Goal: Task Accomplishment & Management: Manage account settings

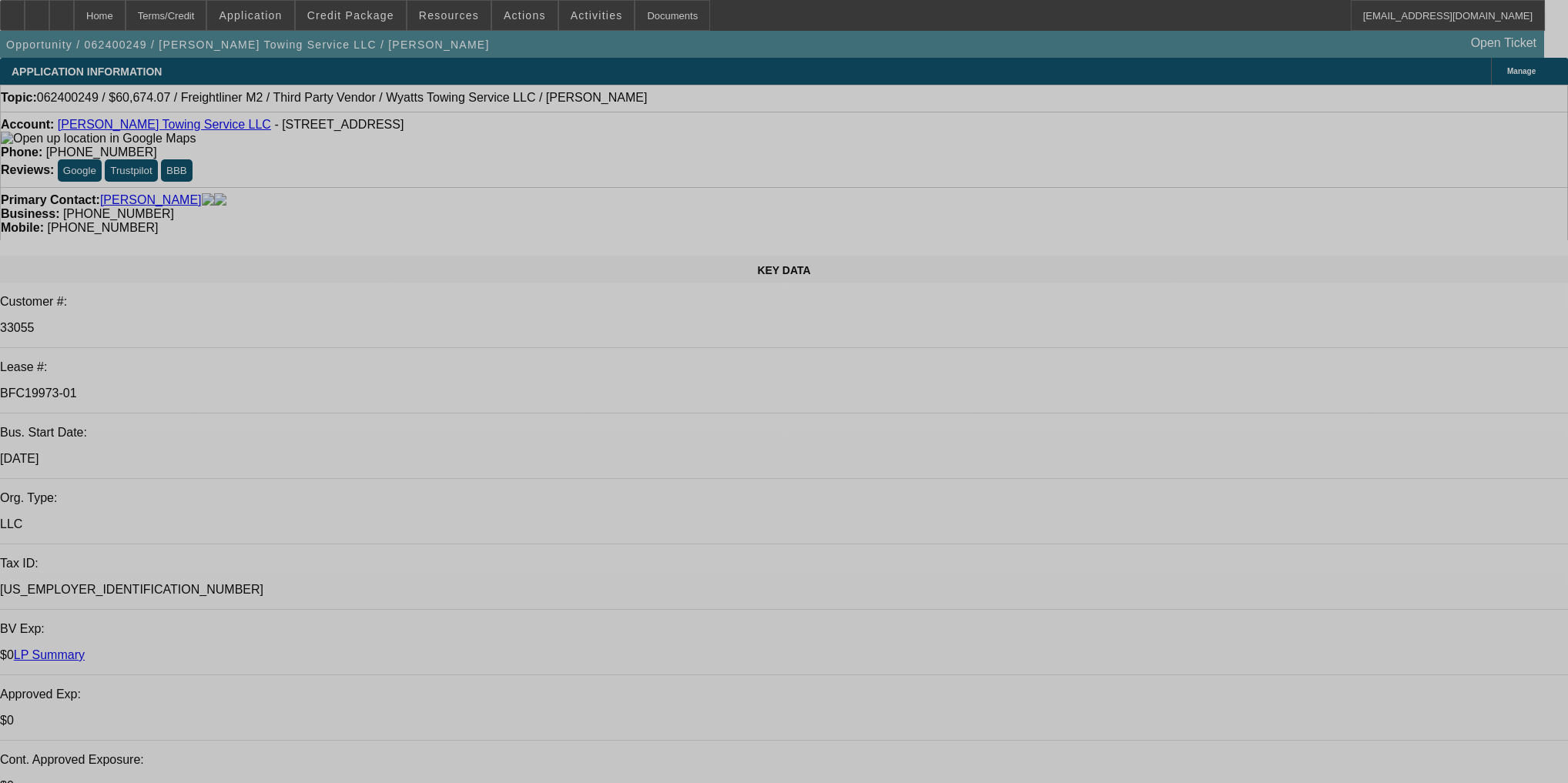
select select "0.1"
select select "2"
select select "0"
select select "6"
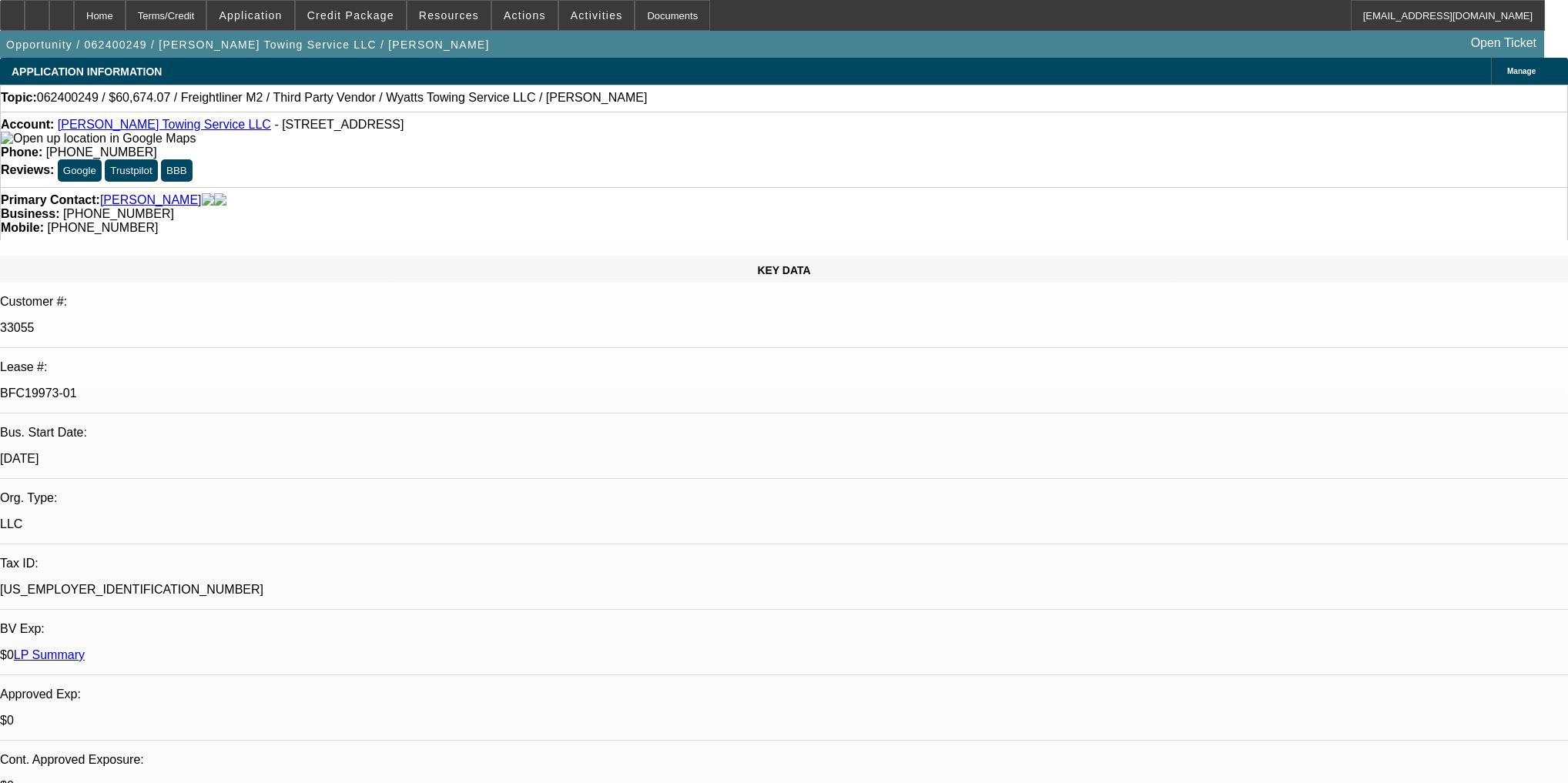
select select "0.1"
select select "2"
select select "0"
select select "6"
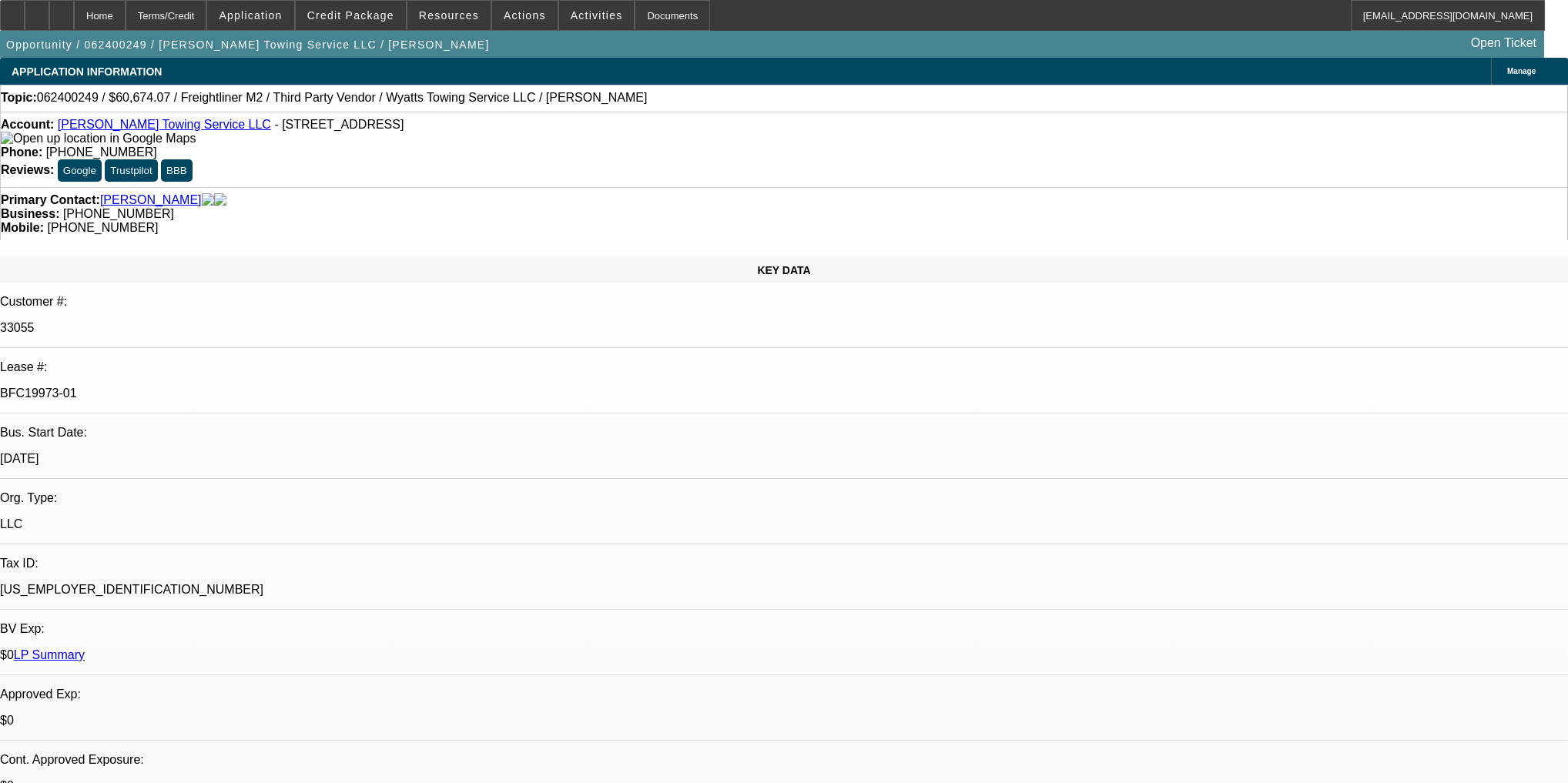
select select "0.1"
select select "2"
select select "0"
select select "6"
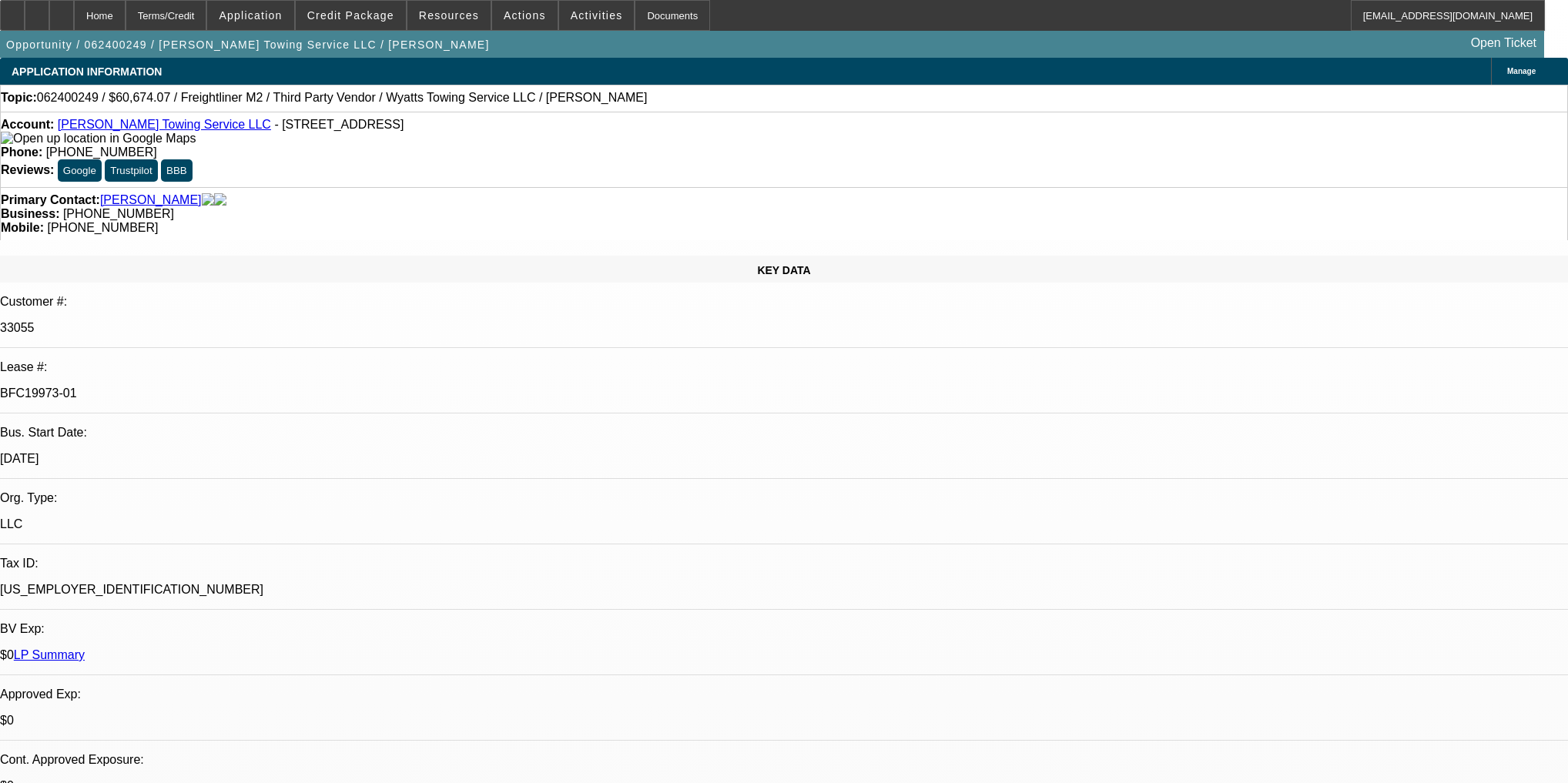
click at [225, 387] on p "BFC19973-01" at bounding box center [784, 394] width 1568 height 14
click at [219, 387] on p "BFC19973-01" at bounding box center [784, 394] width 1568 height 14
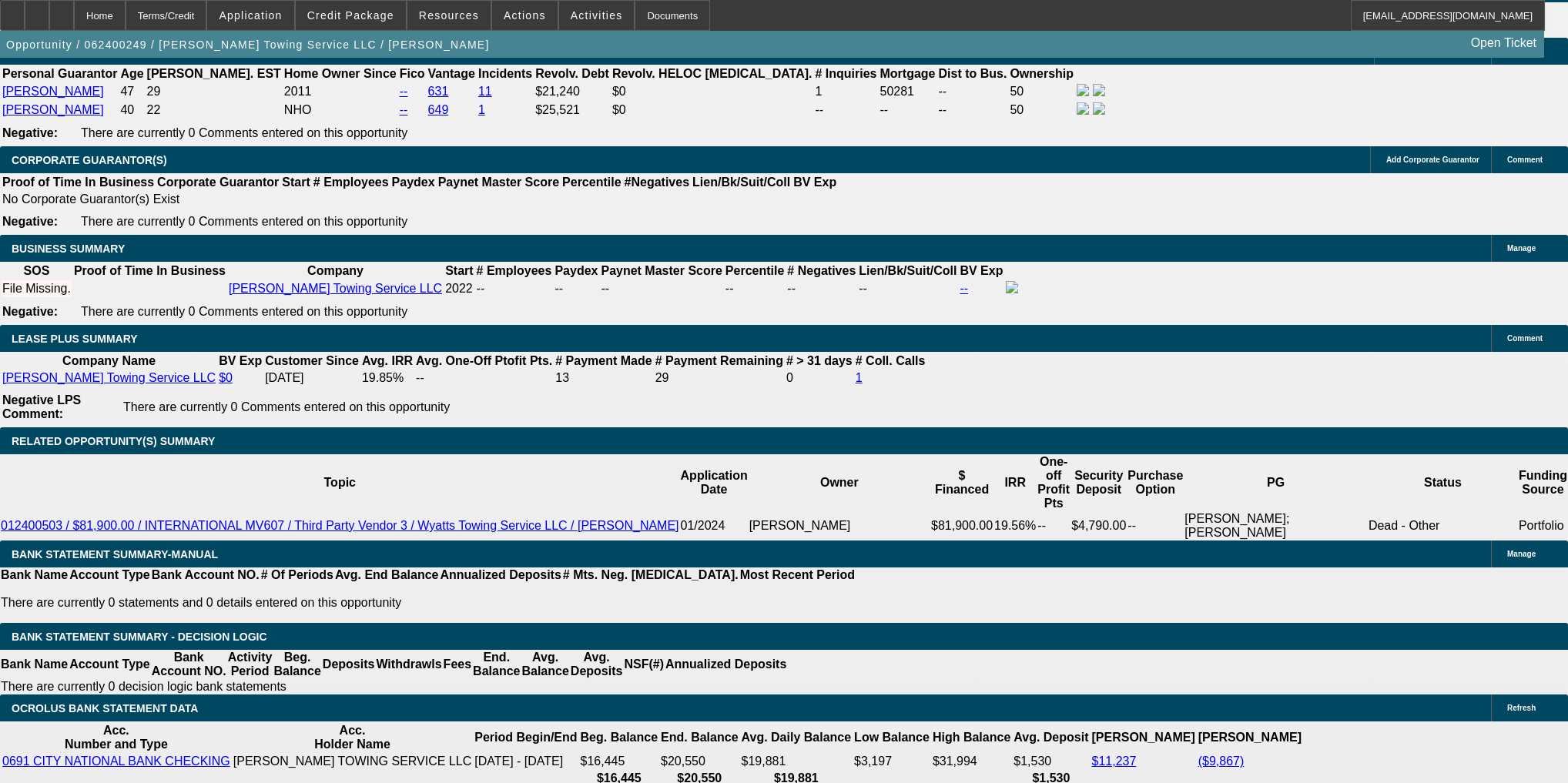
scroll to position [2342, 0]
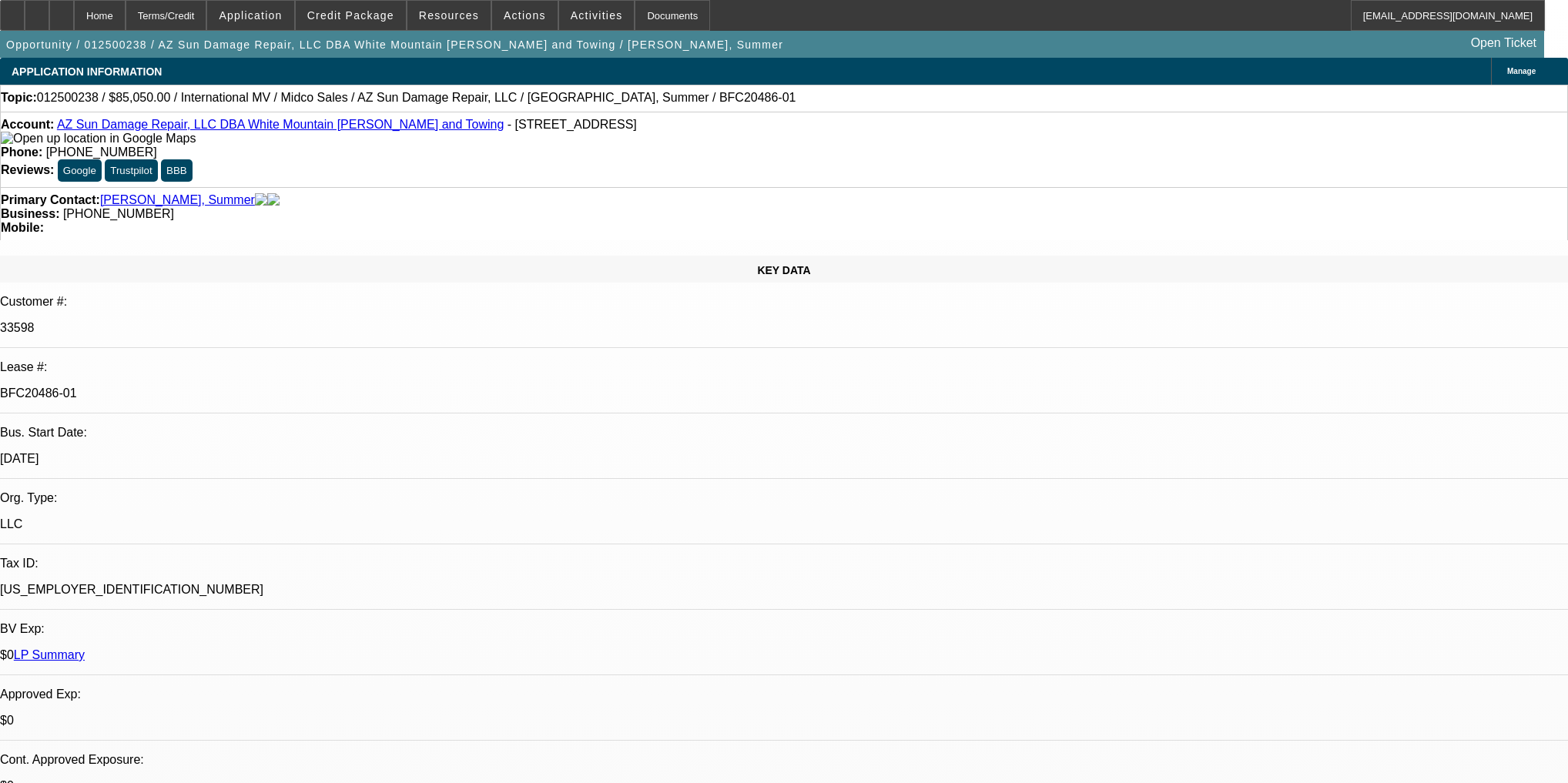
select select "0.1"
select select "0"
select select "3"
select select "0"
select select "6"
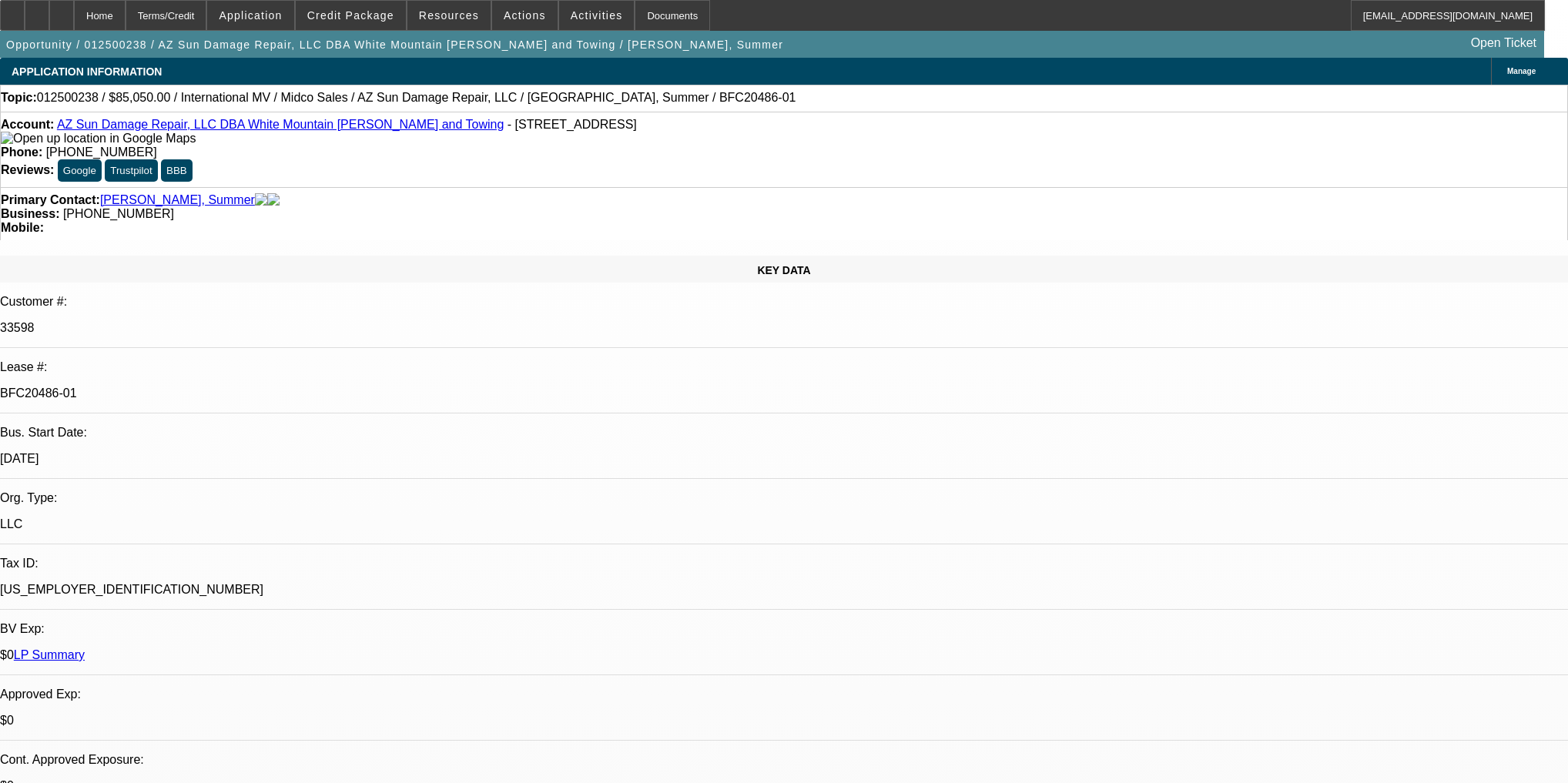
select select "0.1"
select select "0"
select select "3"
select select "0"
select select "6"
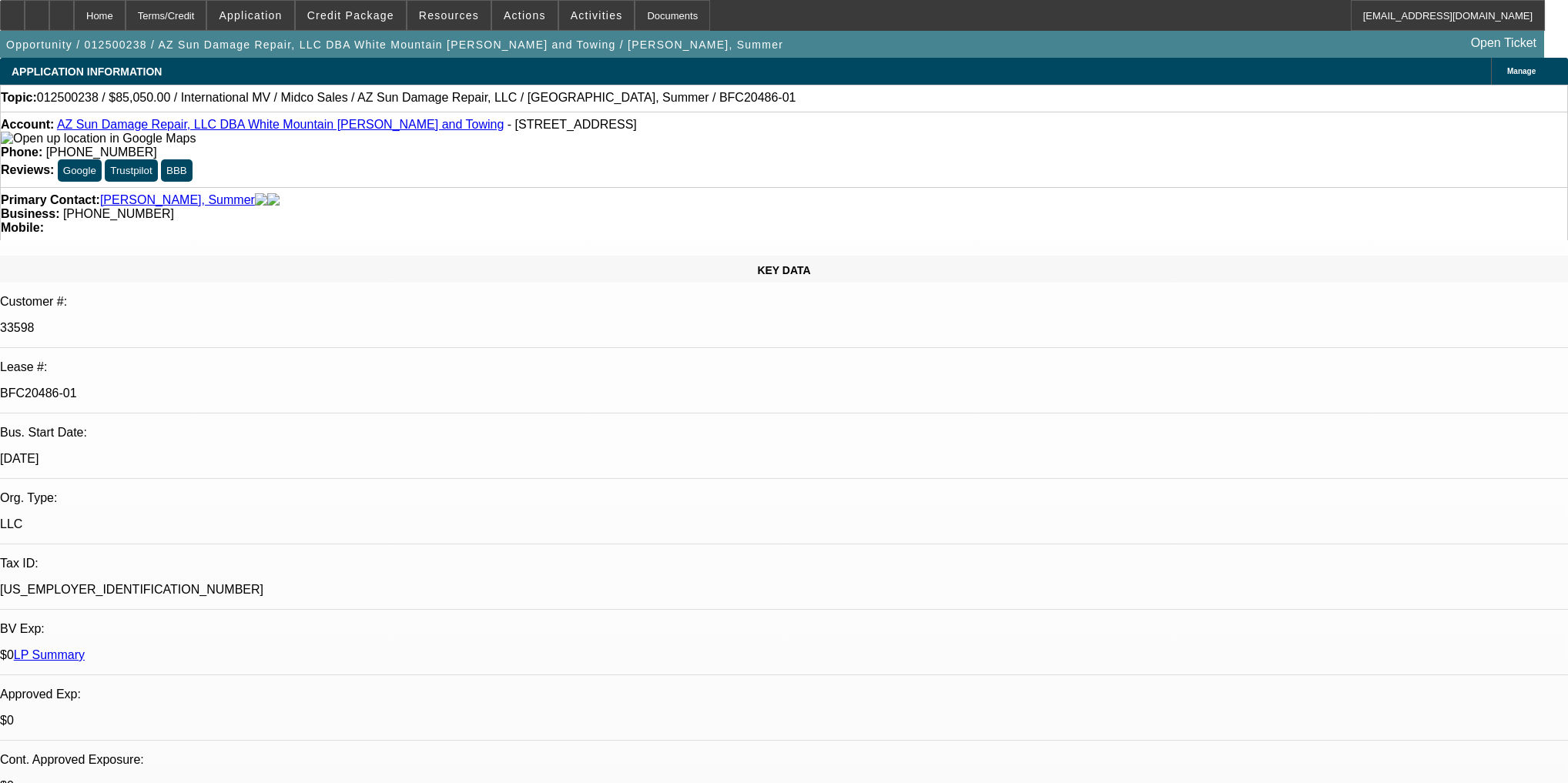
select select "0.1"
select select "0"
select select "3"
select select "0"
select select "6"
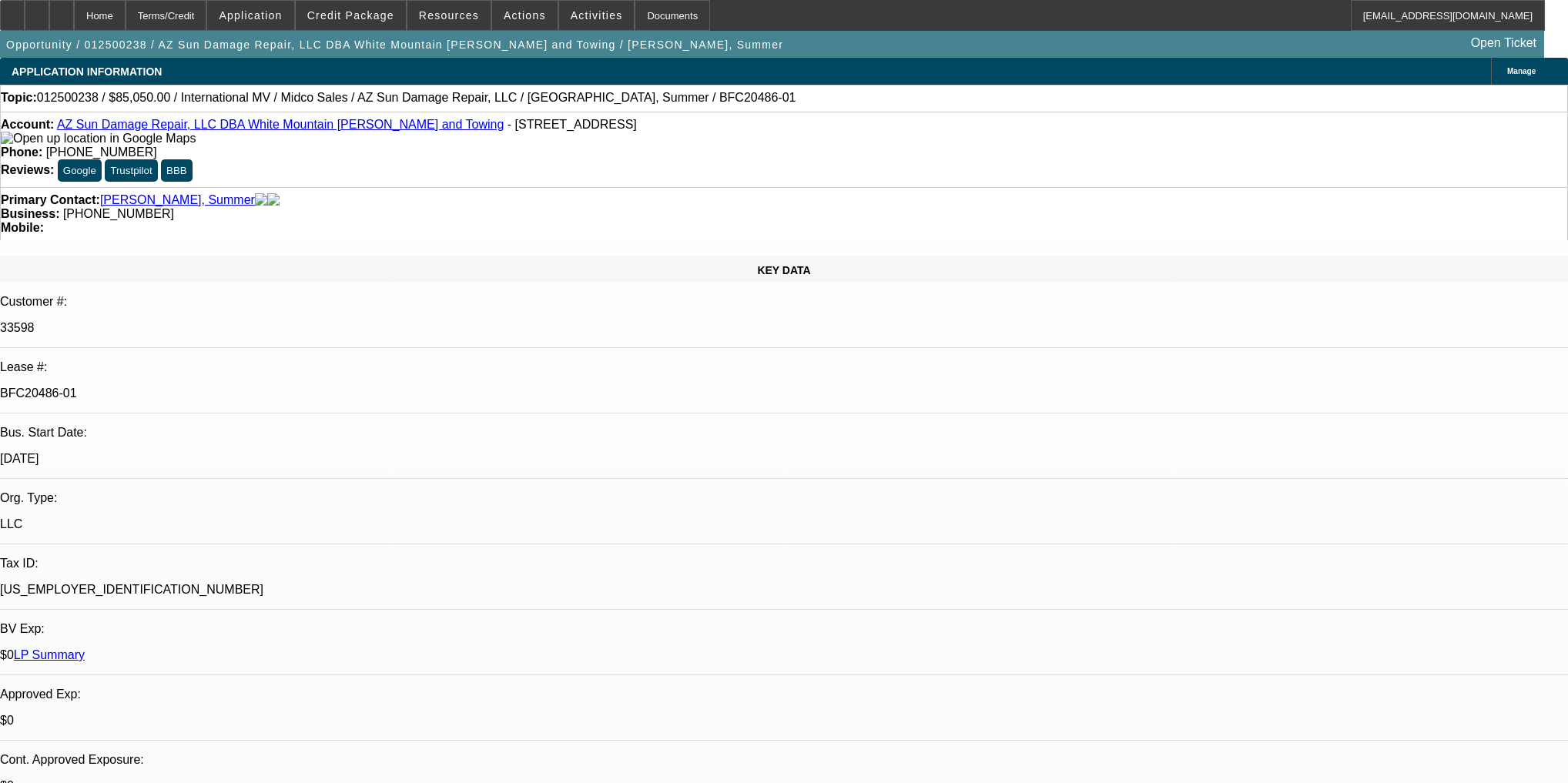
select select "0.1"
select select "0"
select select "3"
select select "0"
select select "6"
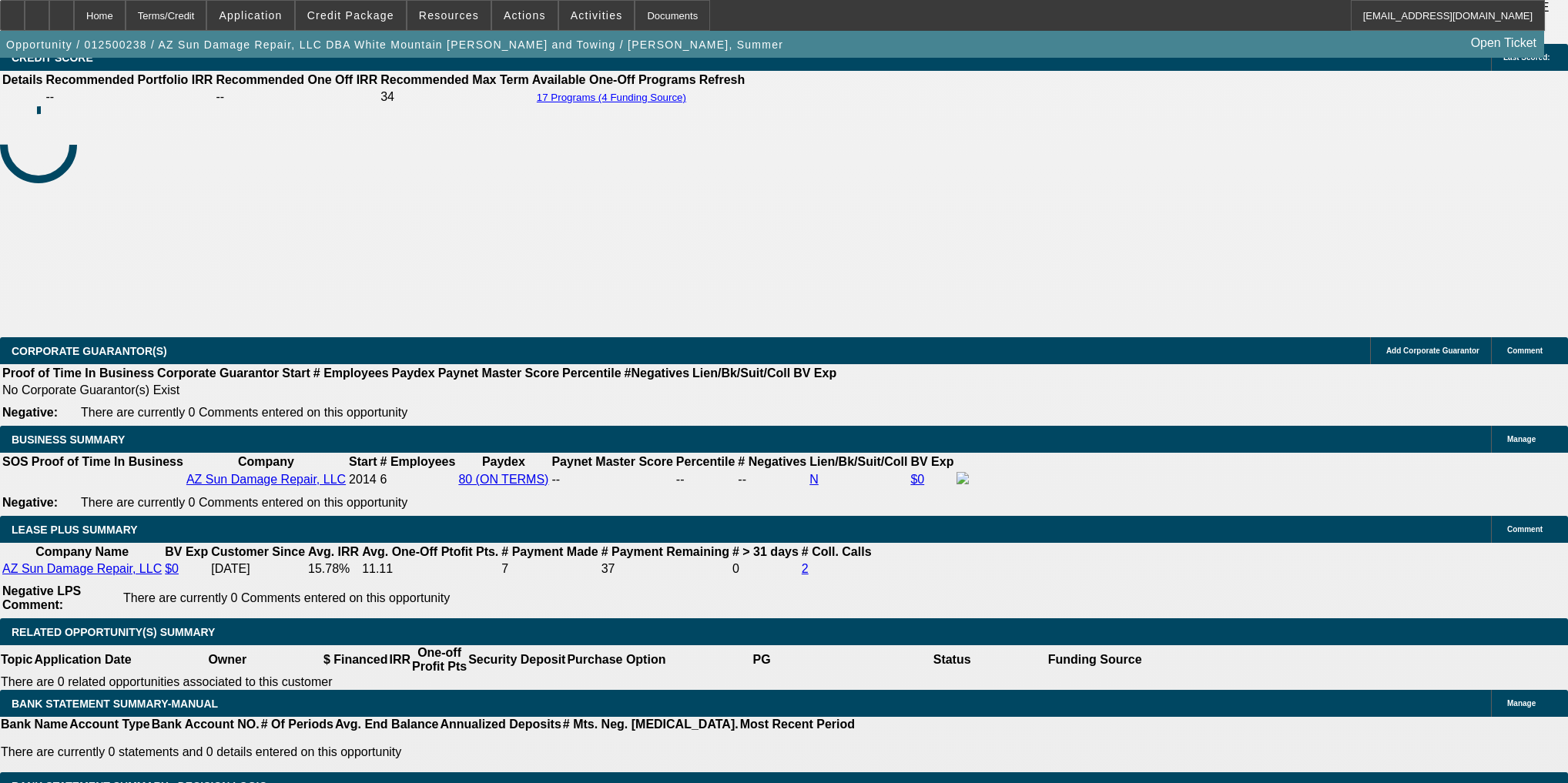
scroll to position [308, 0]
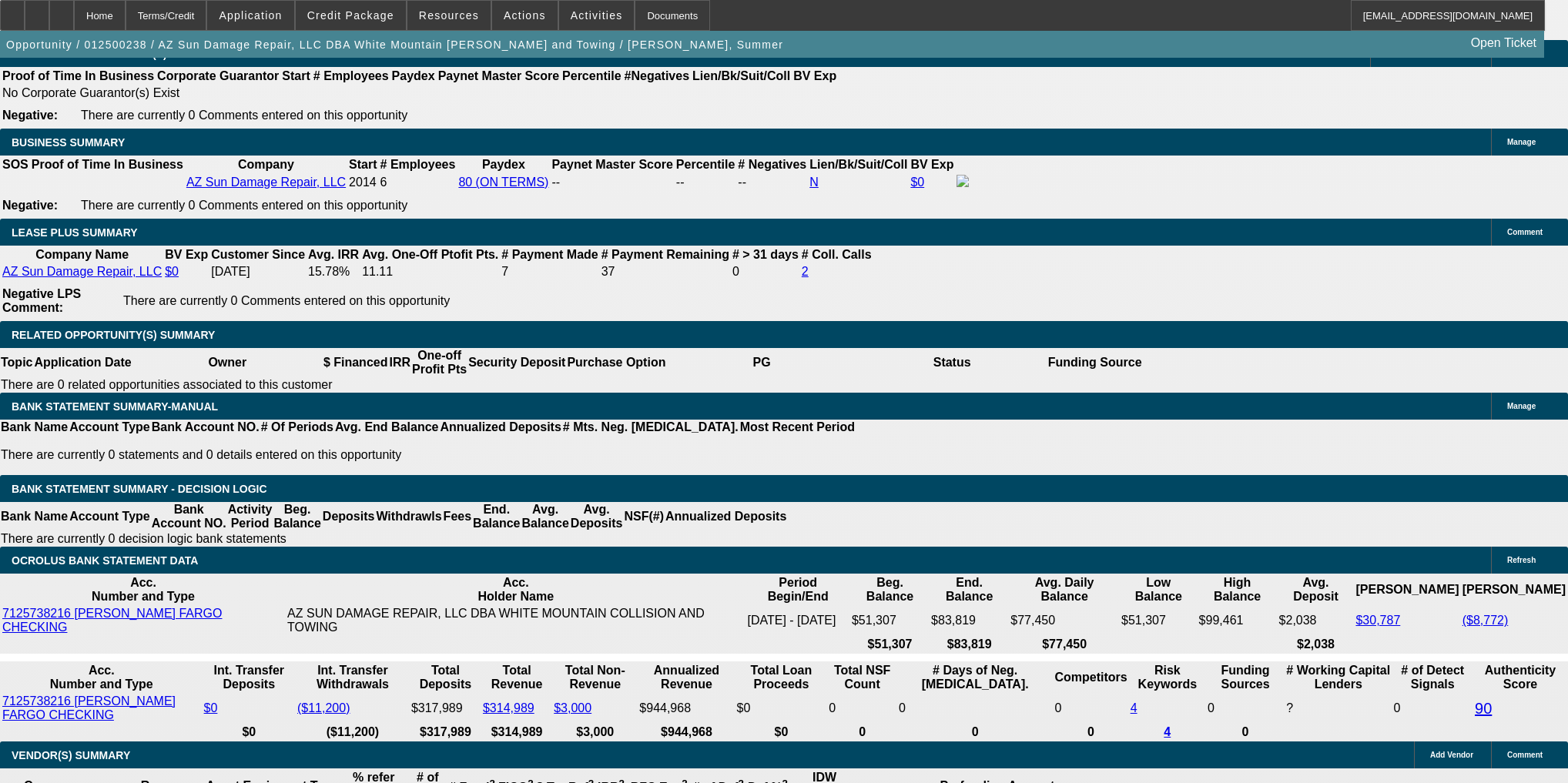
scroll to position [2650, 0]
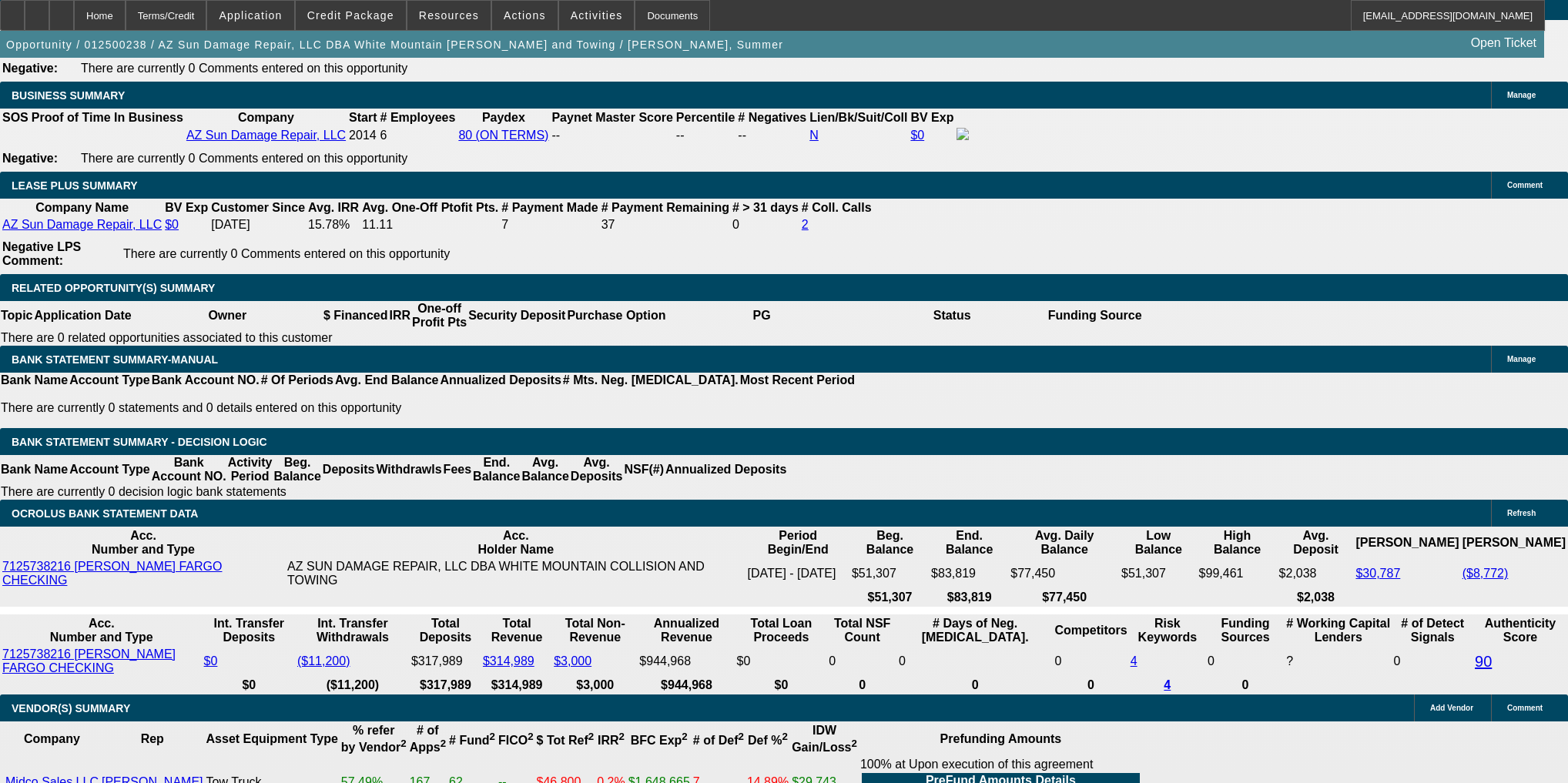
scroll to position [2561, 0]
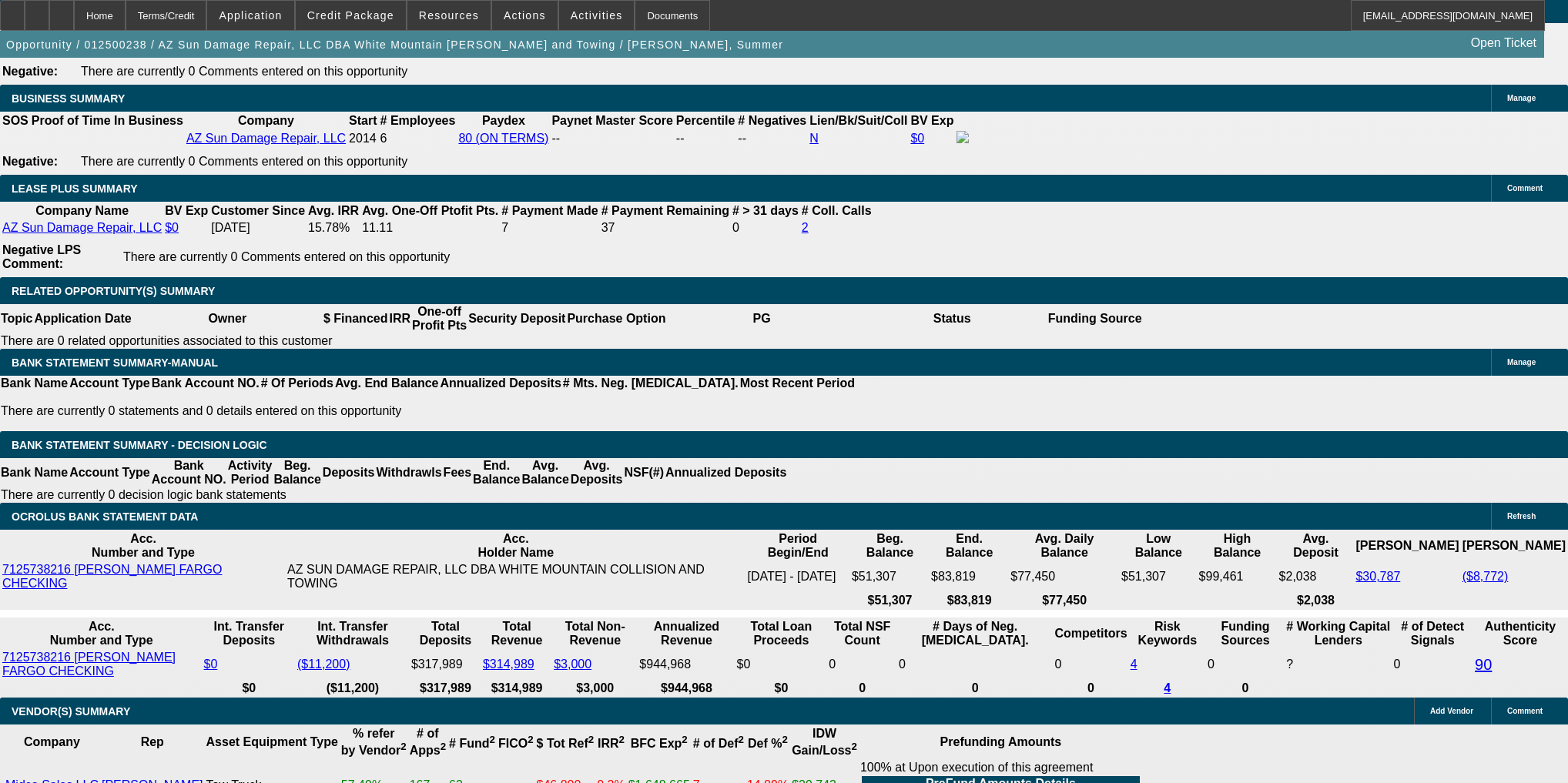
scroll to position [1787, 0]
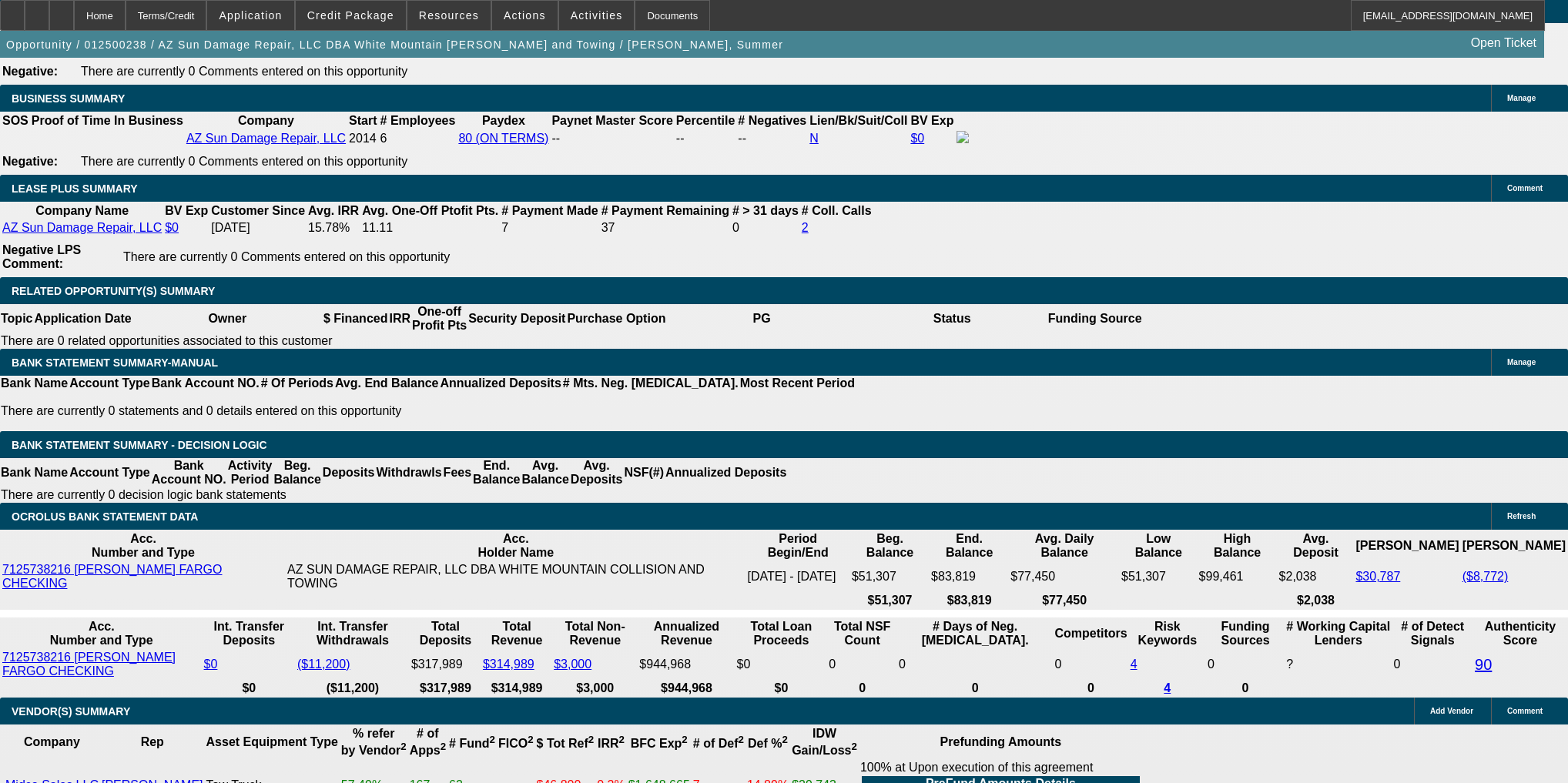
scroll to position [2342, 0]
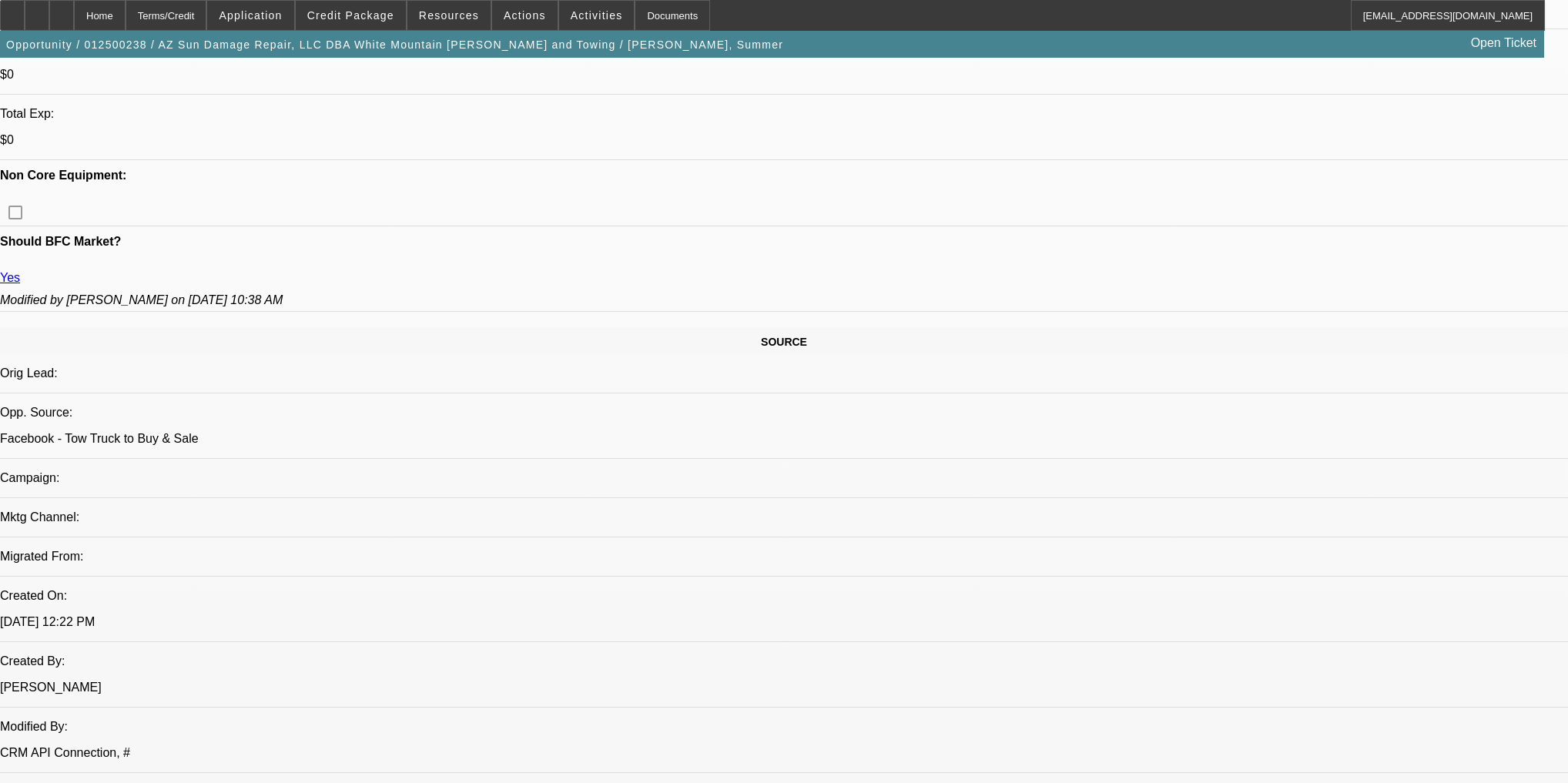
scroll to position [527, 0]
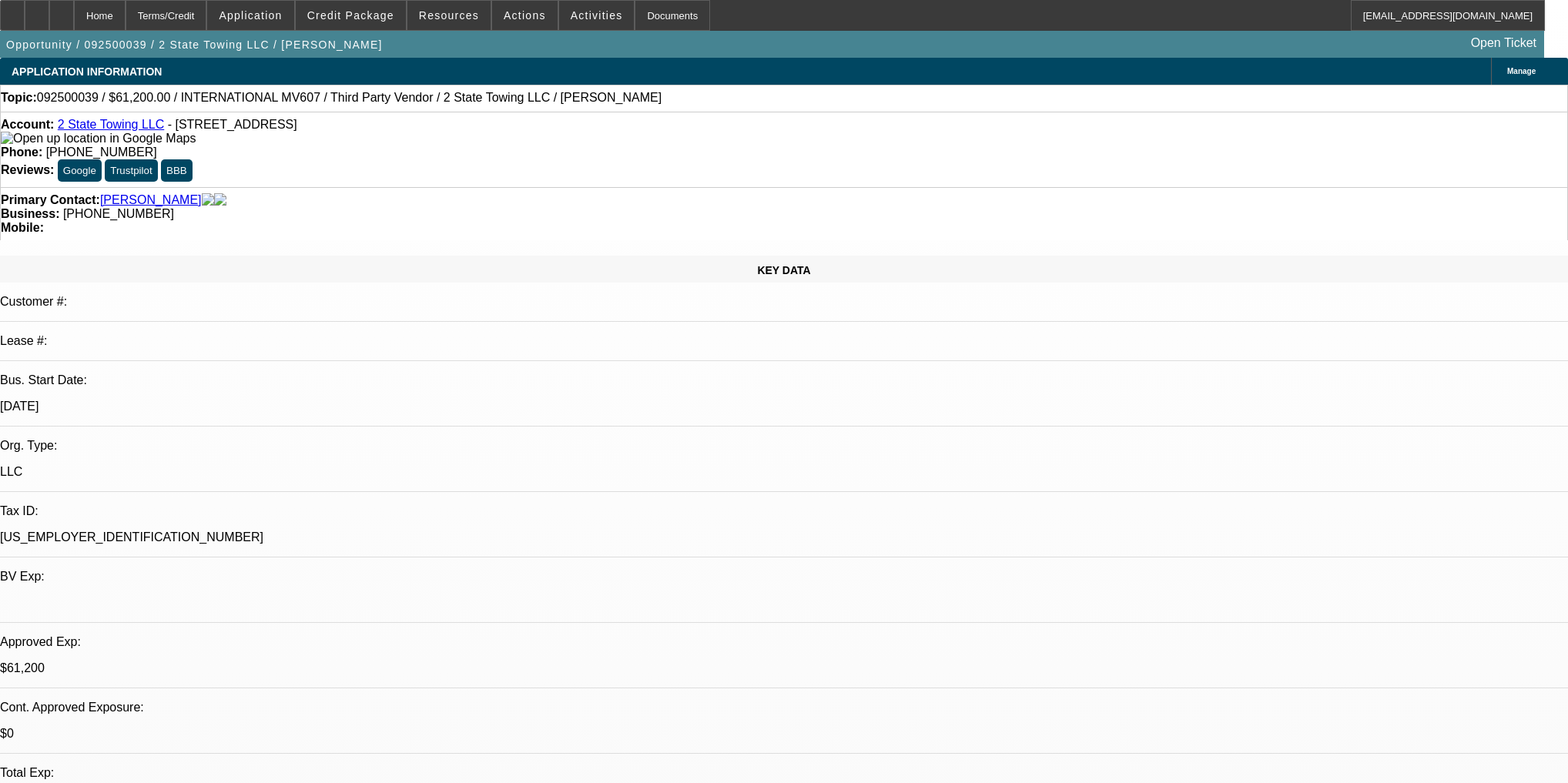
select select "0.15"
select select "2"
select select "0"
select select "6"
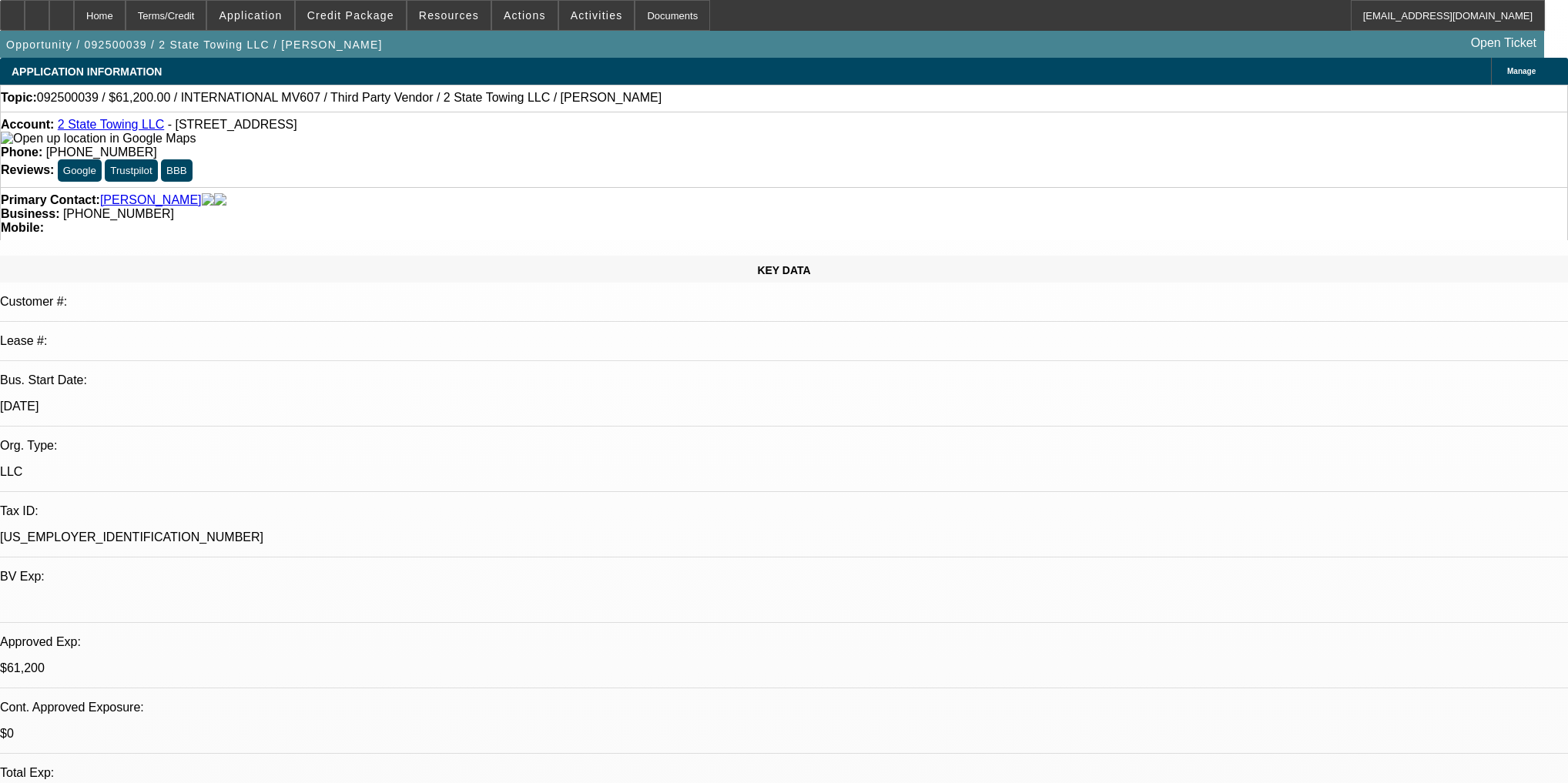
select select "0.1"
select select "2"
select select "0"
select select "6"
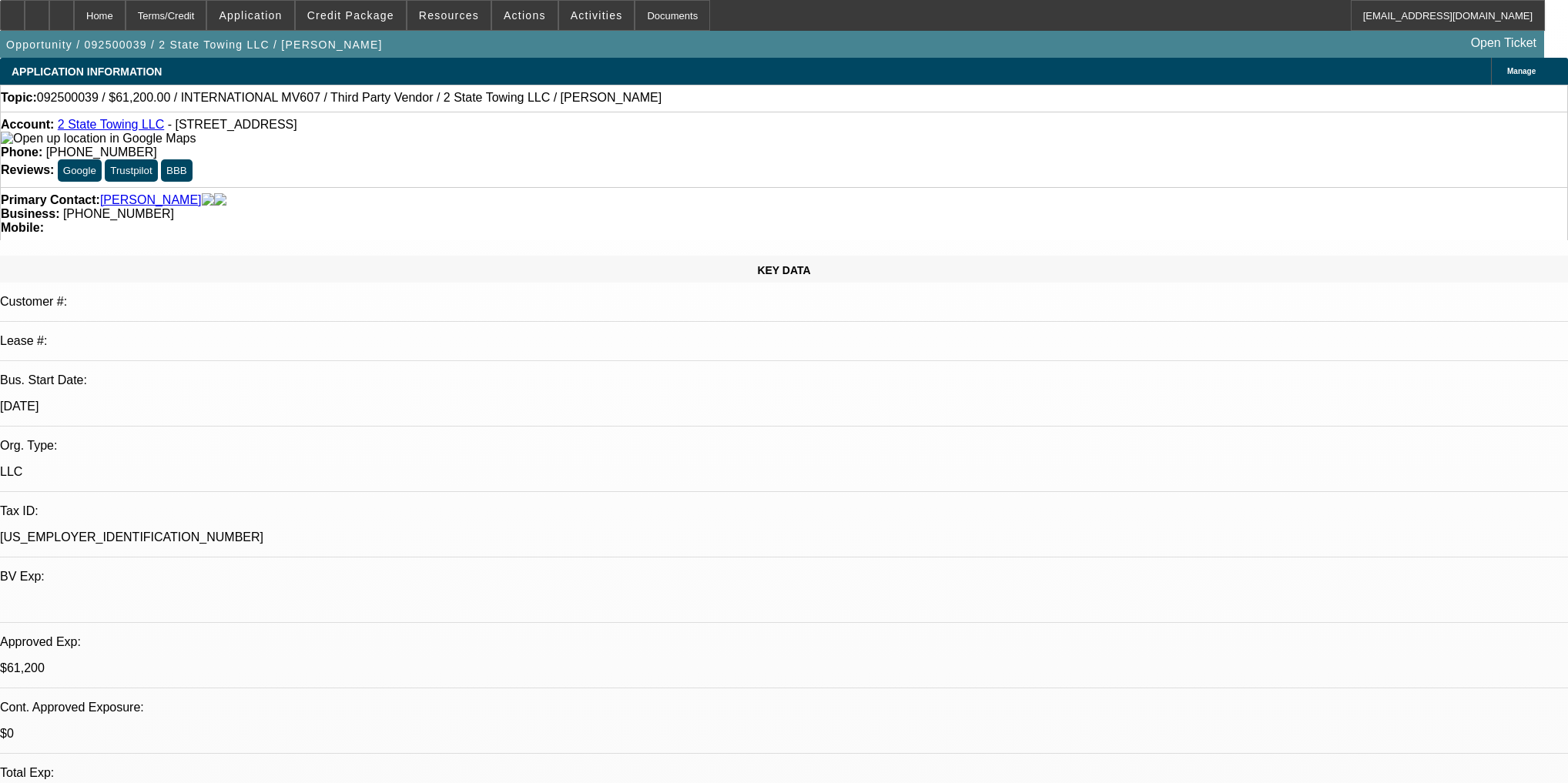
select select "0.15"
select select "2"
select select "0"
select select "6"
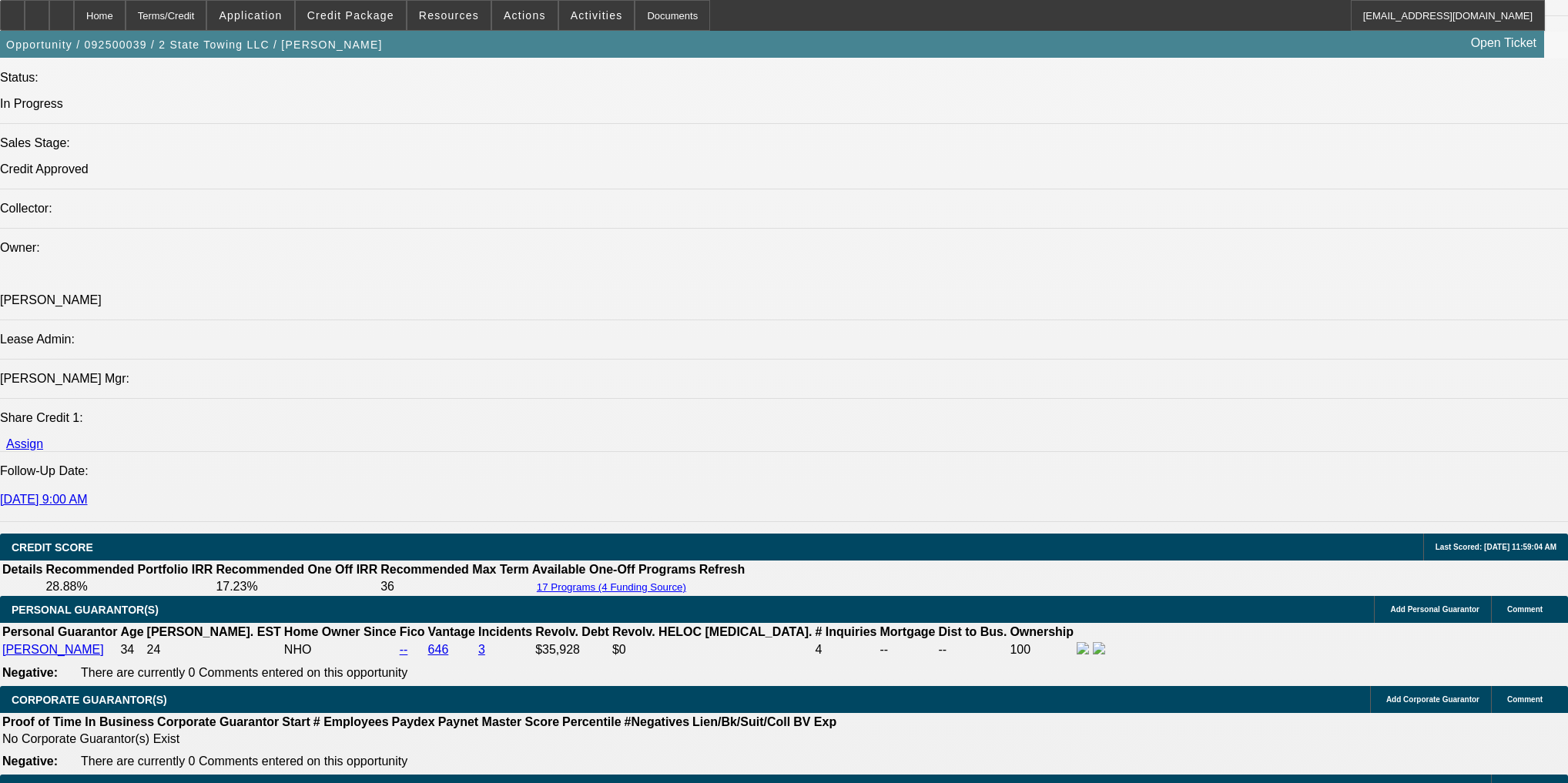
scroll to position [2034, 0]
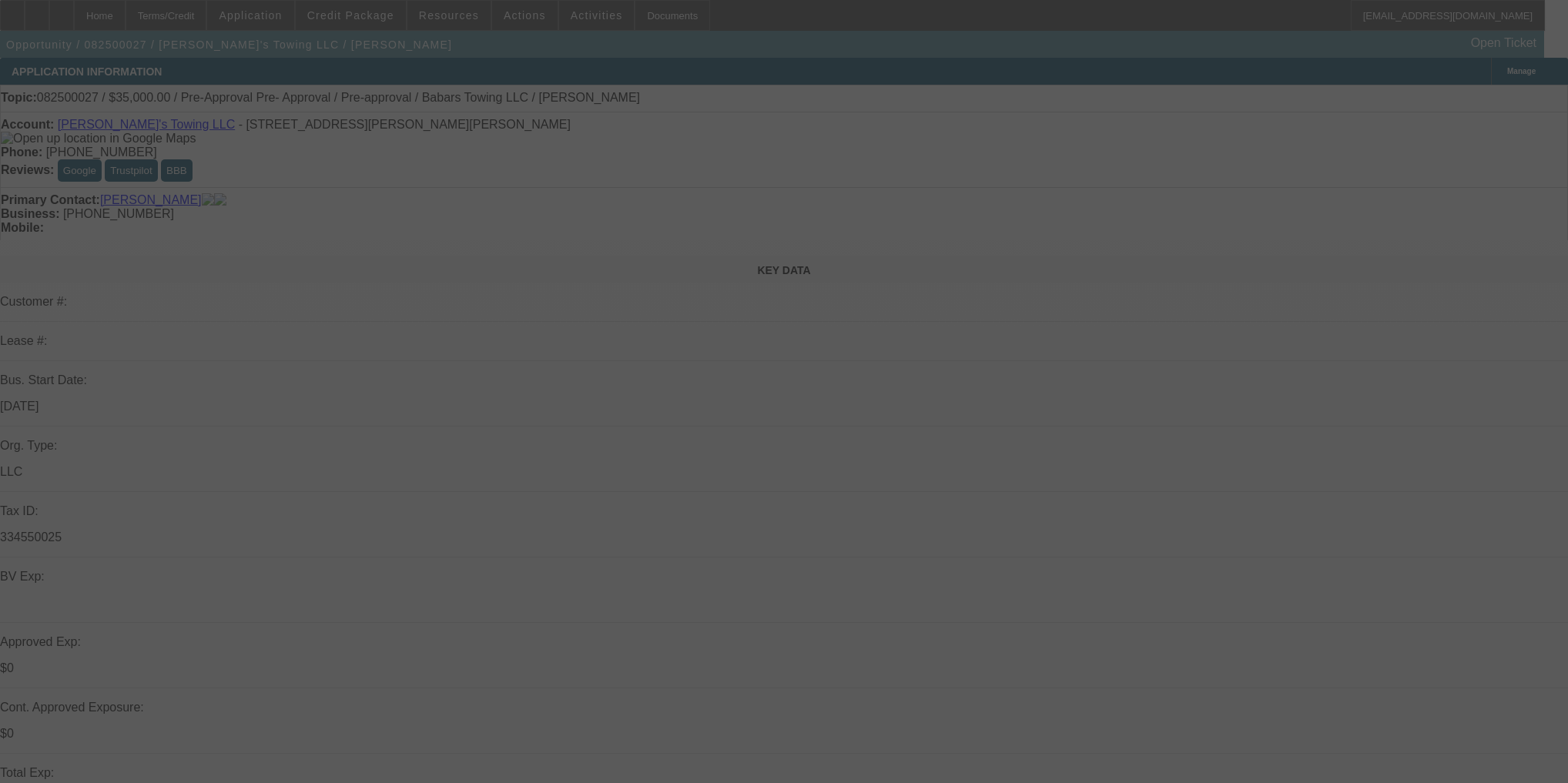
select select "0"
select select "2"
select select "0"
select select "6"
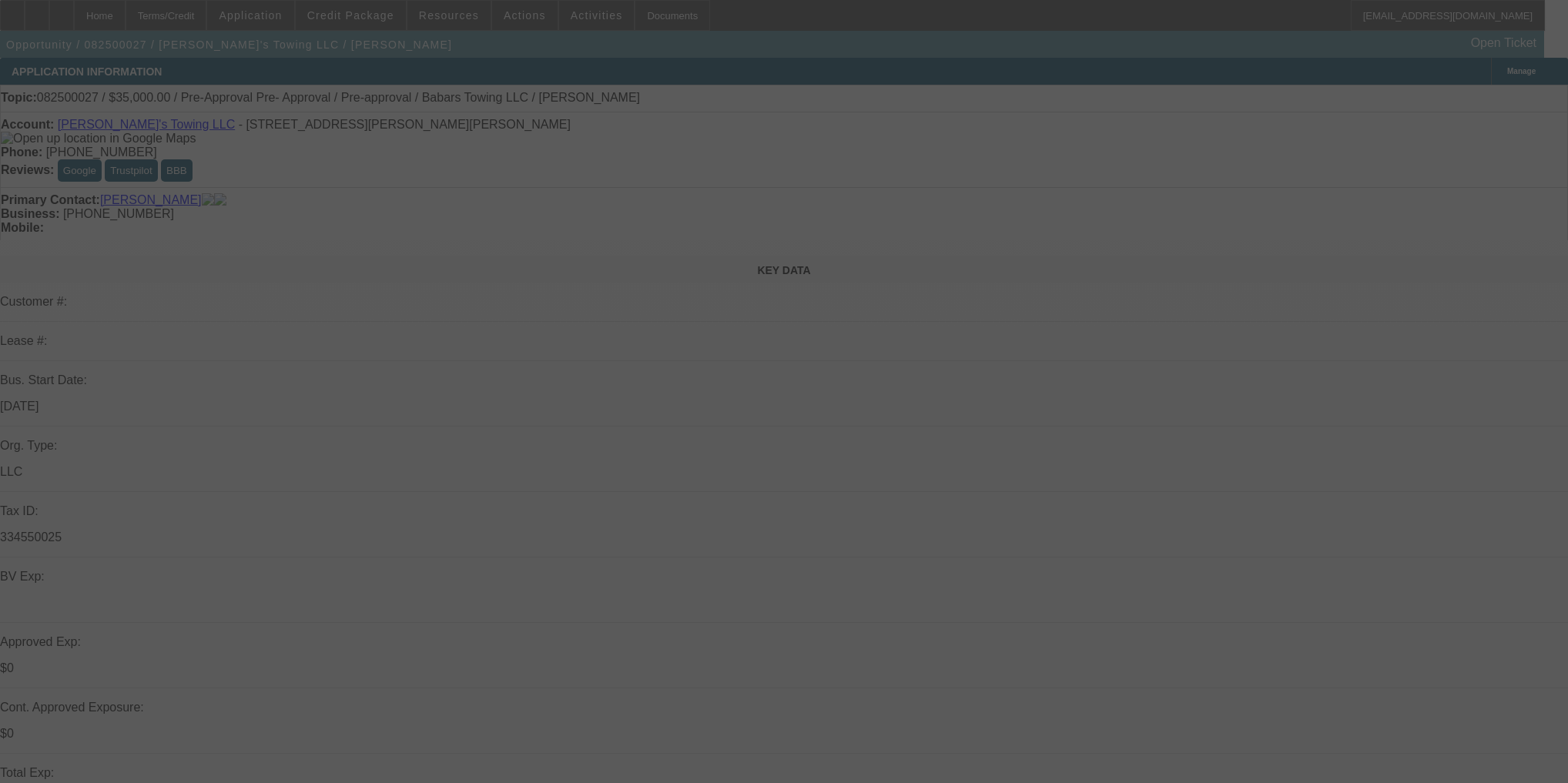
select select "0"
select select "2"
select select "0"
select select "6"
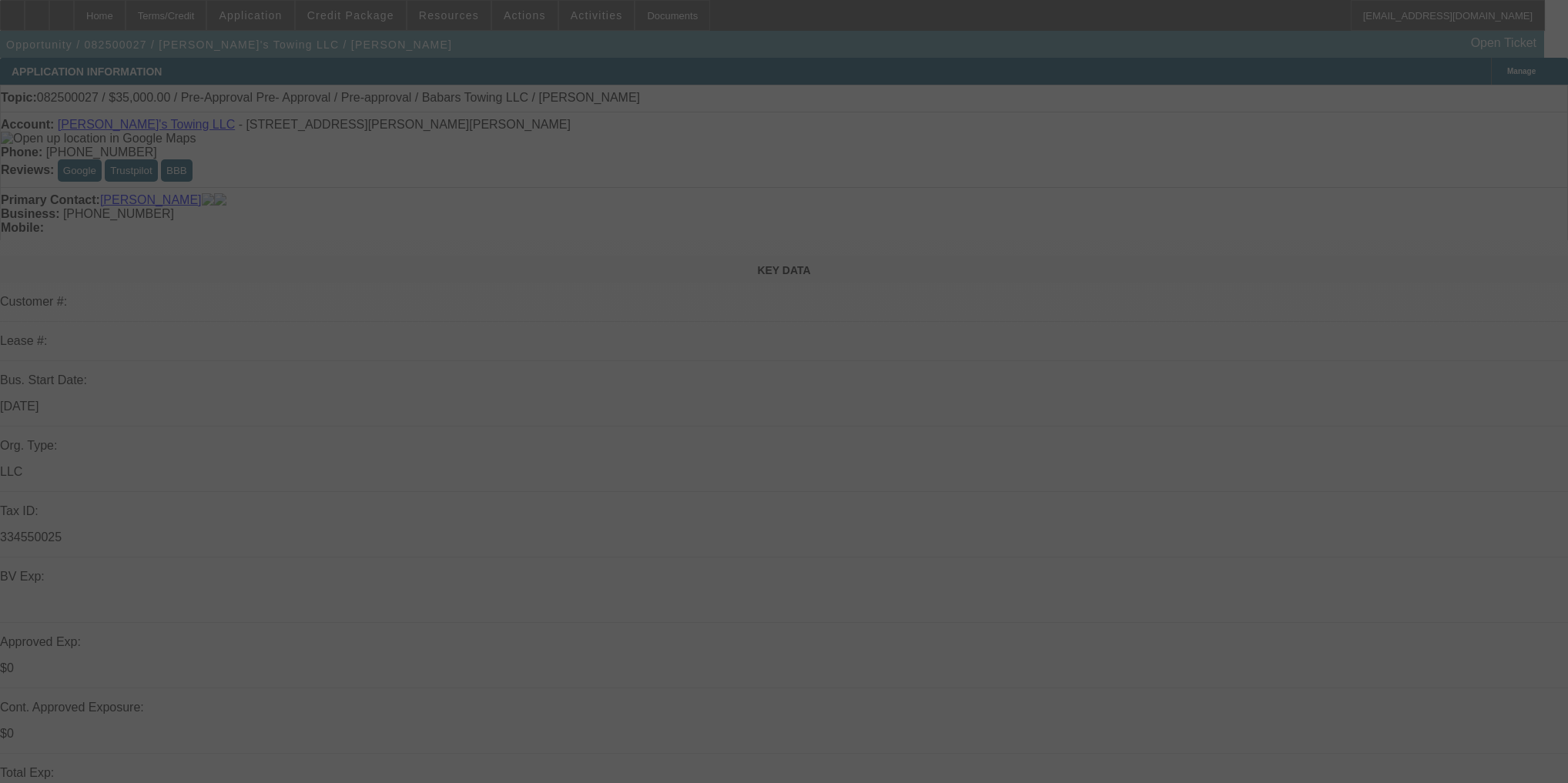
select select "0"
select select "2"
select select "0"
select select "6"
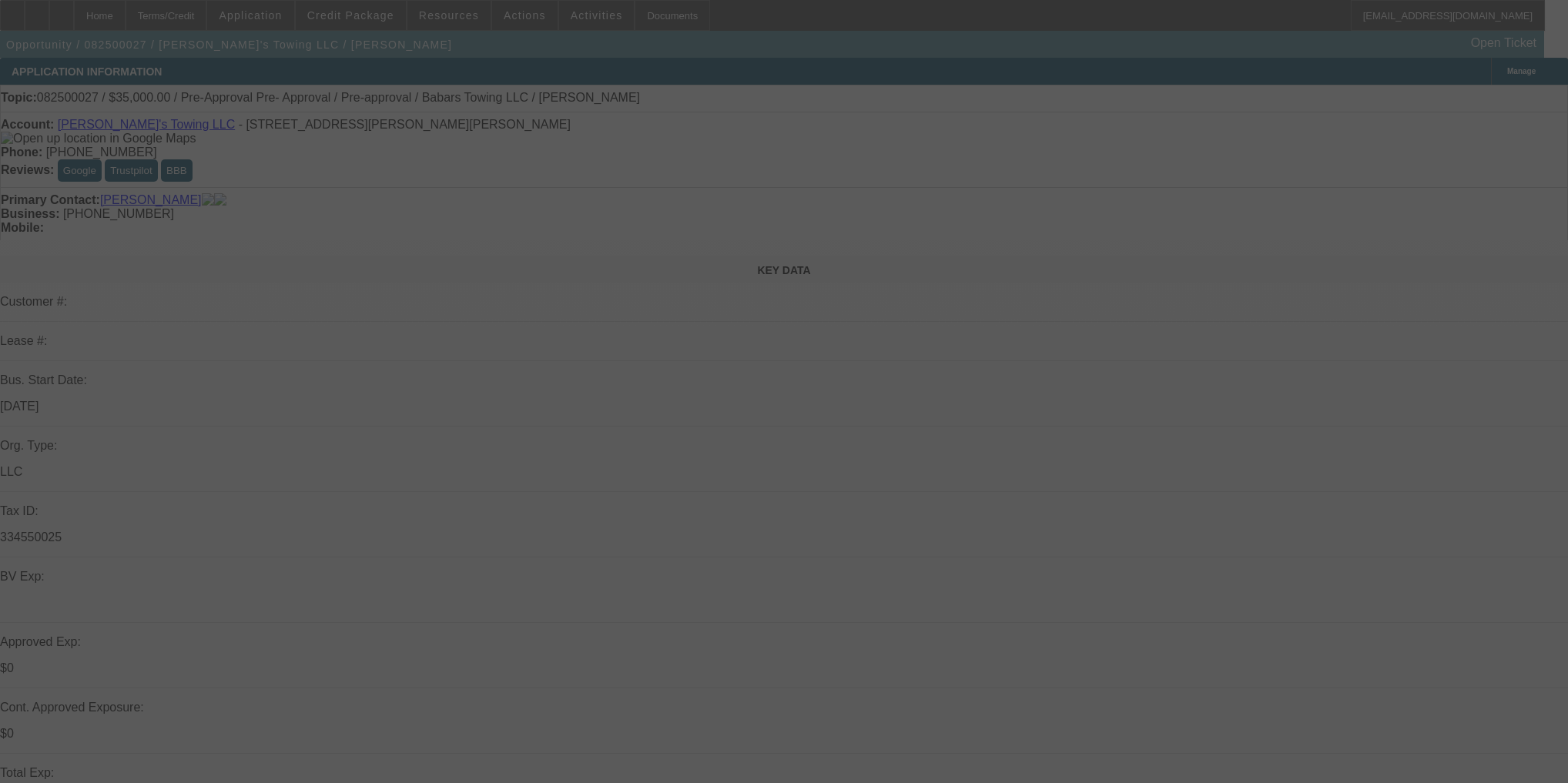
select select "0.15"
select select "2"
select select "0"
select select "6"
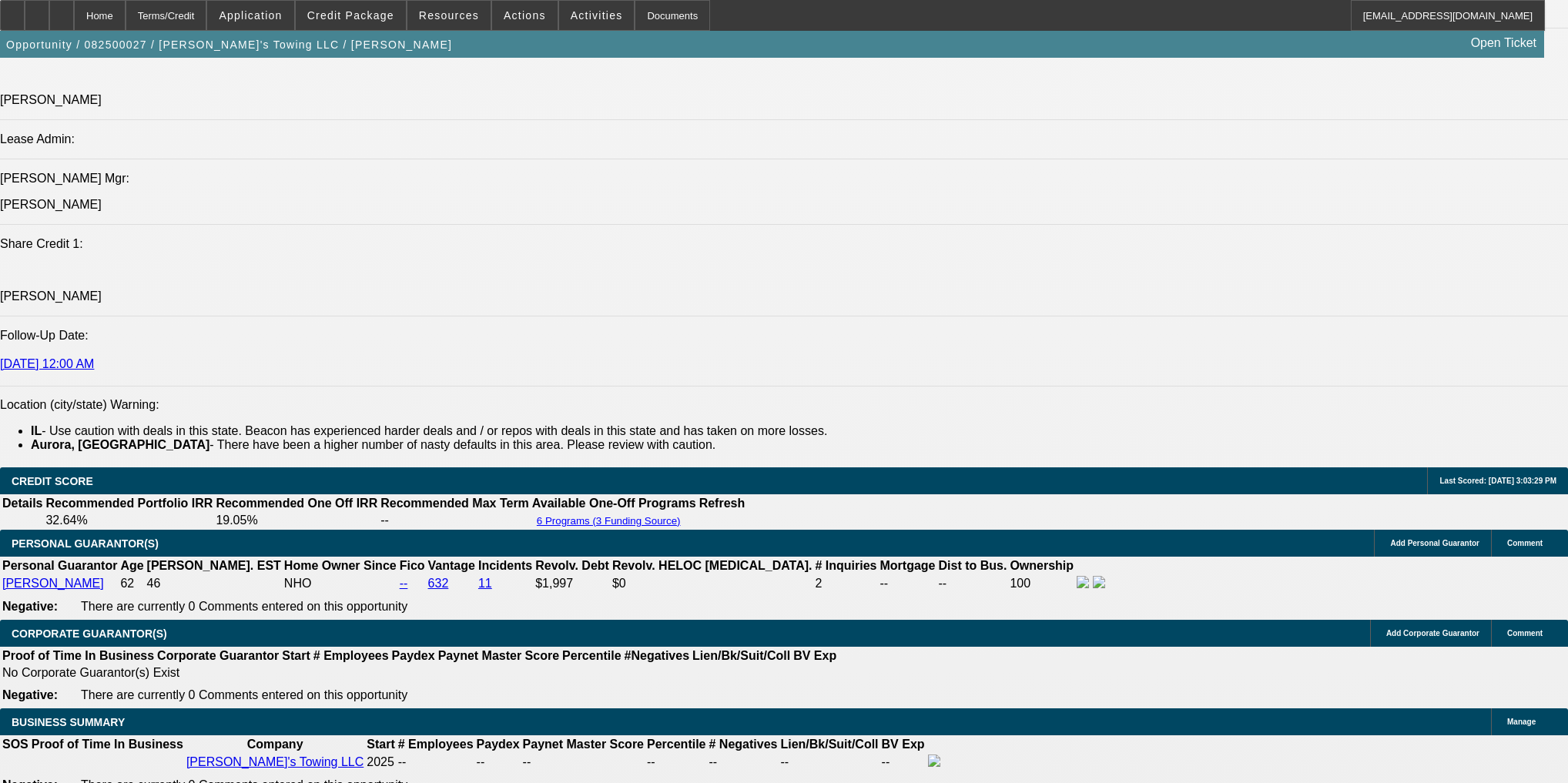
scroll to position [2034, 0]
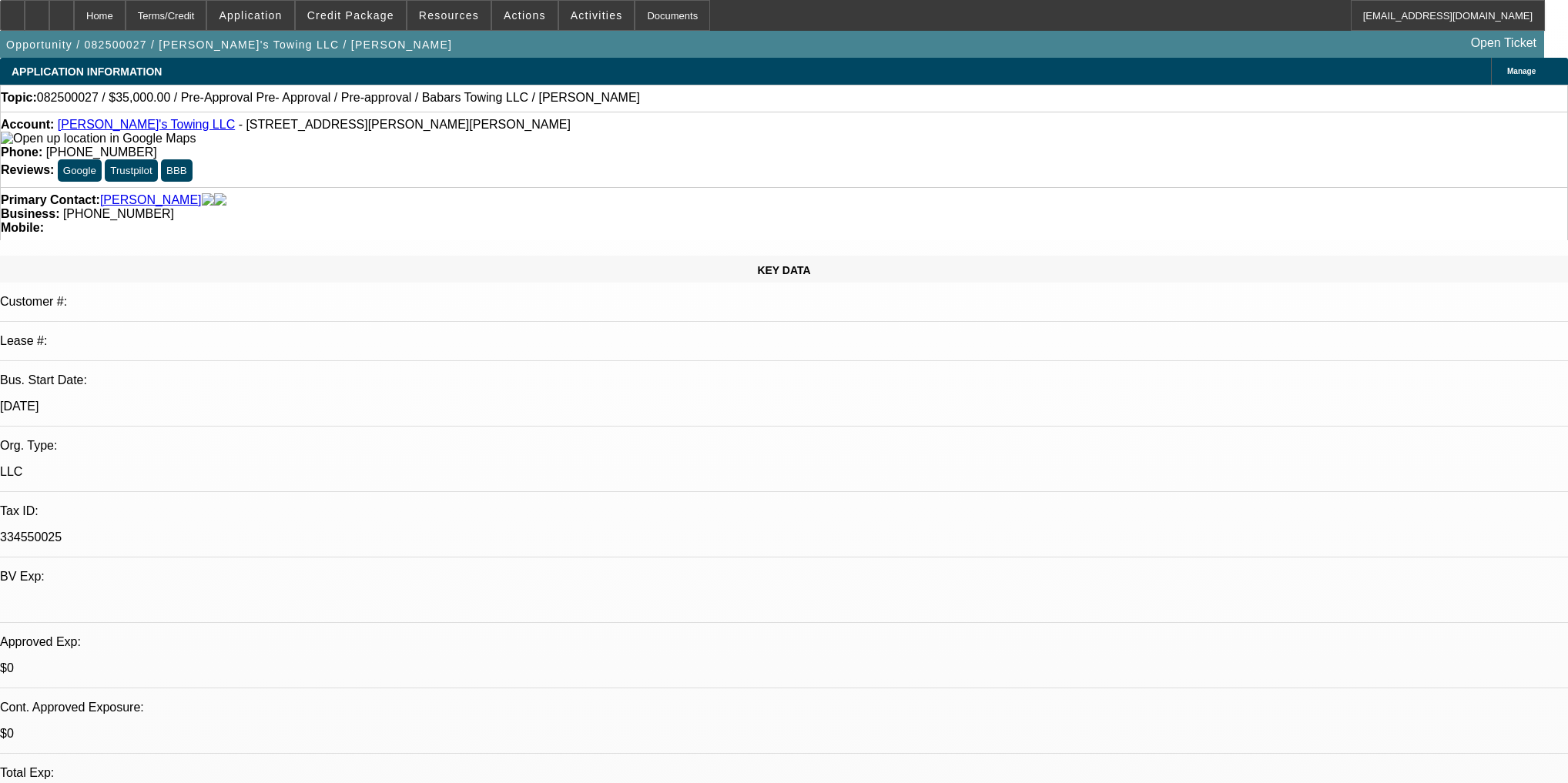
scroll to position [0, 0]
click at [521, 21] on span at bounding box center [525, 16] width 66 height 37
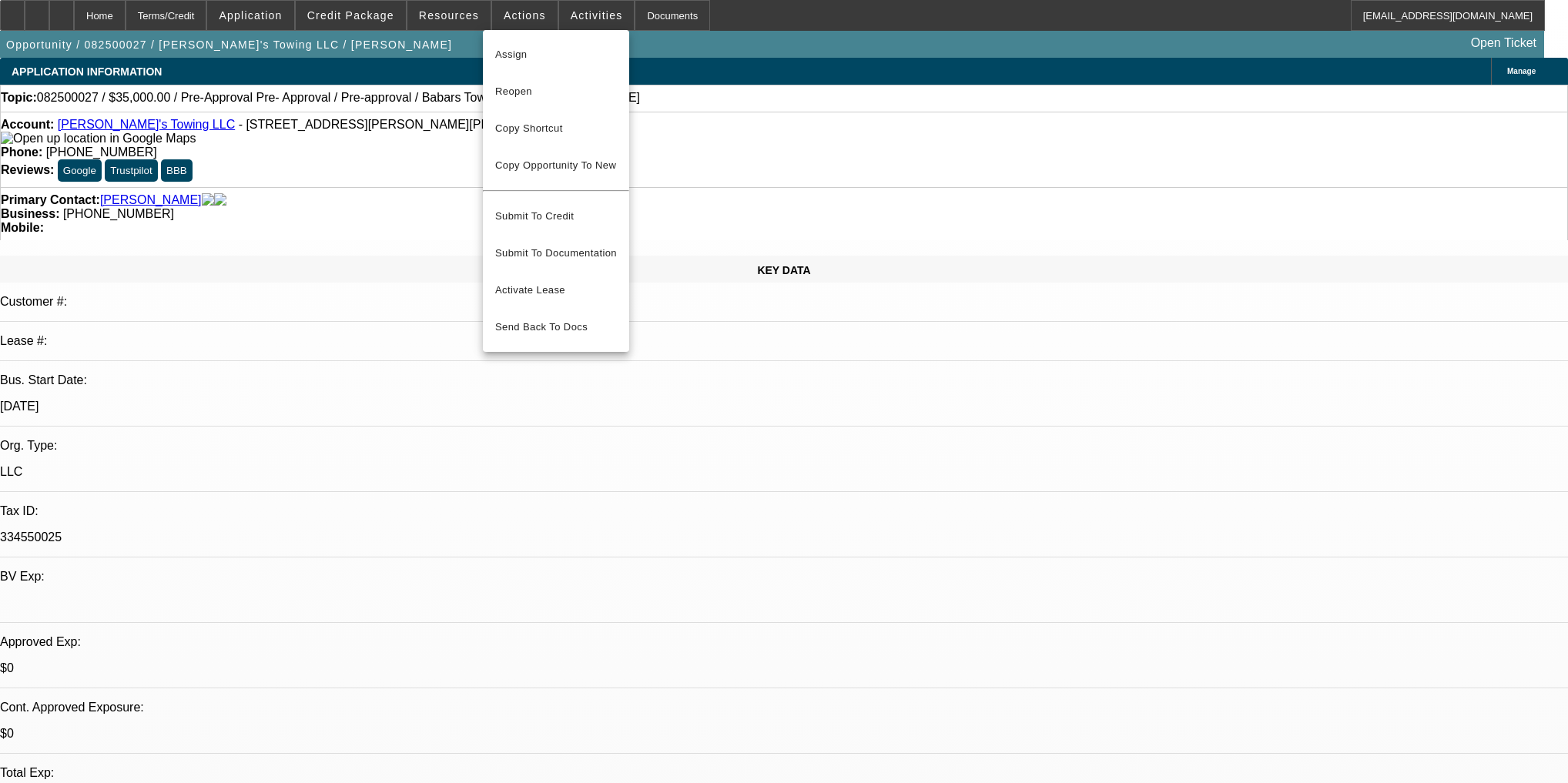
click at [363, 18] on div at bounding box center [784, 391] width 1568 height 783
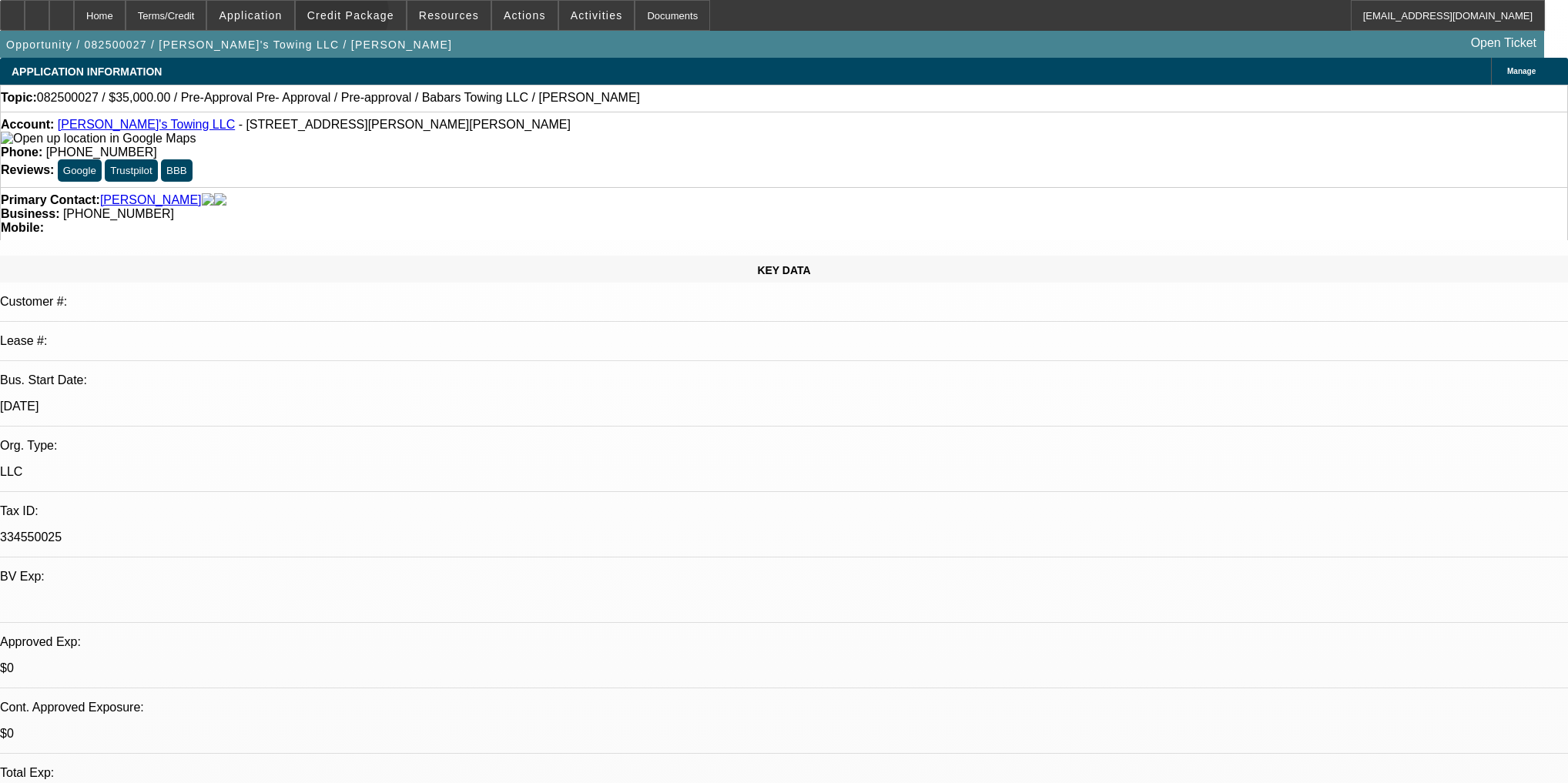
click at [362, 18] on span "Credit Package" at bounding box center [351, 15] width 87 height 12
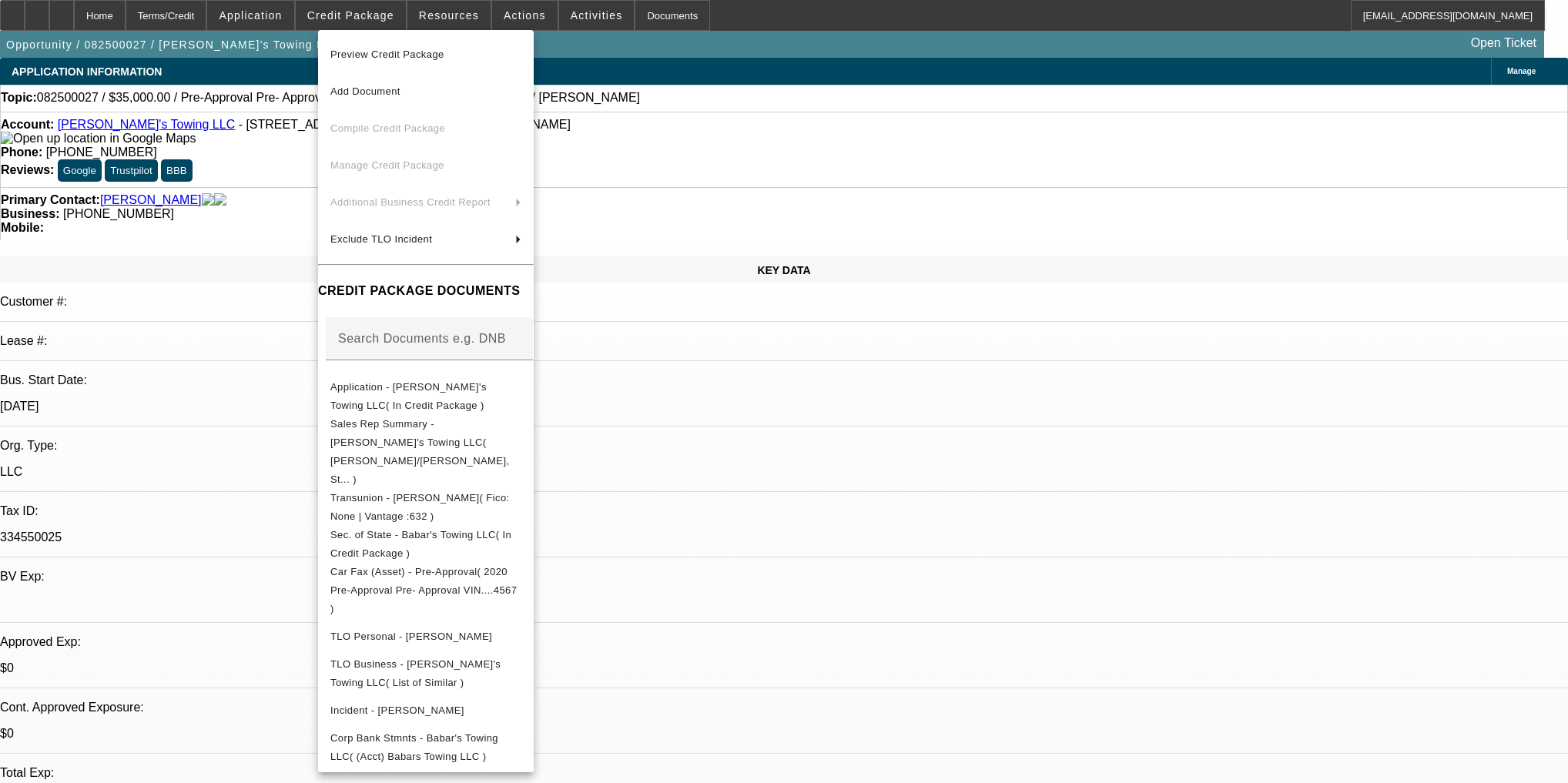
click at [827, 534] on div at bounding box center [784, 391] width 1568 height 783
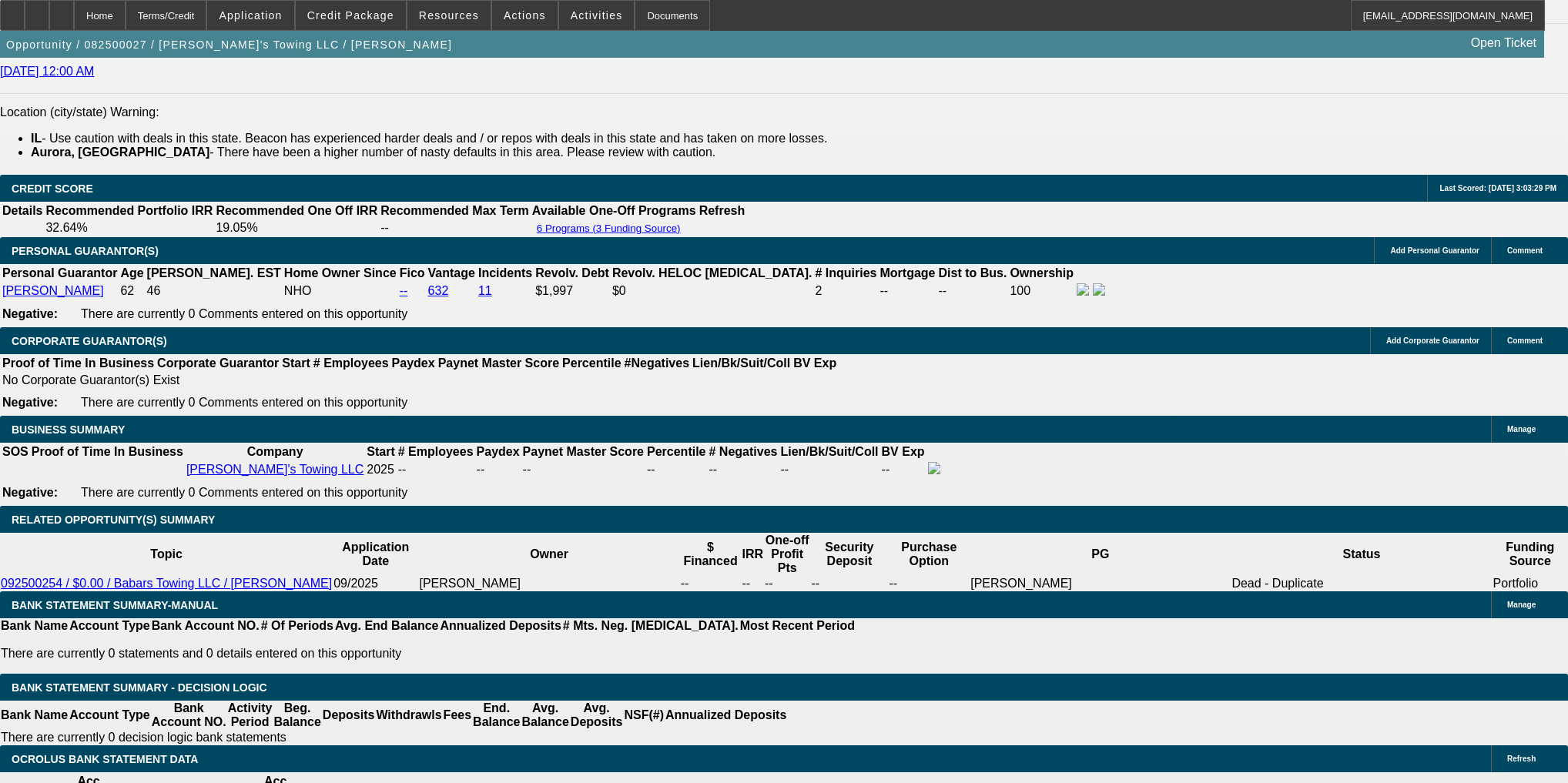
scroll to position [2403, 0]
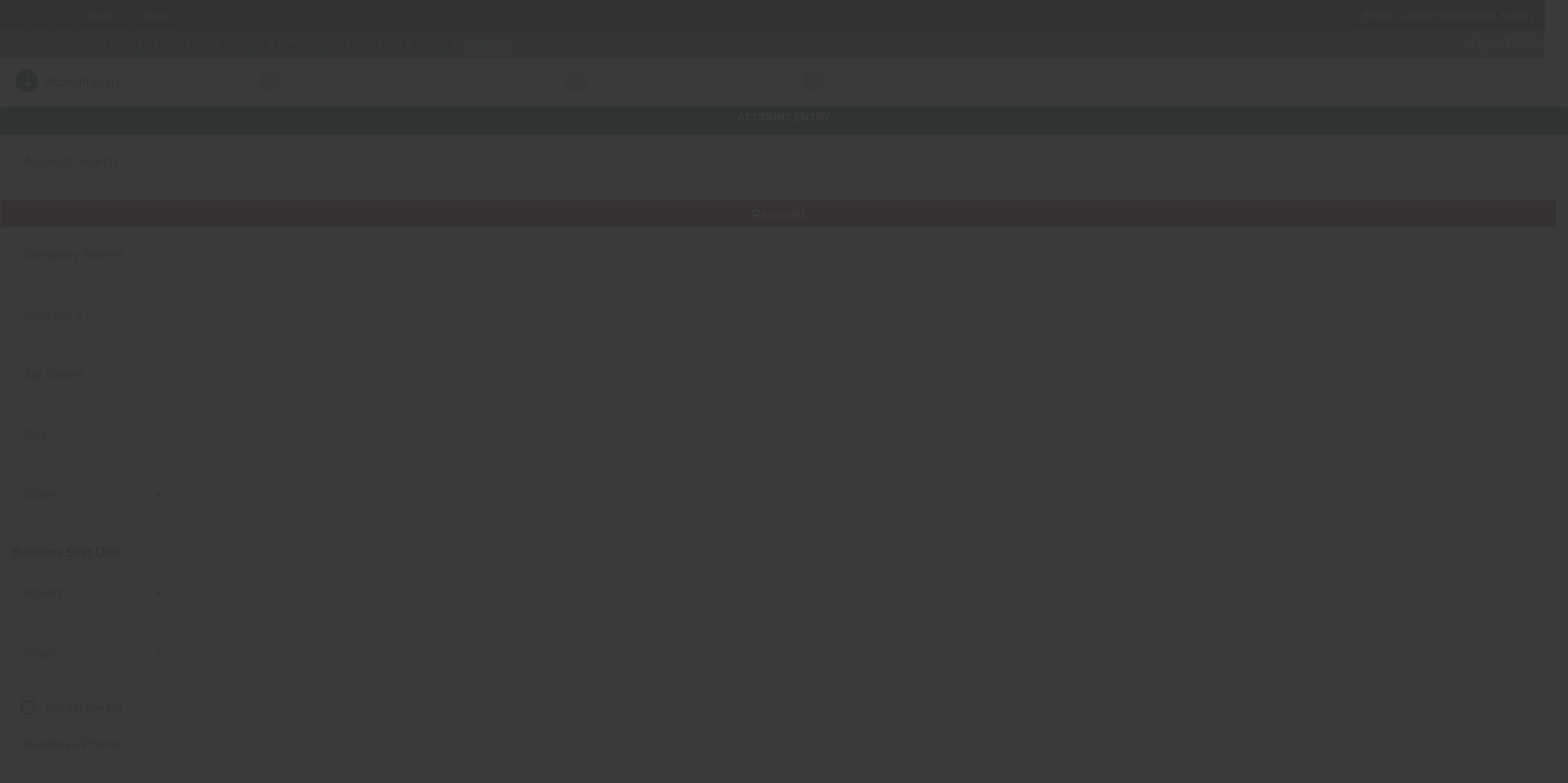
type input "[PERSON_NAME]'s Towing LLC"
type input "705 [PERSON_NAME] Ct E"
type input "60504"
type input "Aurora"
type input "(630) 901-3135"
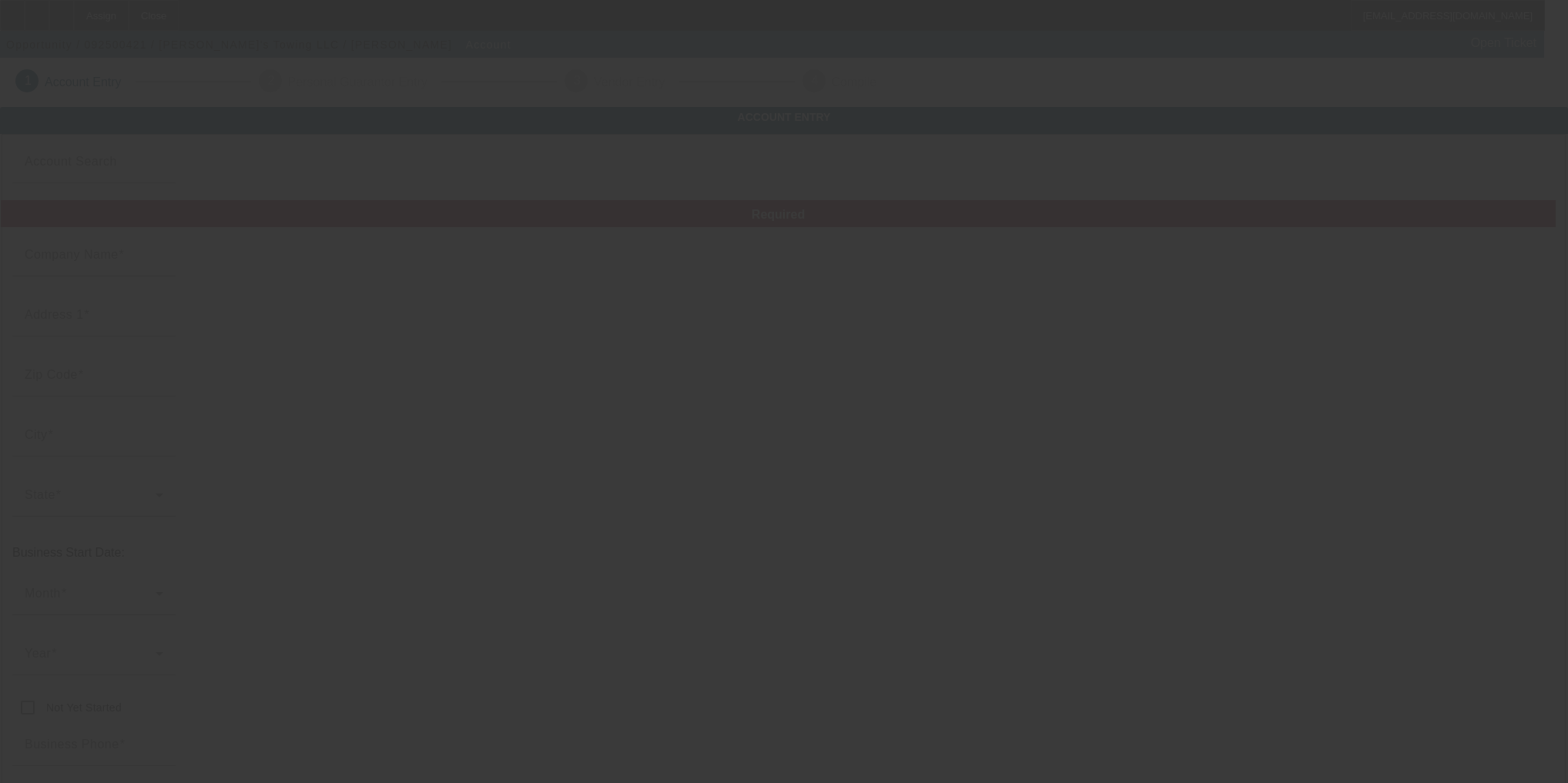
type input "sohailbabar50@gmail.com"
type input "334550025"
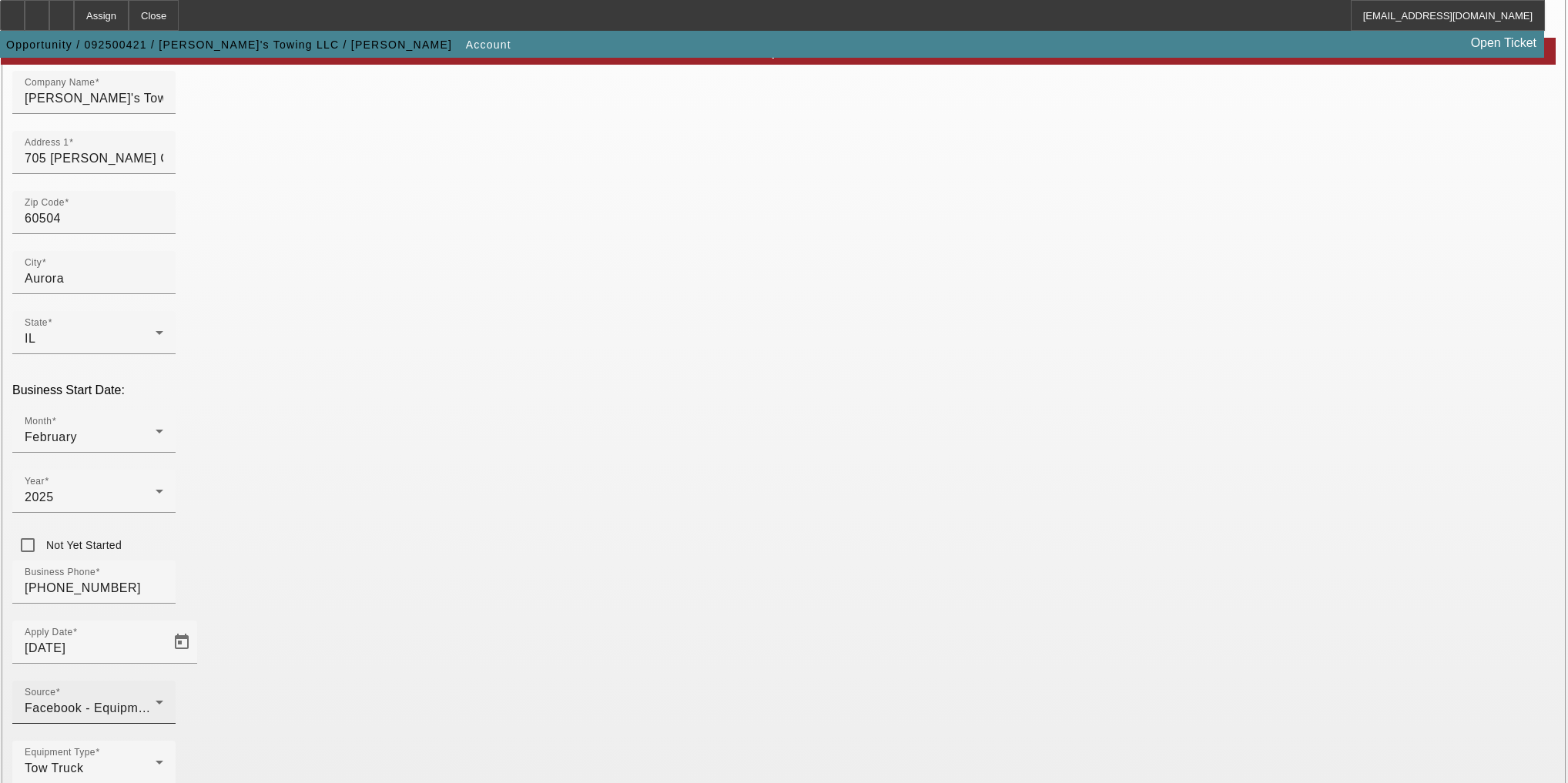
scroll to position [184, 0]
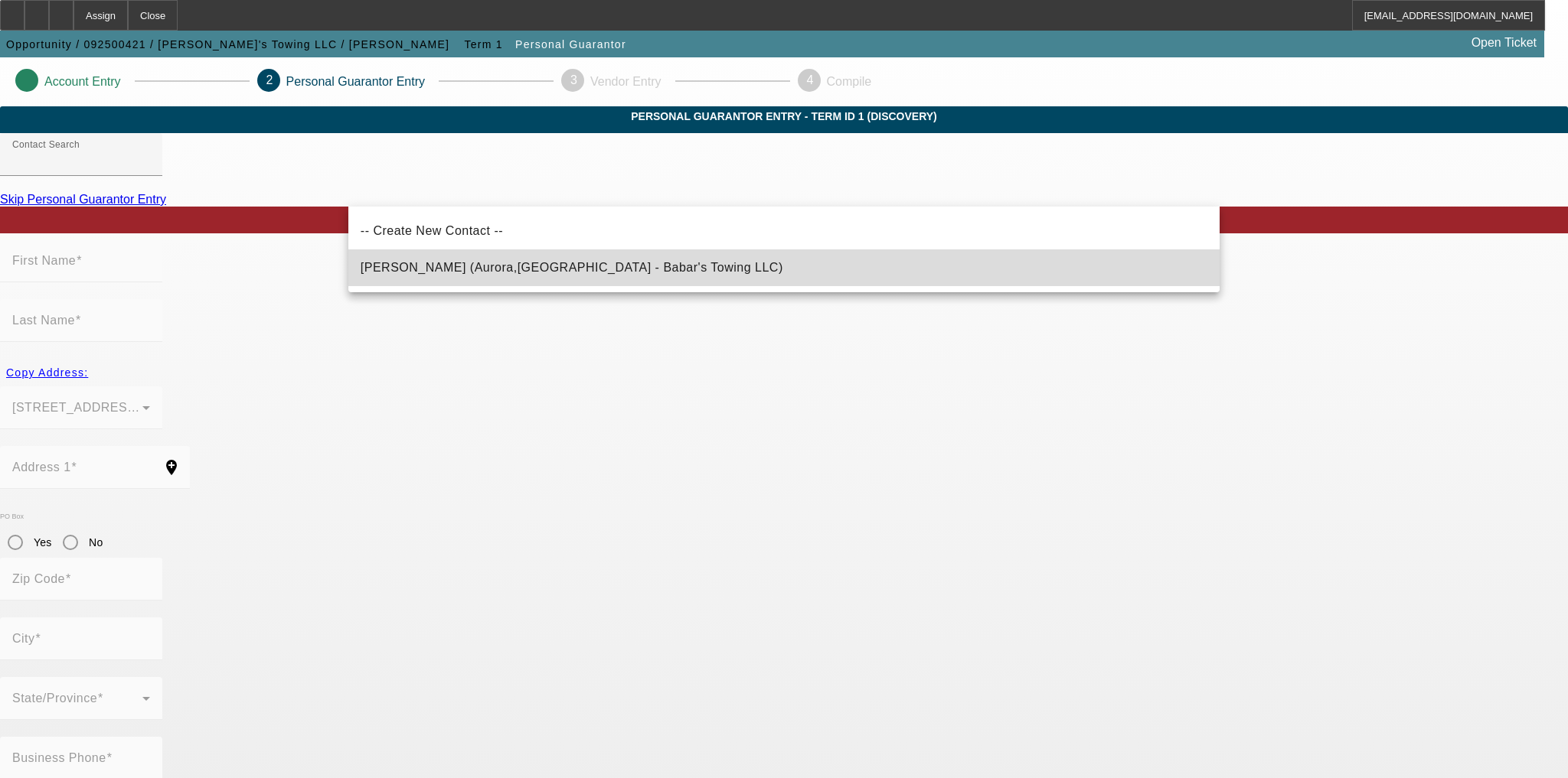
click at [614, 263] on mat-option "Babar, Sohail (Aurora,IL - Babar's Towing LLC)" at bounding box center [784, 268] width 871 height 37
type input "Babar, Sohail (Aurora,IL - Babar's Towing LLC)"
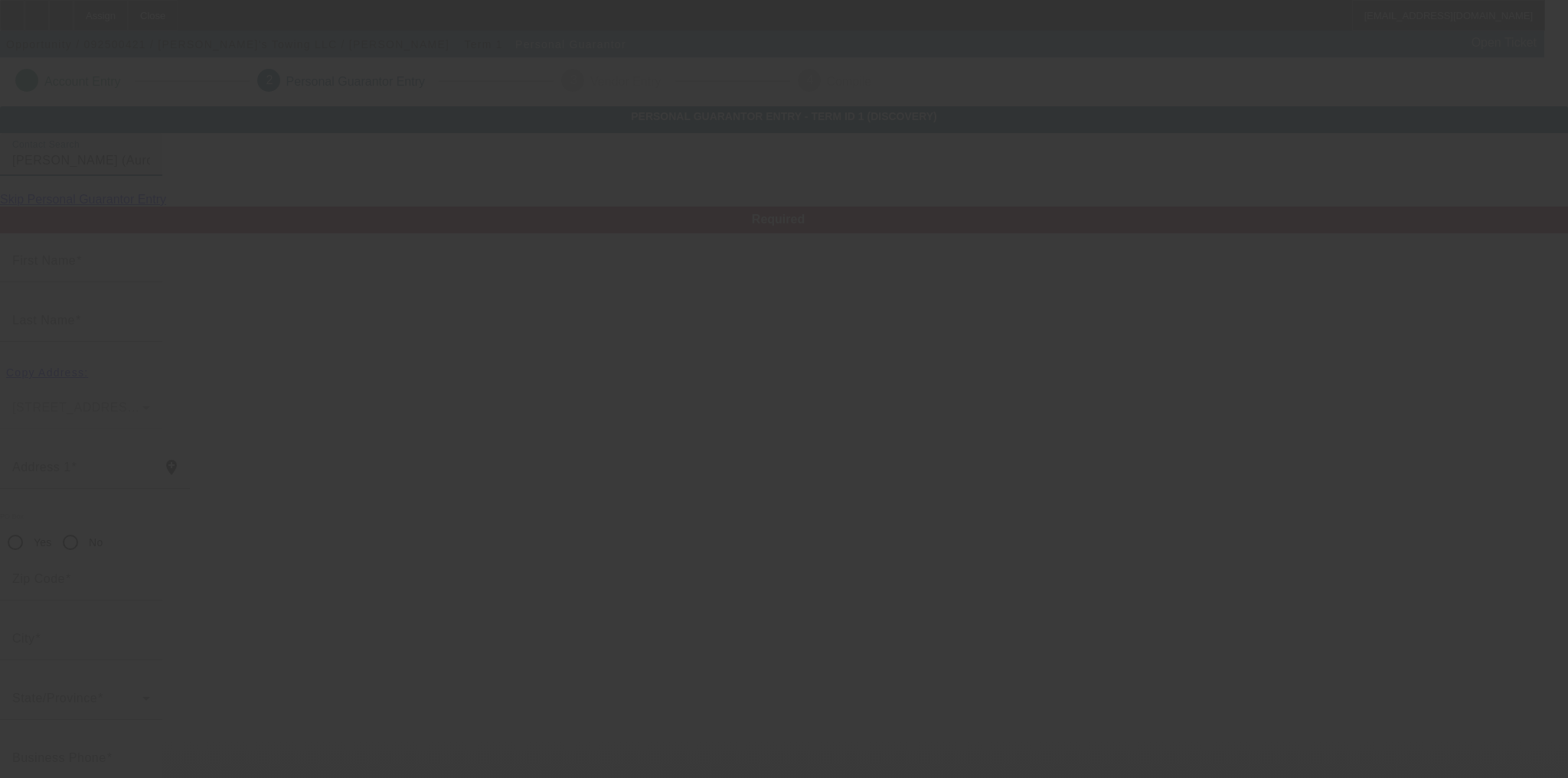
type input "Sohail"
type input "Babar"
type input "705 Cooper CTE"
radio input "true"
type input "60504"
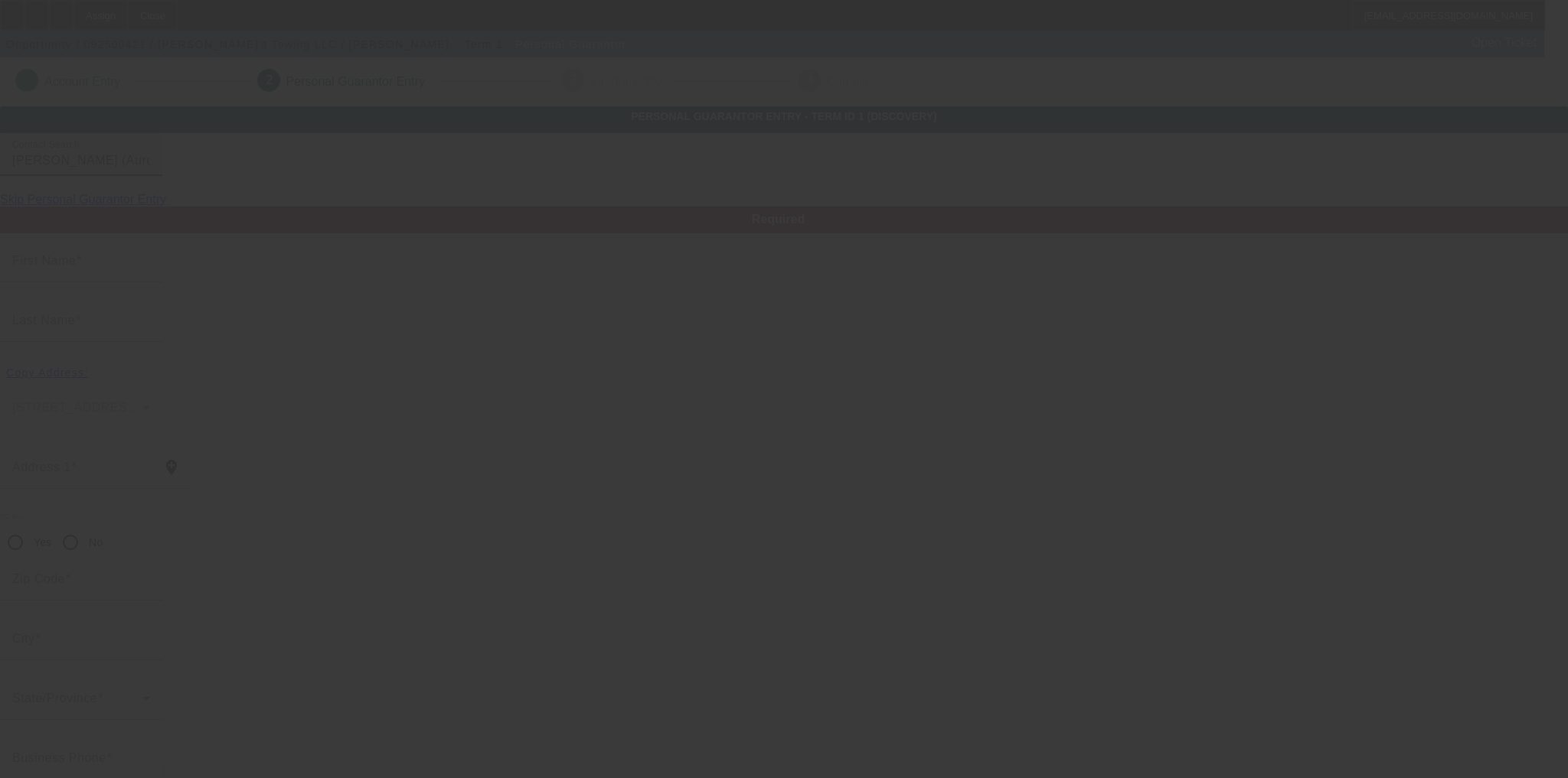
type input "Aurora"
type input "(630) 901-3135"
type input "100"
type input "318-88-0675"
type input "sohailbabar50@gmail.com"
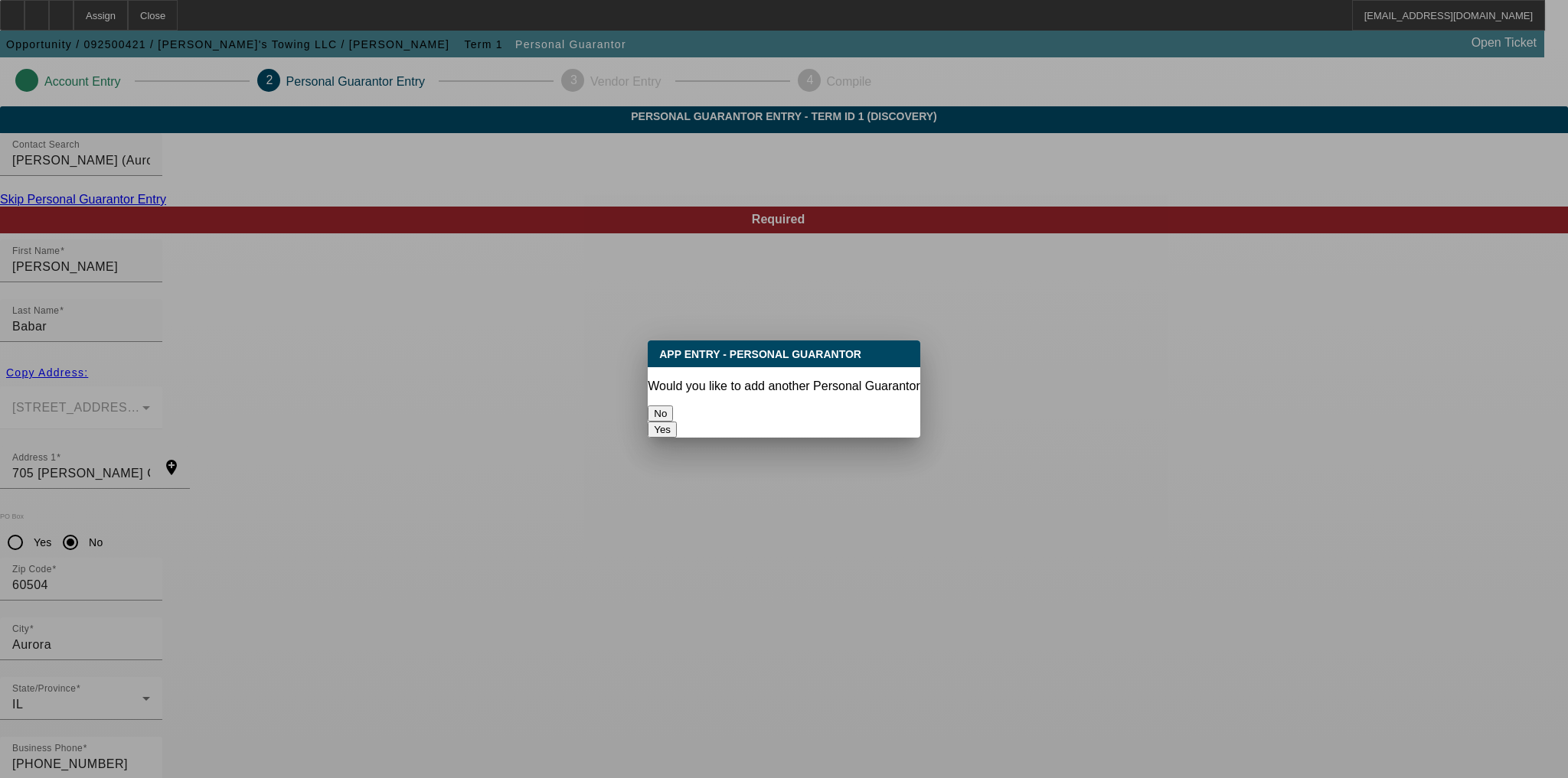
click at [673, 405] on button "No" at bounding box center [660, 413] width 26 height 16
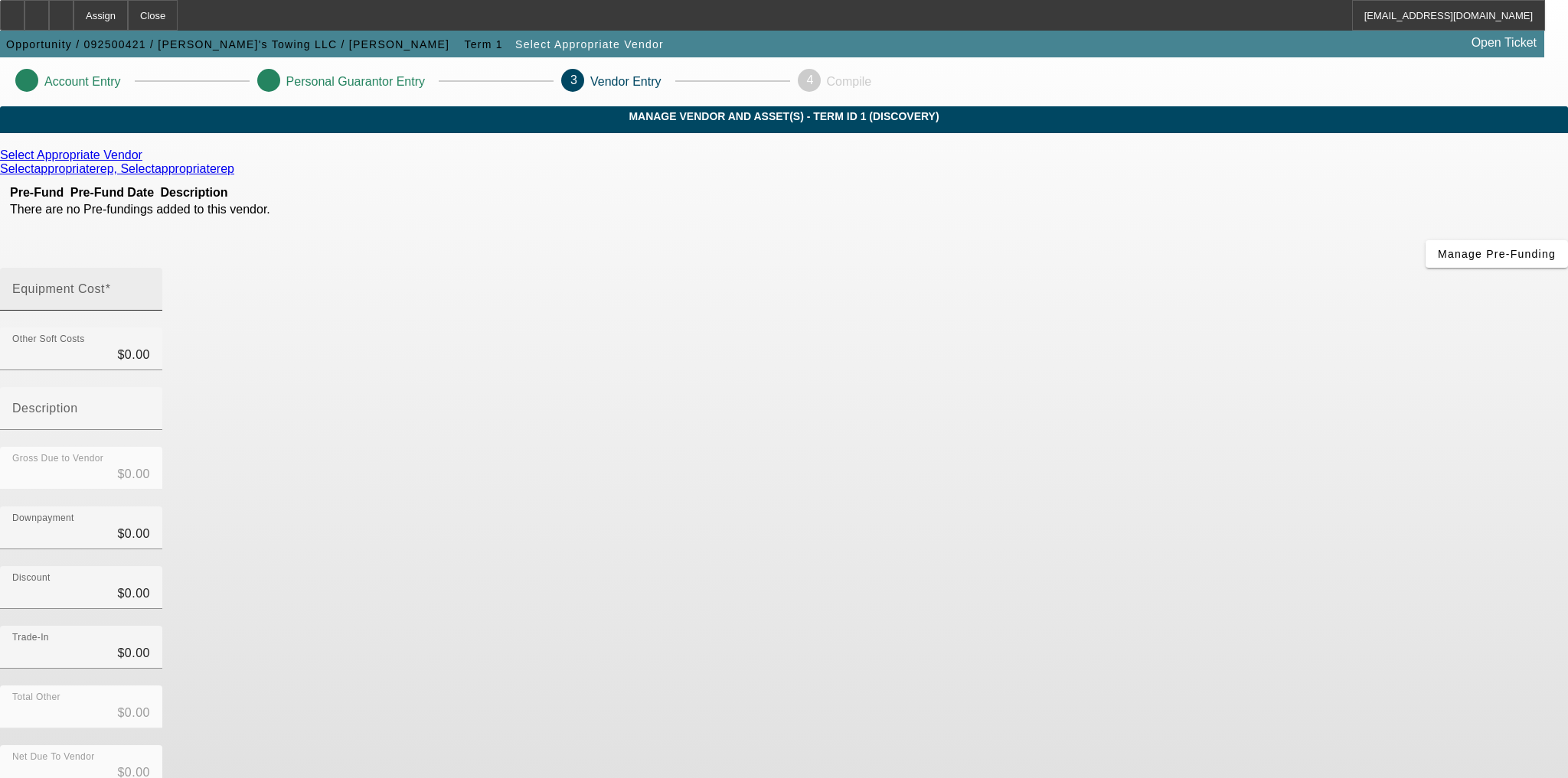
click at [150, 268] on div "Equipment Cost" at bounding box center [81, 289] width 138 height 42
click at [150, 286] on input "Equipment Cost" at bounding box center [81, 295] width 138 height 19
type input "4"
type input "$4.00"
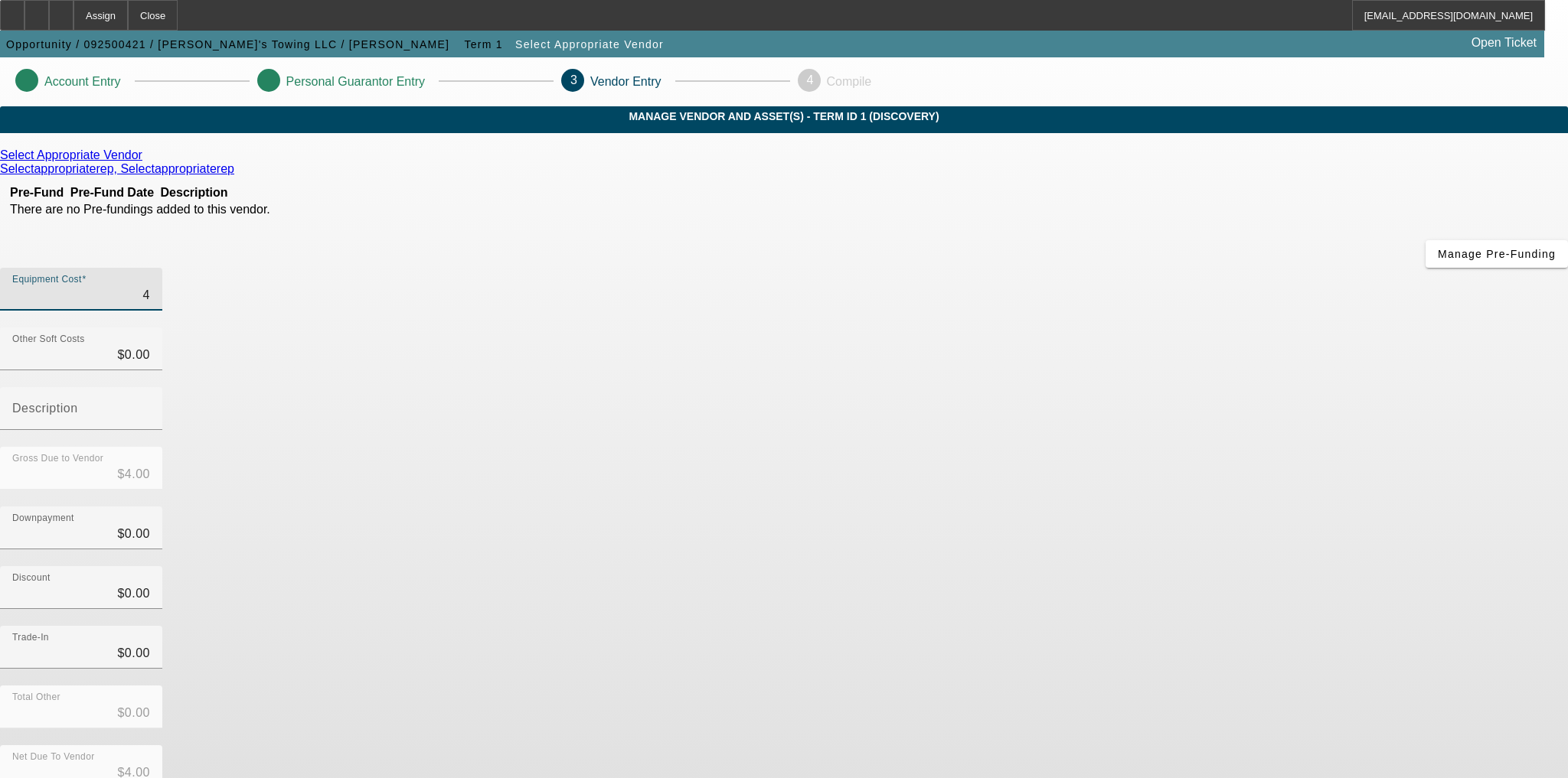
type input "40"
type input "$40.00"
type input "400"
type input "$400.00"
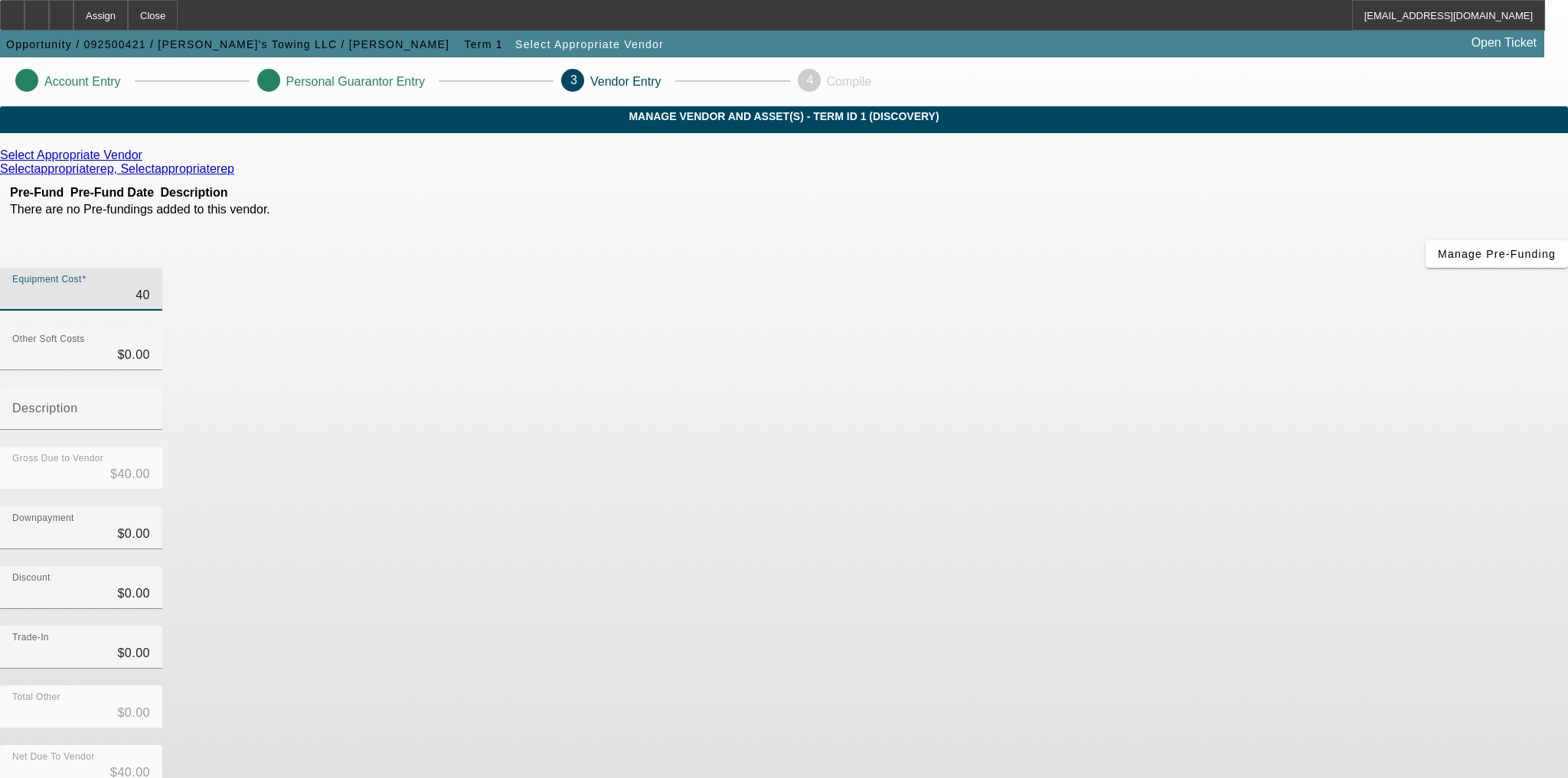
type input "$400.00"
type input "4000"
type input "$4,000.00"
type input "40000"
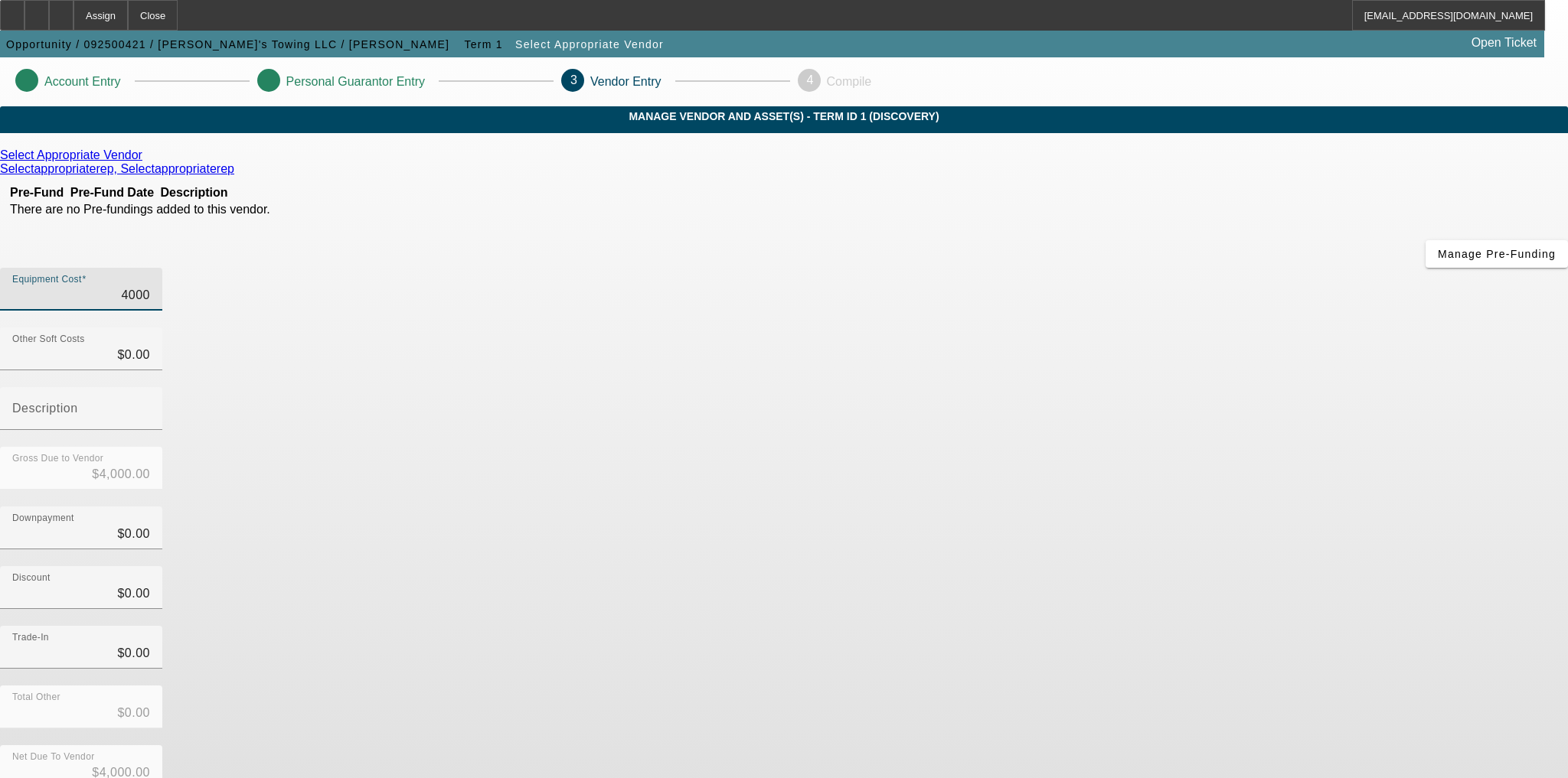
type input "$40,000.00"
type input "$0.00"
click at [1142, 745] on div "Net Due To Vendor $40,000.00" at bounding box center [784, 774] width 1568 height 59
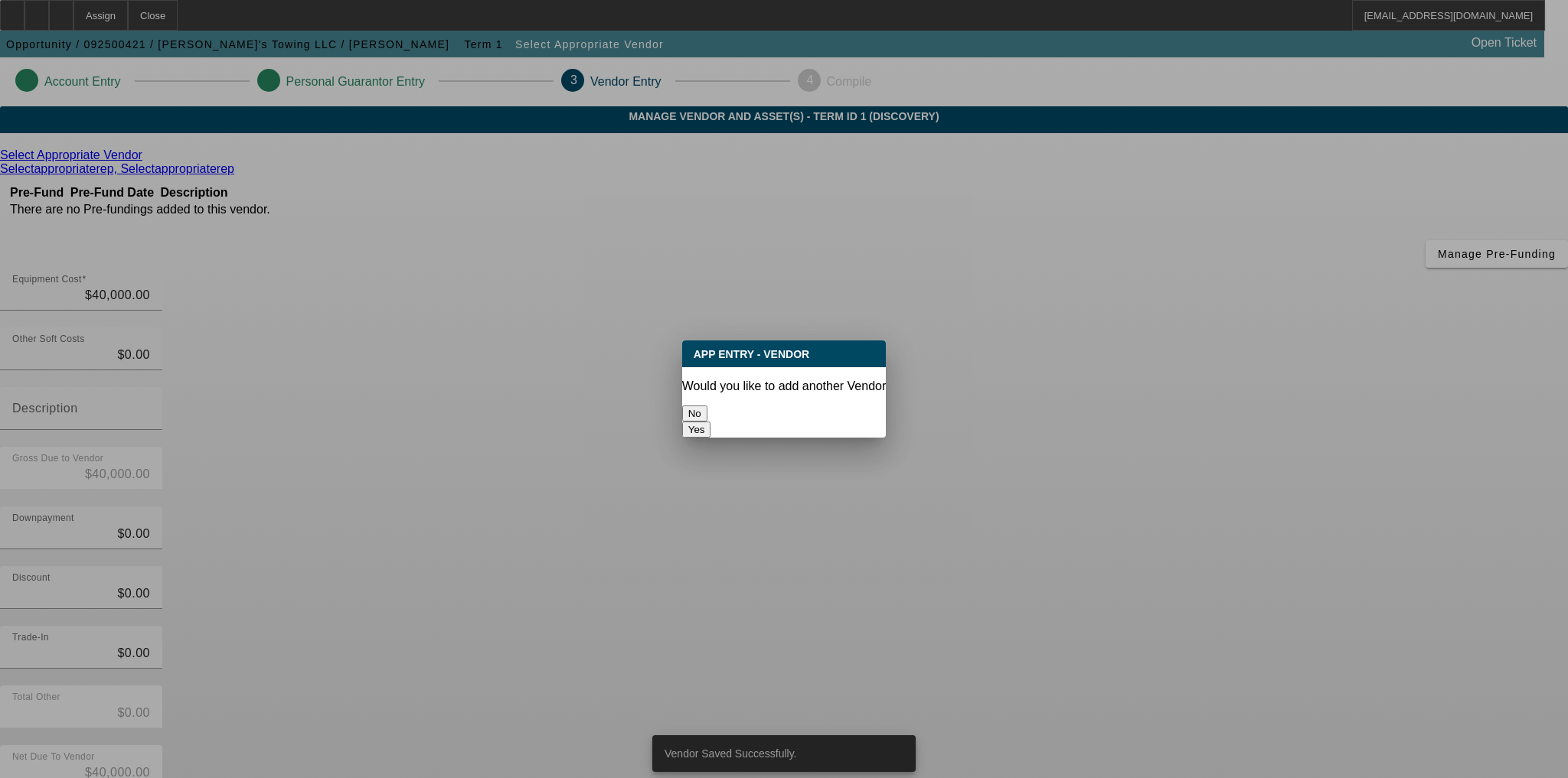
click at [707, 405] on button "No" at bounding box center [695, 413] width 26 height 16
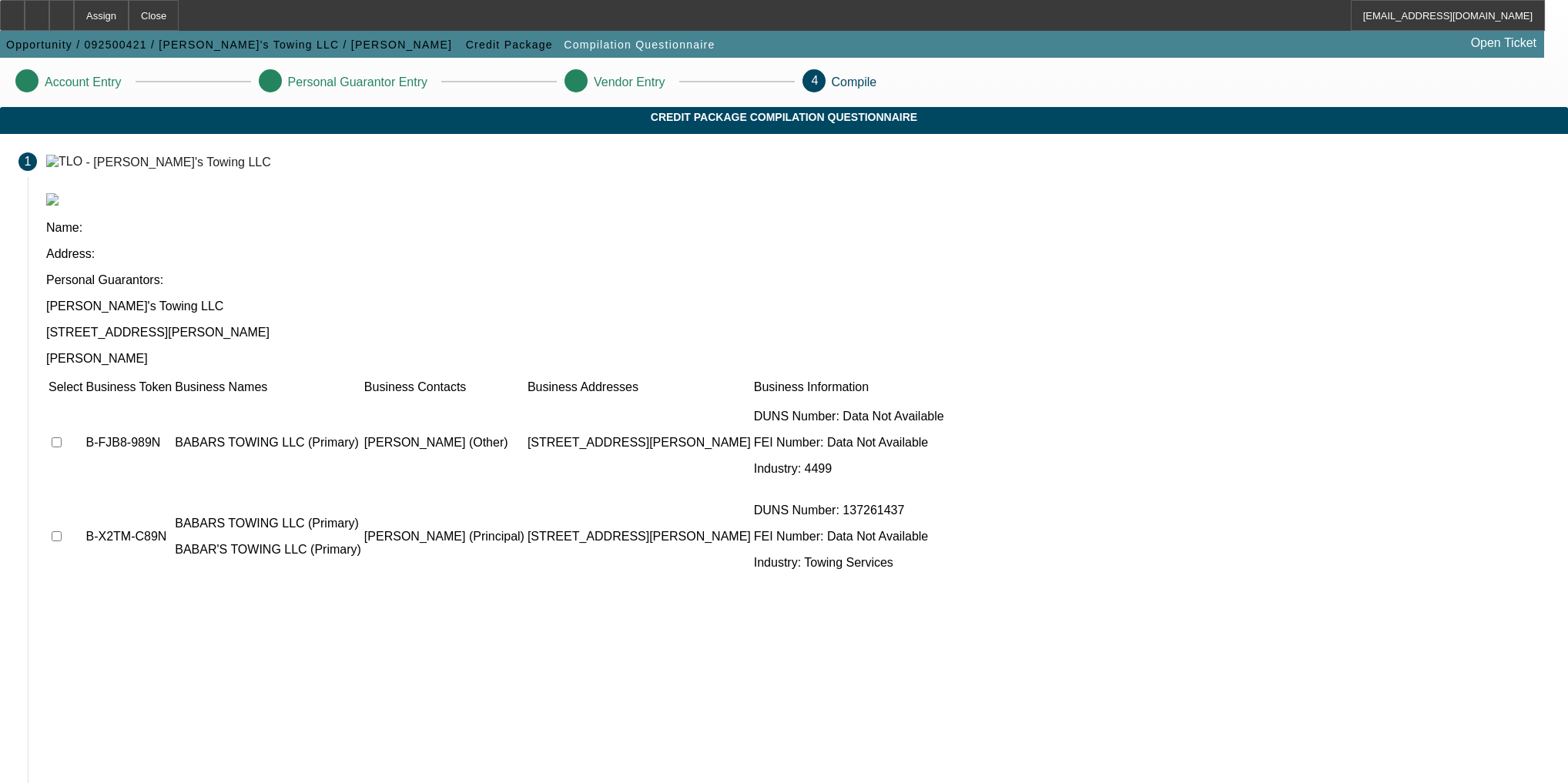
click at [83, 396] on td at bounding box center [66, 443] width 36 height 93
click at [61, 437] on input "checkbox" at bounding box center [56, 442] width 10 height 10
checkbox input "true"
click at [61, 532] on input "checkbox" at bounding box center [56, 536] width 10 height 10
checkbox input "true"
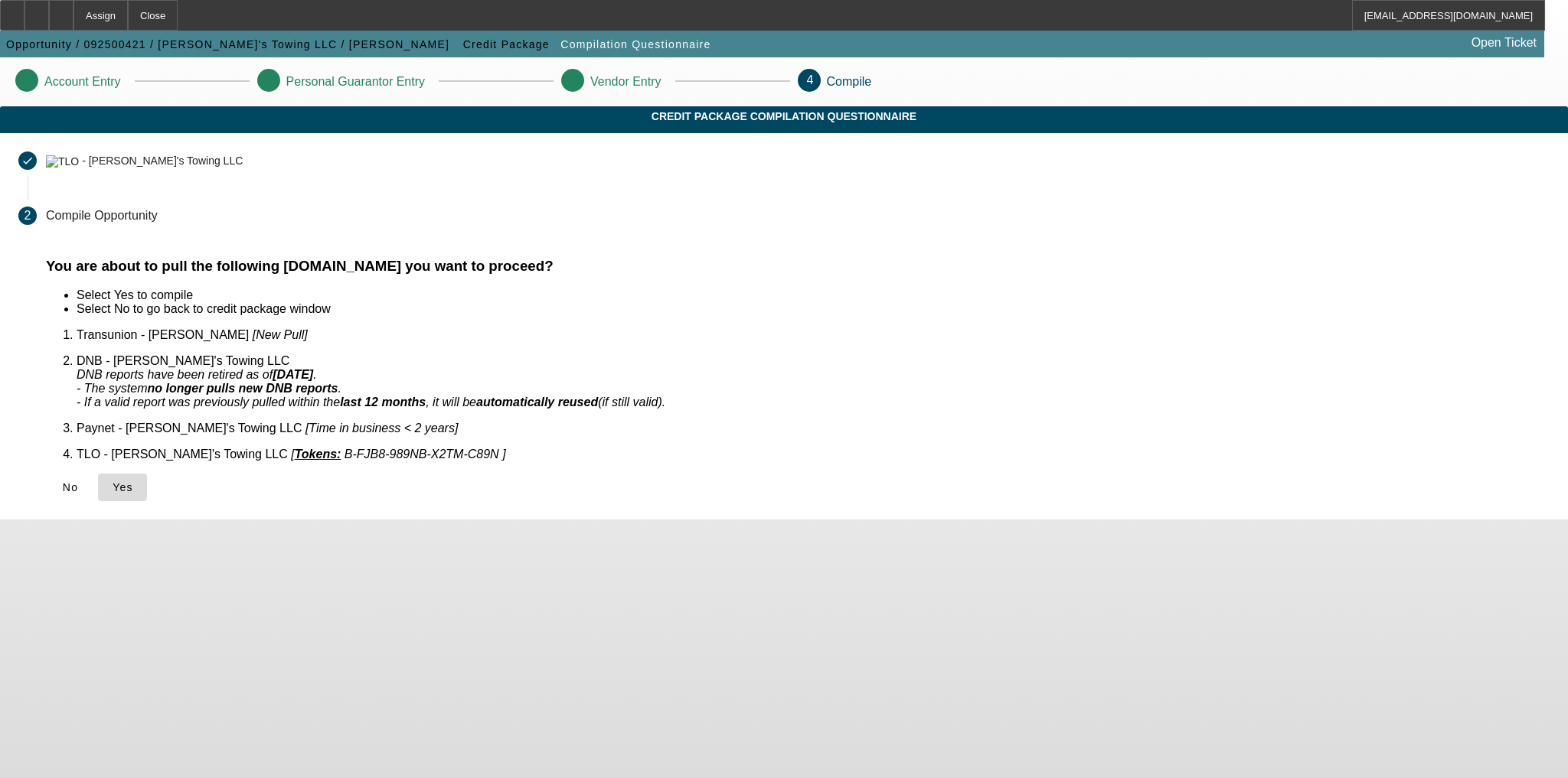
click at [147, 469] on span at bounding box center [122, 488] width 49 height 37
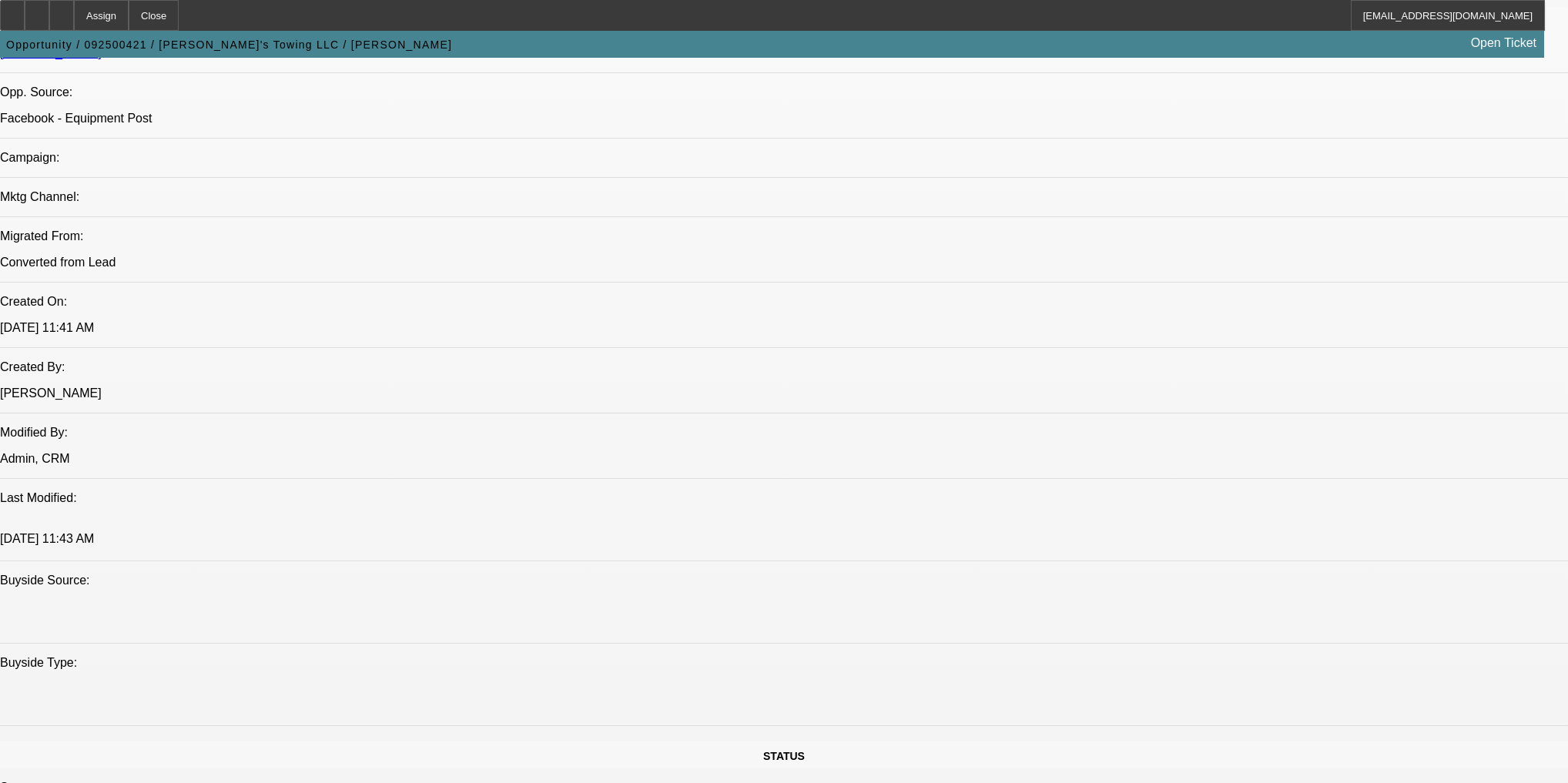
select select "0"
select select "2"
select select "0.1"
select select "4"
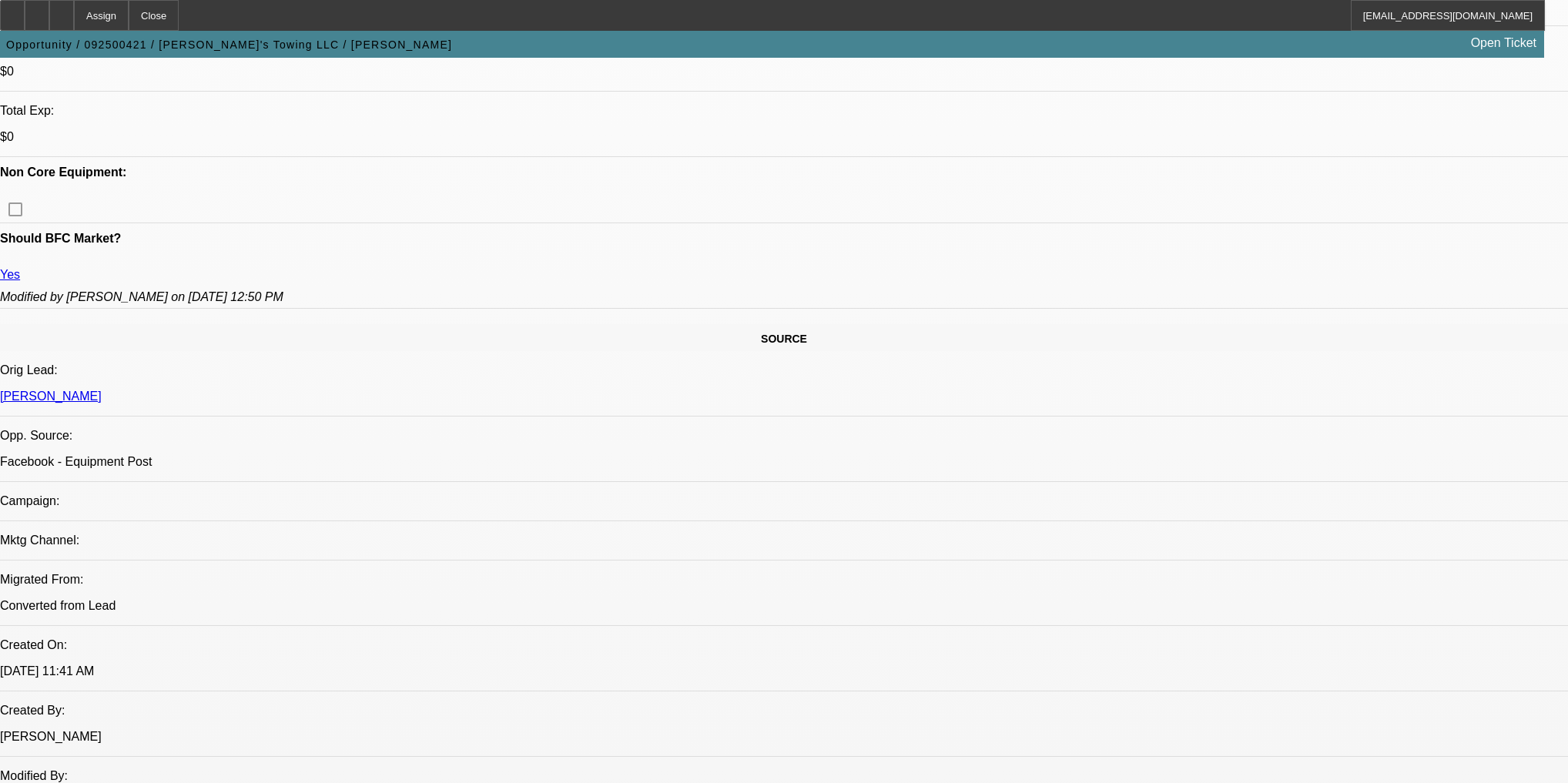
scroll to position [549, 0]
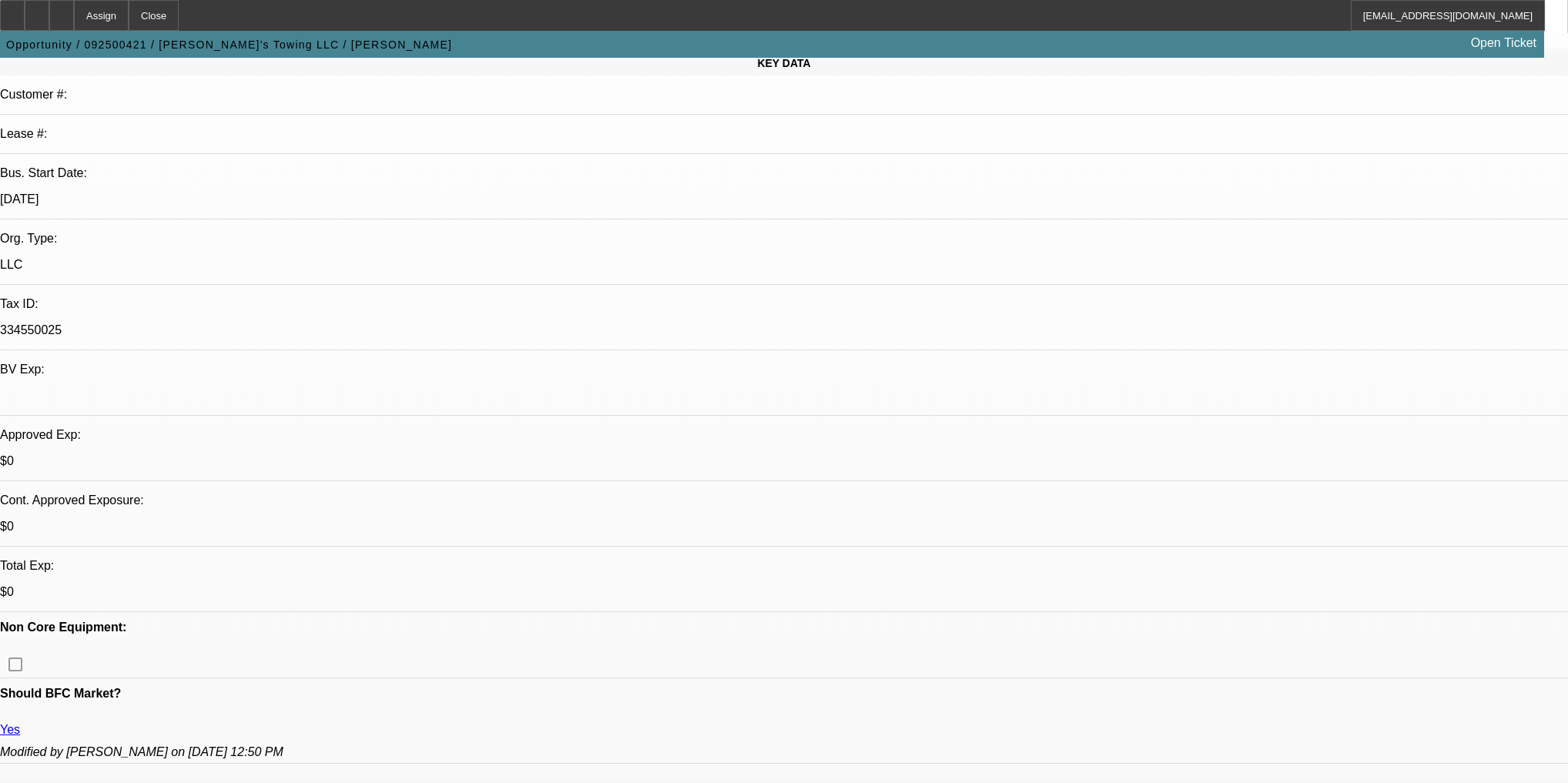
scroll to position [179, 0]
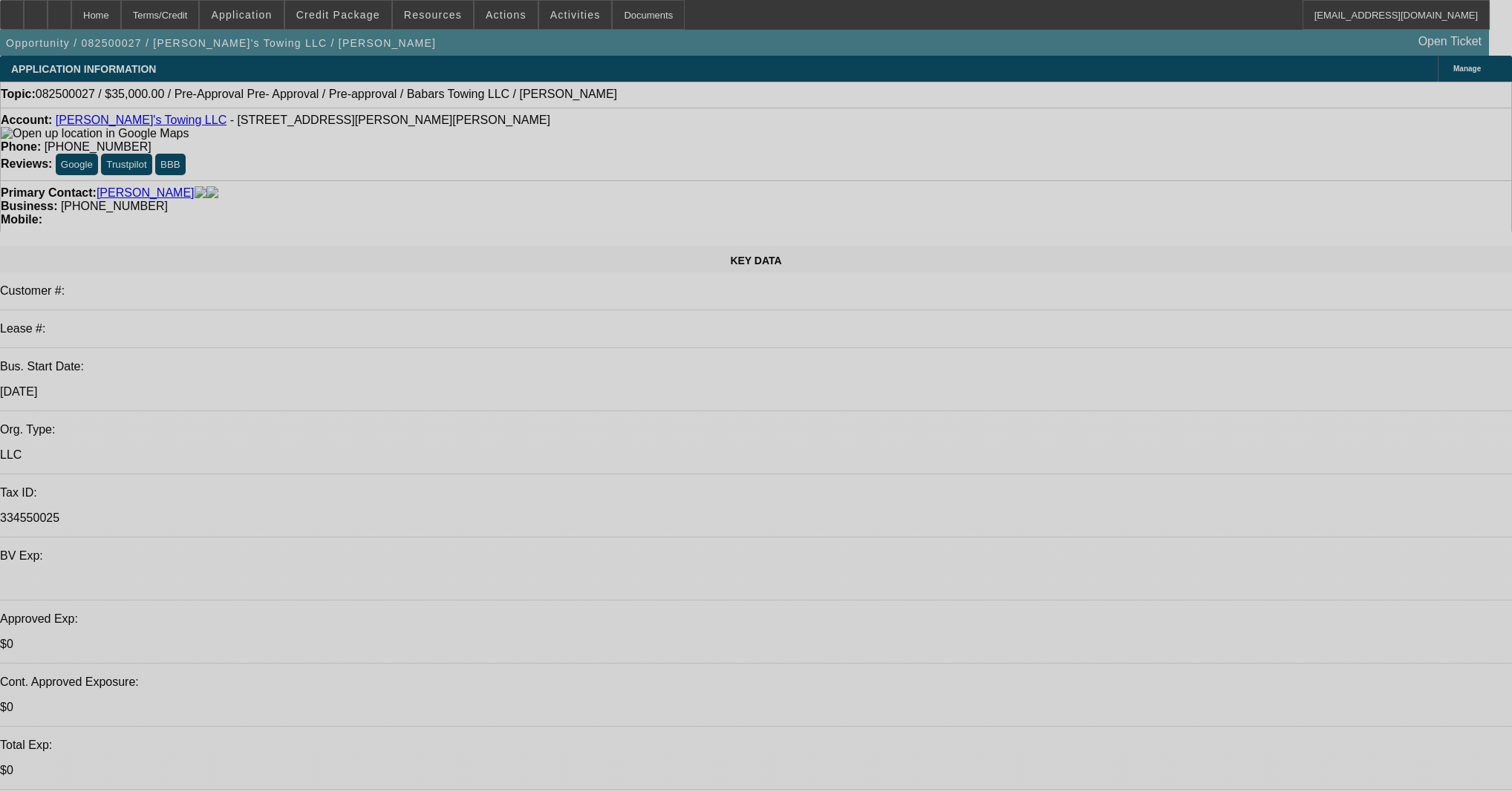
select select "0"
select select "2"
select select "0"
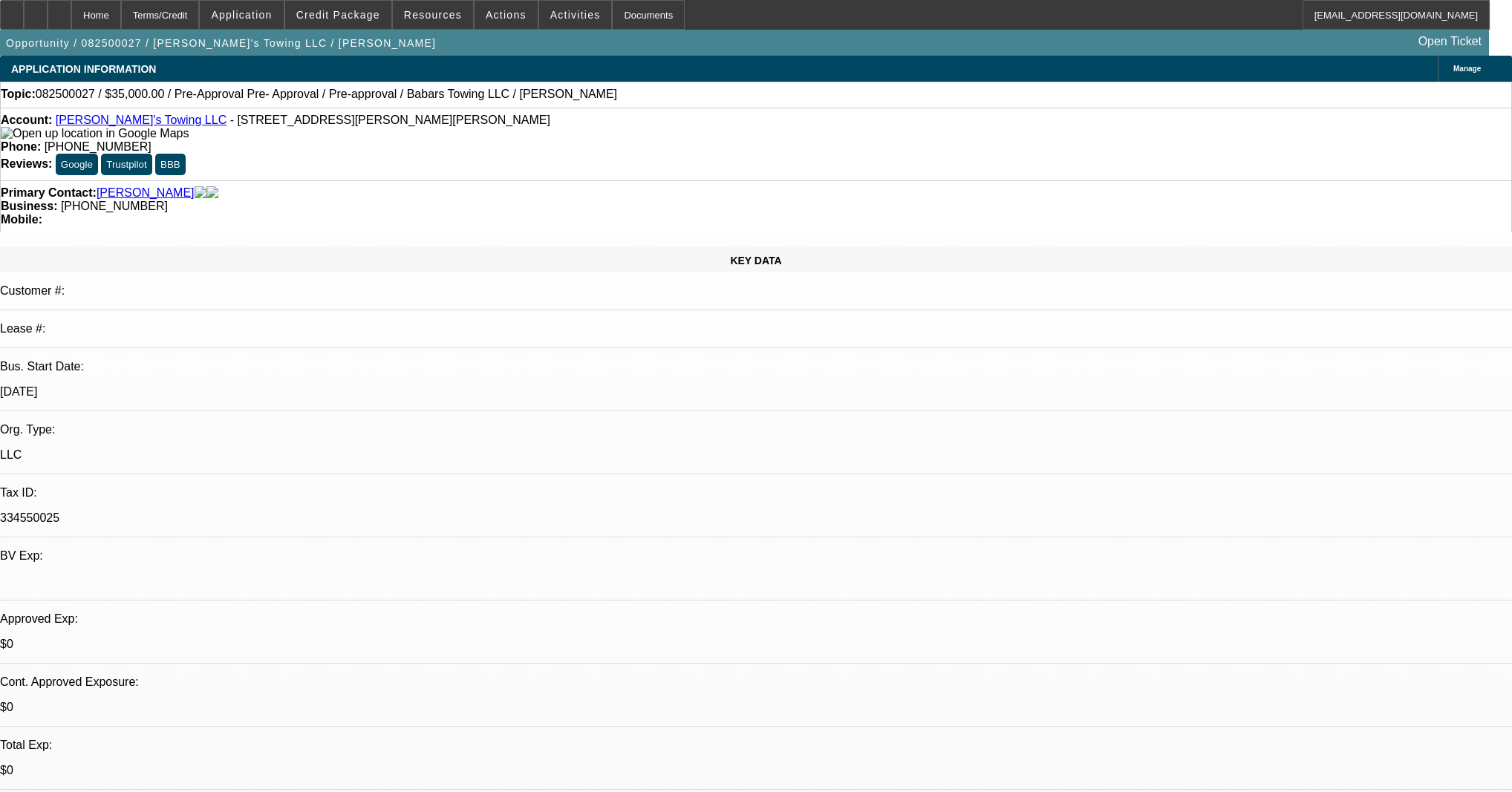
select select "6"
select select "0"
select select "2"
select select "0"
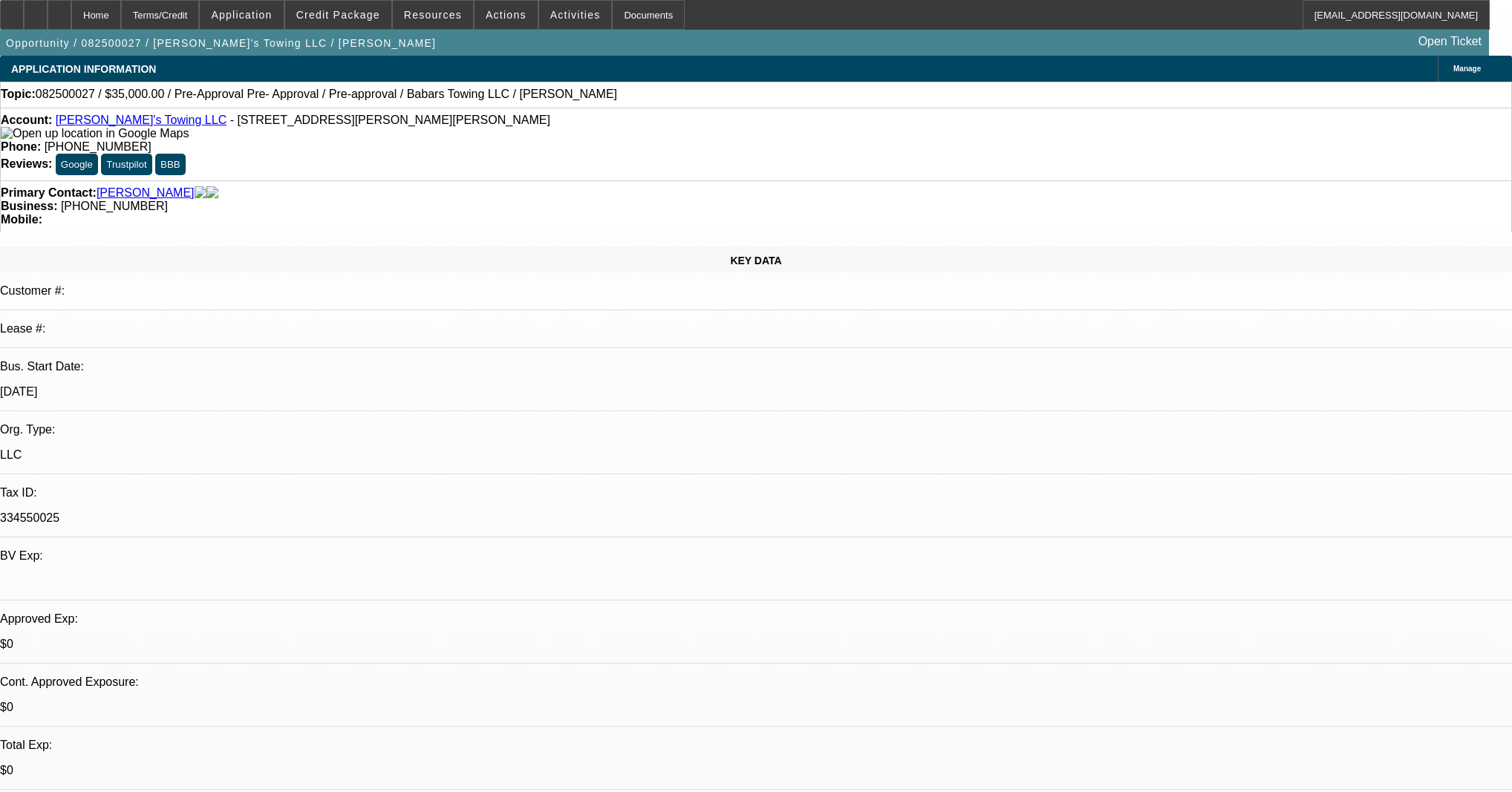
select select "6"
select select "0"
select select "2"
select select "0"
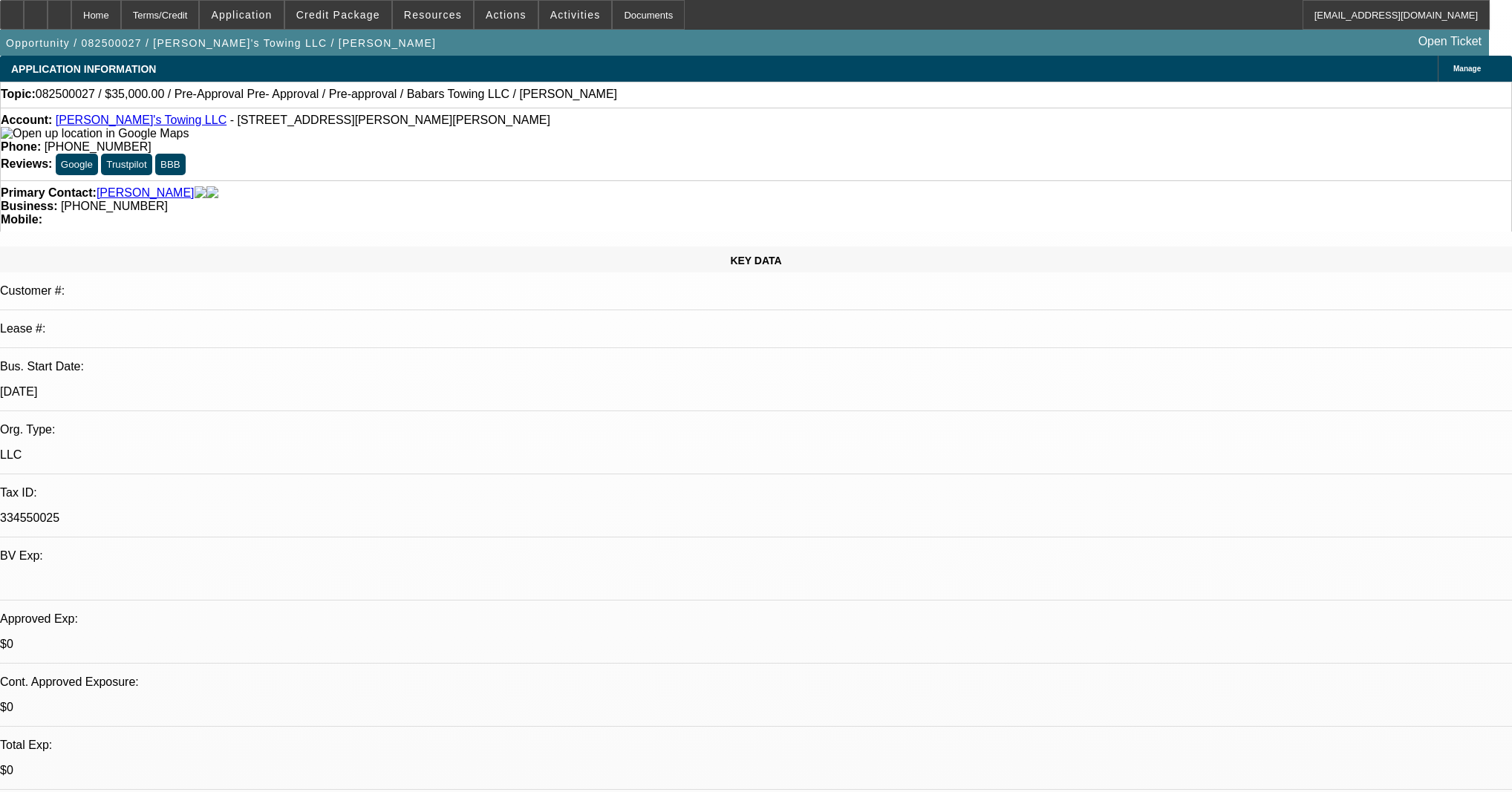
select select "6"
select select "0.15"
select select "2"
select select "0"
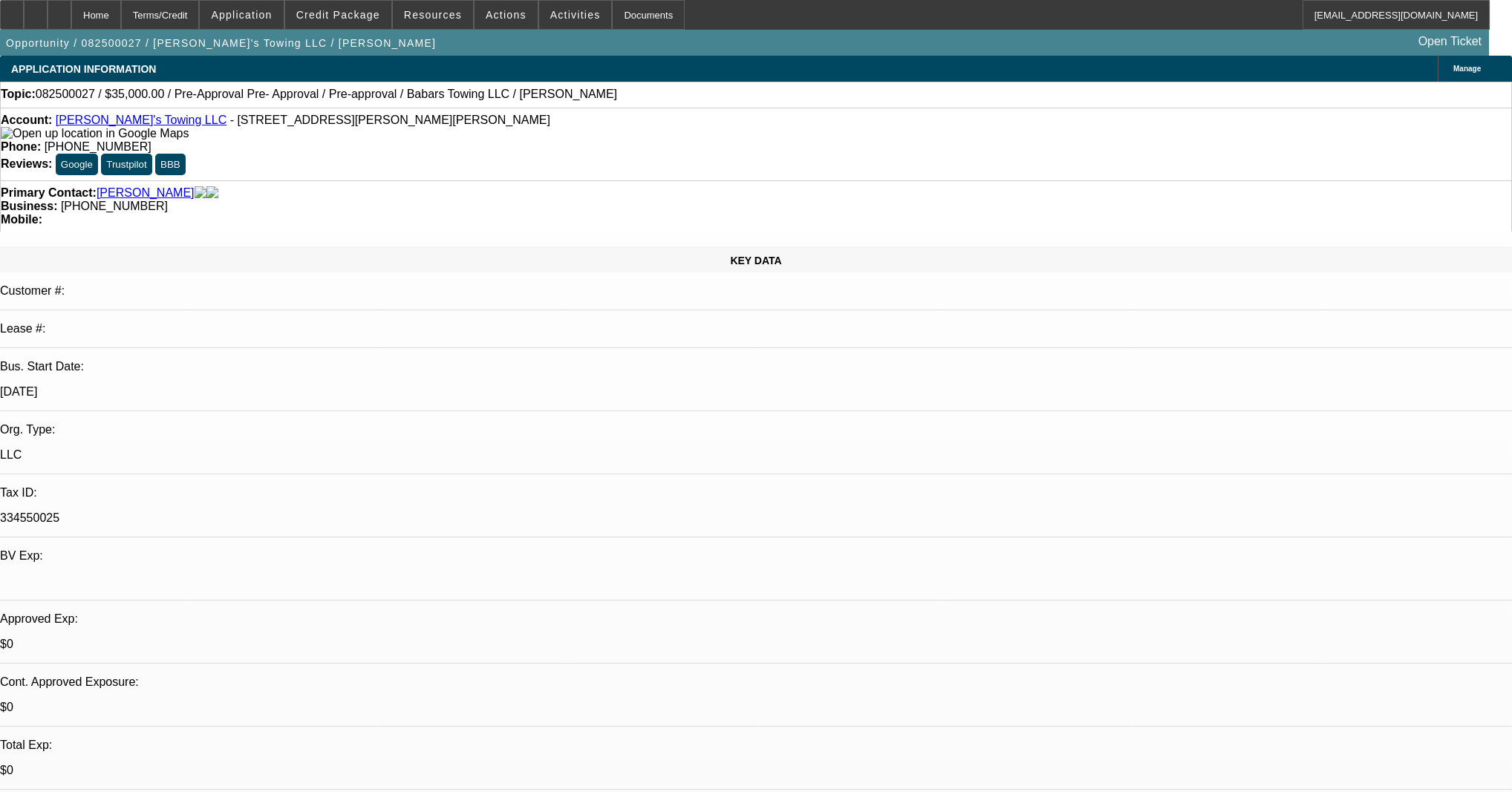
select select "6"
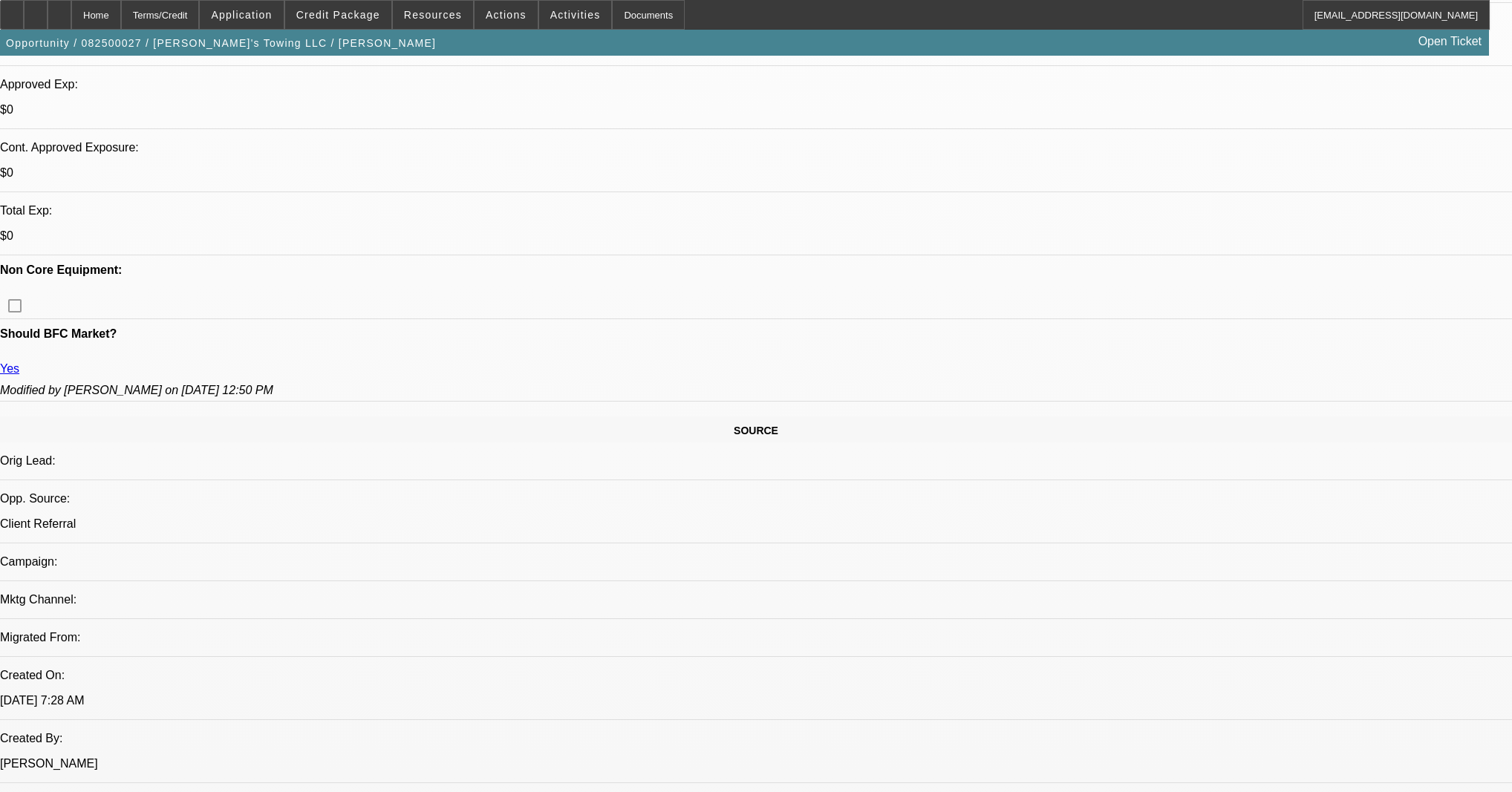
scroll to position [590, 0]
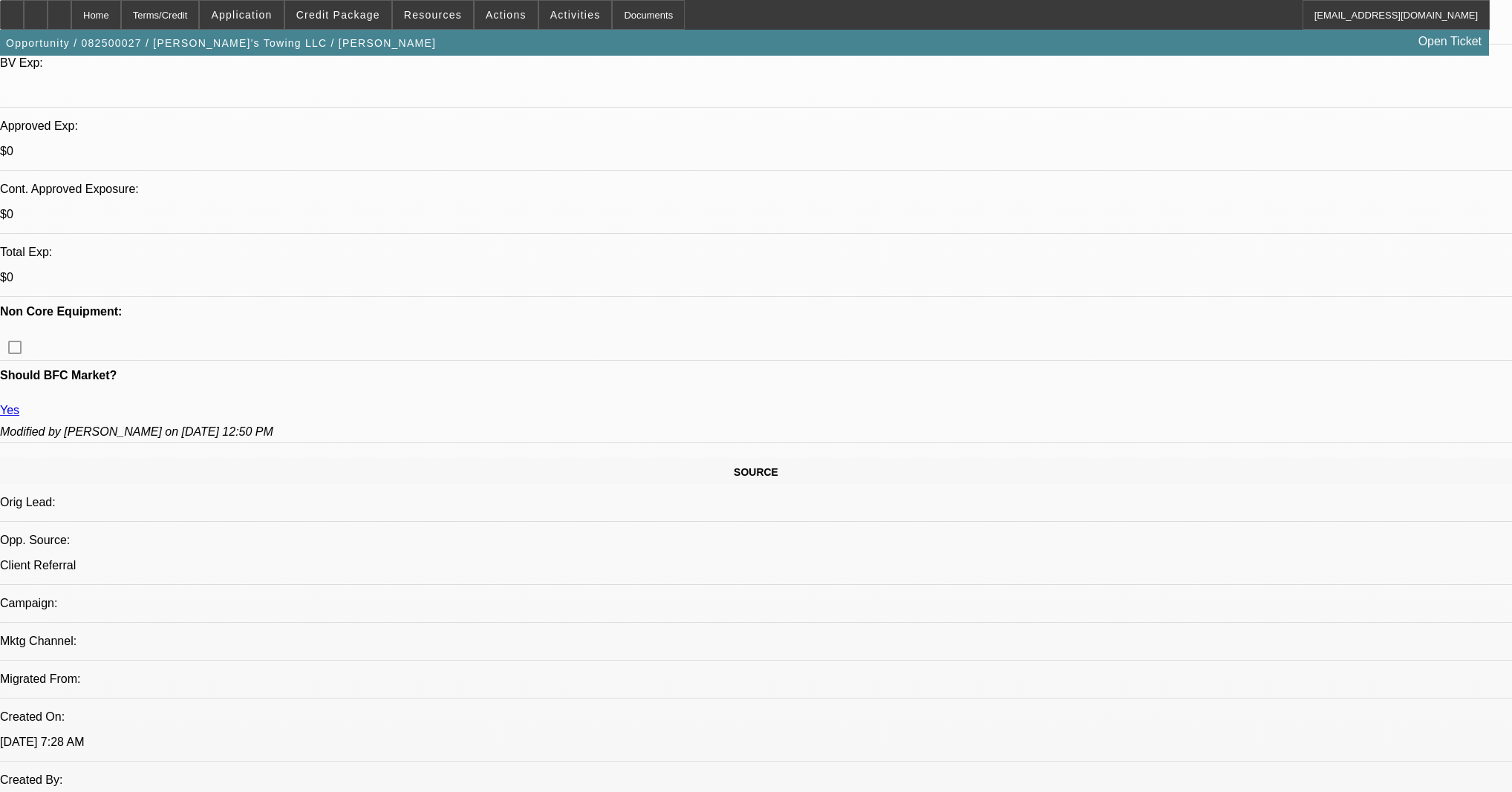
scroll to position [475, 0]
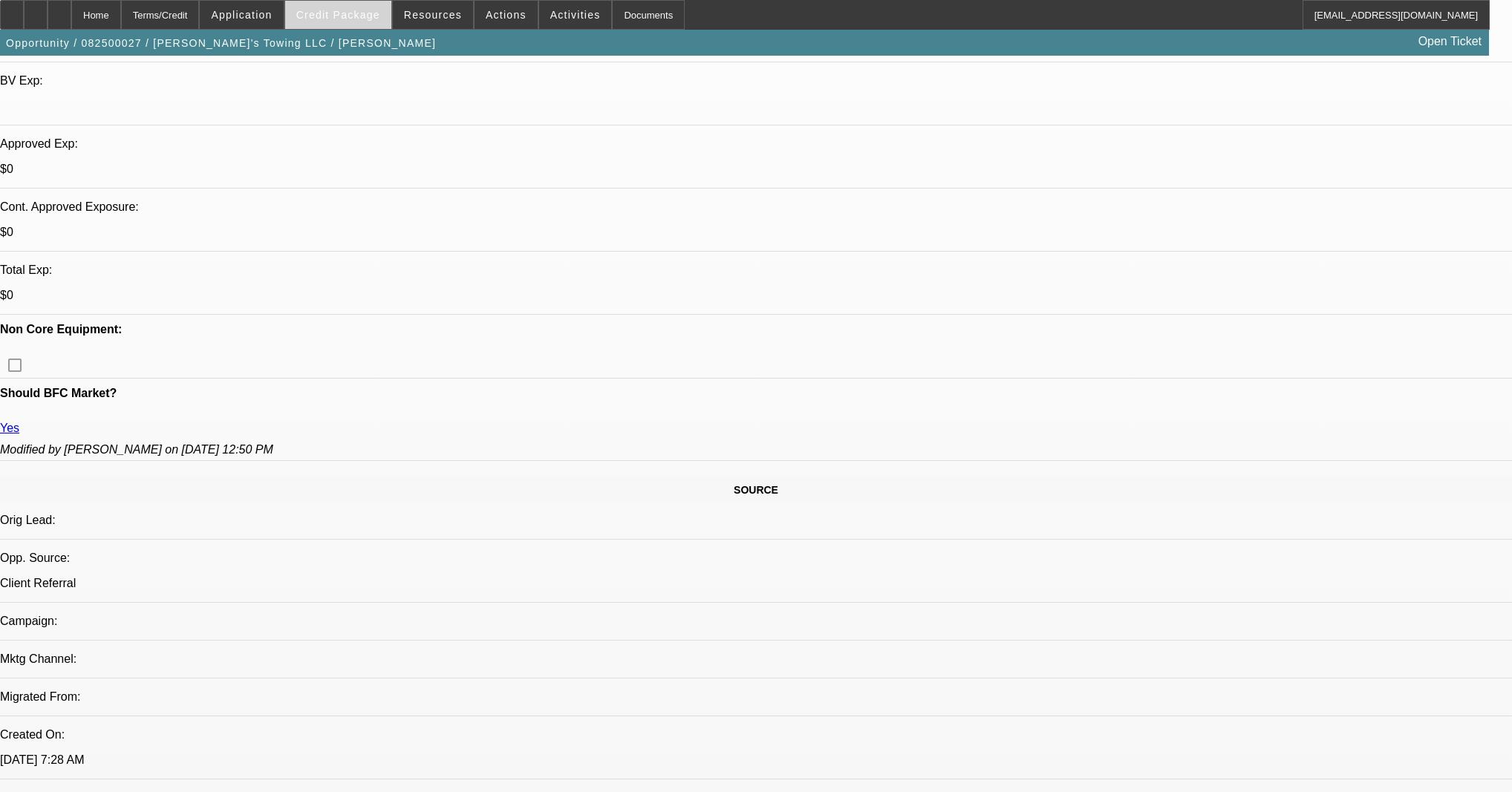
click at [339, 10] on span "Credit Package" at bounding box center [338, 15] width 84 height 12
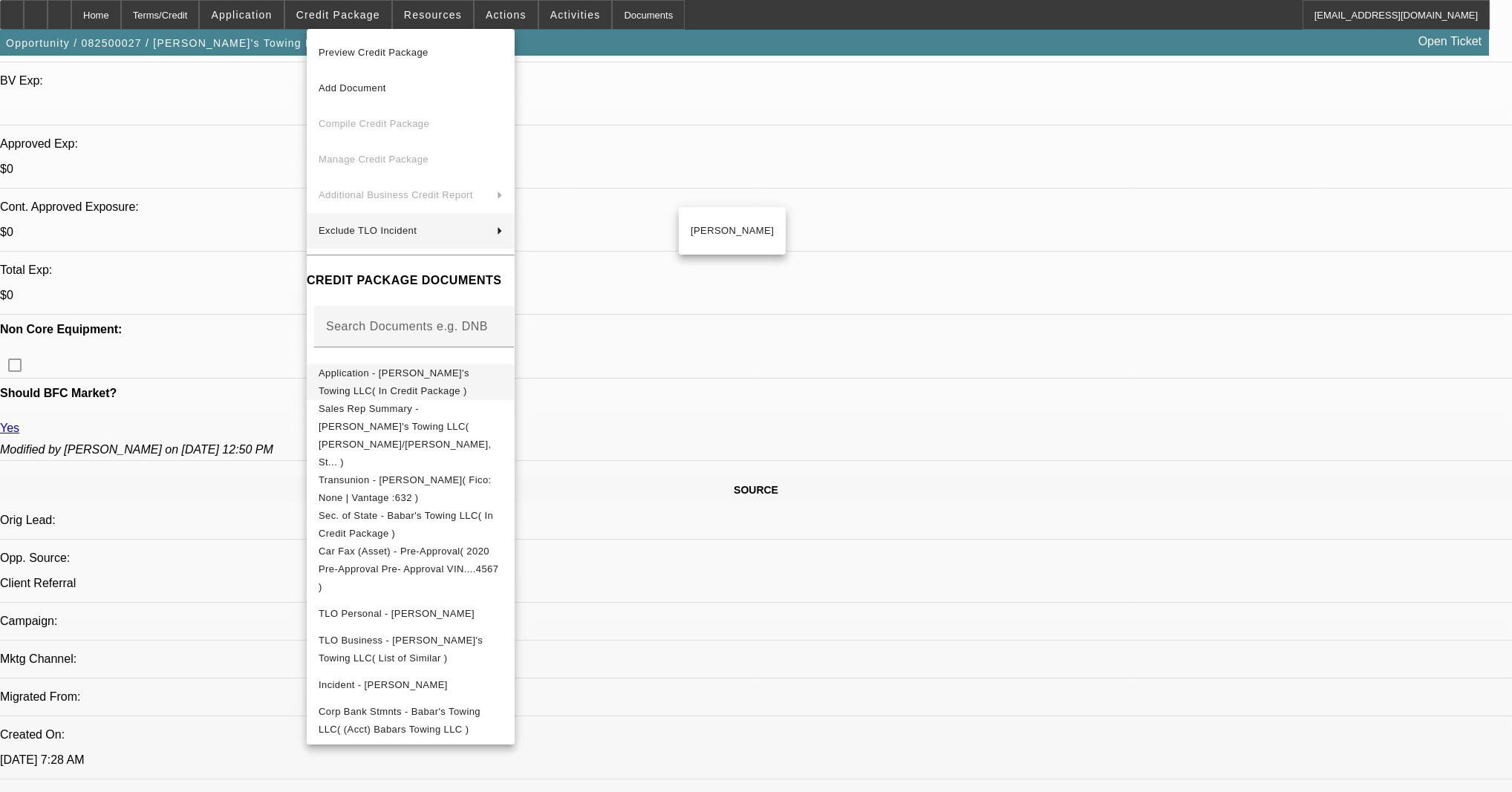
click at [431, 384] on span "Application - Babar's Towing LLC( In Credit Package )" at bounding box center [410, 383] width 184 height 36
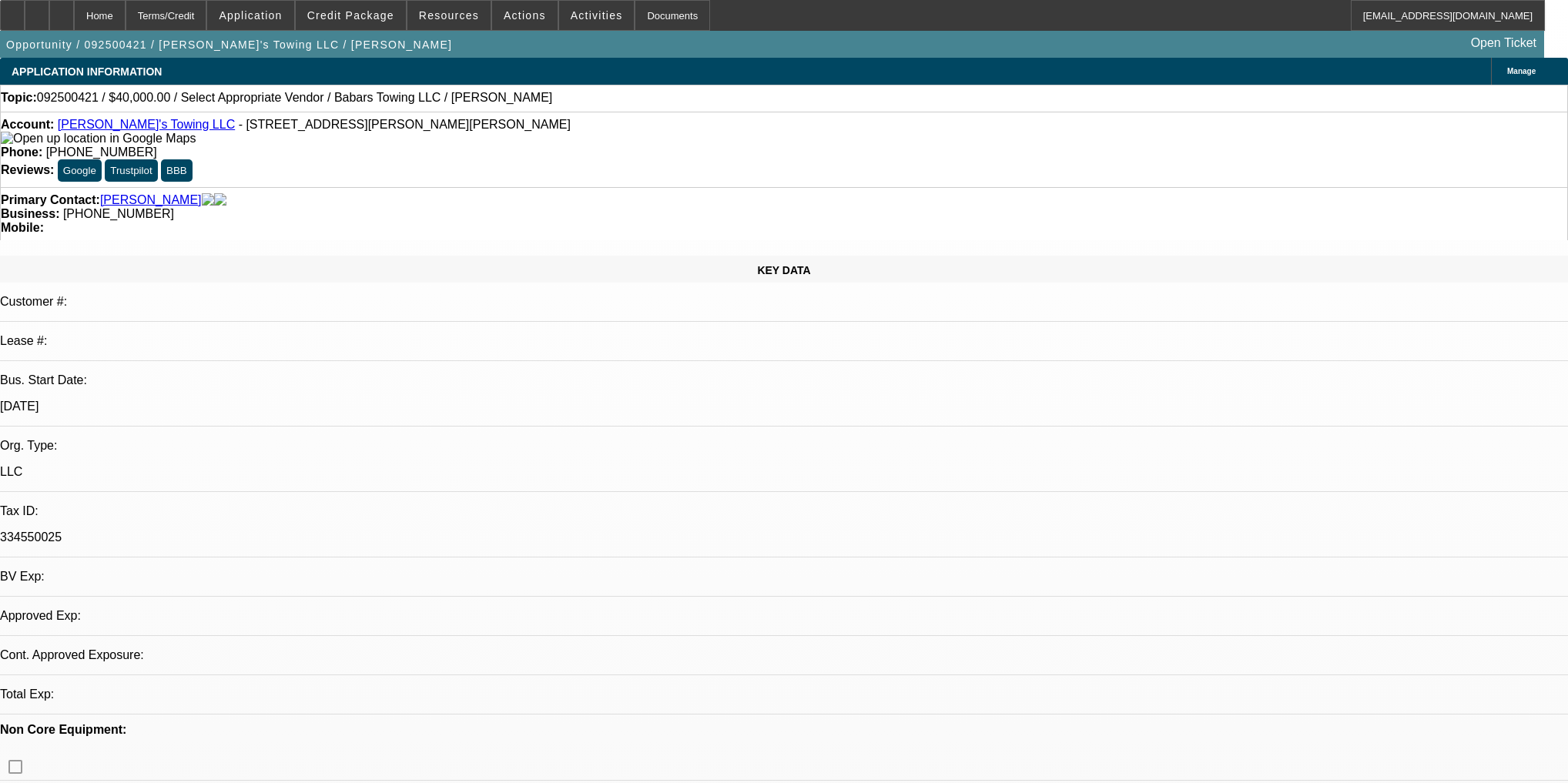
select select "0"
select select "2"
select select "0.1"
select select "4"
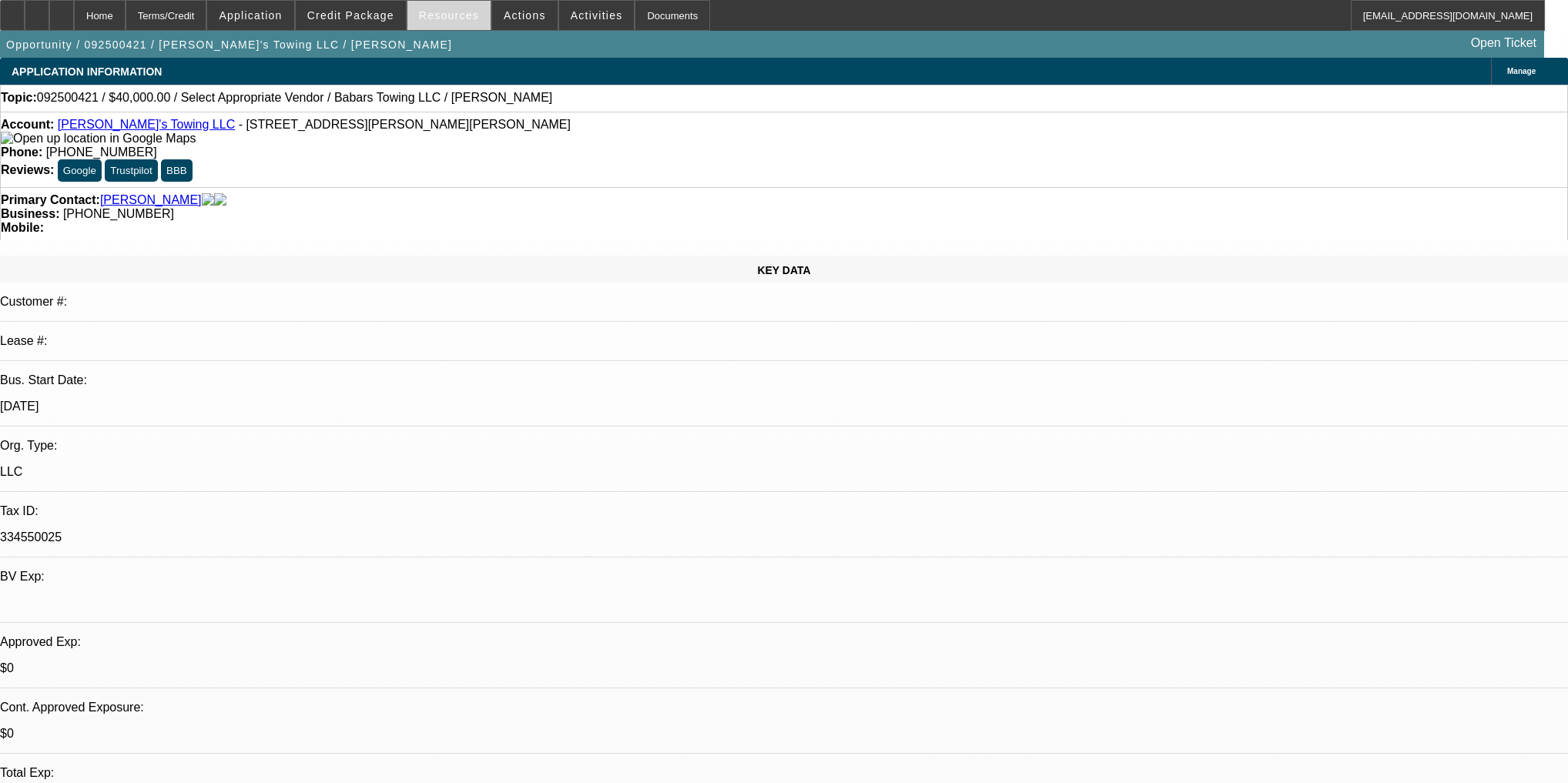
click at [447, 28] on span at bounding box center [448, 16] width 83 height 37
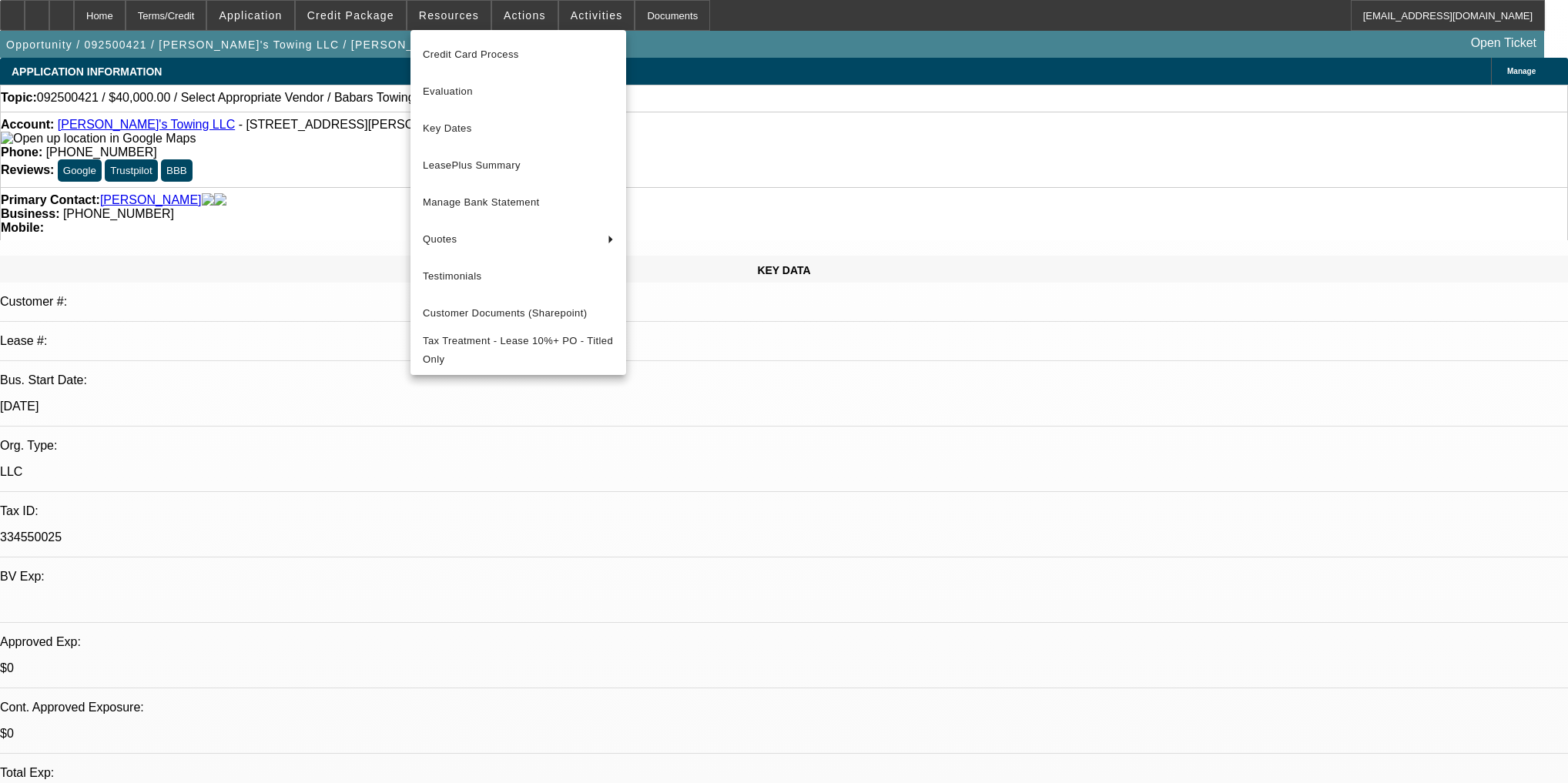
click at [515, 32] on div "Credit Card Process Evaluation Key Dates LeasePlus Summary Manage Bank Statemen…" at bounding box center [518, 202] width 215 height 345
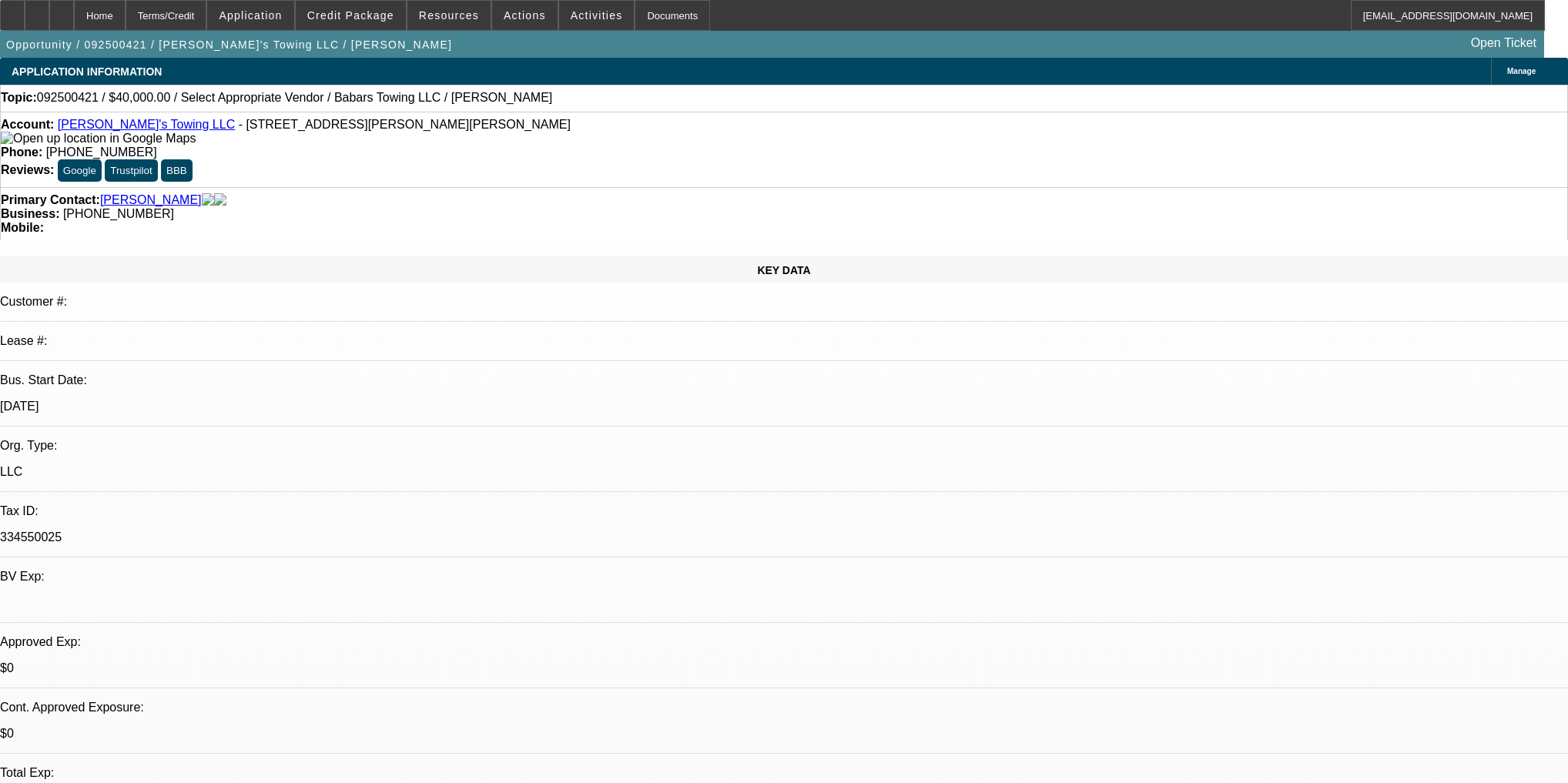
click at [515, 16] on span "Actions" at bounding box center [525, 15] width 43 height 12
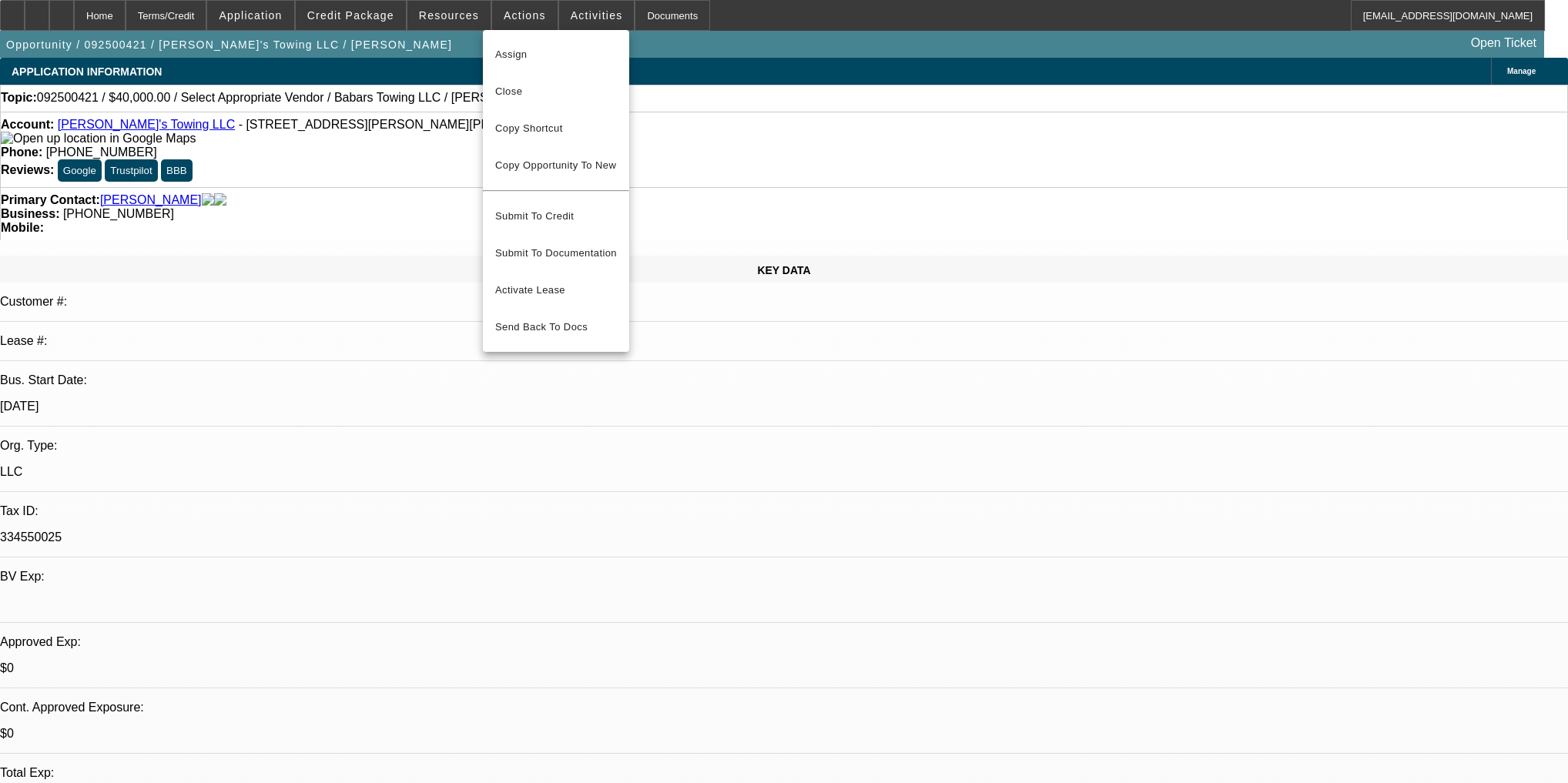
click at [545, 9] on div at bounding box center [784, 391] width 1568 height 783
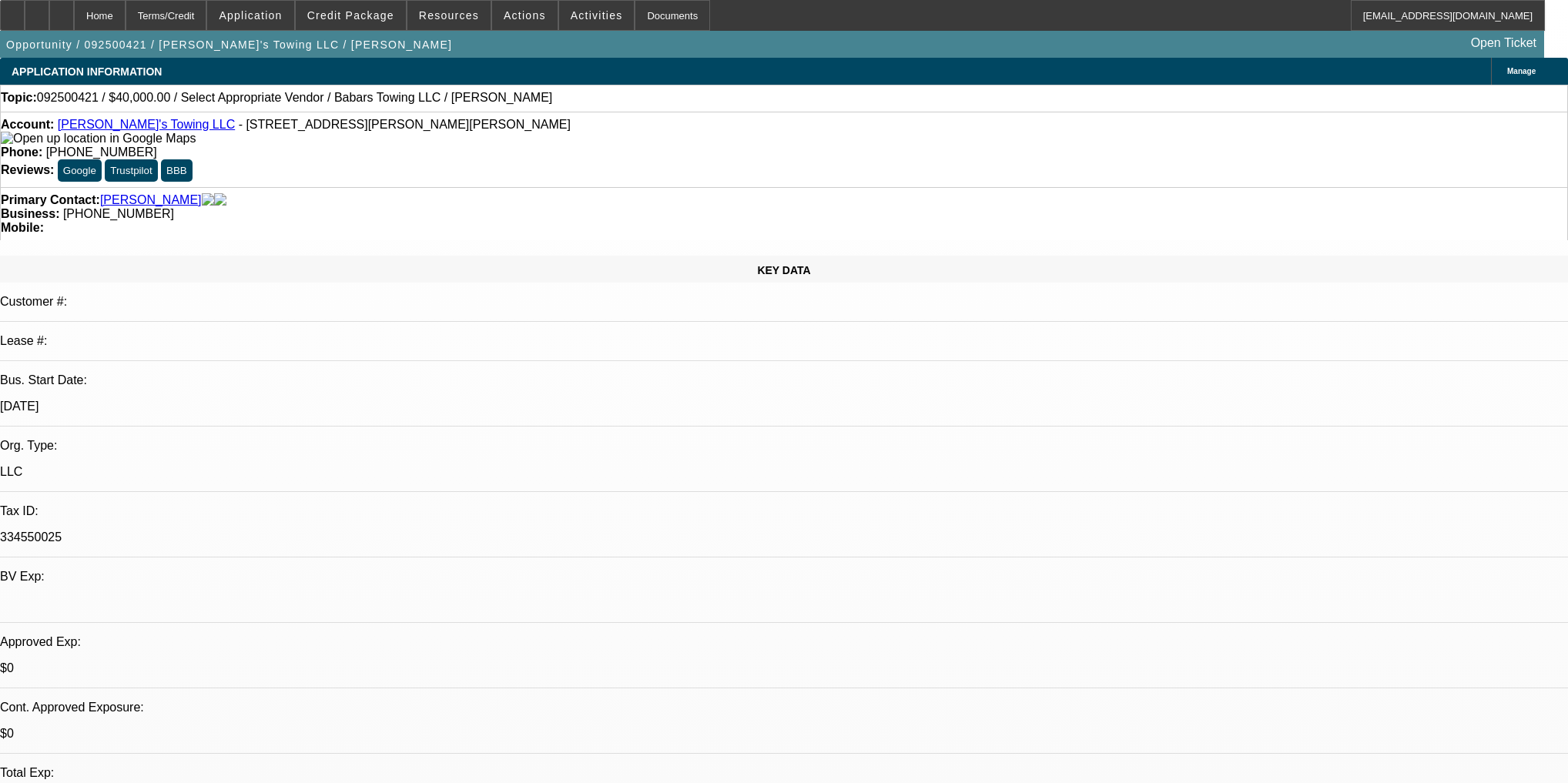
click at [559, 9] on span at bounding box center [597, 16] width 76 height 37
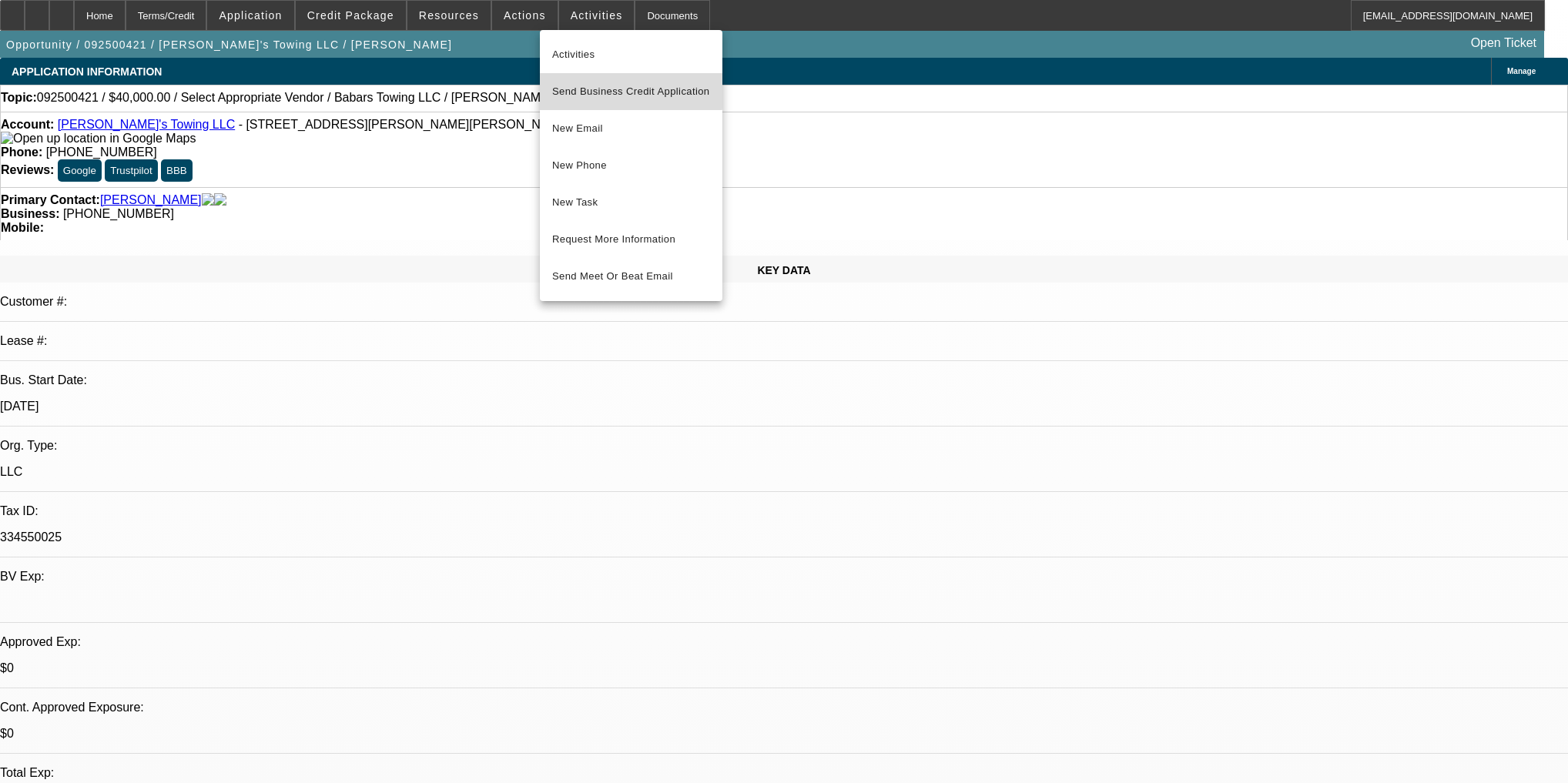
click at [568, 86] on span "Send Business Credit Application" at bounding box center [630, 92] width 158 height 19
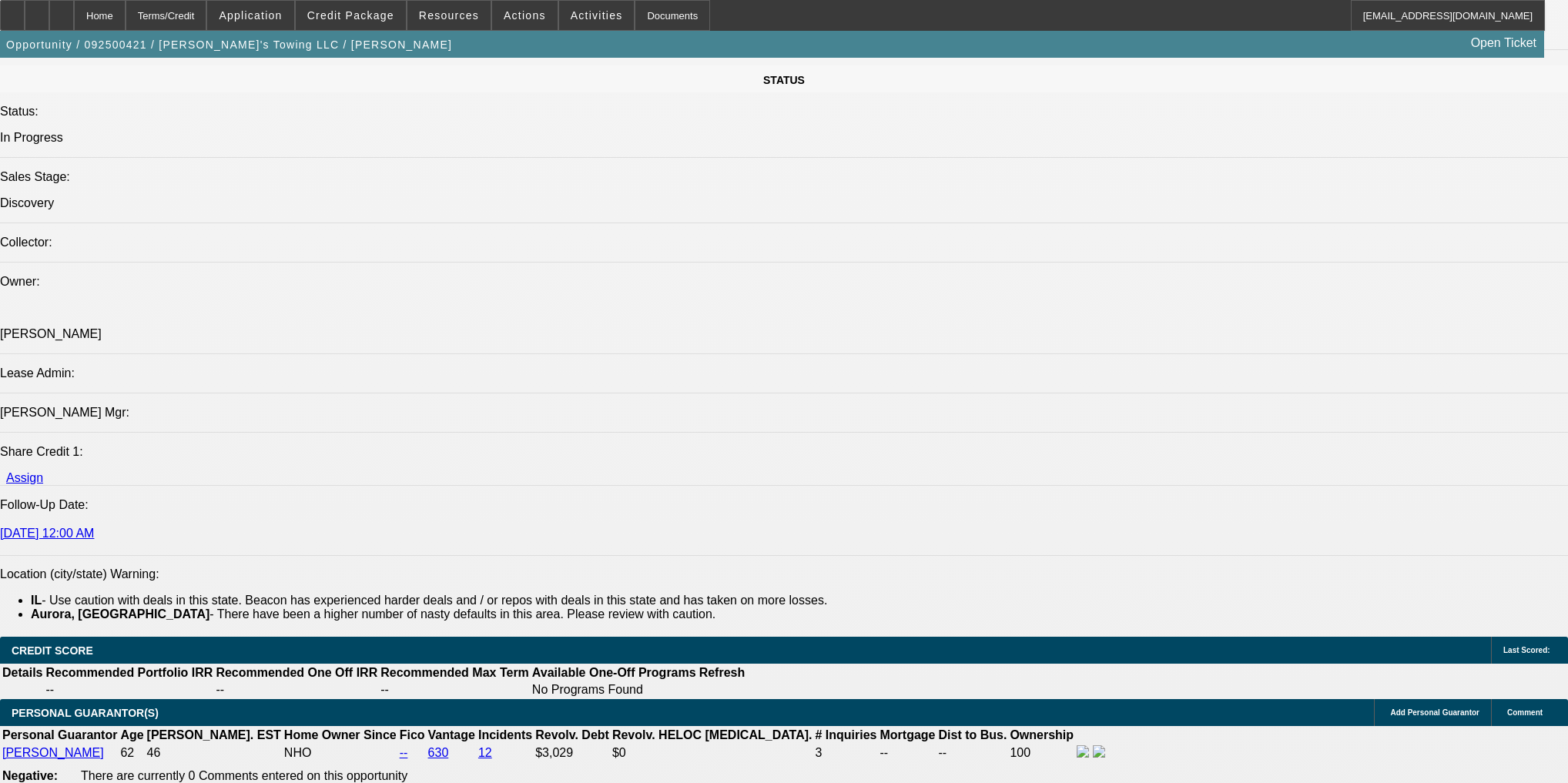
scroll to position [1848, 0]
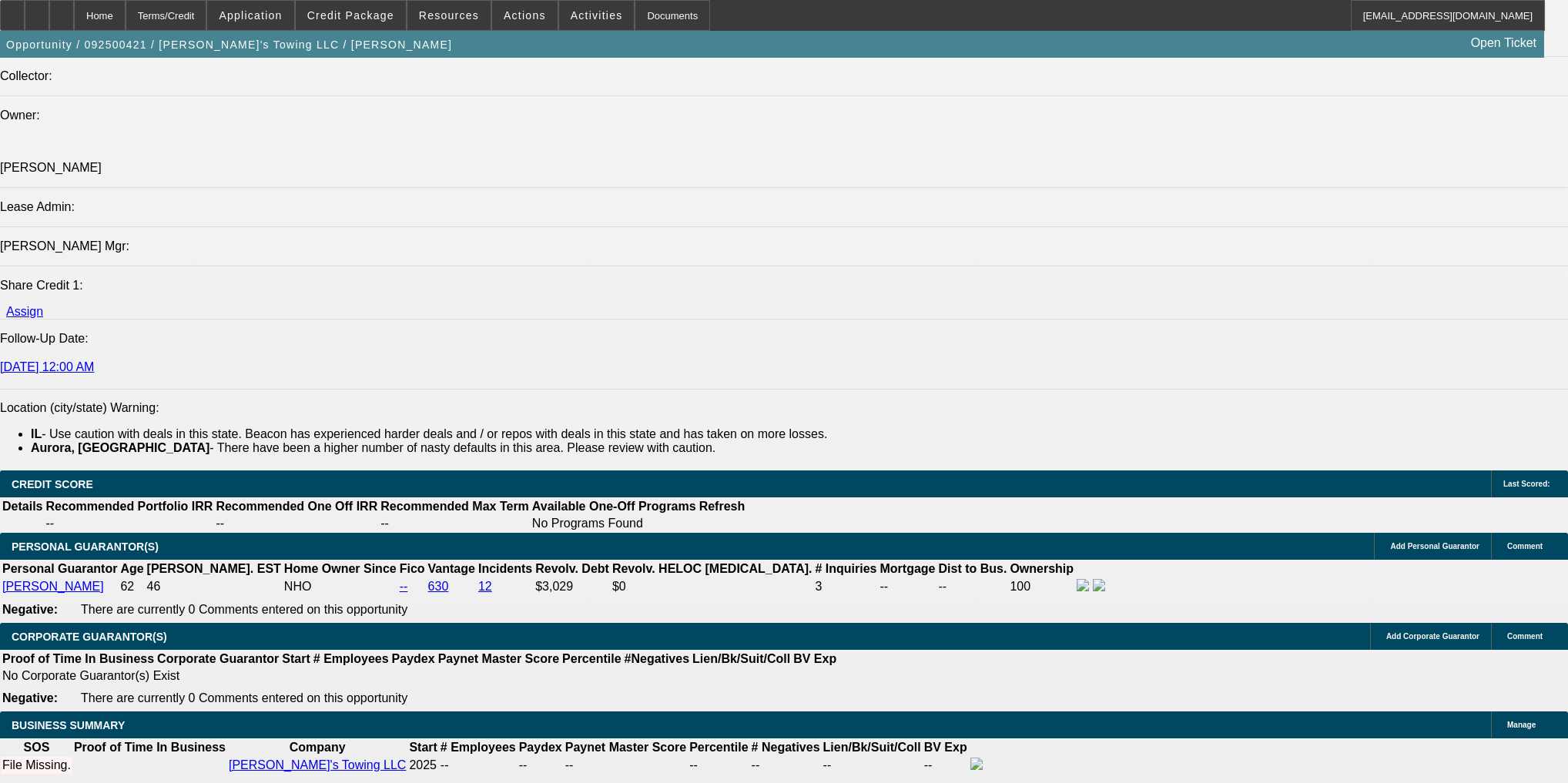
type input "22"
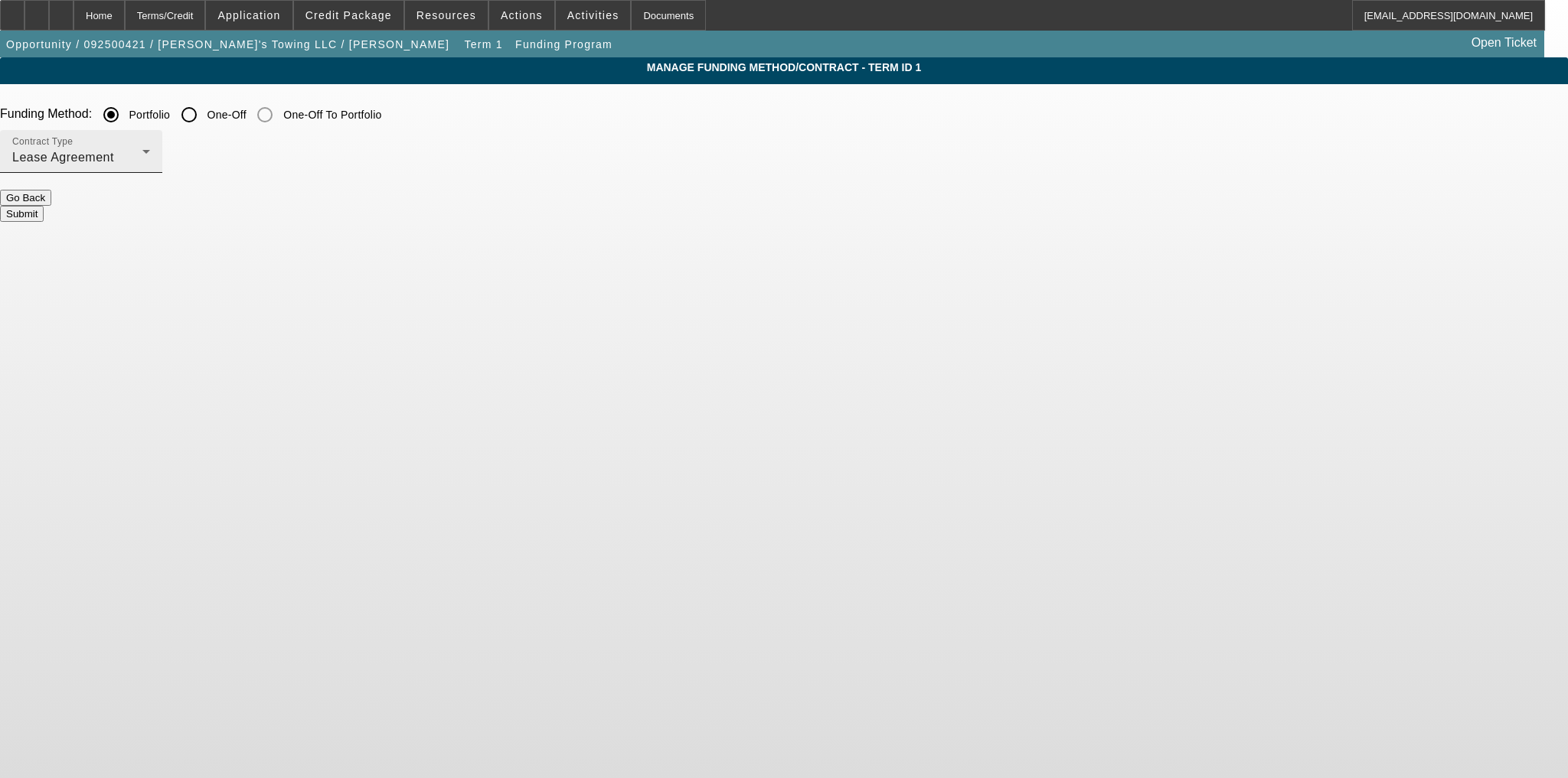
click at [150, 145] on div "Contract Type Lease Agreement" at bounding box center [81, 151] width 138 height 42
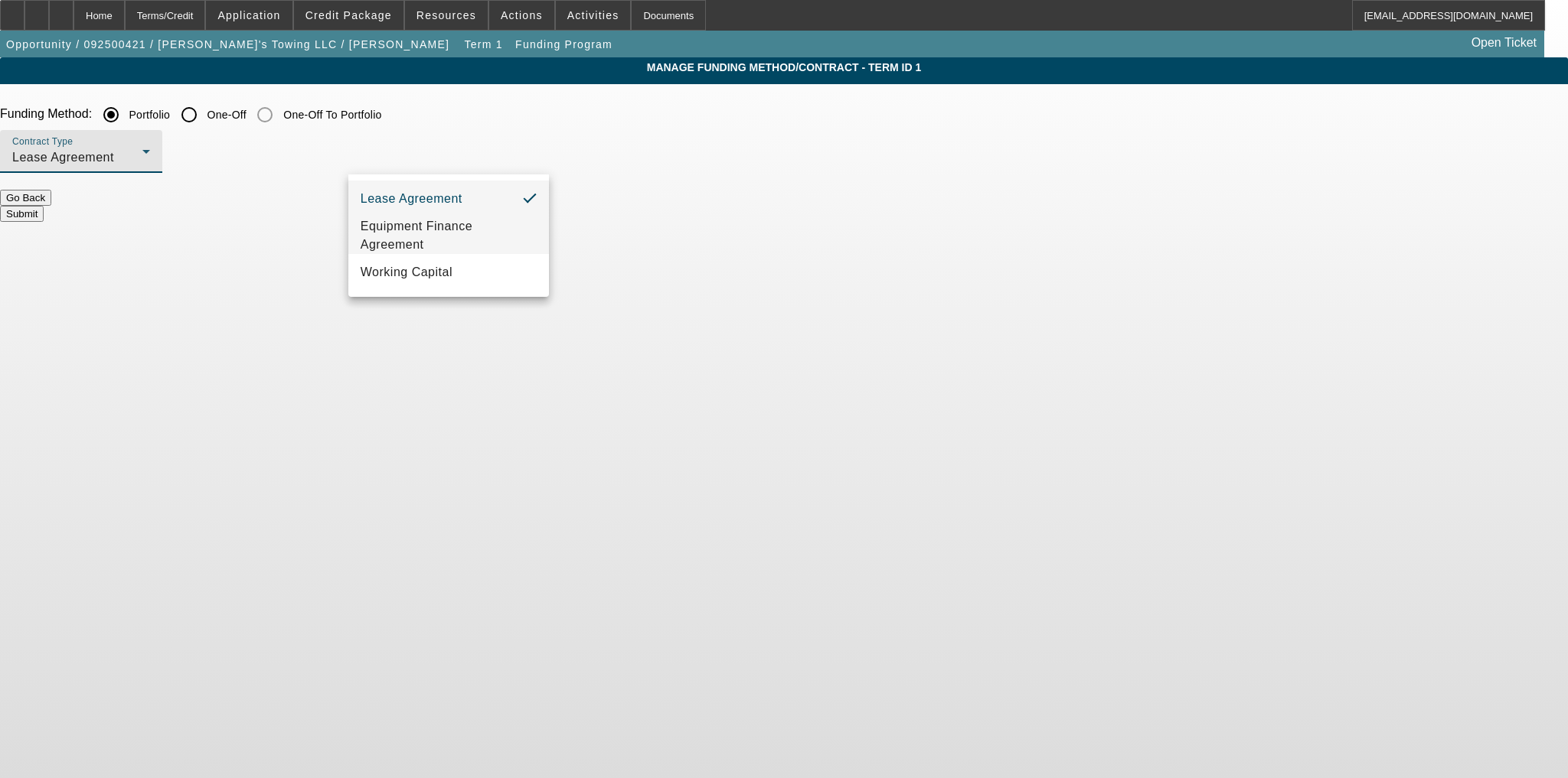
click at [480, 227] on span "Equipment Finance Agreement" at bounding box center [448, 236] width 176 height 37
click at [43, 206] on button "Submit" at bounding box center [21, 214] width 43 height 16
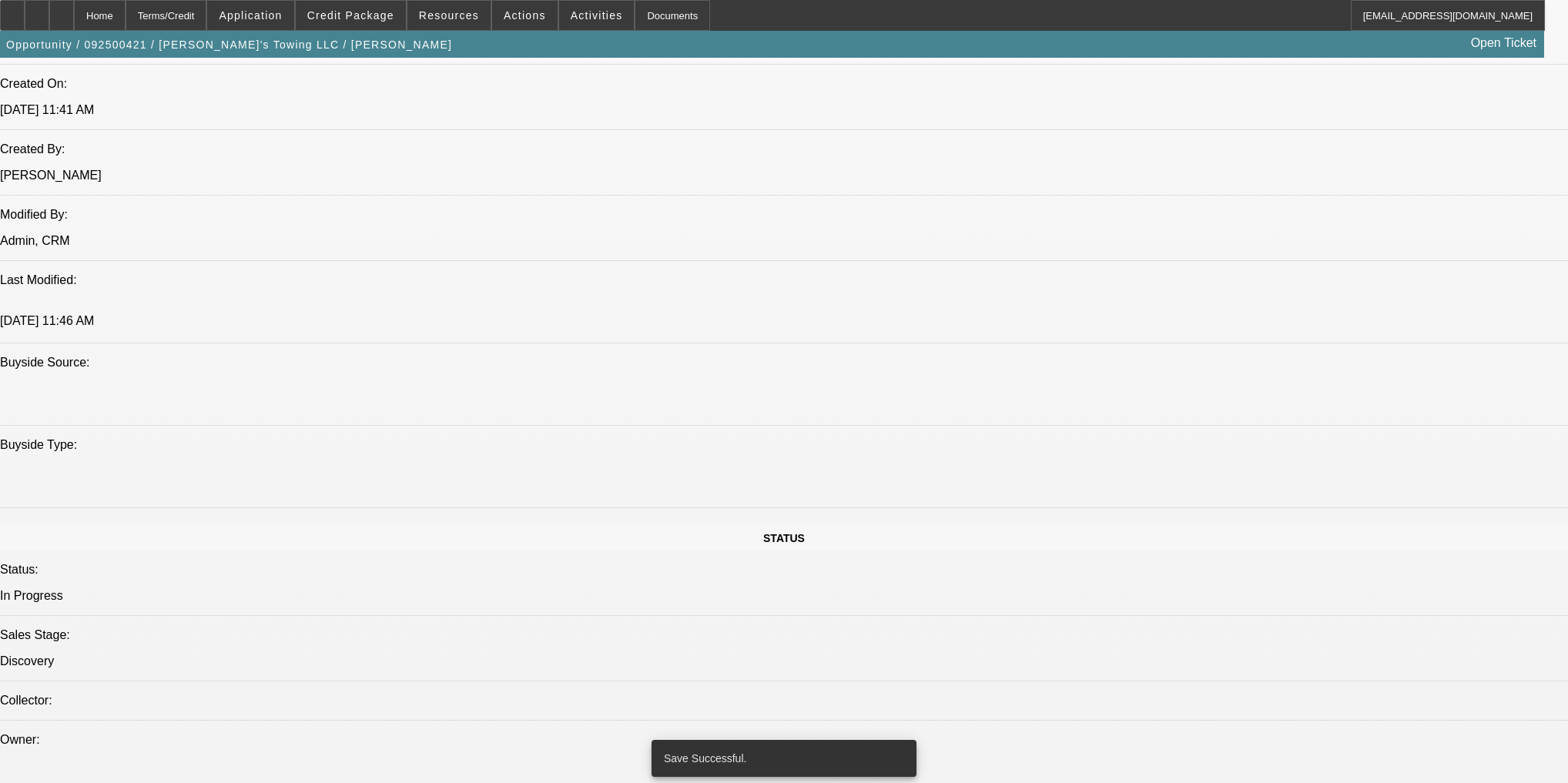
select select "0"
select select "2"
select select "0"
select select "6"
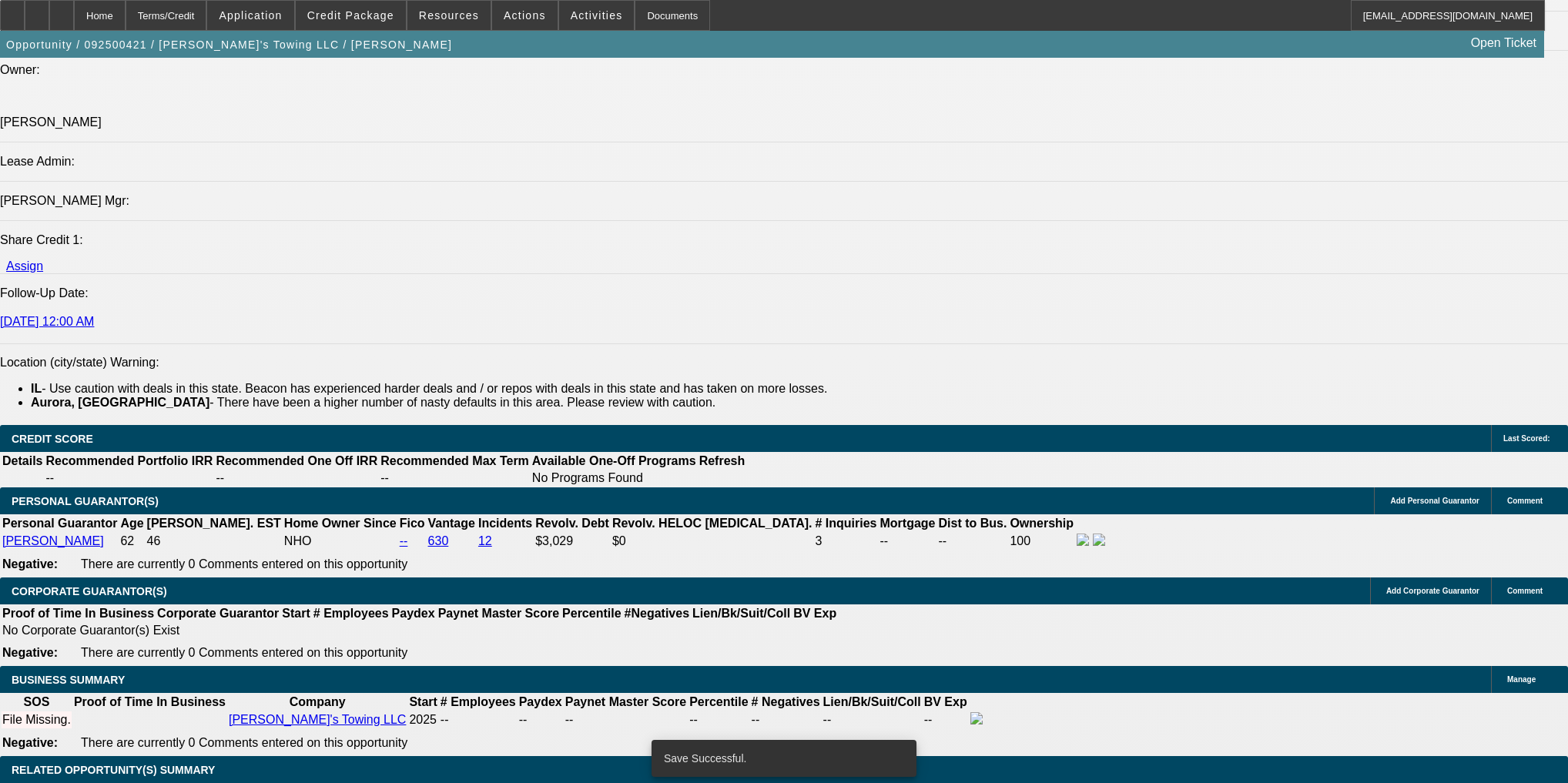
scroll to position [2061, 0]
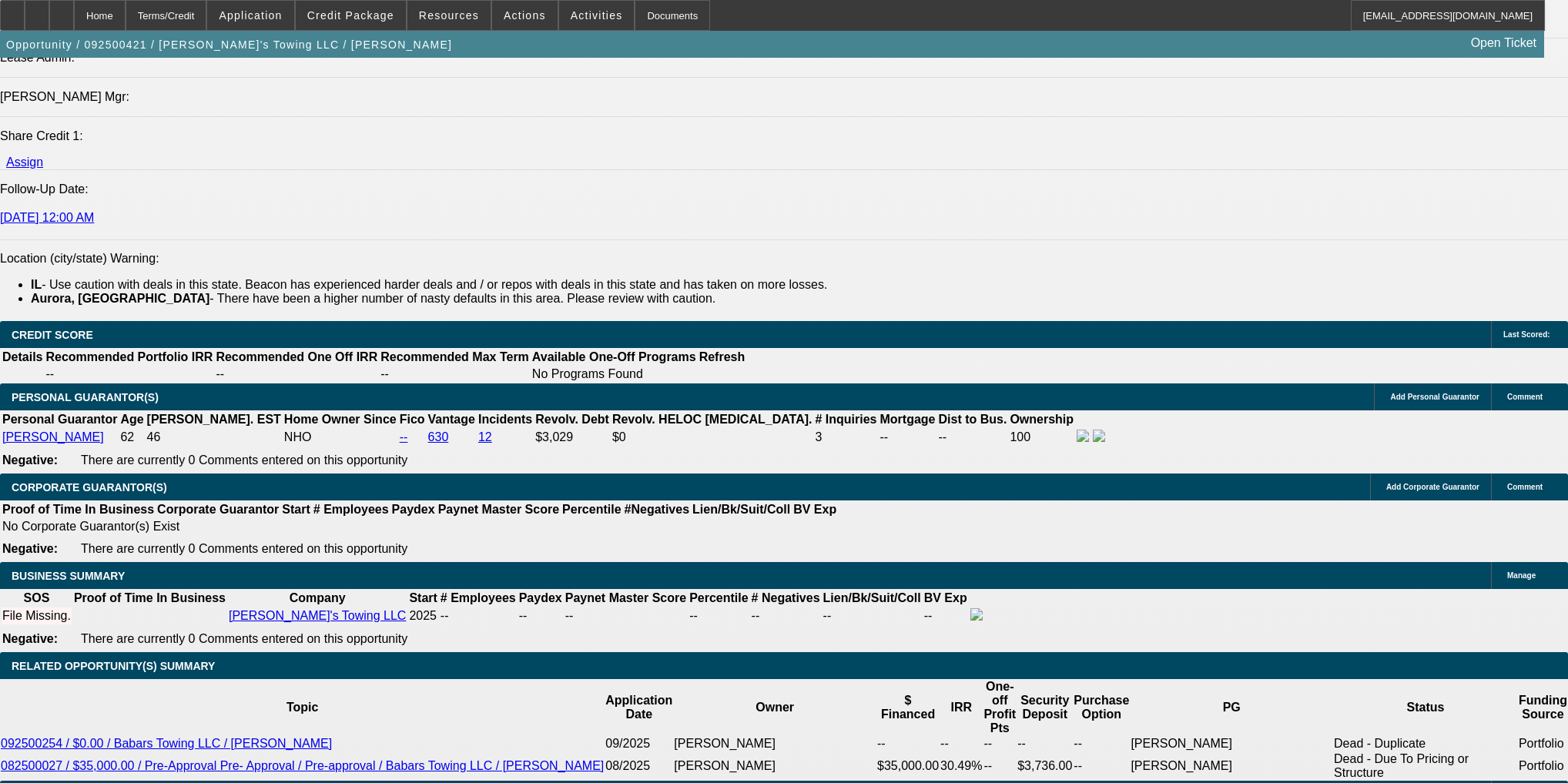
scroll to position [1938, 0]
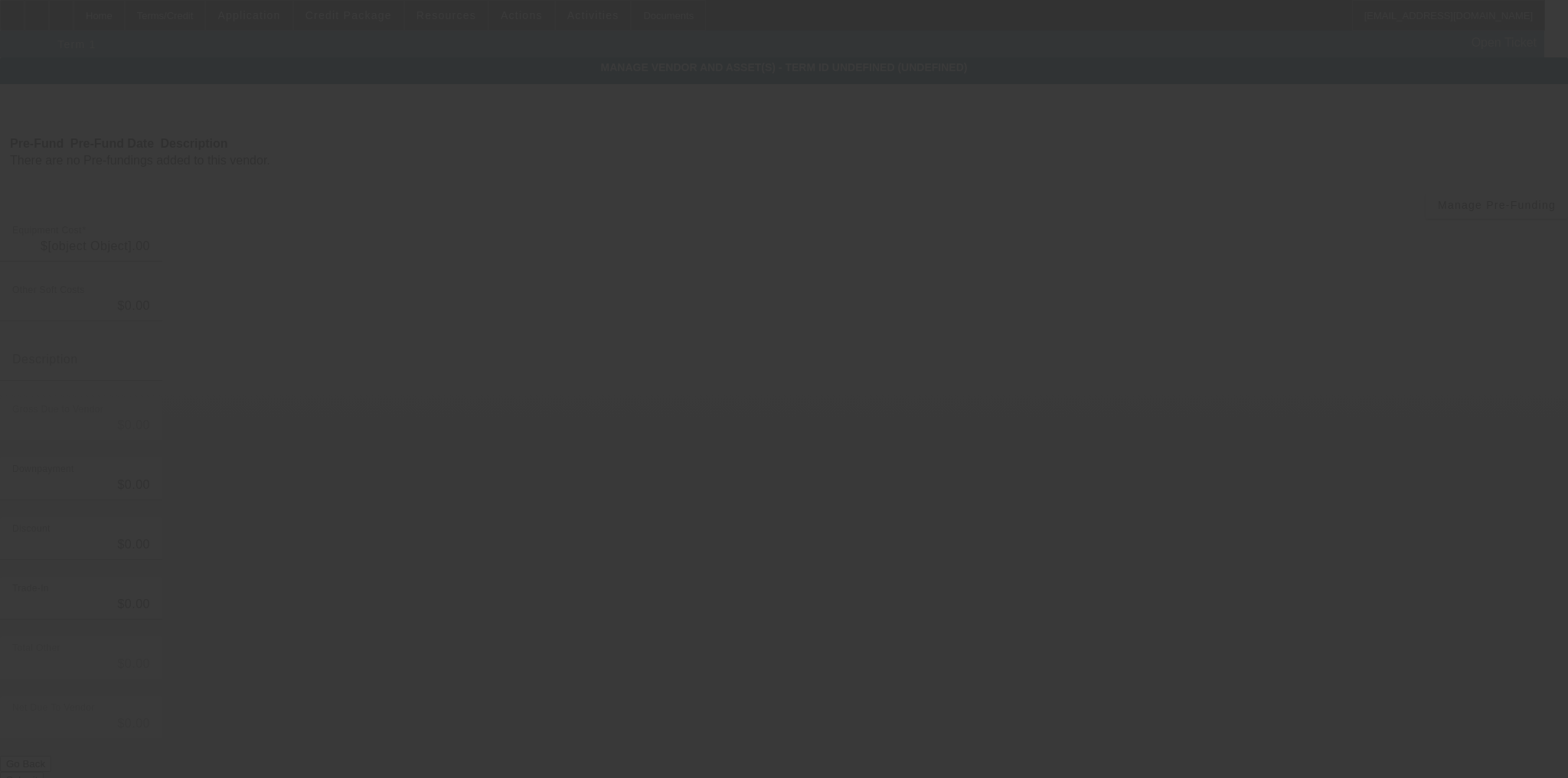
type input "$40,000.00"
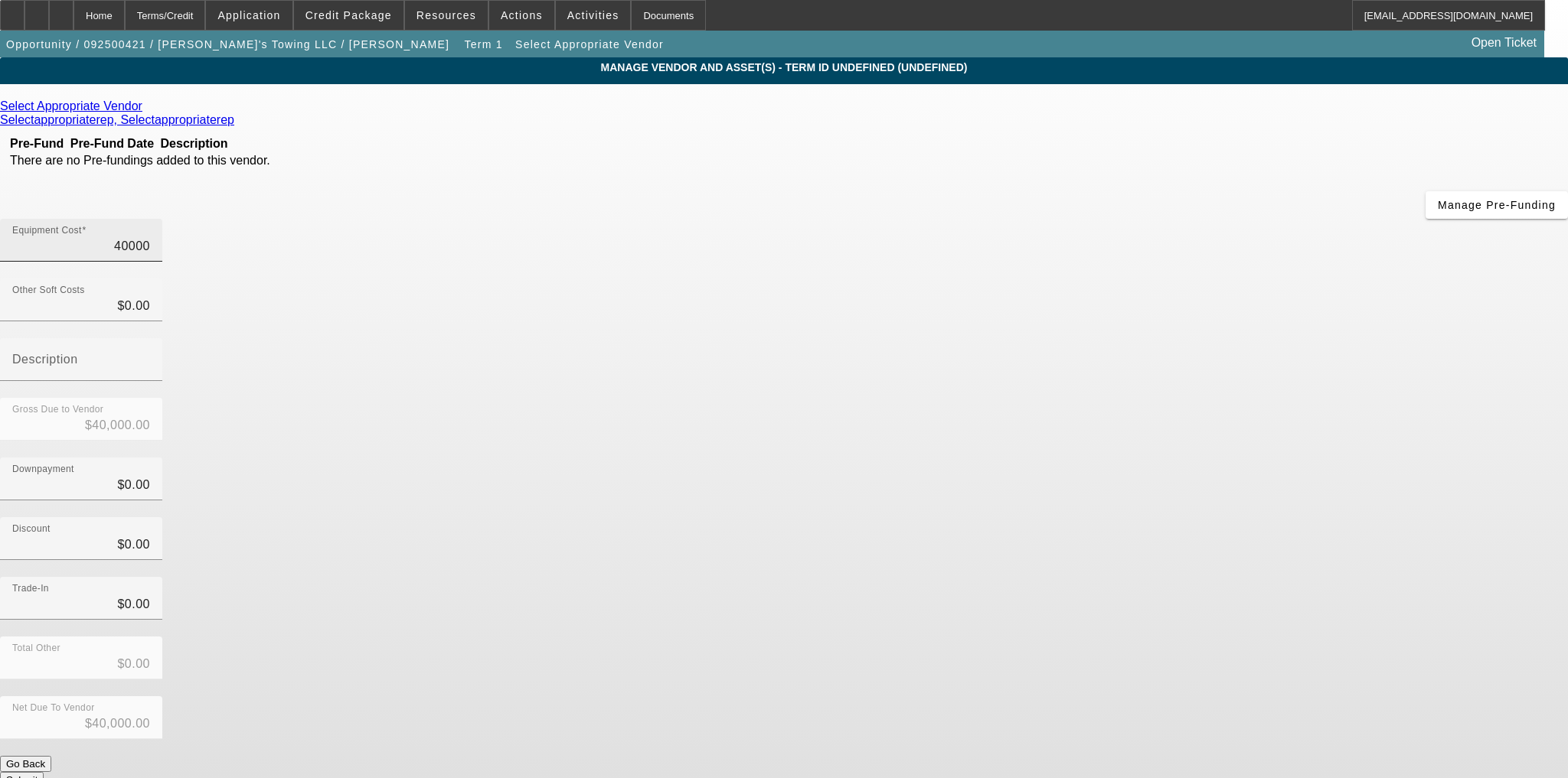
click at [150, 237] on input "40000" at bounding box center [81, 246] width 138 height 19
type input "3"
type input "$3.00"
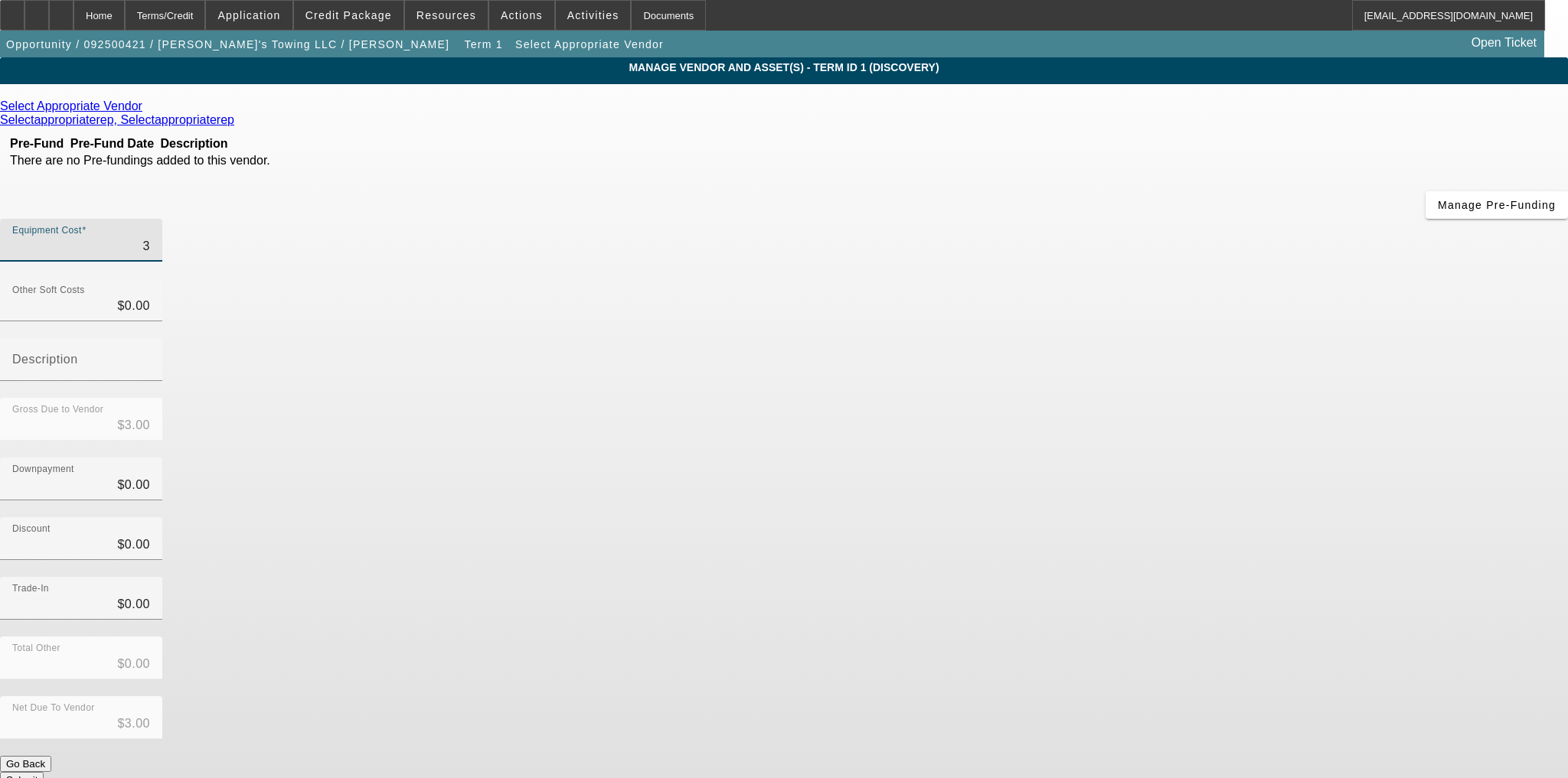
type input "38"
type input "$38.00"
type input "380"
type input "$380.00"
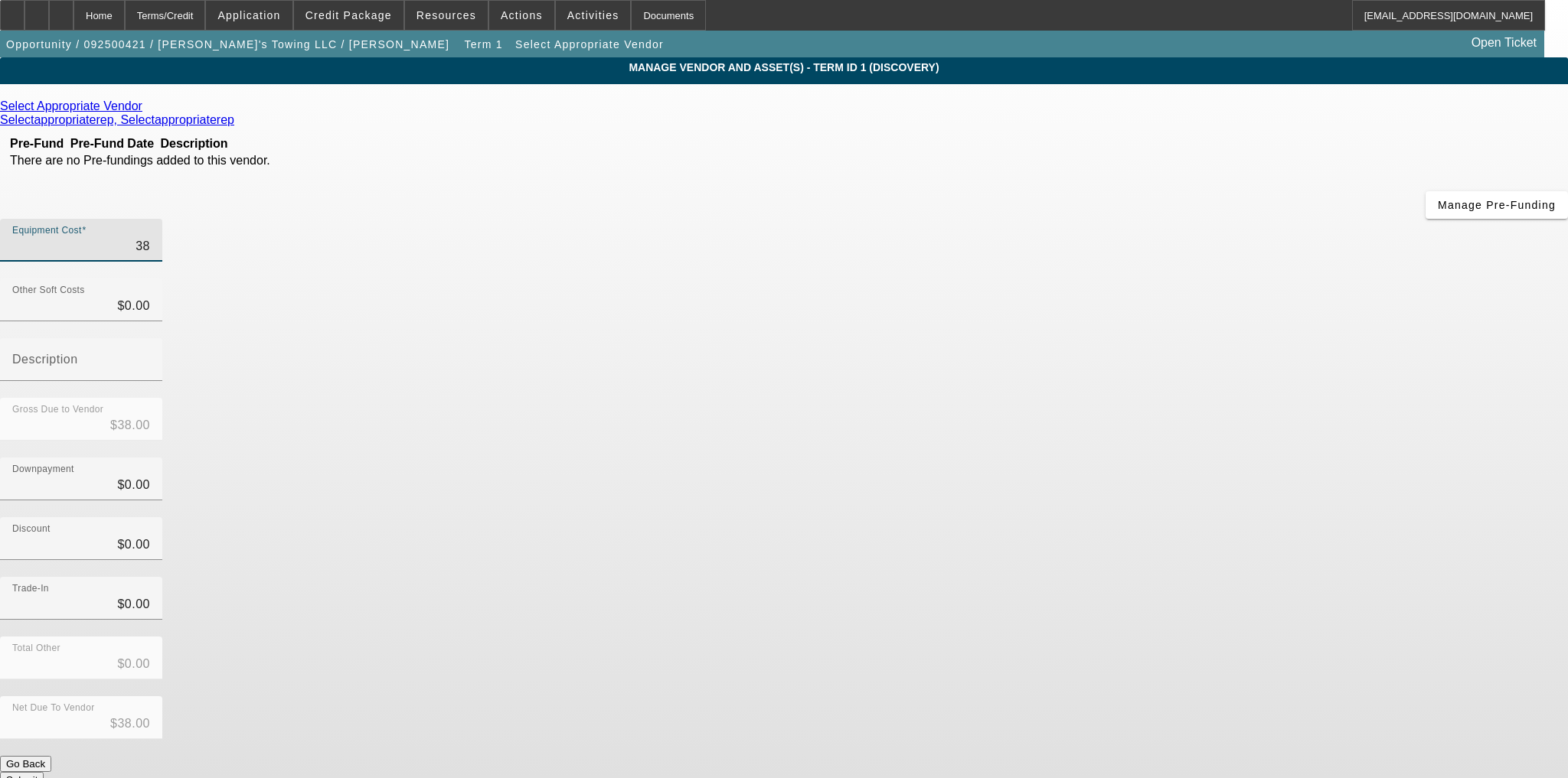
type input "$380.00"
type input "3800"
type input "$3,800.00"
type input "38000"
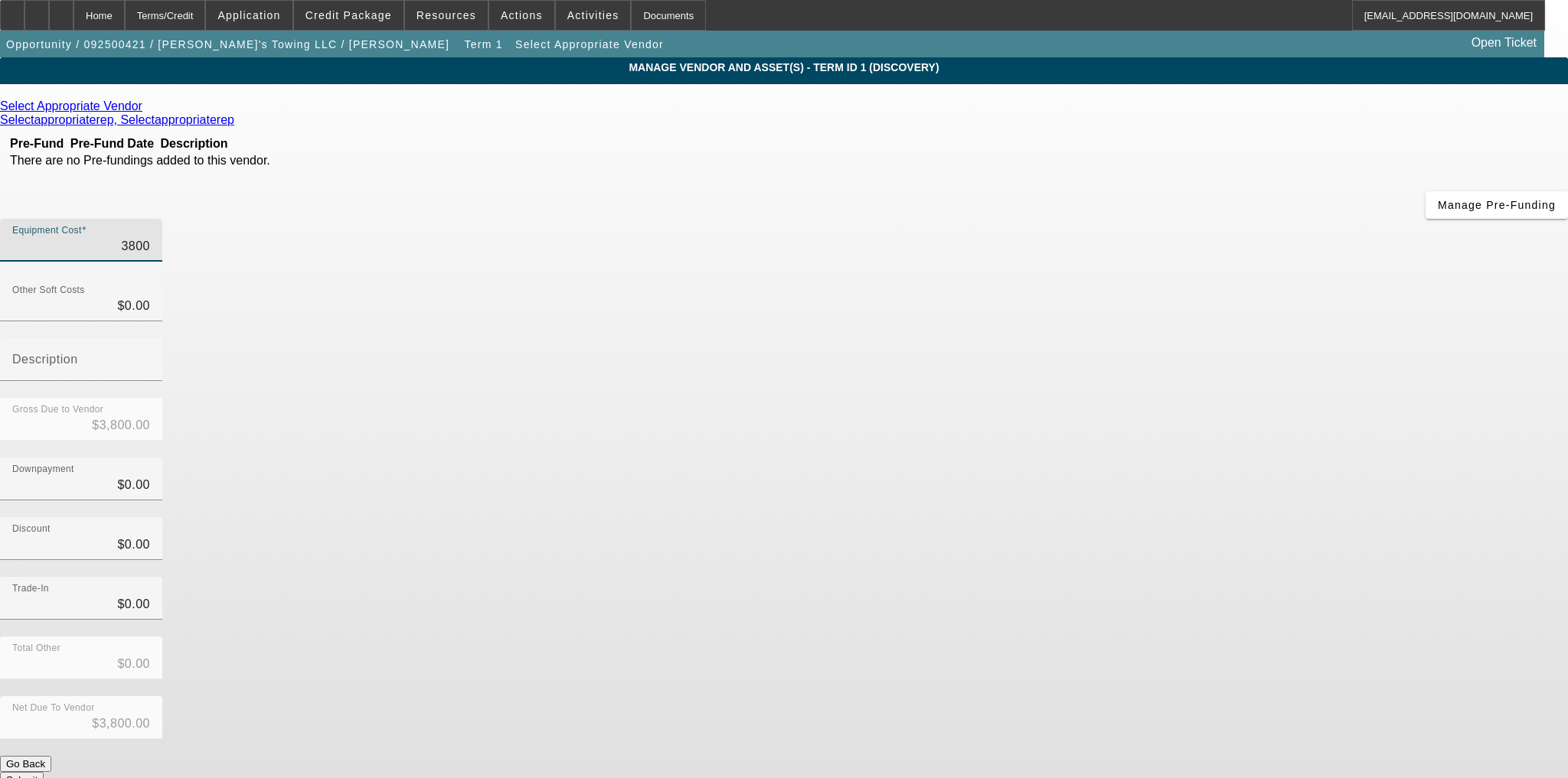
type input "$38,000.00"
type input "$0.00"
click at [43, 773] on button "Submit" at bounding box center [21, 781] width 43 height 16
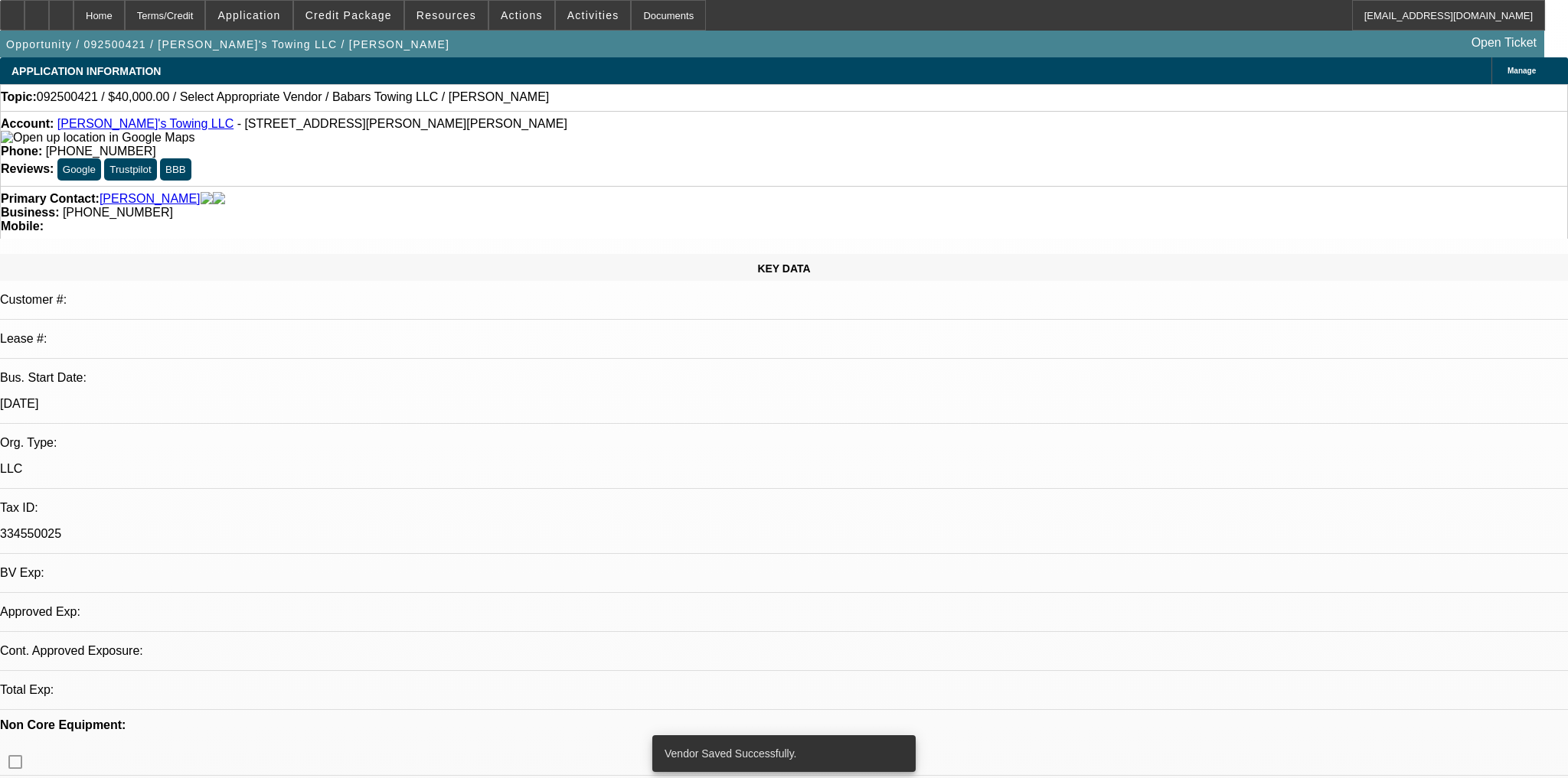
select select "0"
select select "2"
select select "0"
select select "6"
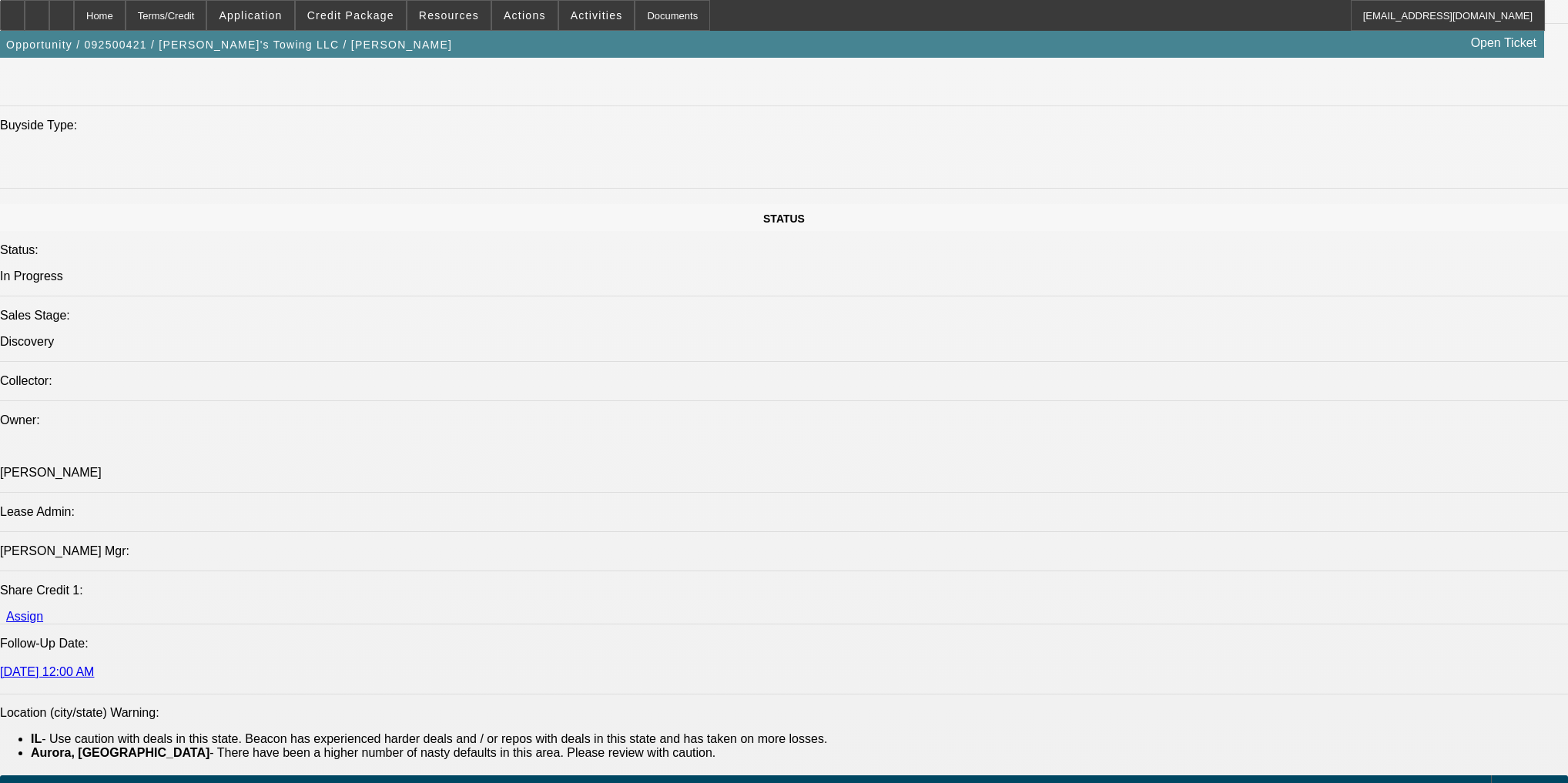
scroll to position [1848, 0]
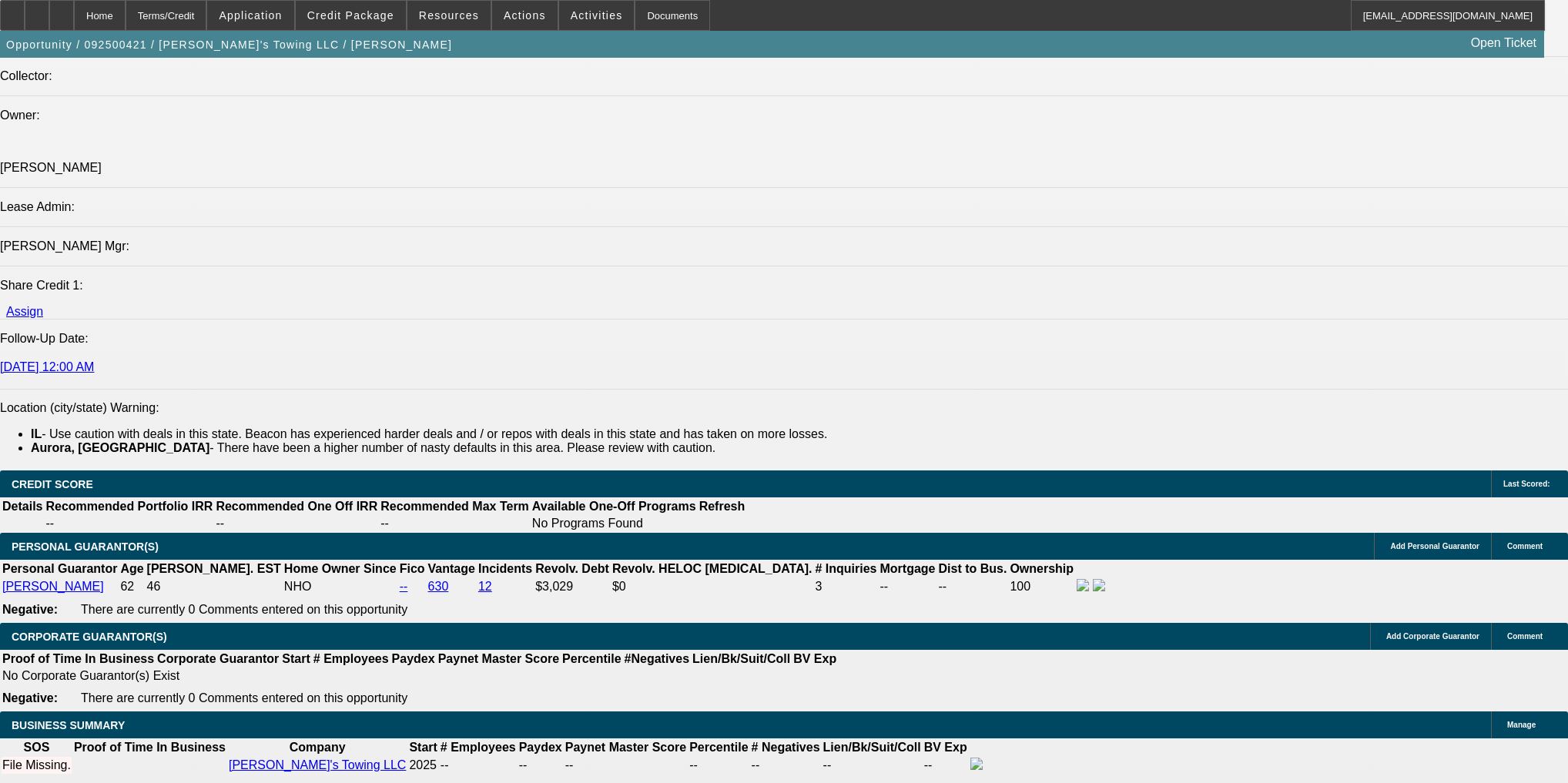
select select "0.2"
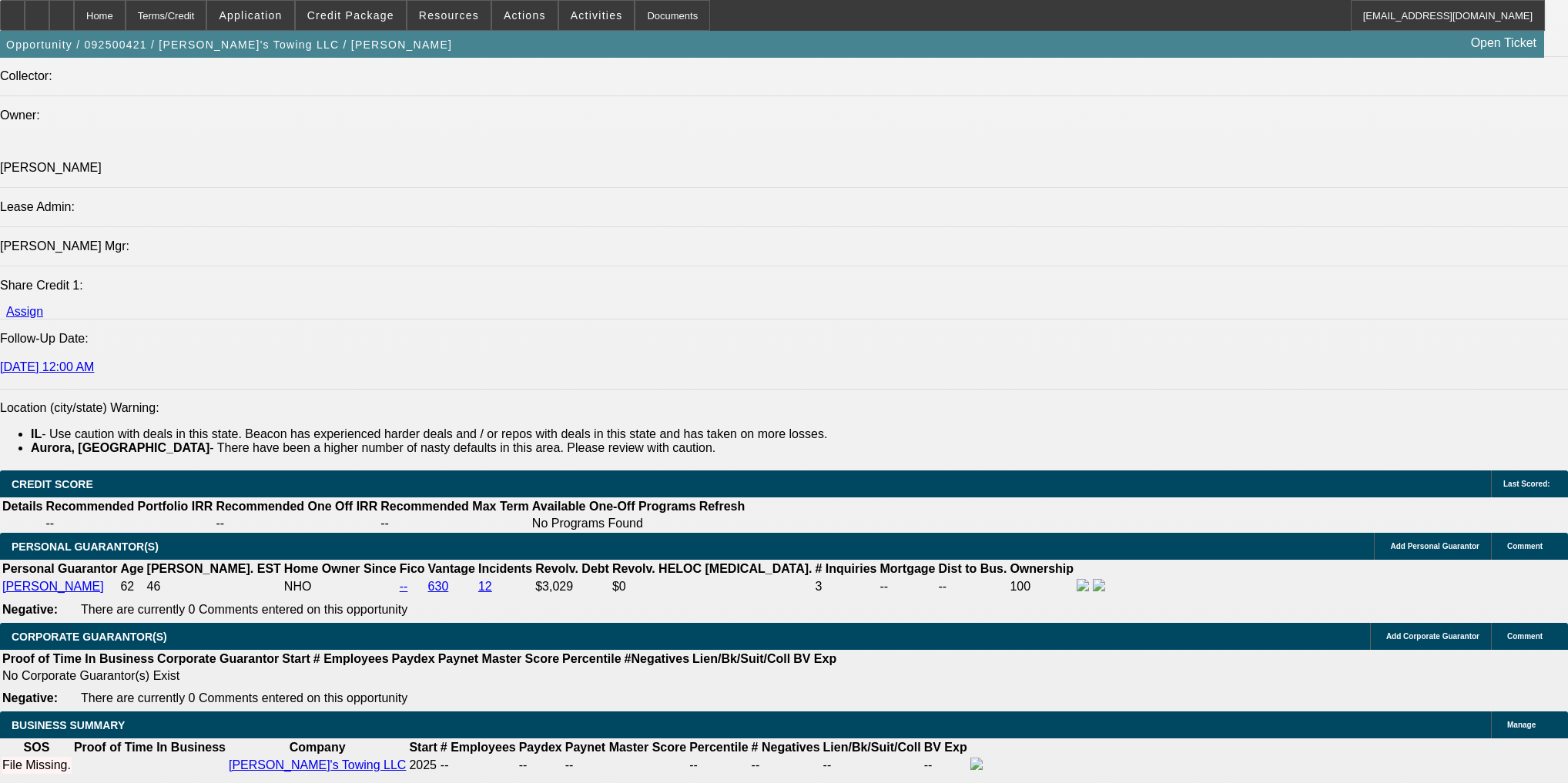
type input "$8,500.00"
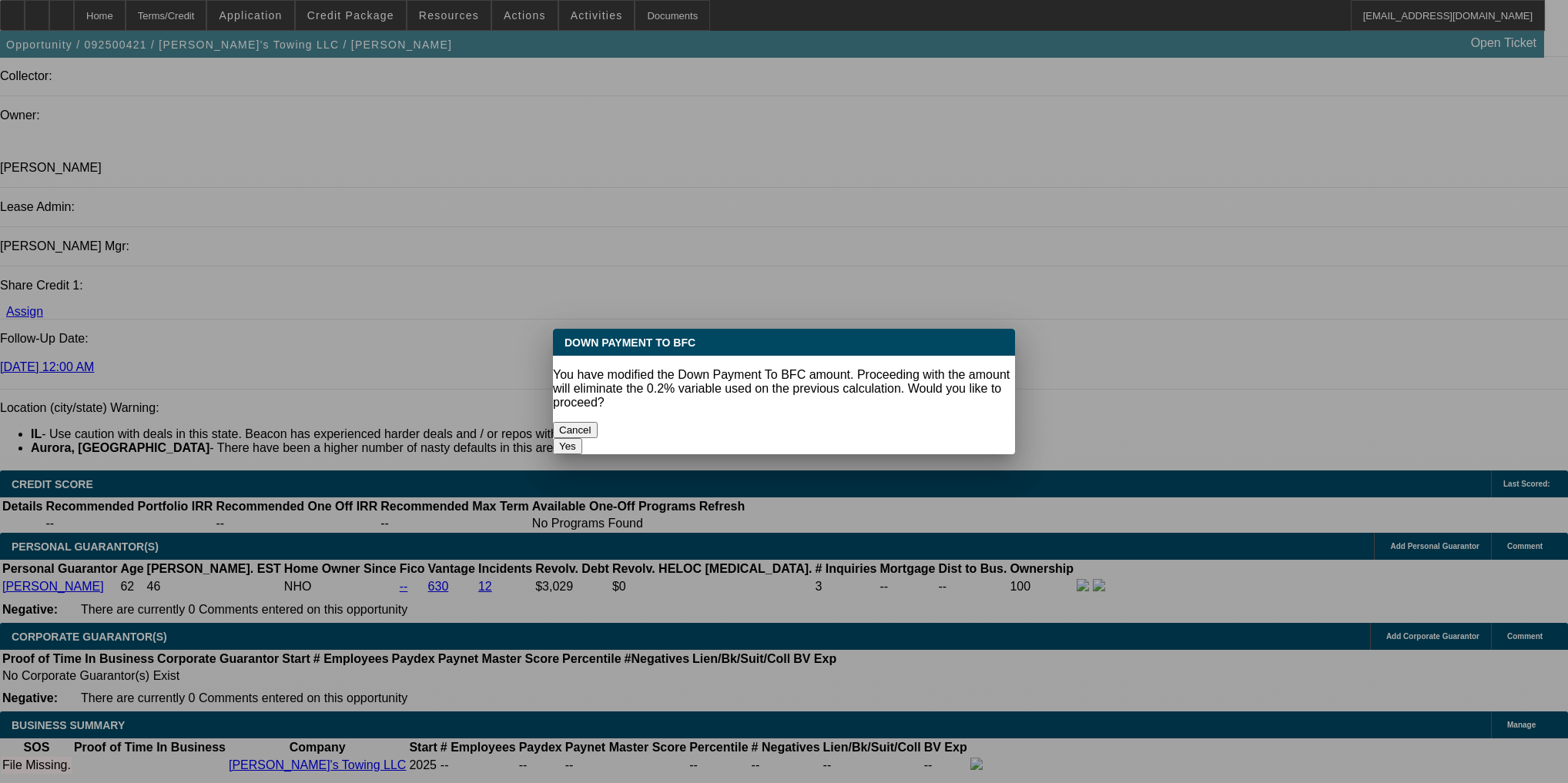
click at [582, 438] on button "Yes" at bounding box center [567, 446] width 29 height 16
select select "0"
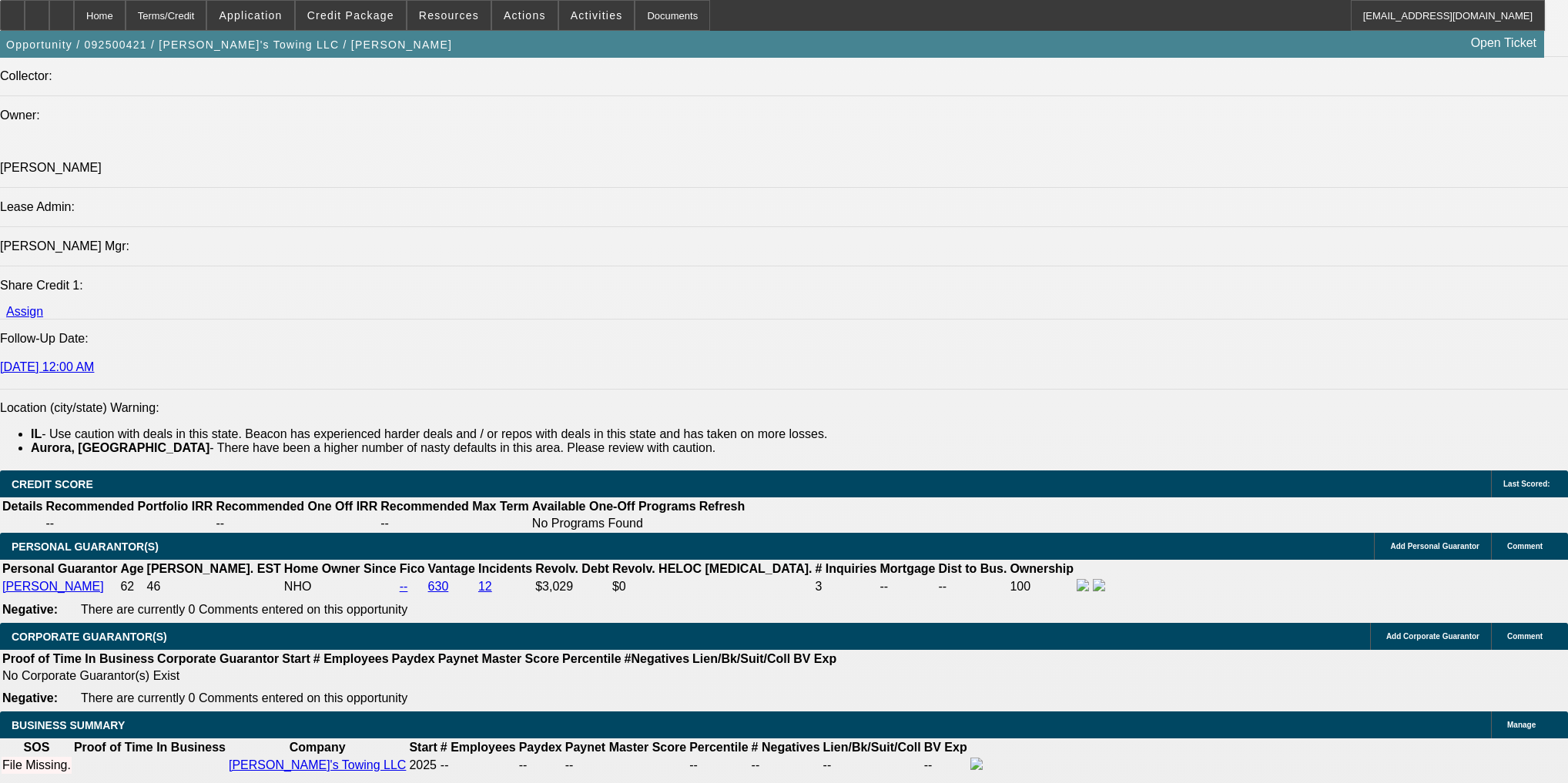
type input "2"
type input "$1,366.76"
type input "$2,733.52"
type input "25"
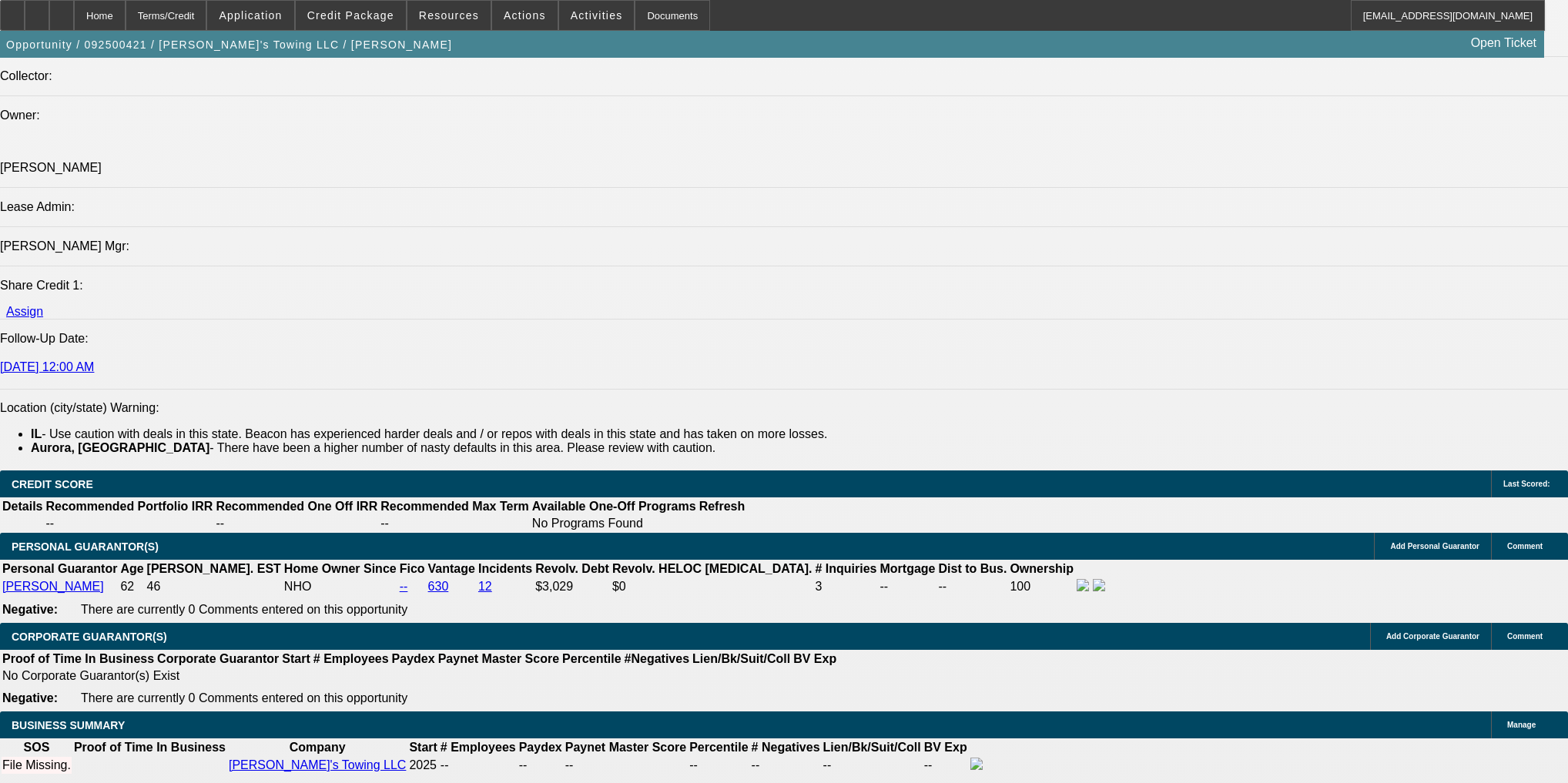
type input "$1,685.27"
type input "$3,370.54"
type input "25"
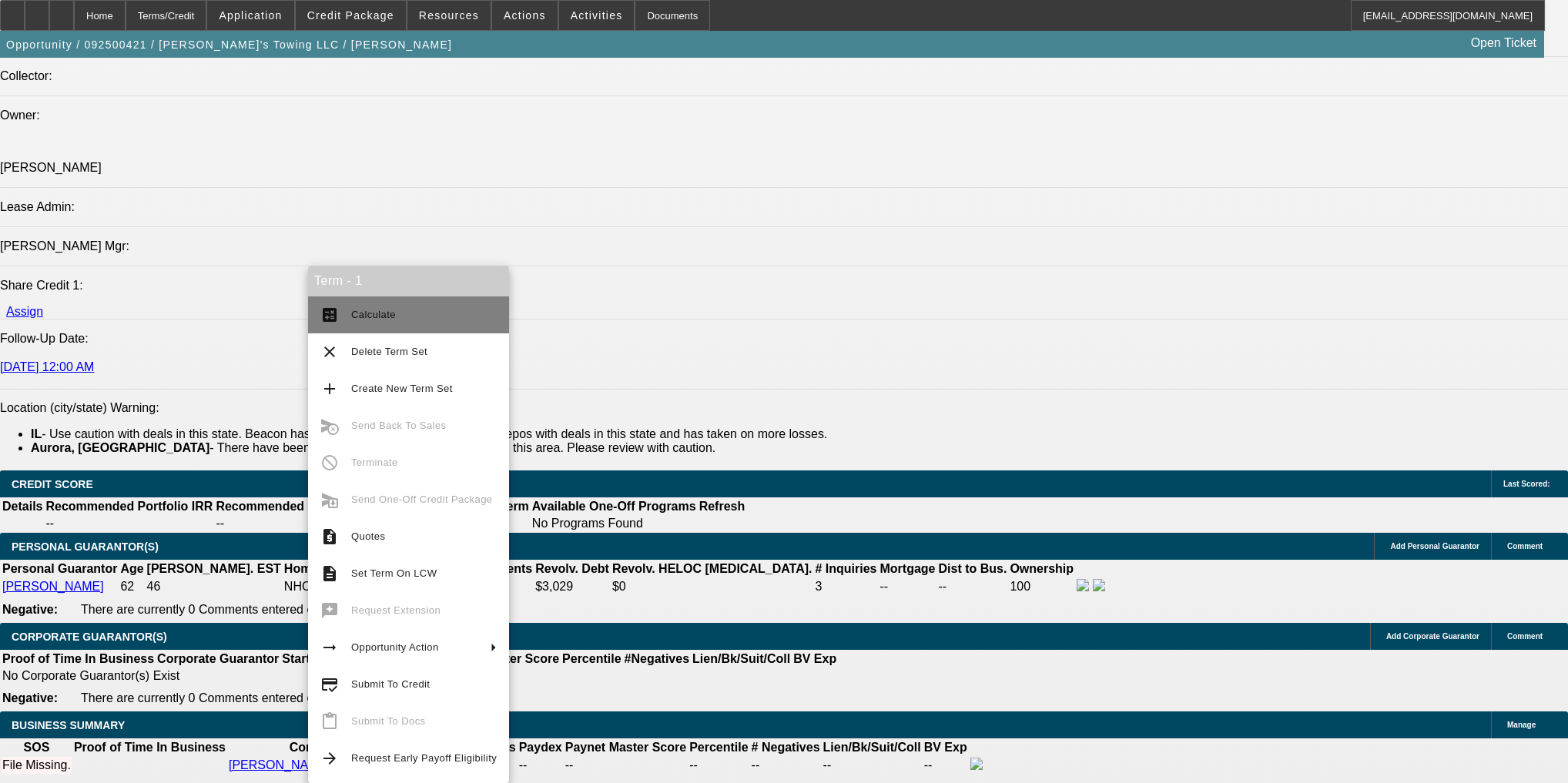
click at [351, 321] on span "Calculate" at bounding box center [423, 314] width 145 height 19
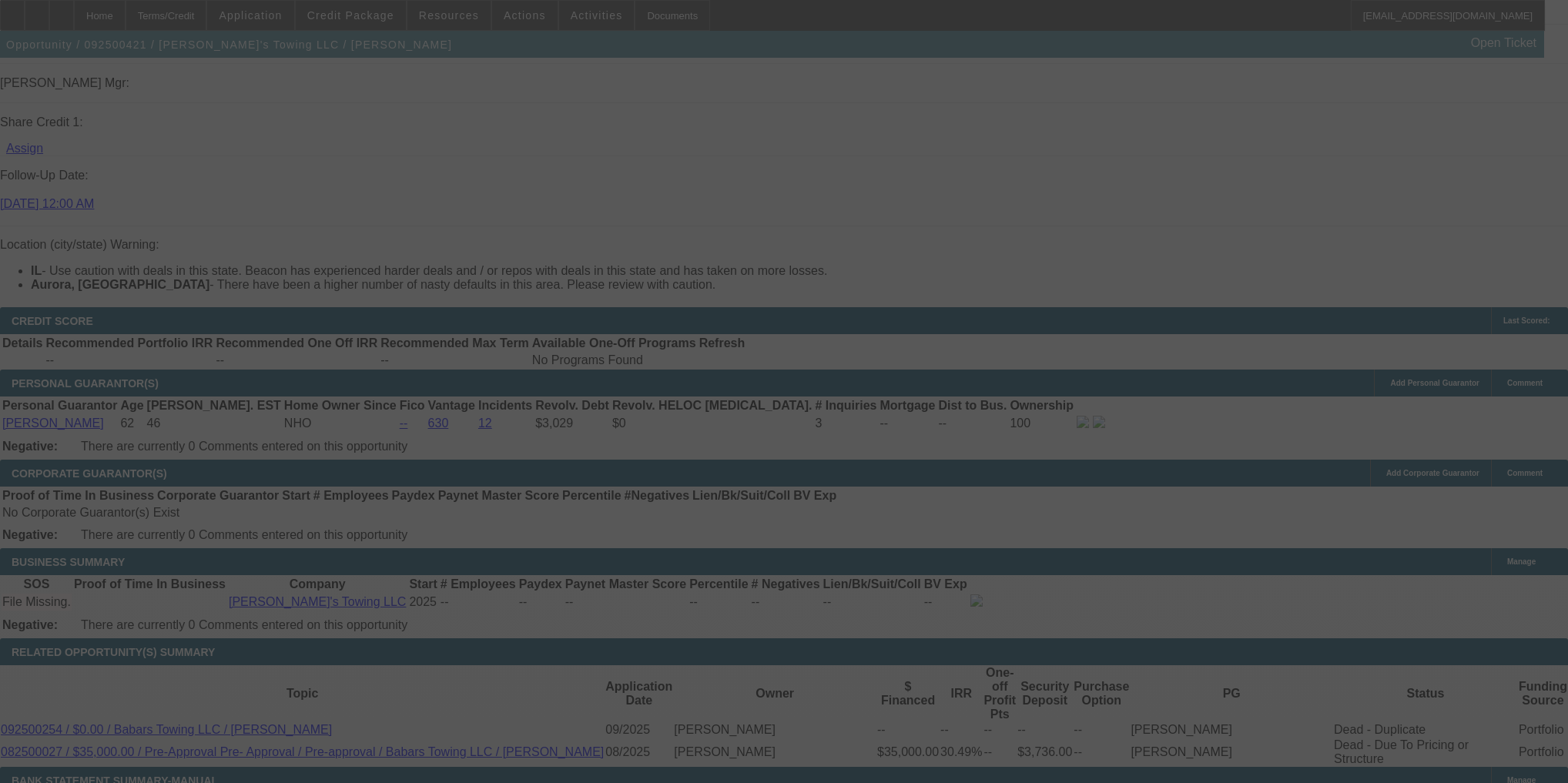
scroll to position [2034, 0]
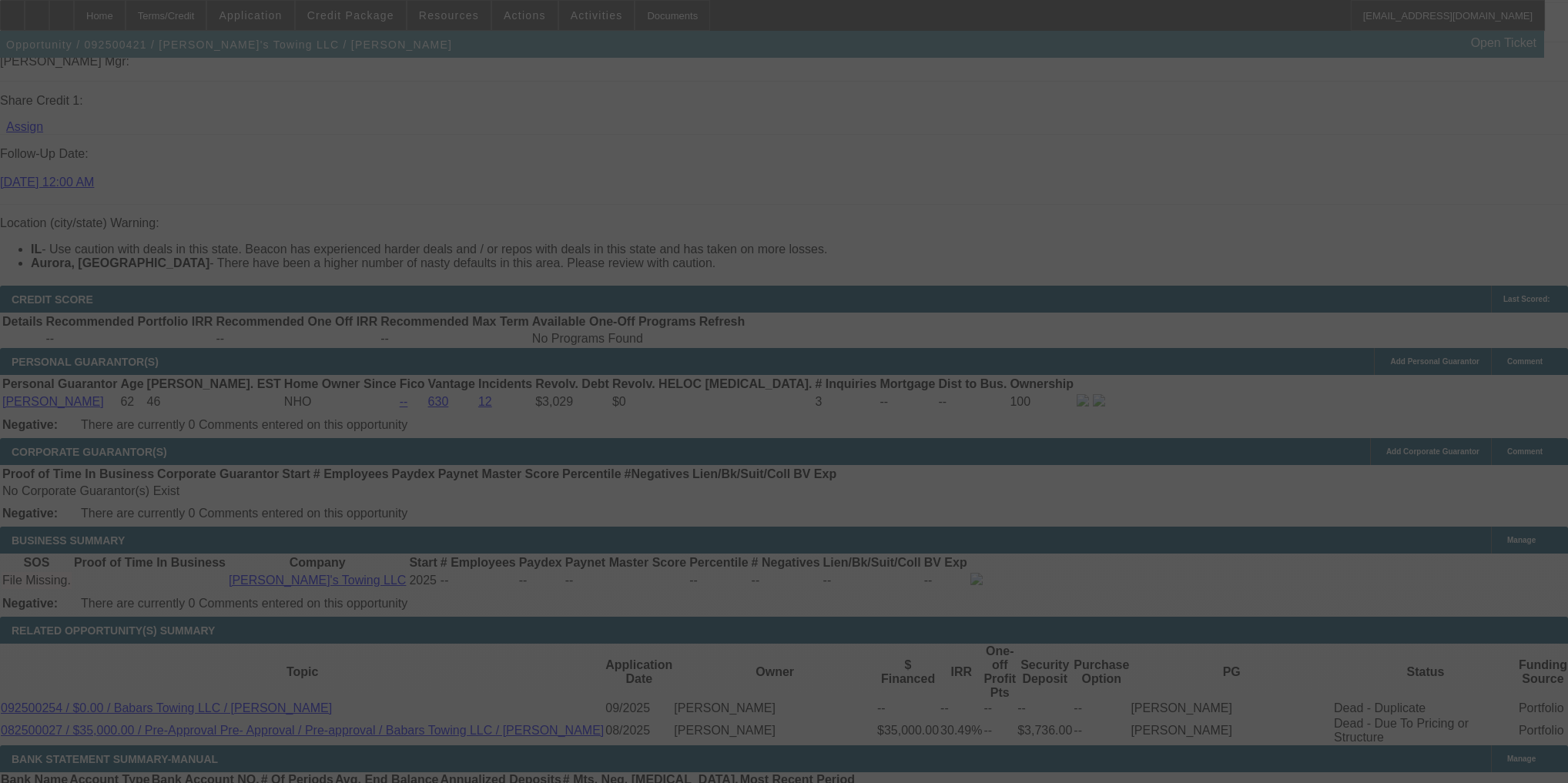
select select "0"
select select "2"
select select "0"
select select "6"
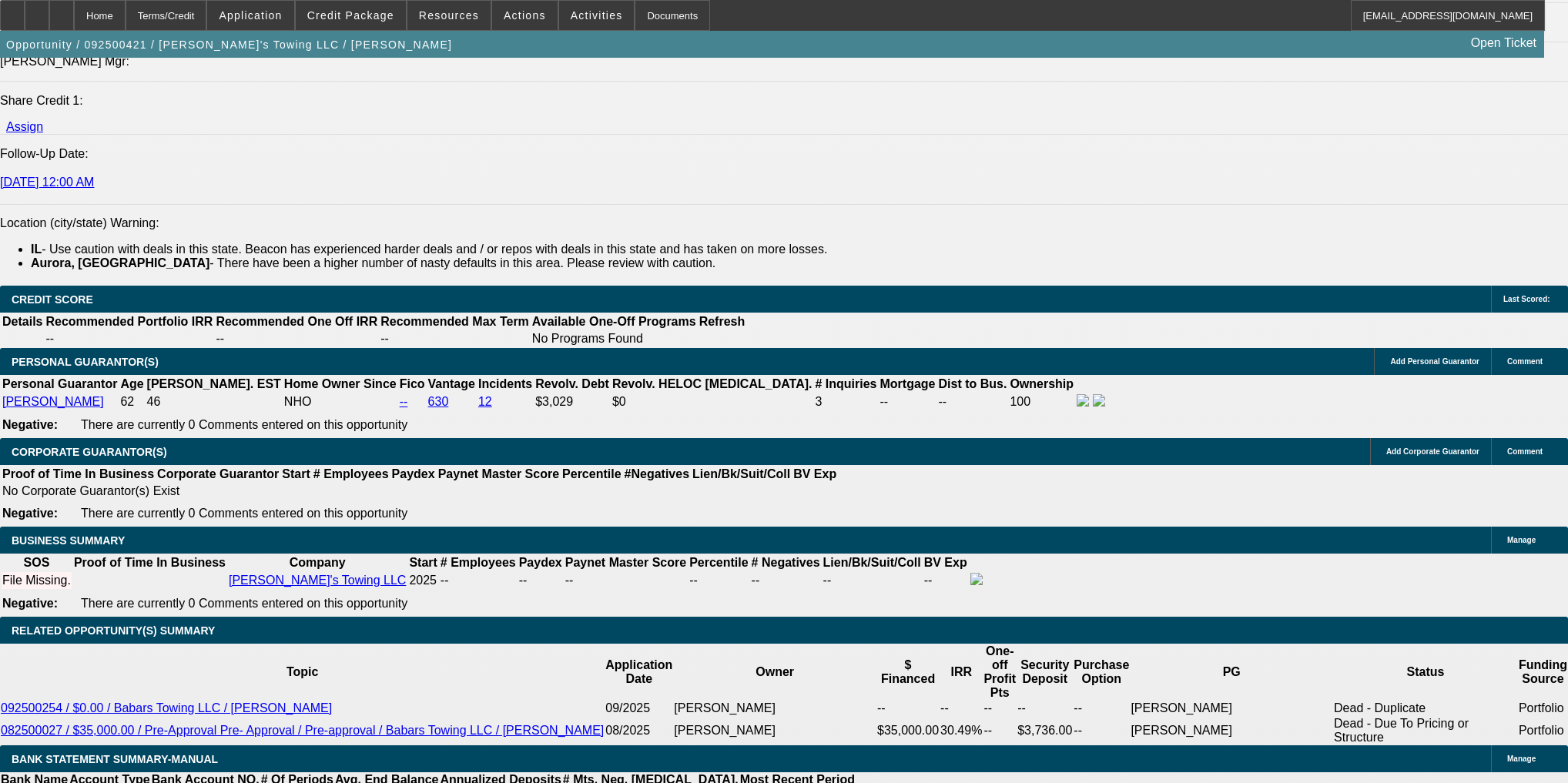
radio input "true"
type textarea "Need signed app, august bank statement, picture of odo & vin"
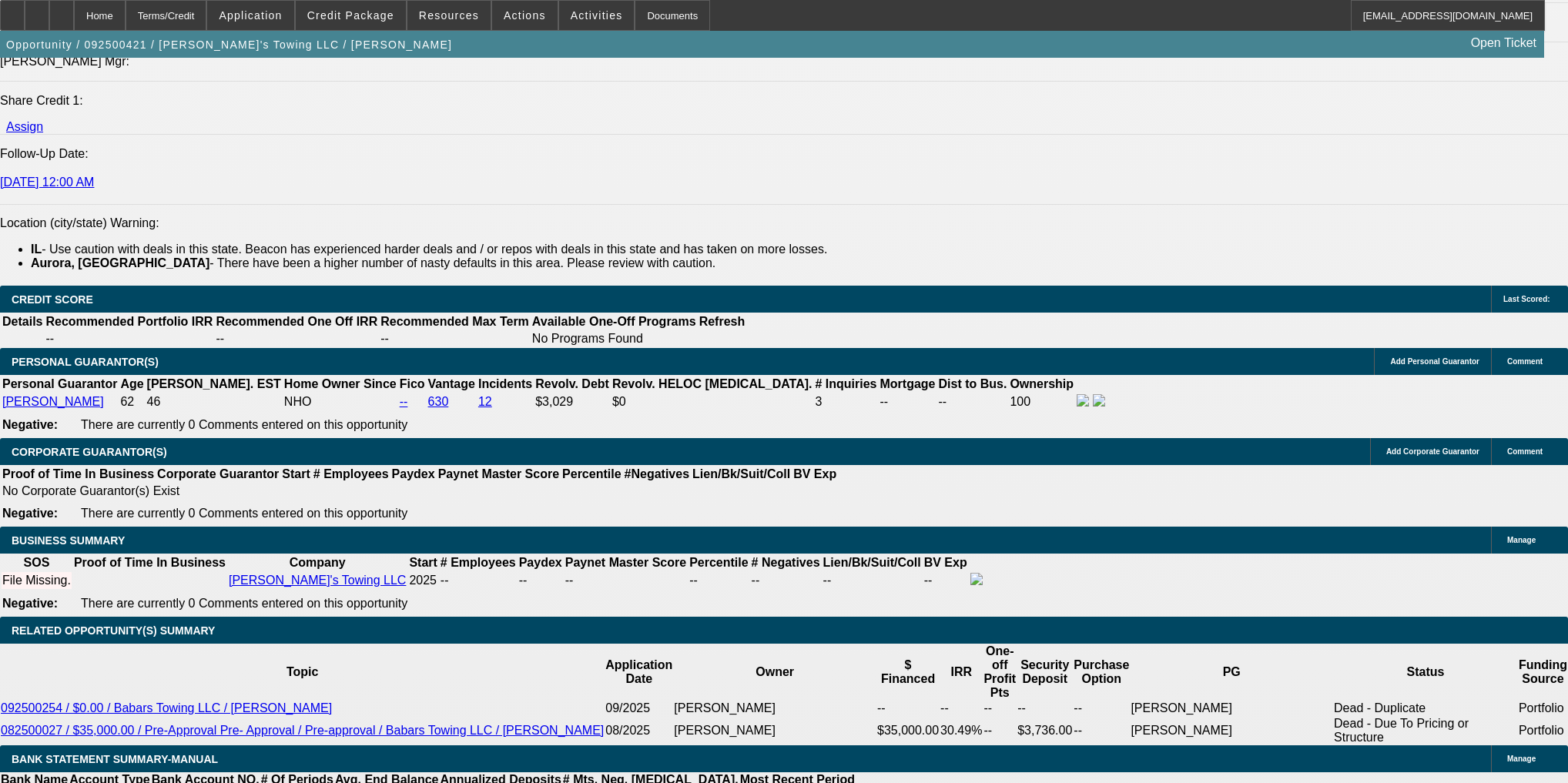
radio input "true"
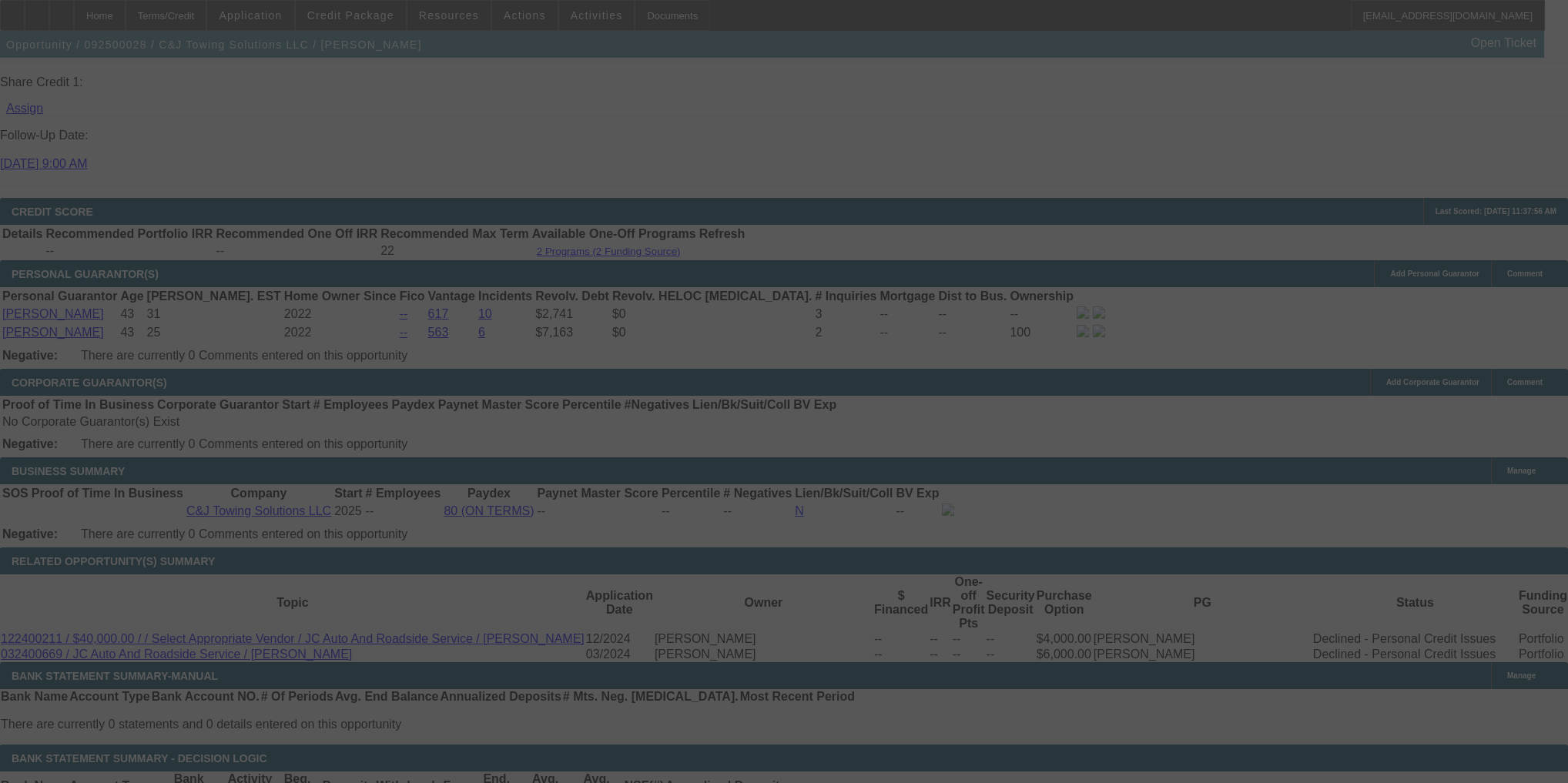
scroll to position [2029, 0]
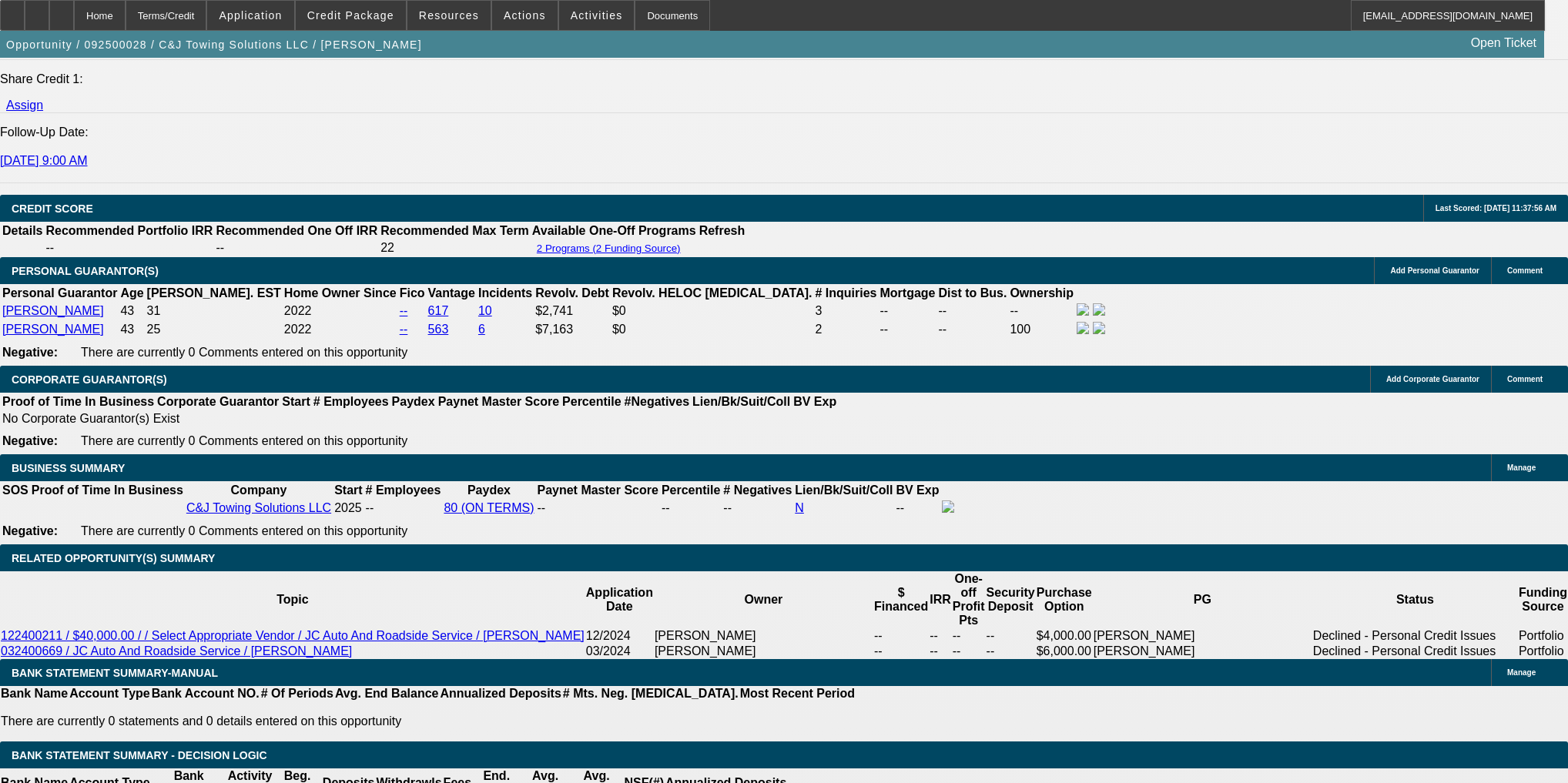
select select "0"
select select "2"
select select "0"
select select "21"
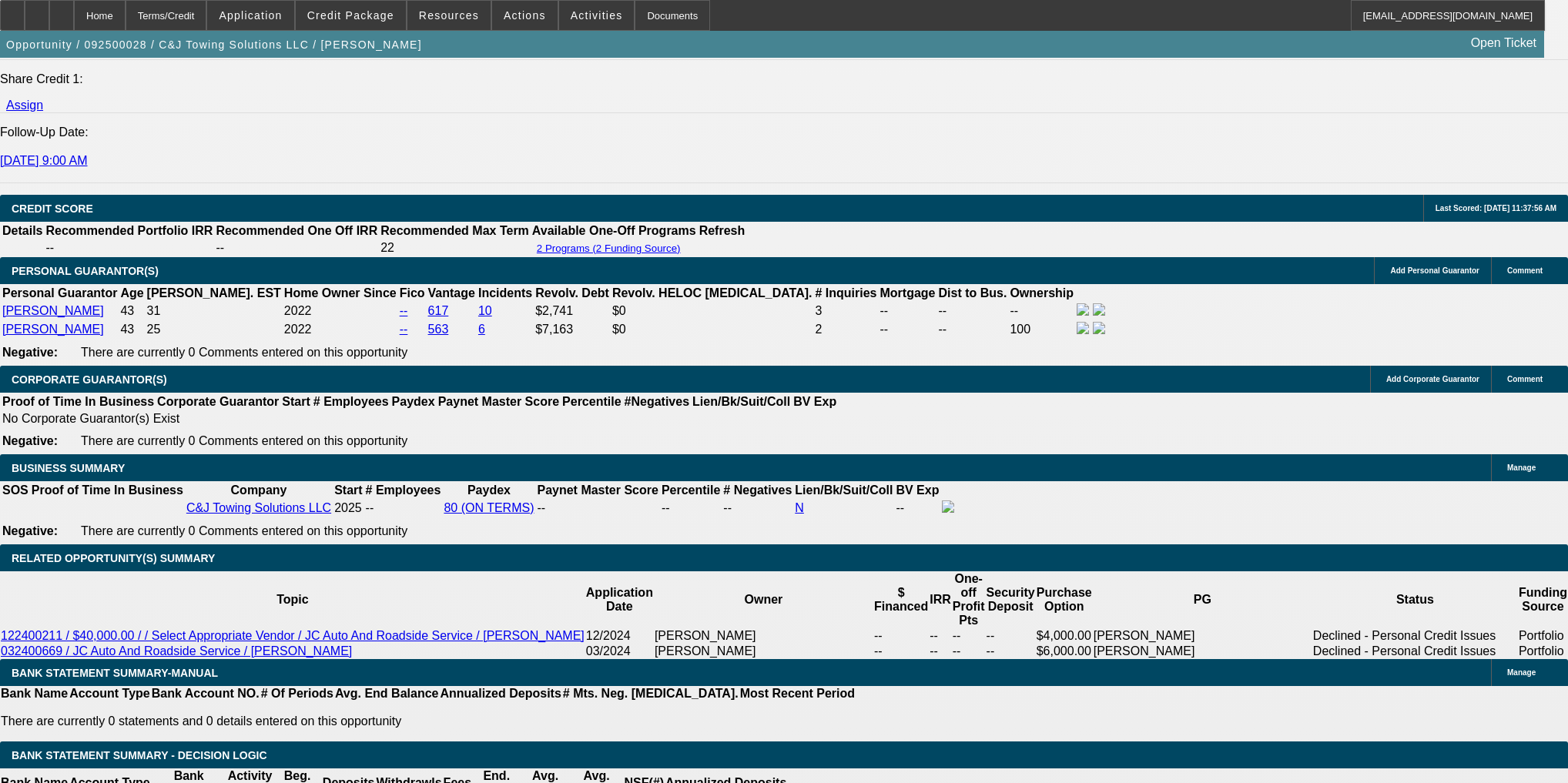
select select "0"
select select "2"
select select "0"
select select "21"
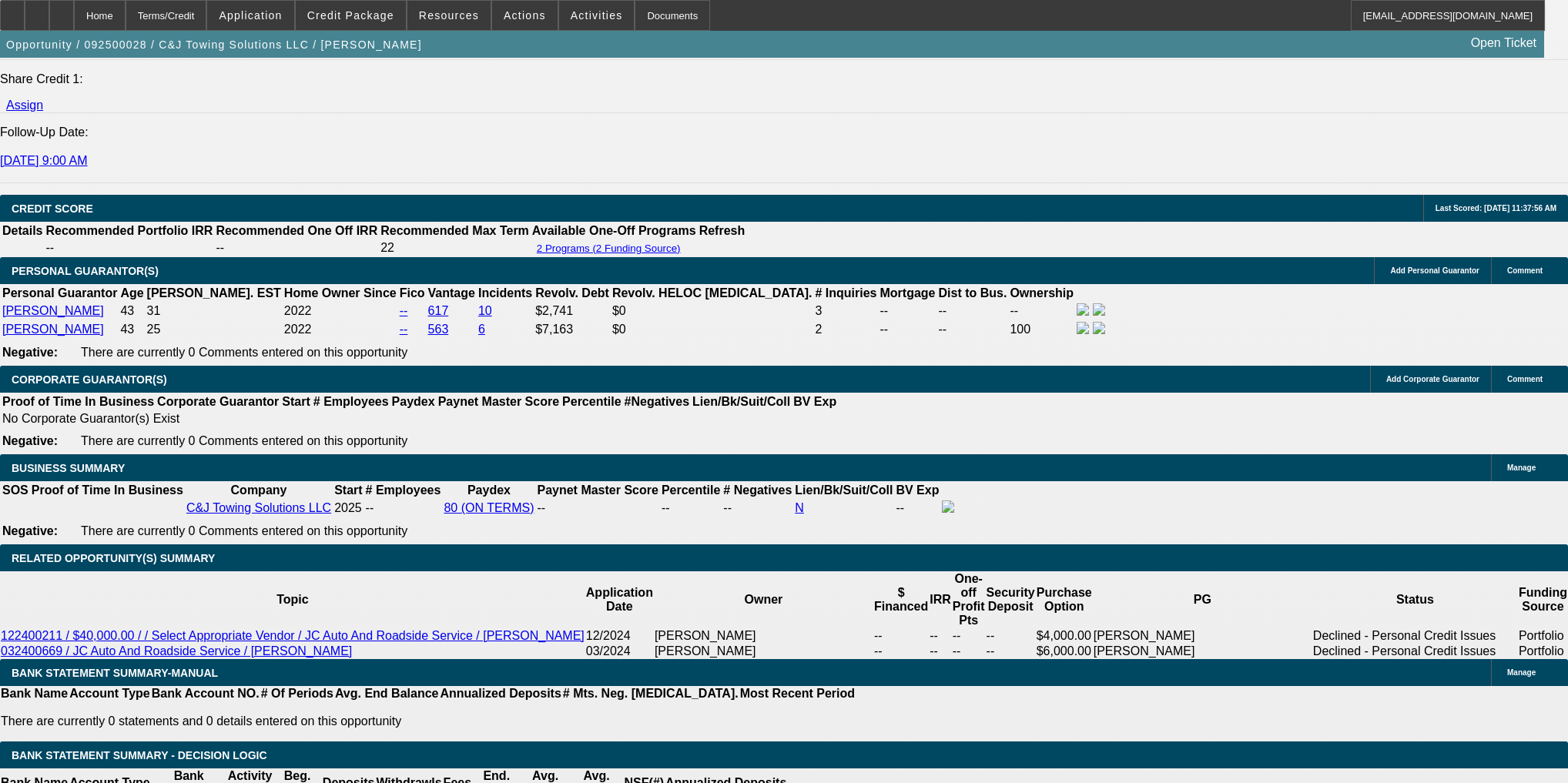
select select "0"
select select "2"
select select "0.1"
select select "4"
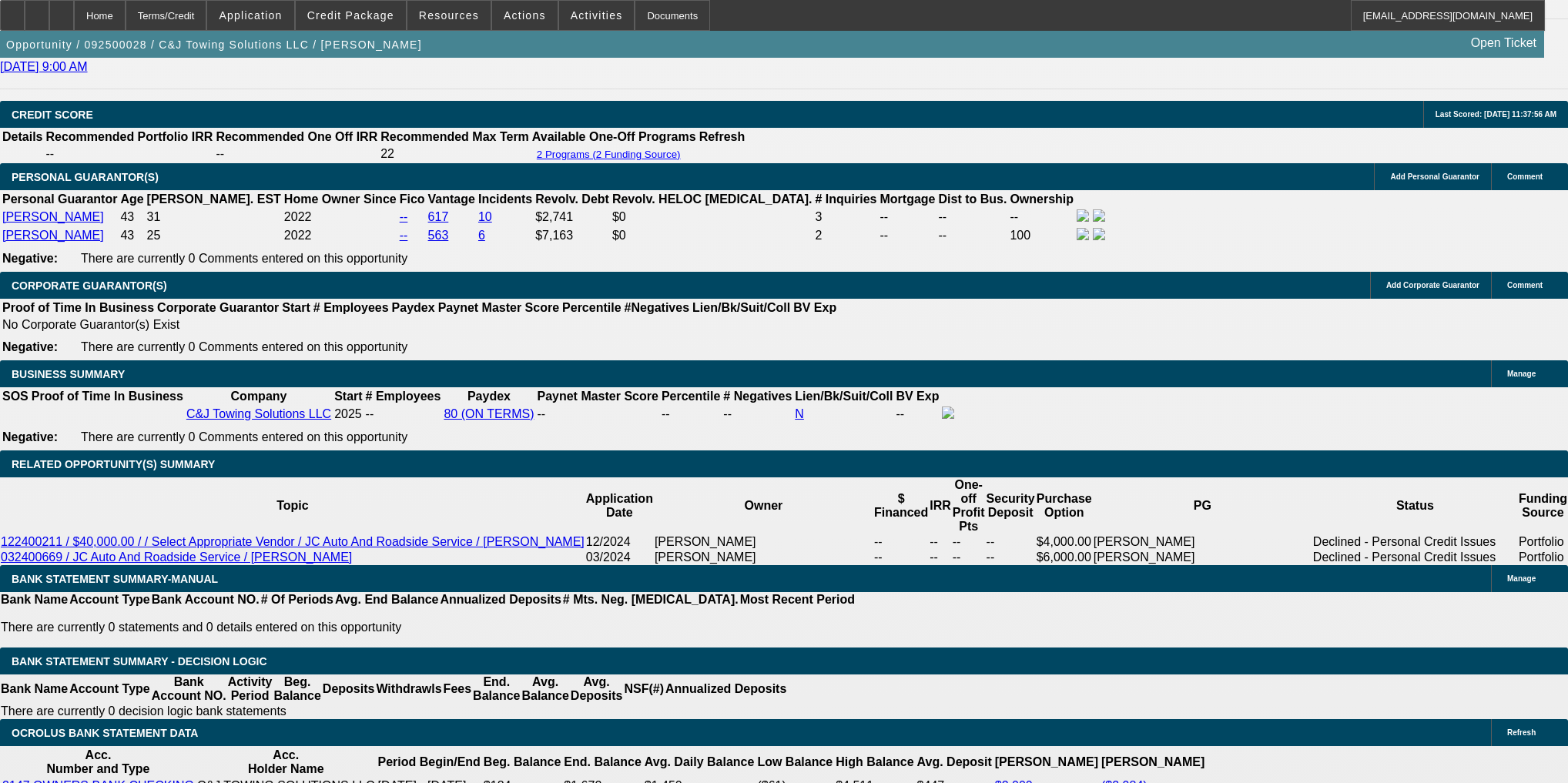
scroll to position [2152, 0]
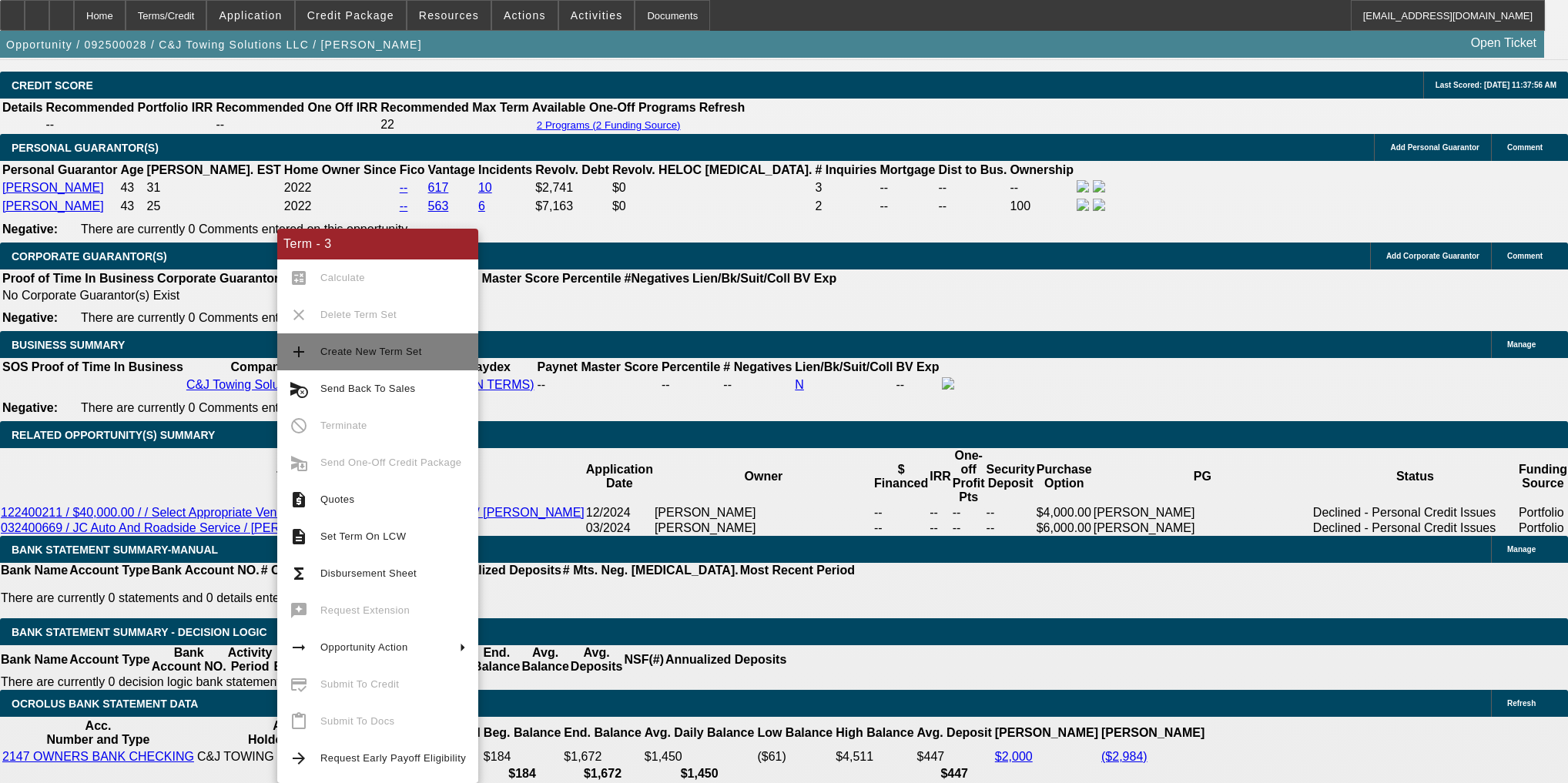
click at [326, 356] on span "Create New Term Set" at bounding box center [371, 351] width 102 height 12
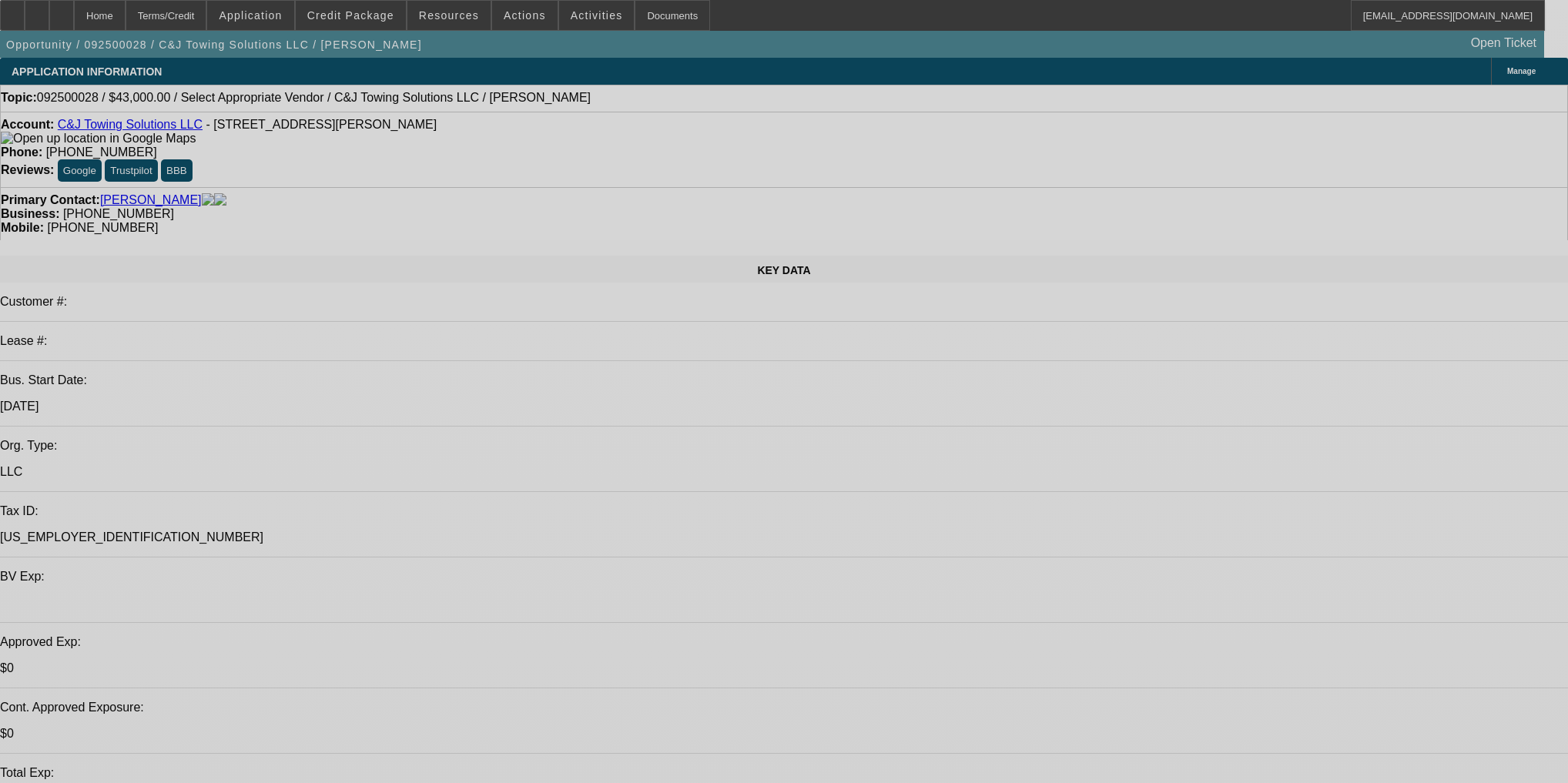
select select "0"
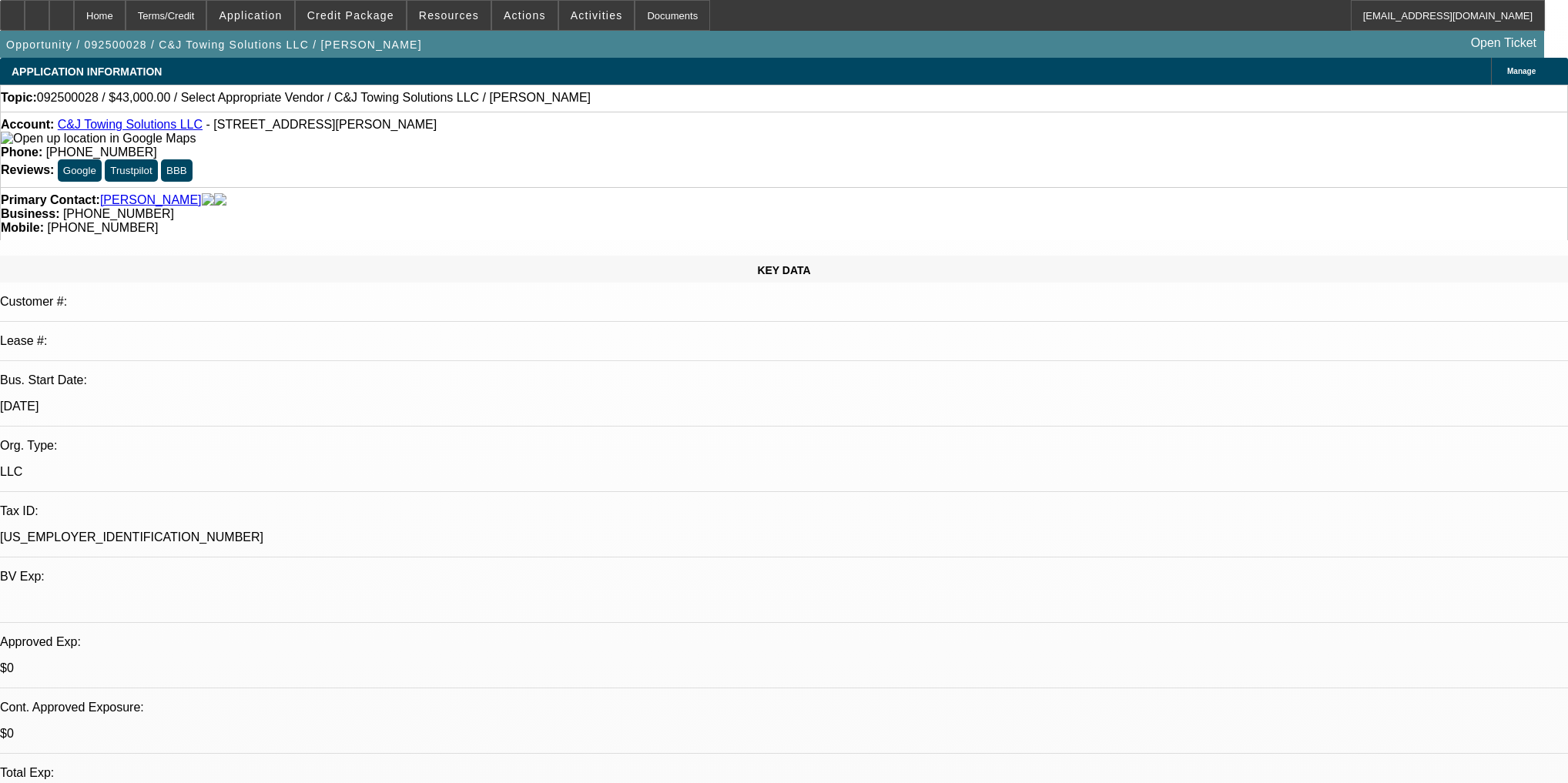
select select "0"
select select "2"
select select "0"
select select "21"
select select "0"
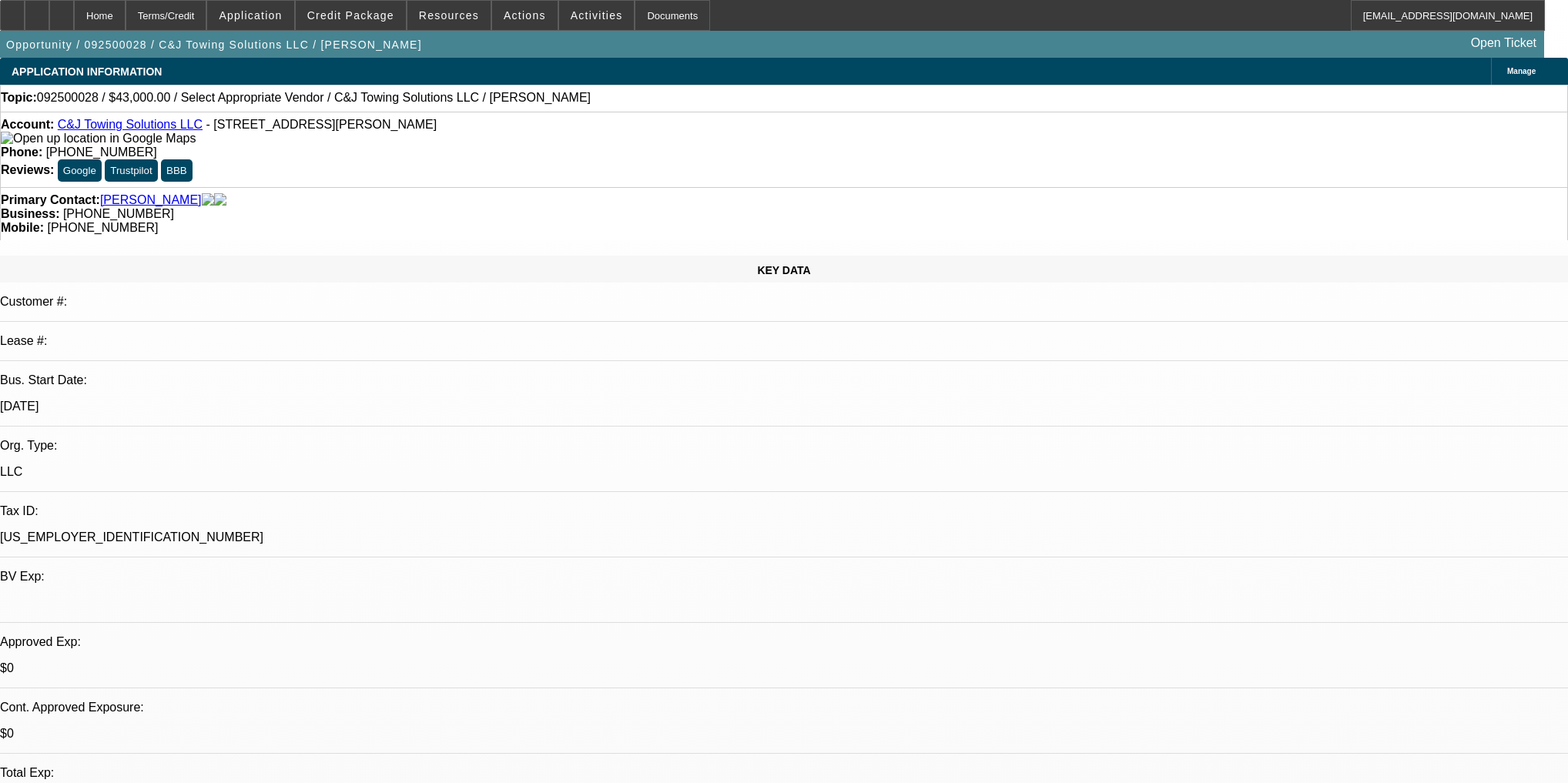
select select "0"
select select "2"
select select "0"
select select "21"
select select "0"
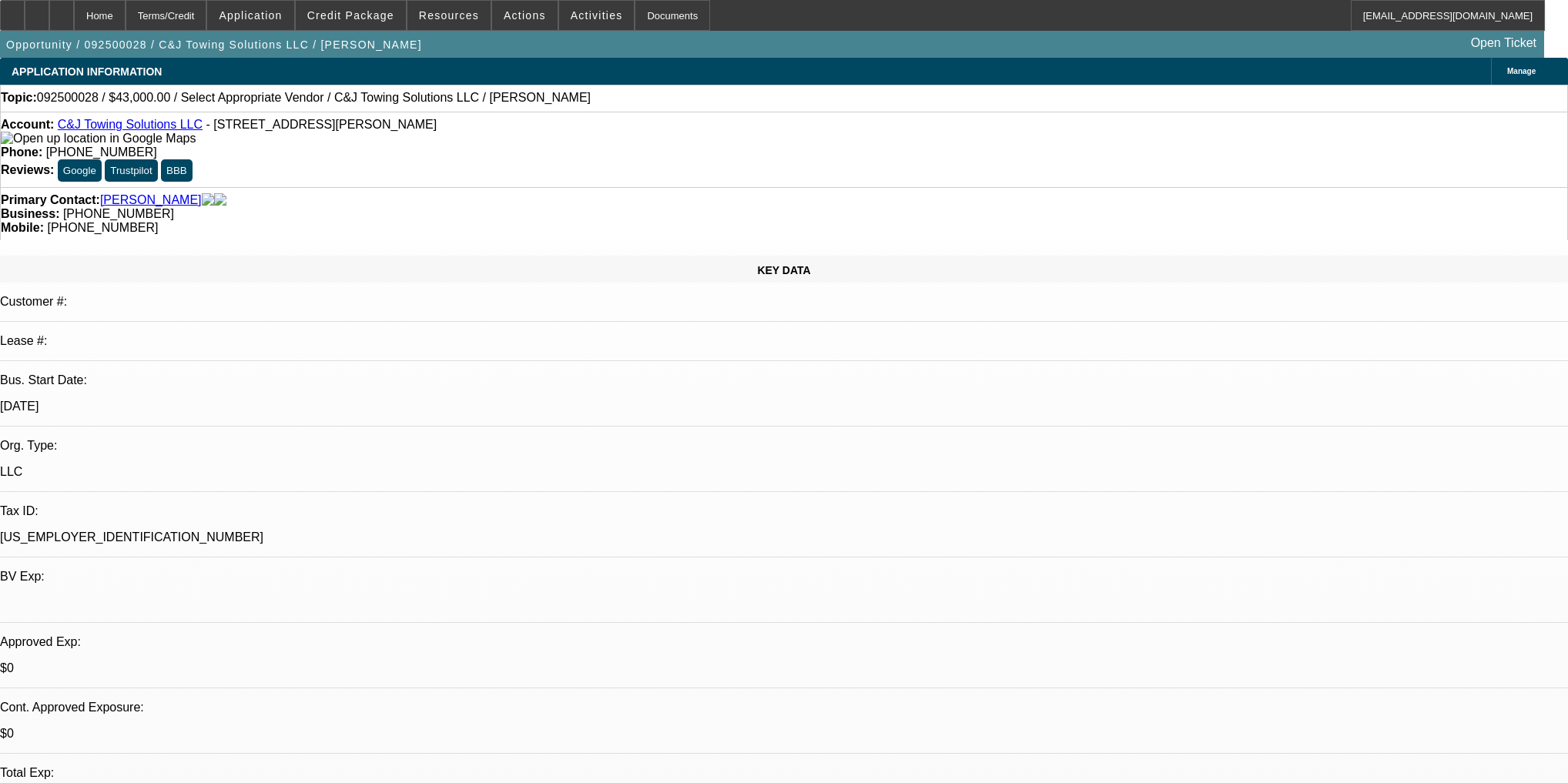
select select "0"
select select "2"
select select "0"
select select "21"
select select "0"
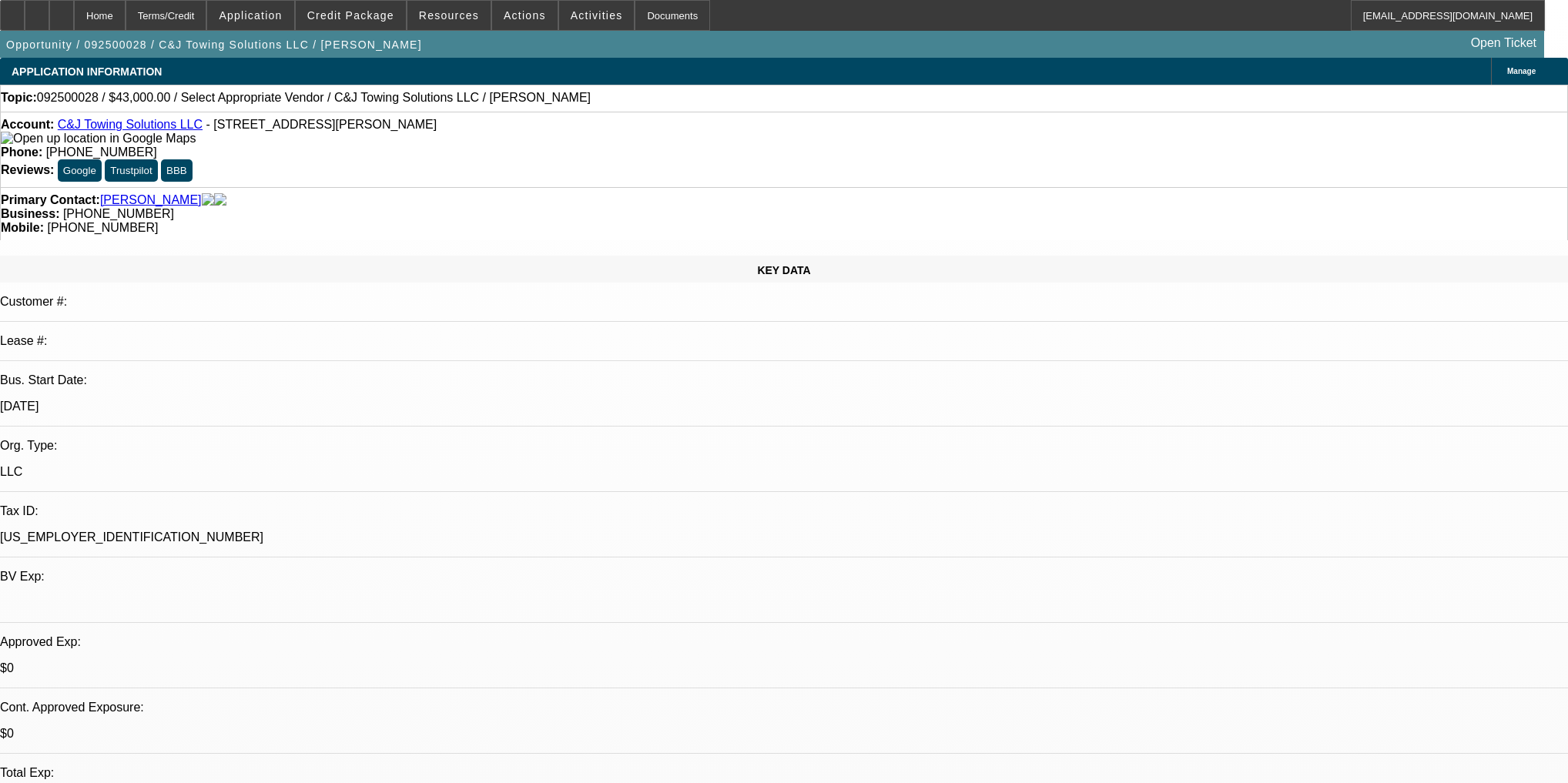
select select "2"
select select "0.1"
select select "4"
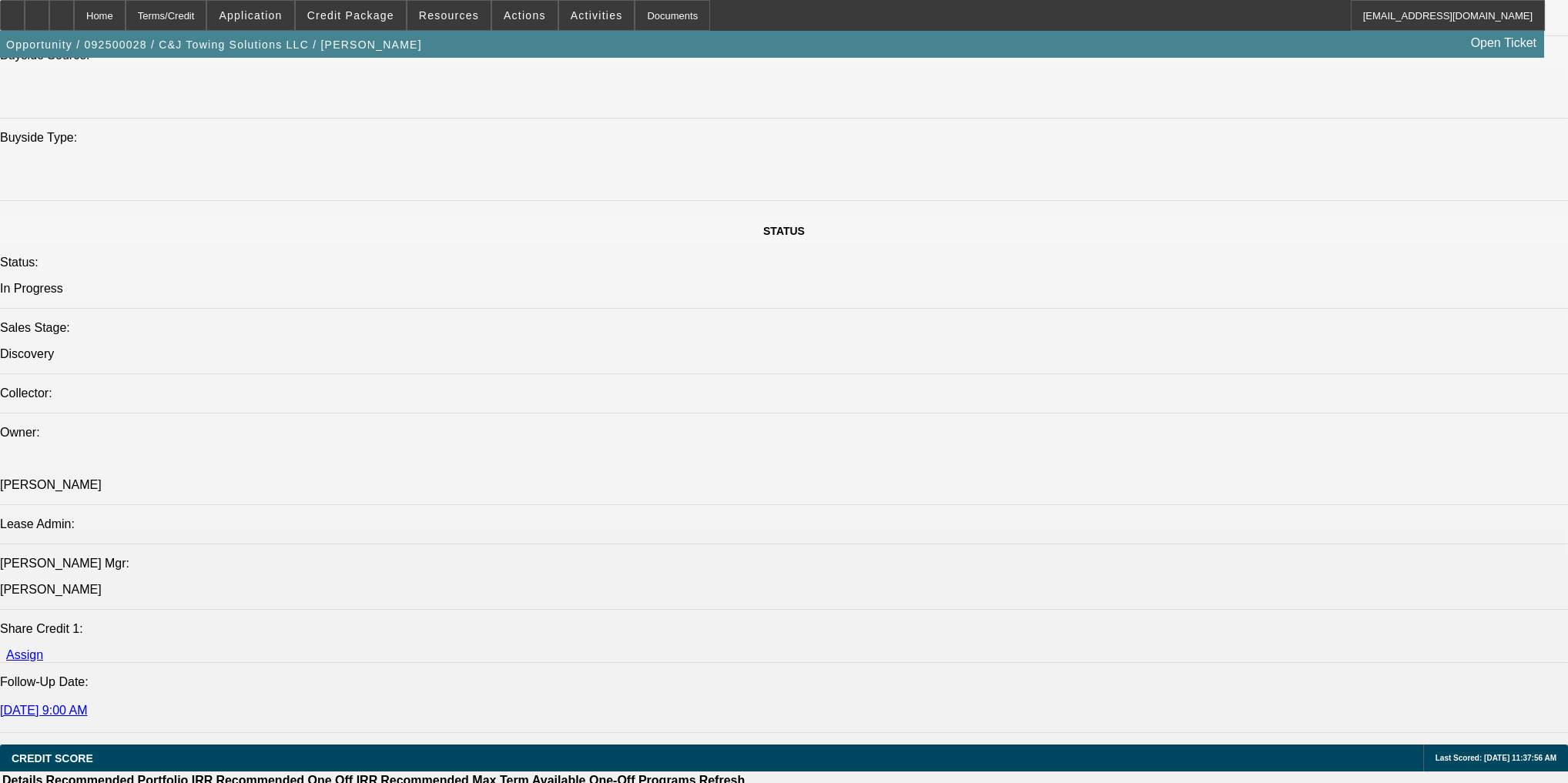
scroll to position [1972, 0]
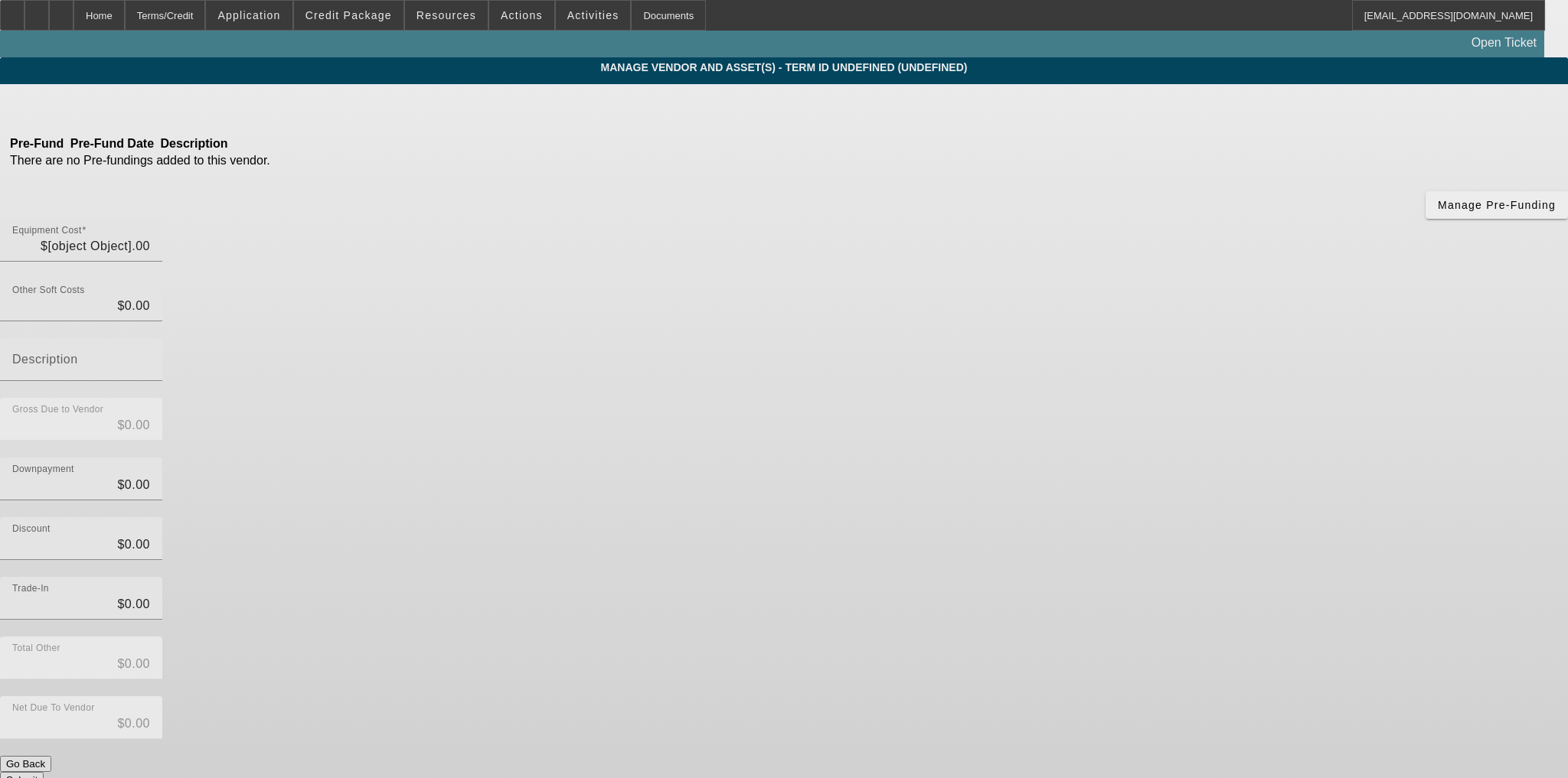
type input "$59,995.00"
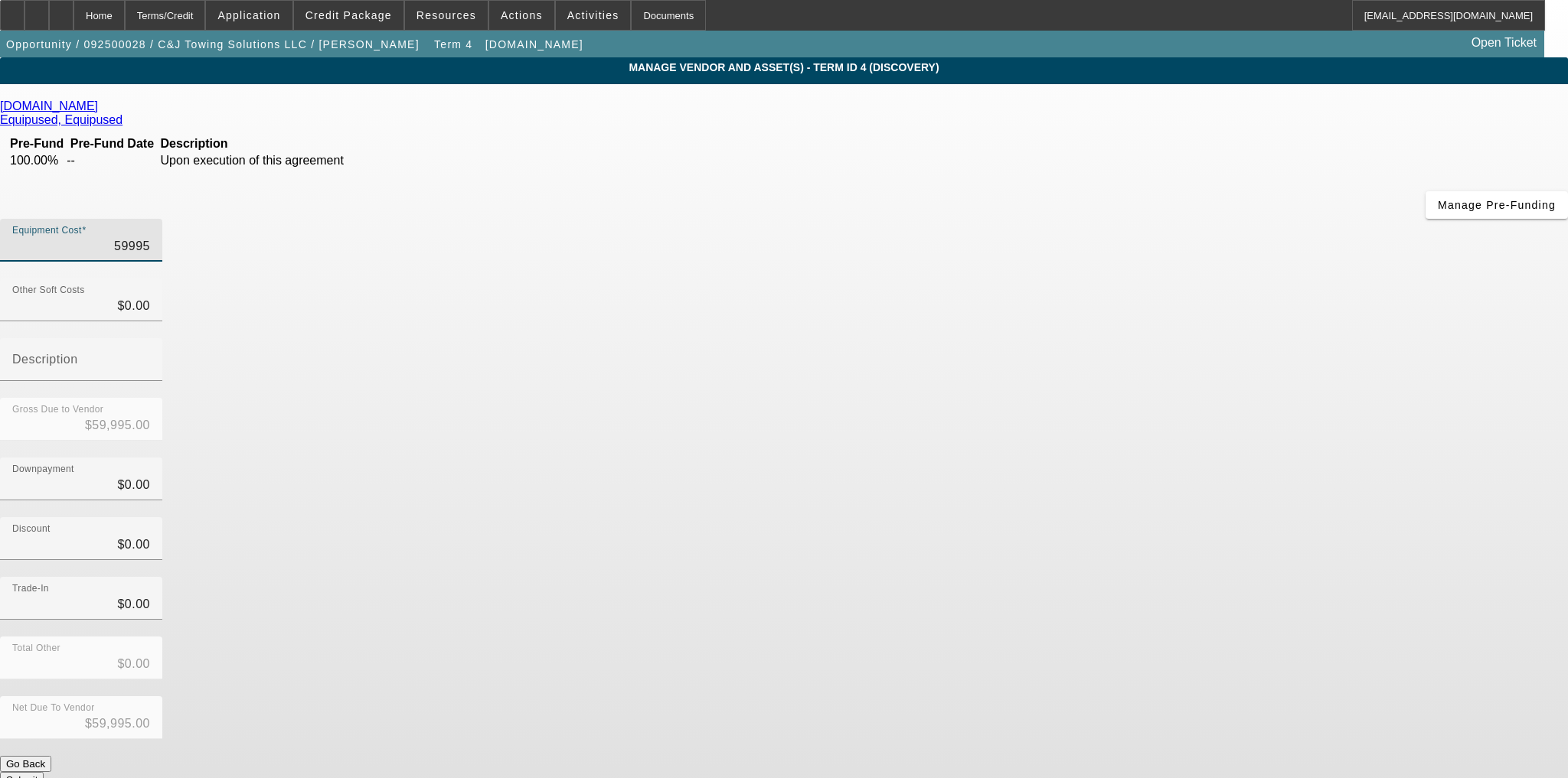
click at [150, 237] on input "59995" at bounding box center [81, 246] width 138 height 19
type input "5"
type input "$5.00"
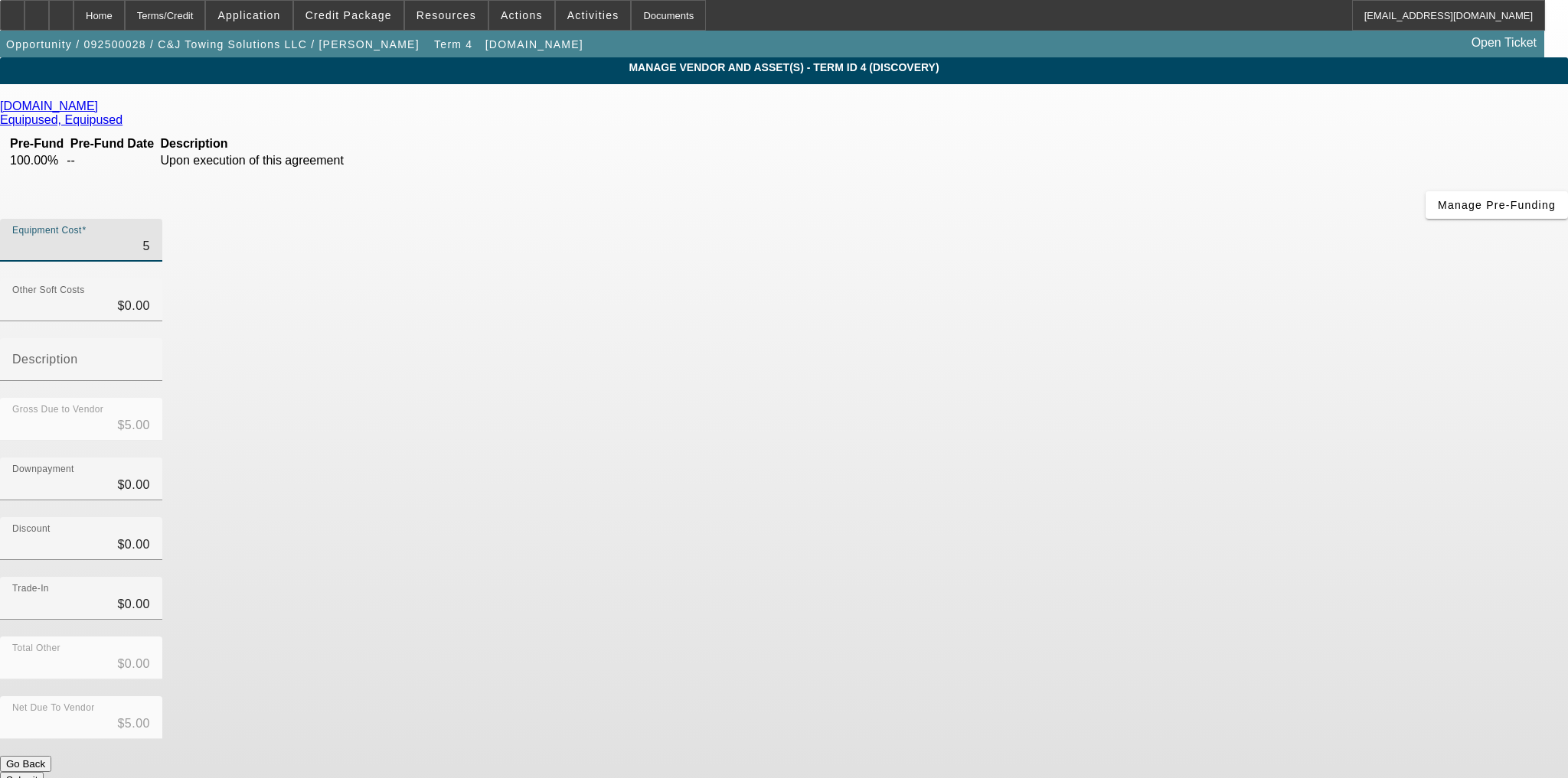
type input "55"
type input "$55.00"
type input "550"
type input "$550.00"
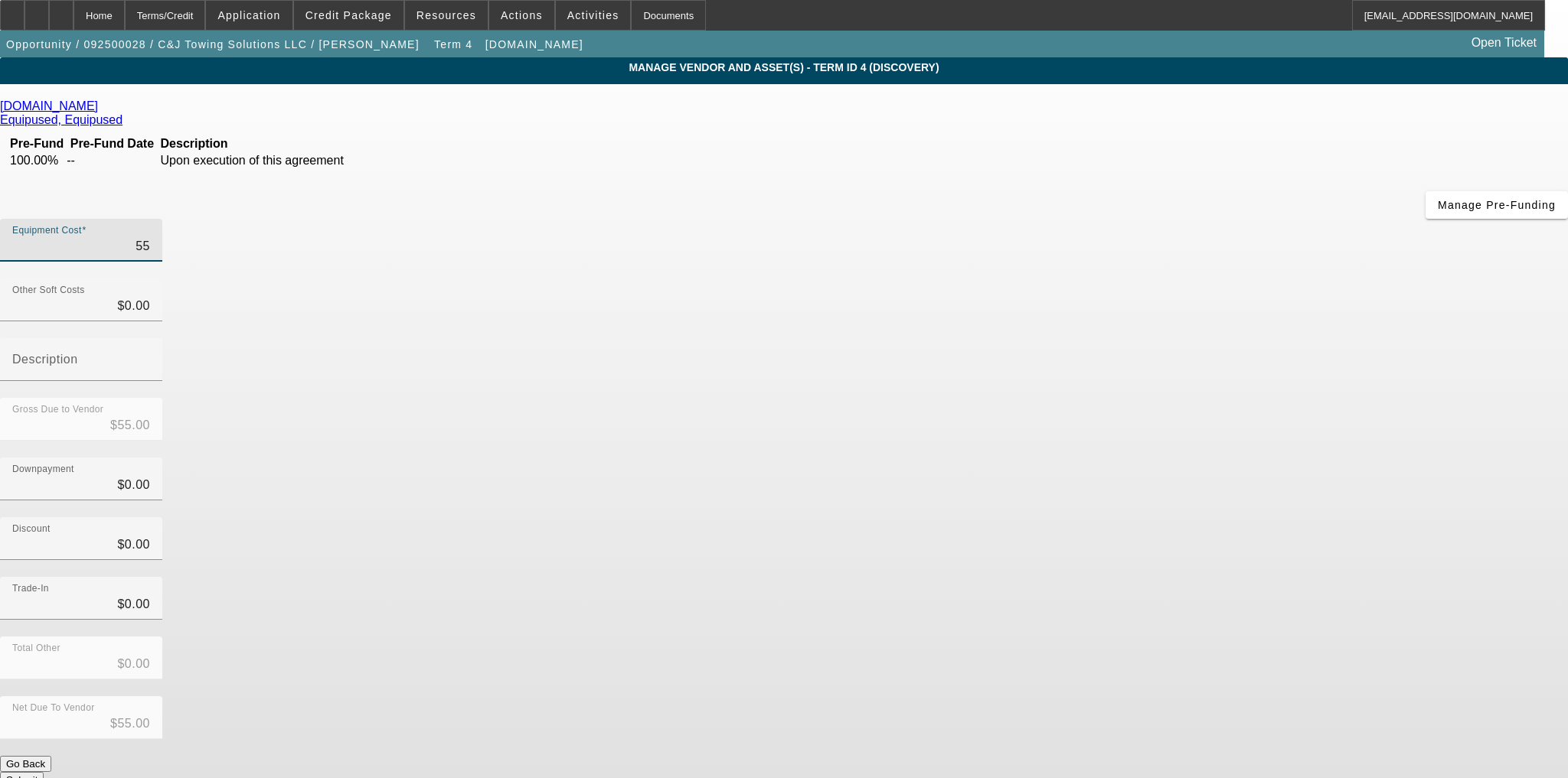
type input "$550.00"
type input "5500"
type input "$5,500.00"
type input "55000"
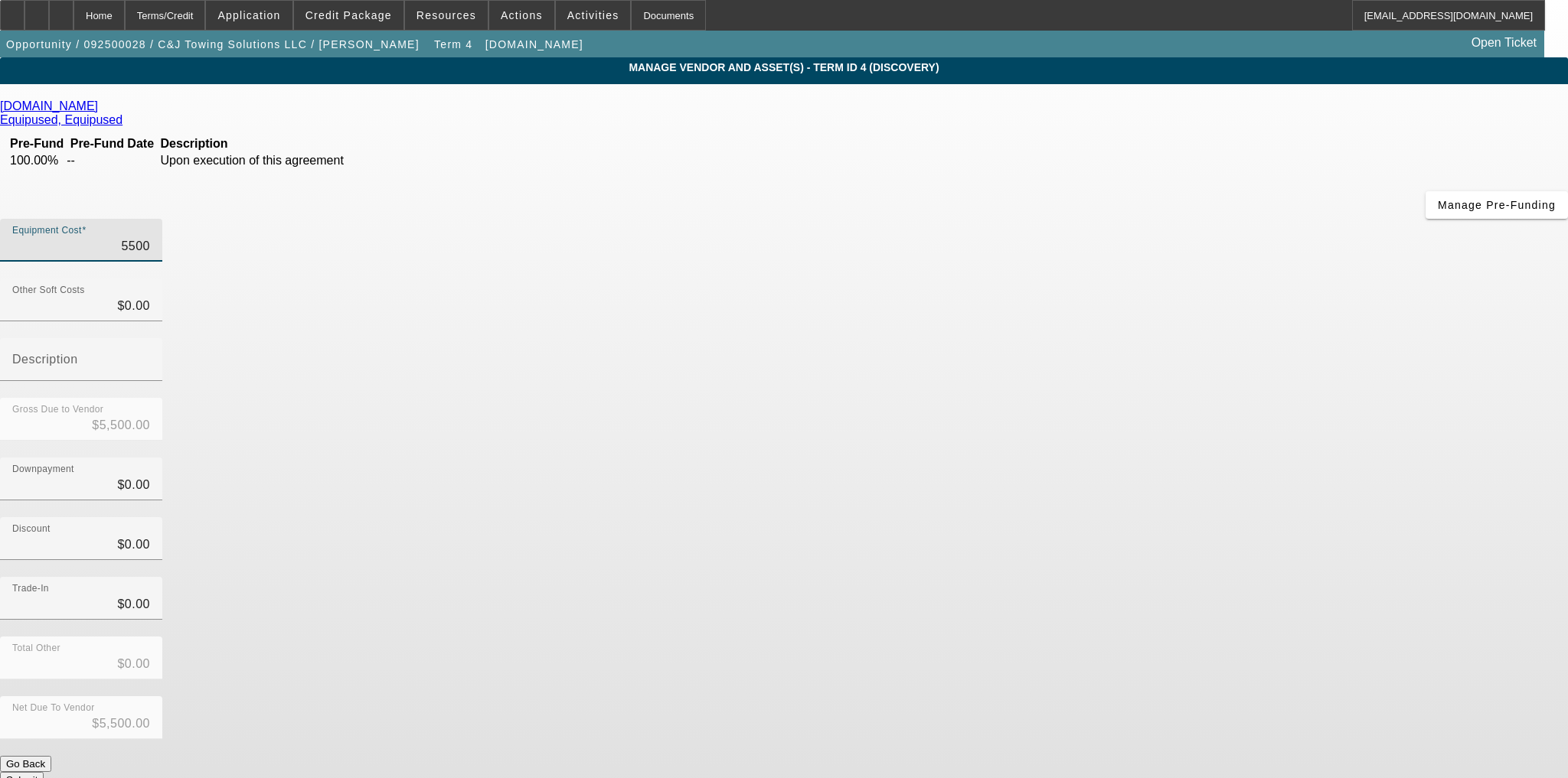
type input "$55,000.00"
type input "$0.00"
click at [1099, 697] on div "Net Due To Vendor $55,000.00" at bounding box center [784, 726] width 1568 height 59
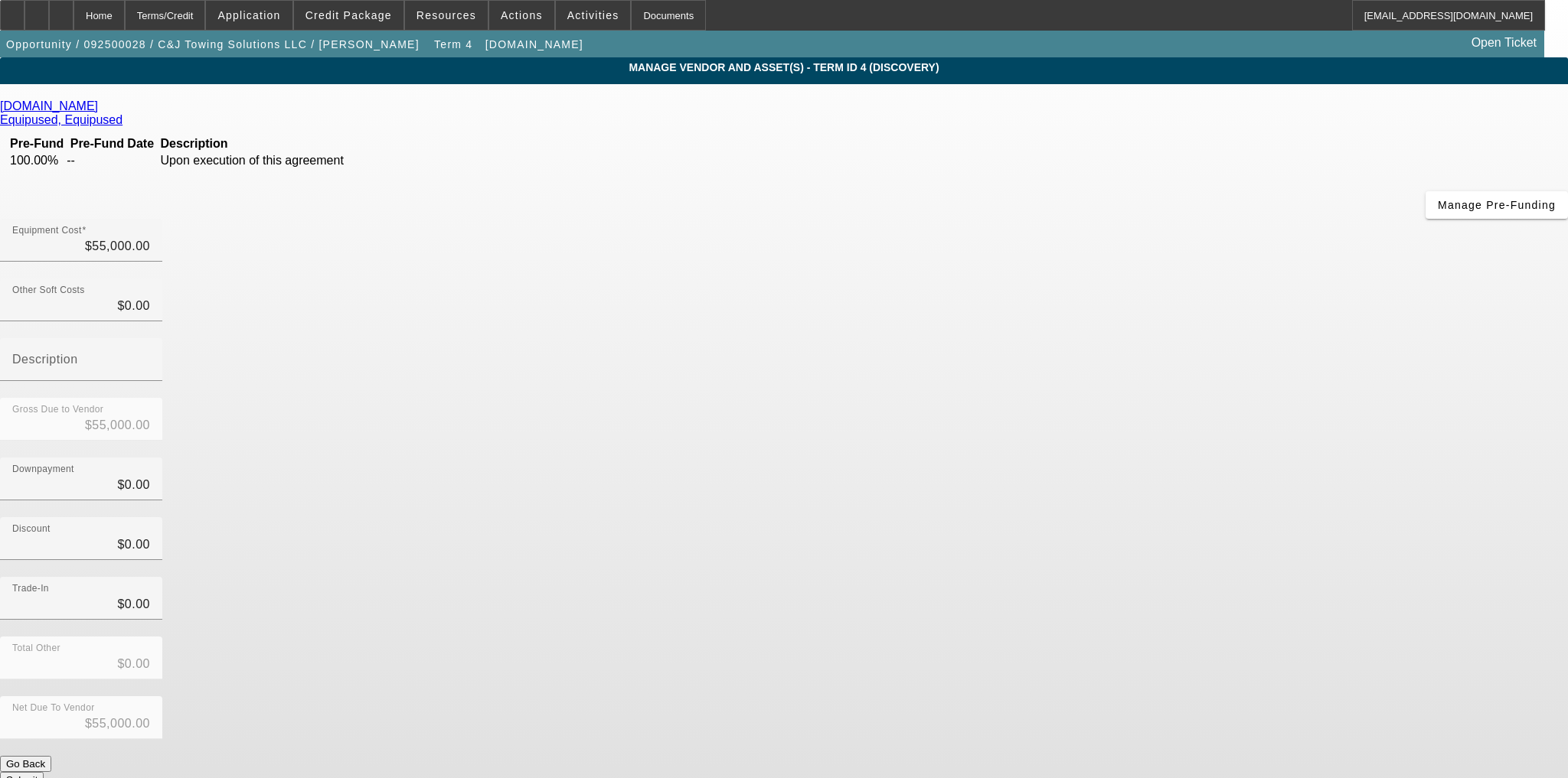
click at [43, 773] on button "Submit" at bounding box center [21, 781] width 43 height 16
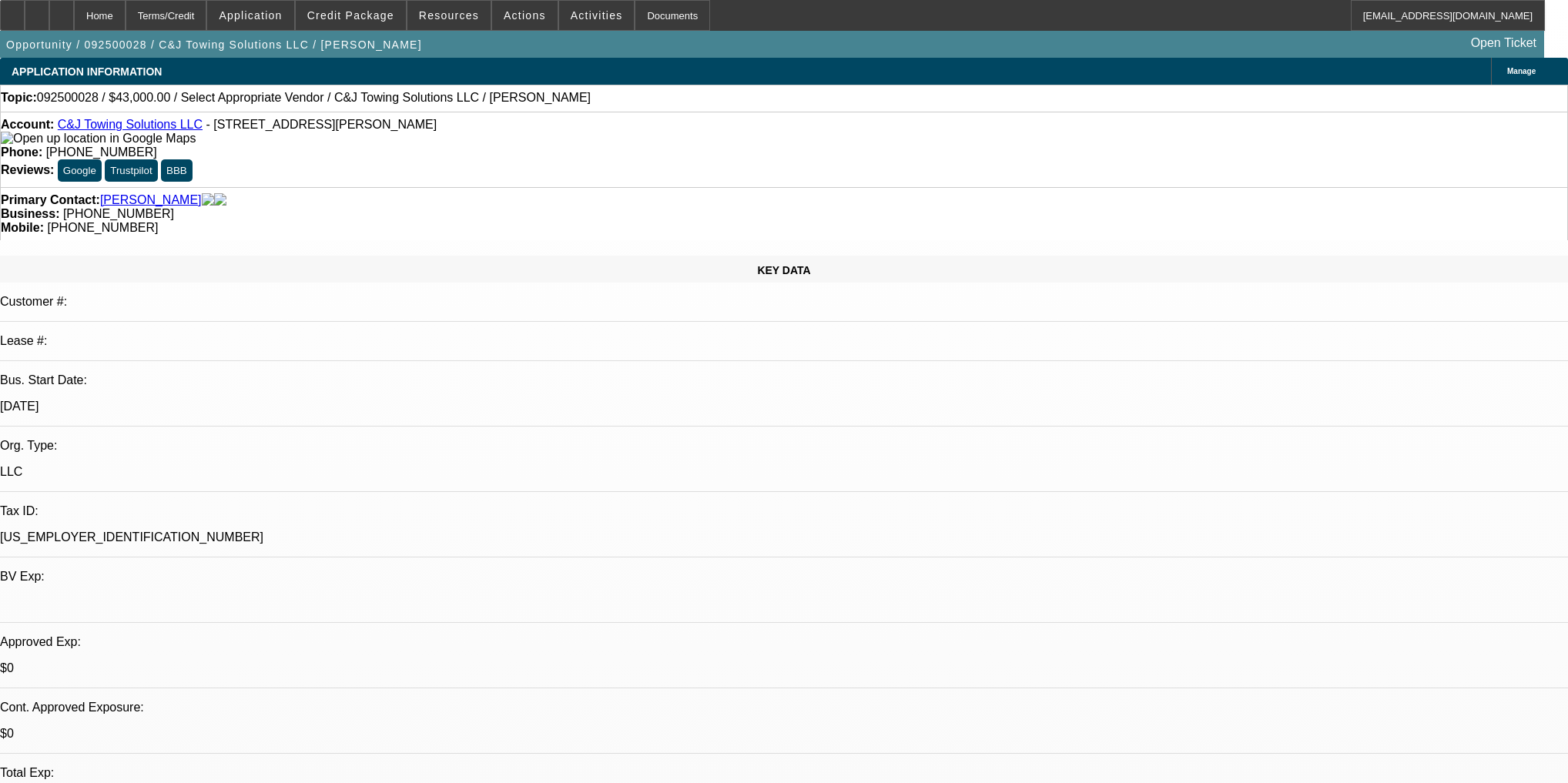
select select "0"
select select "2"
select select "0"
select select "21"
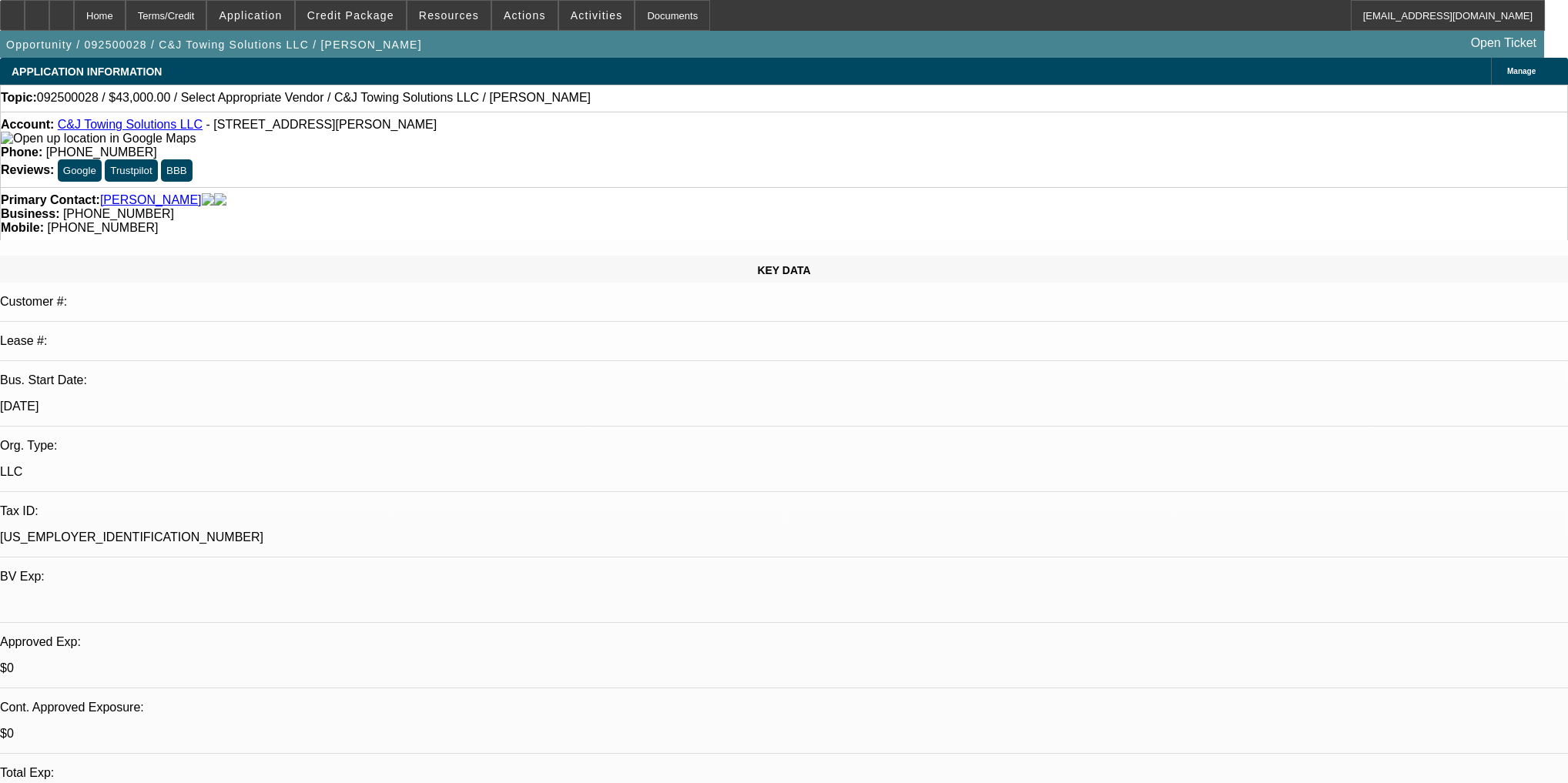
select select "0"
select select "2"
select select "0"
select select "21"
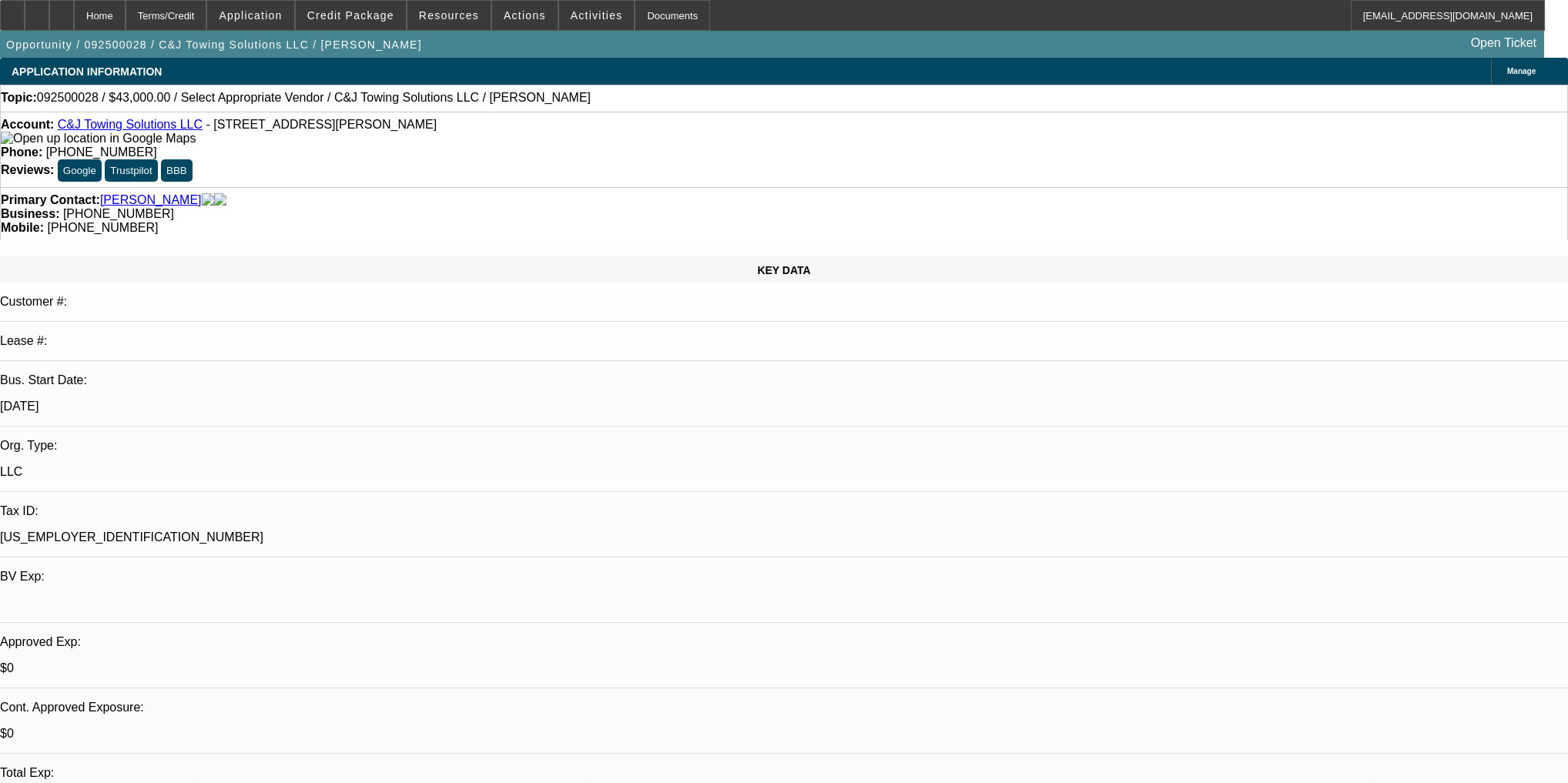
select select "0"
select select "2"
select select "0"
select select "21"
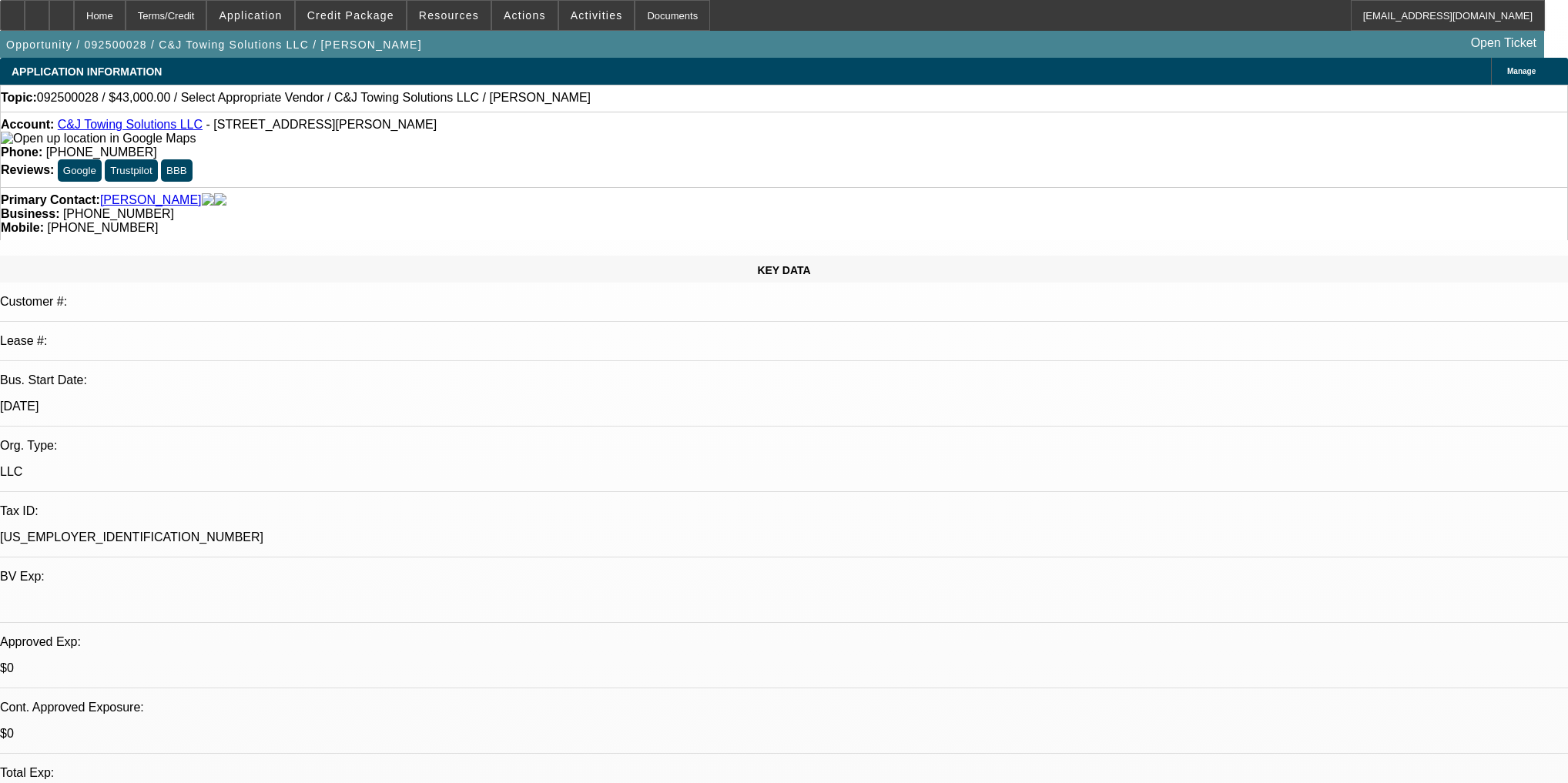
select select "0"
select select "2"
select select "0.1"
select select "4"
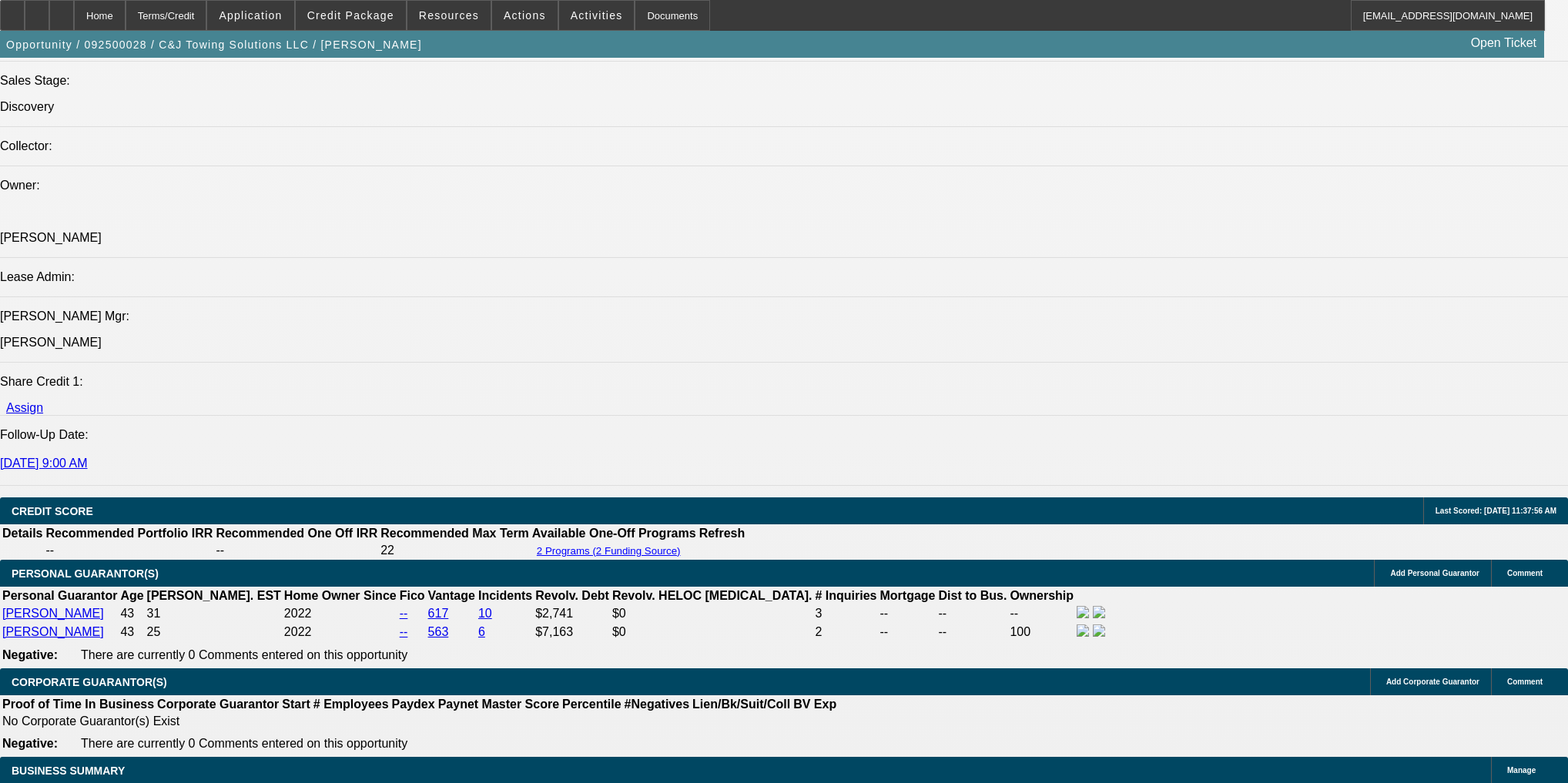
scroll to position [2095, 0]
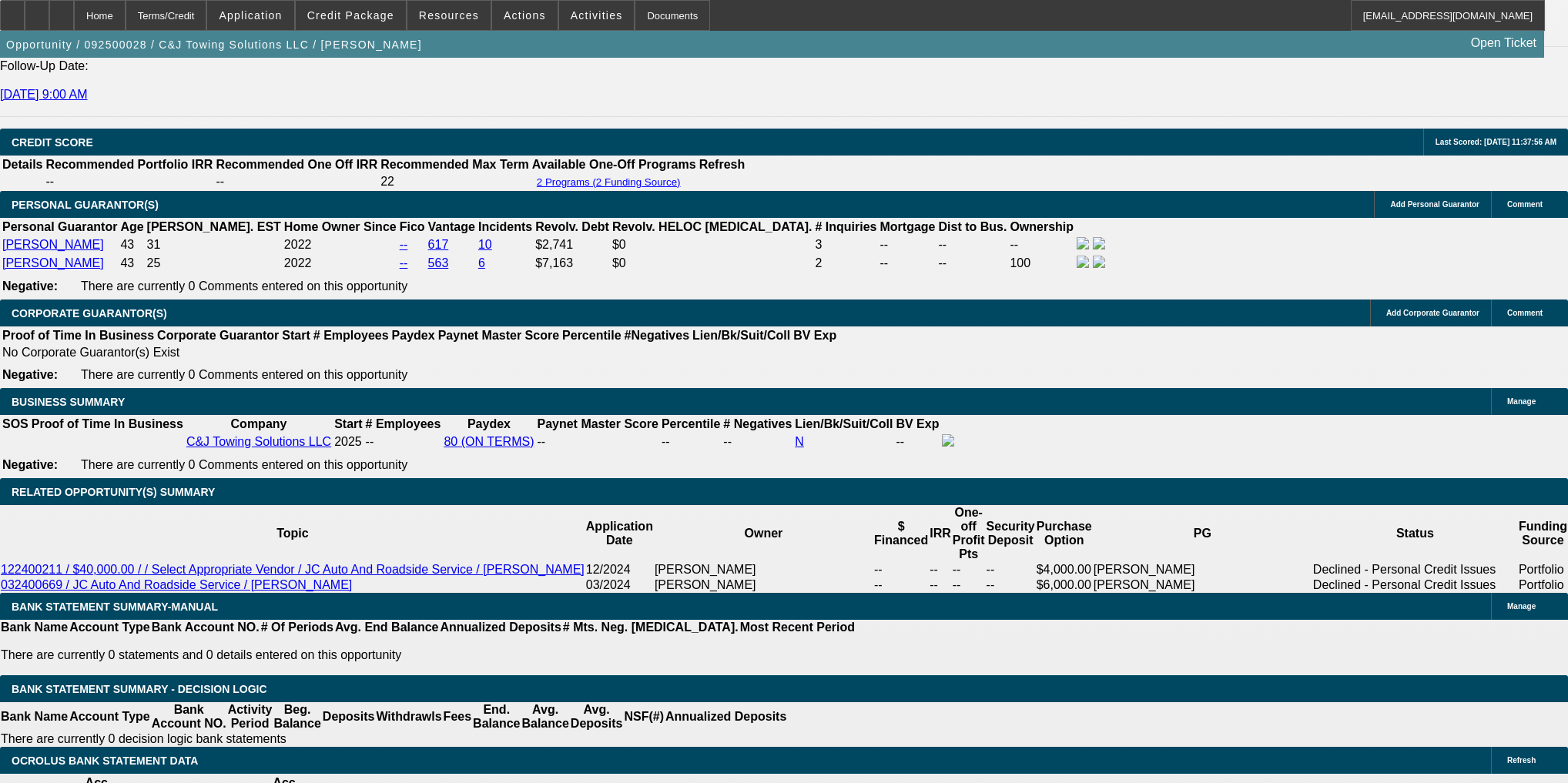
type input "3"
type input "UNKNOWN"
type input "$11,029.75"
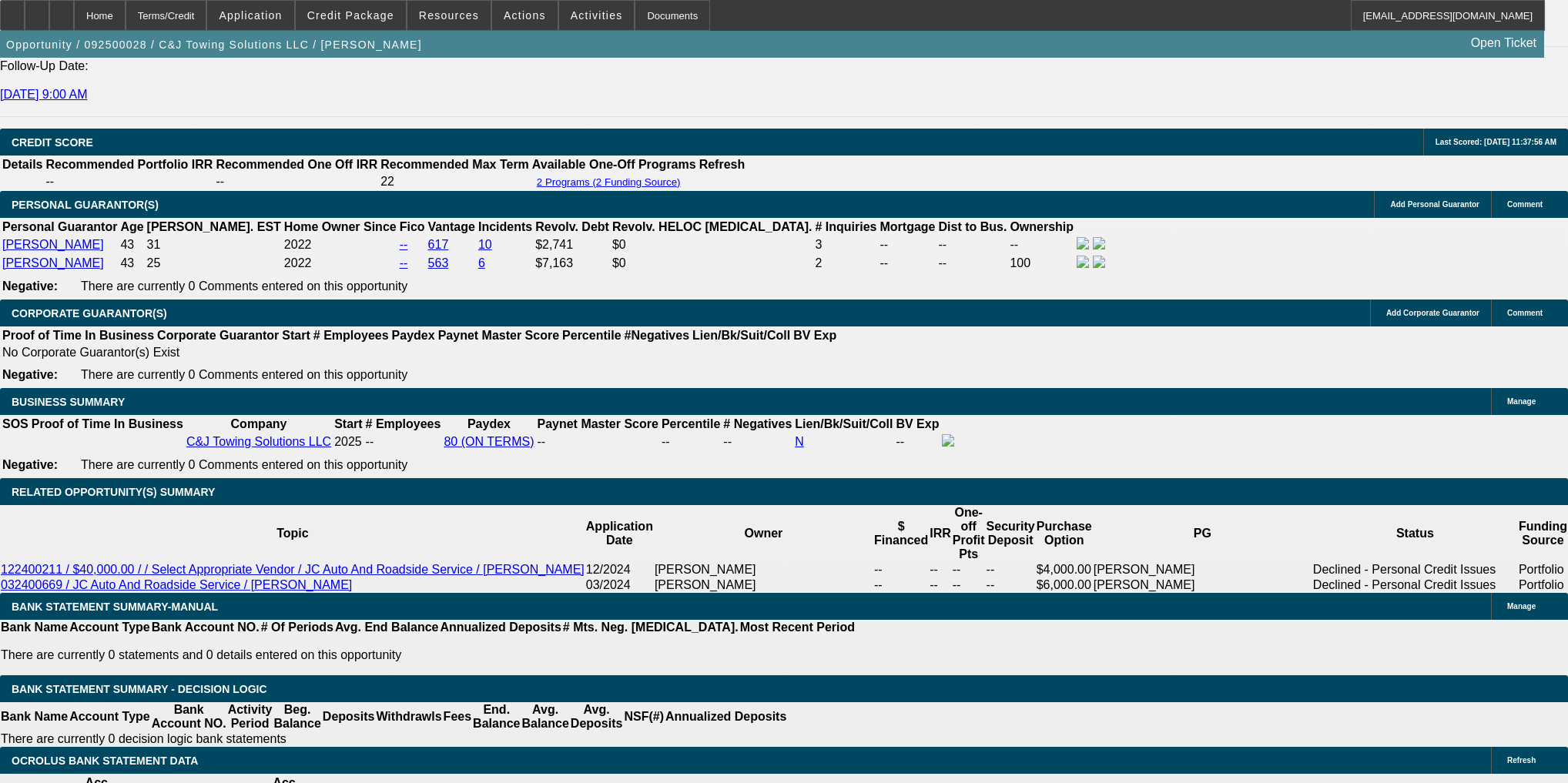
type input "38"
type input "$1,450.60"
type input "38"
select select "0.2"
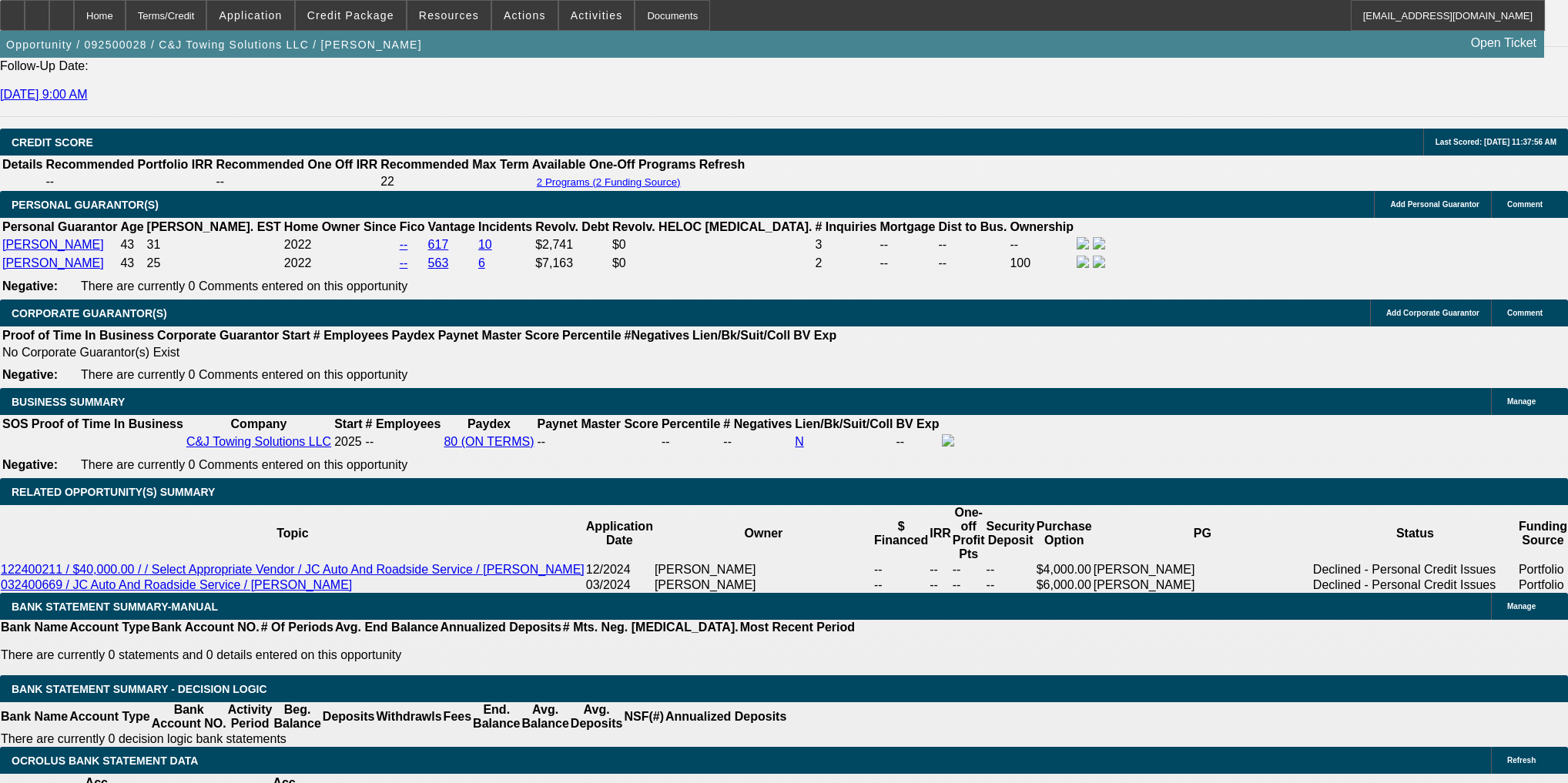
type input "$11,000.00"
type input "$2,058.91"
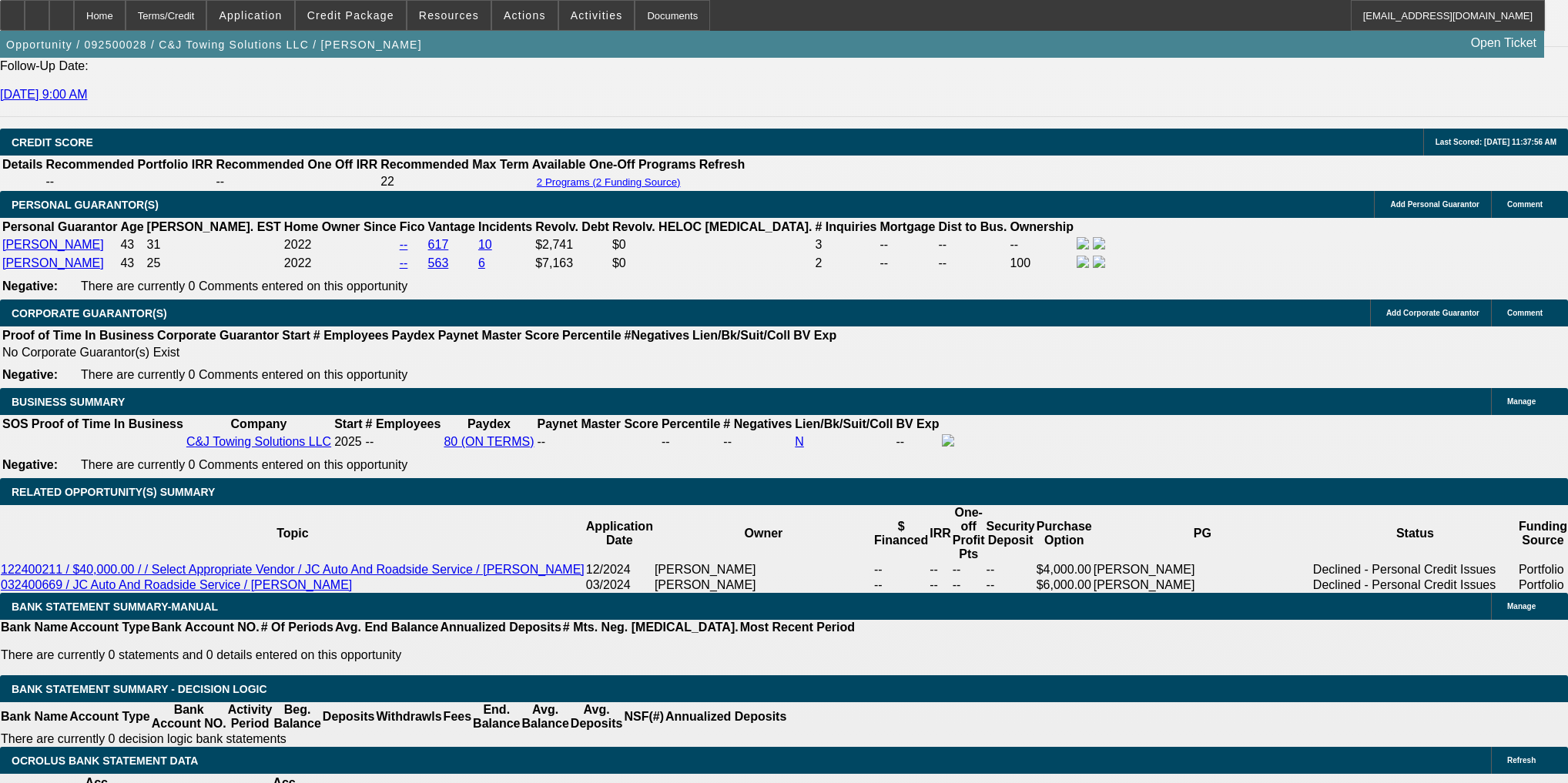
type input "$22,000.00"
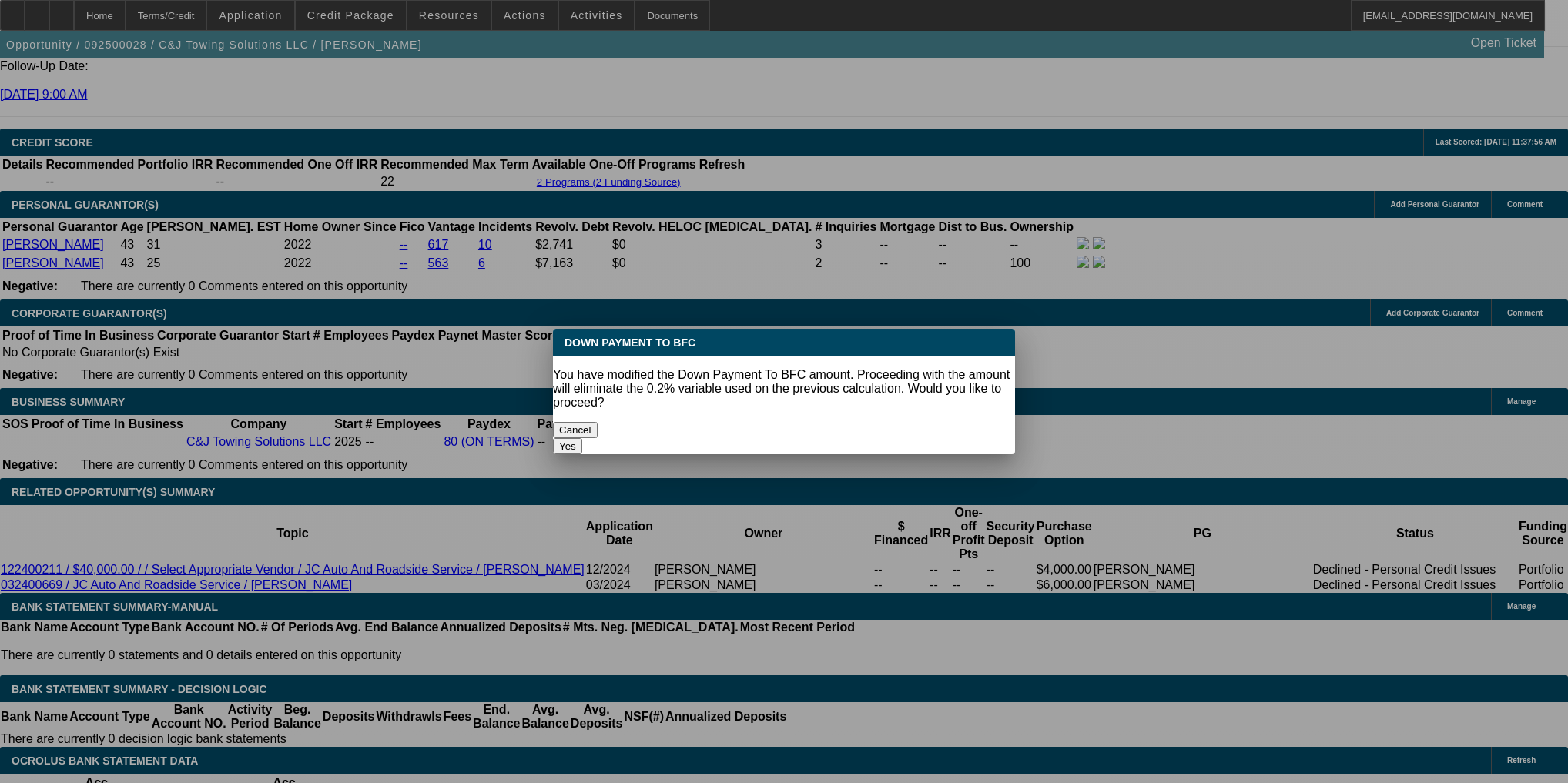
scroll to position [0, 0]
click at [582, 438] on button "Yes" at bounding box center [567, 446] width 29 height 16
select select "0"
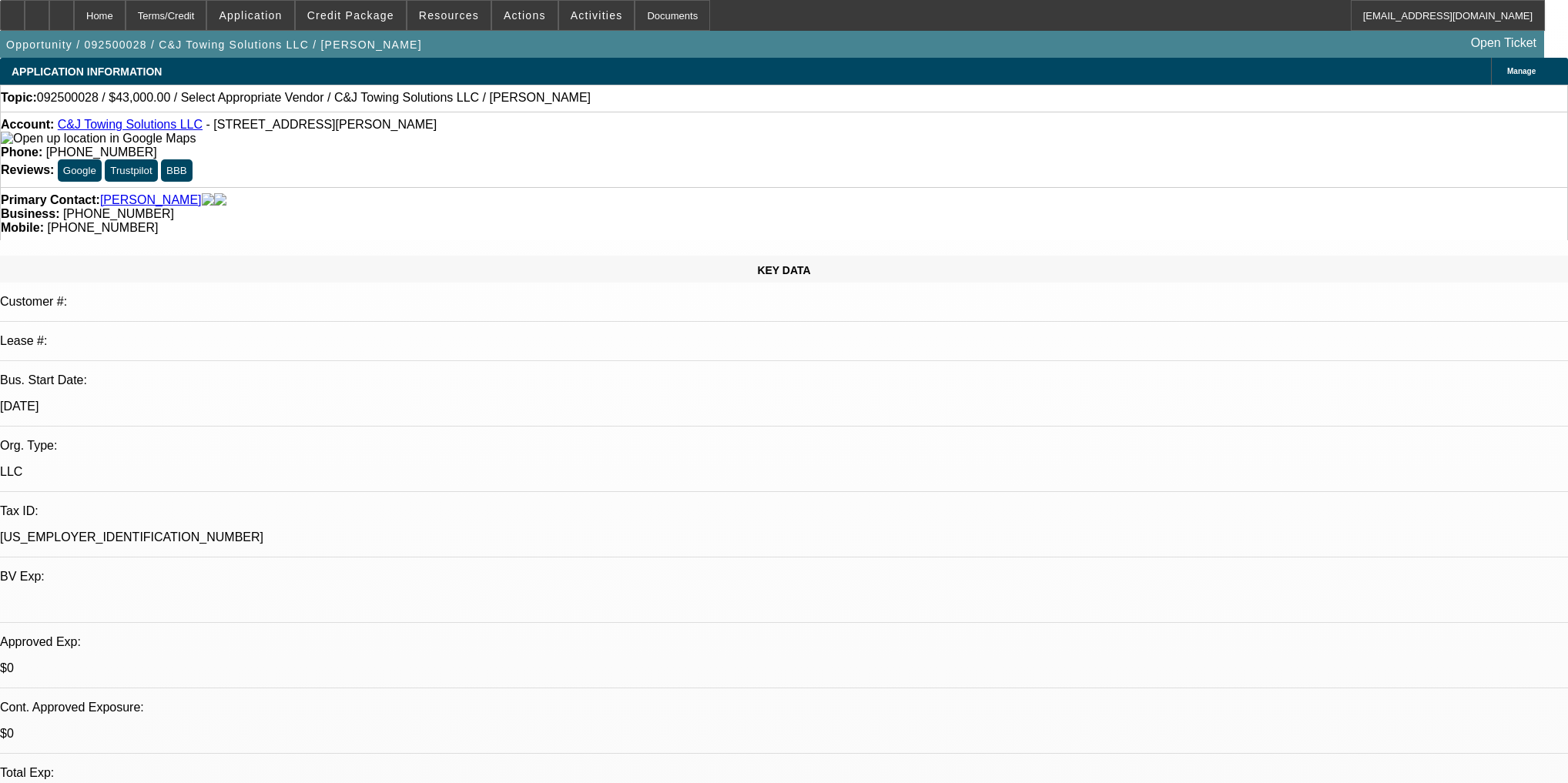
scroll to position [2095, 0]
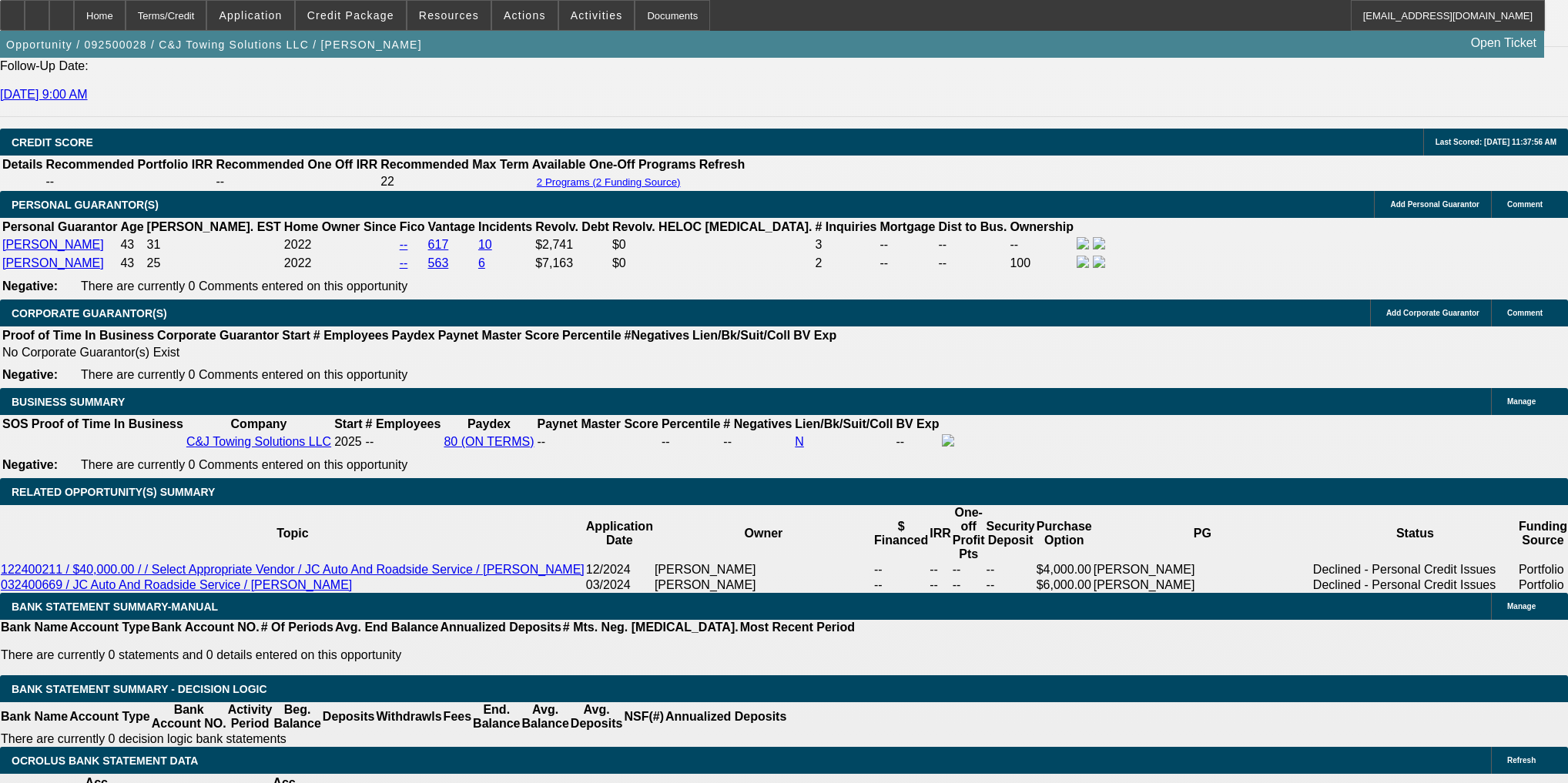
type input "$1,544.18"
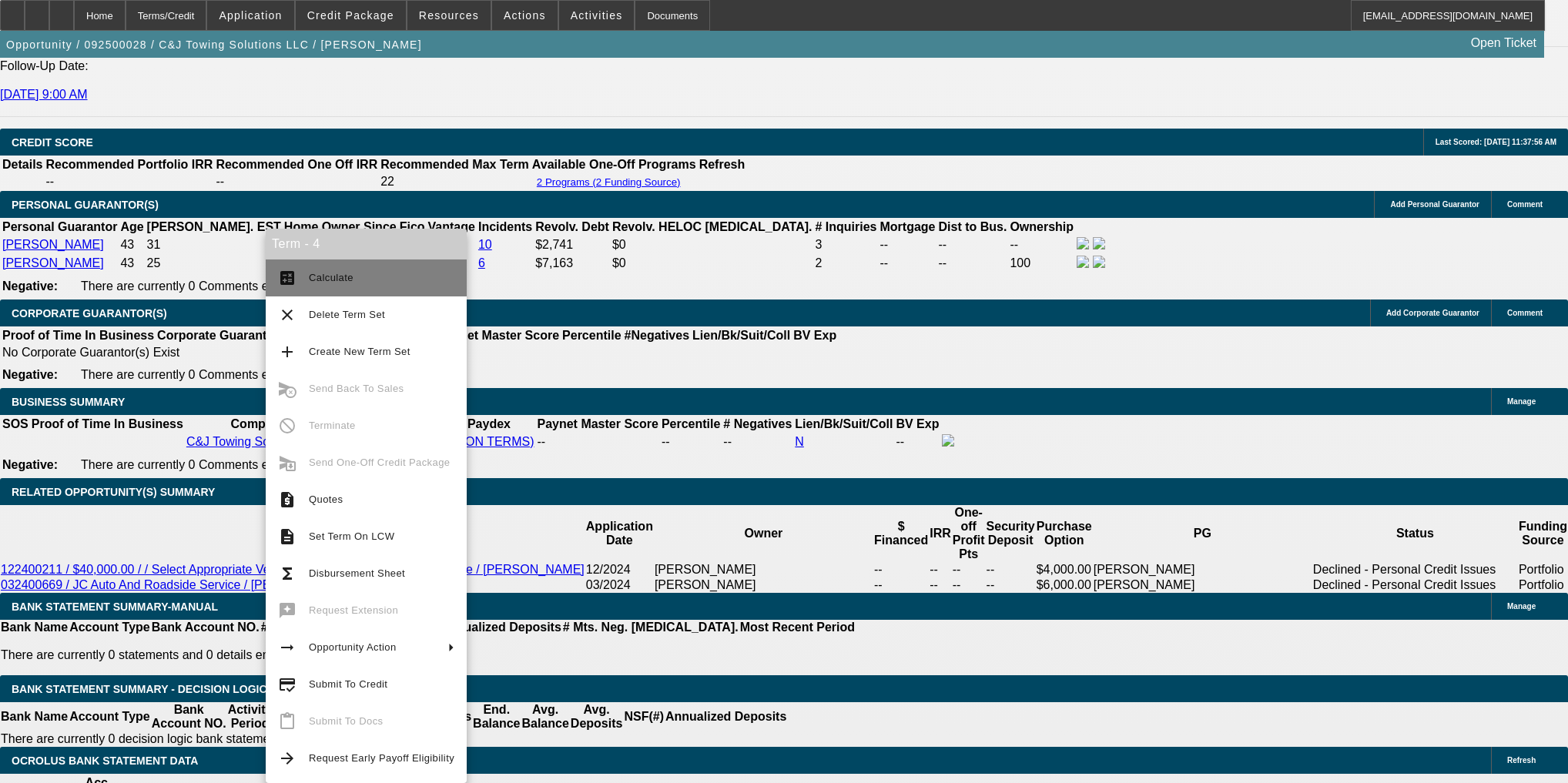
click at [316, 271] on span "Calculate" at bounding box center [381, 278] width 145 height 19
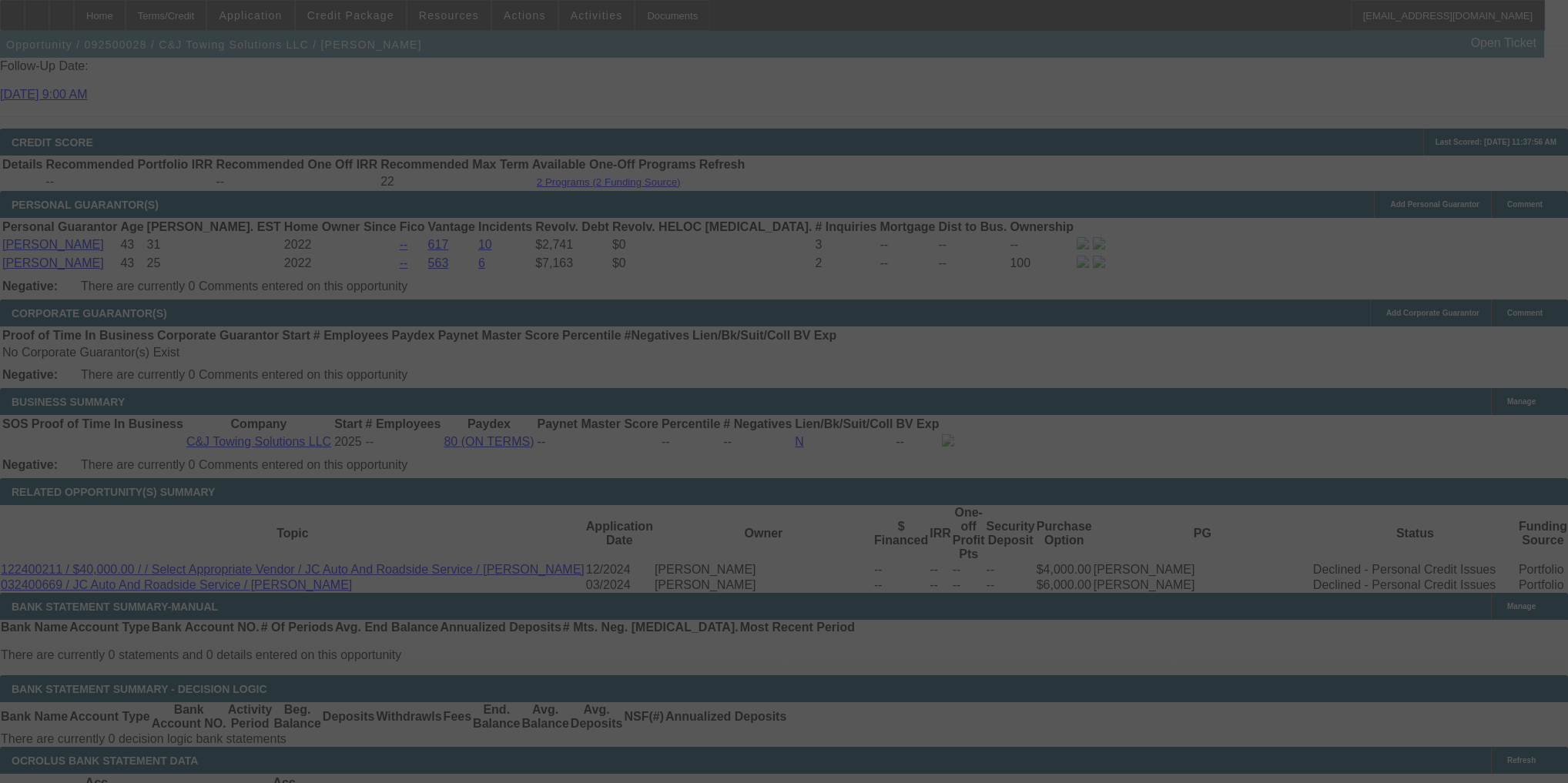
select select "0"
select select "2"
select select "0"
select select "21"
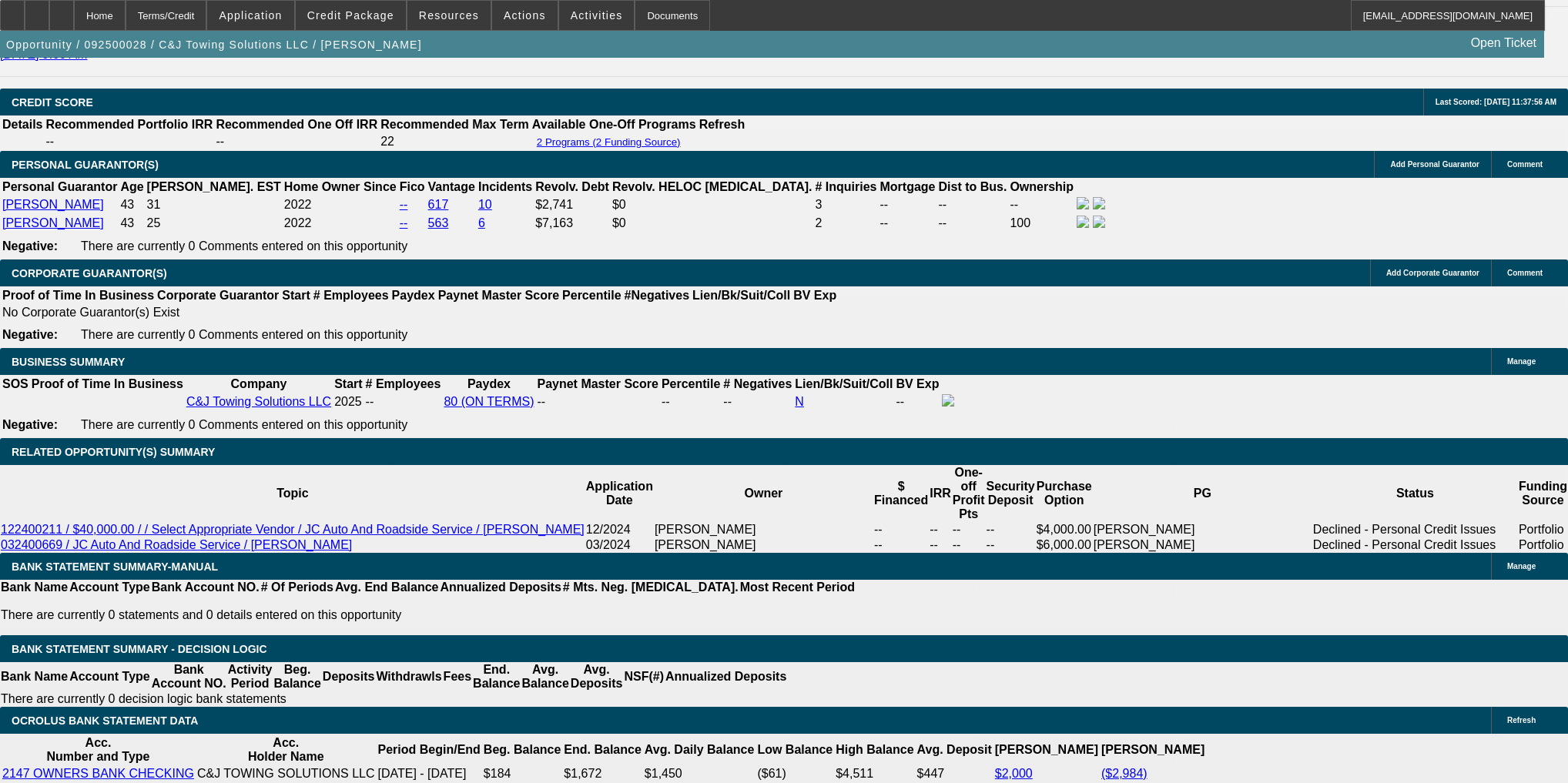
scroll to position [2157, 0]
